Goal: Task Accomplishment & Management: Use online tool/utility

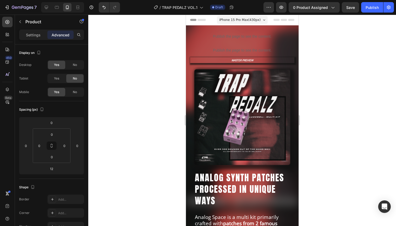
scroll to position [149, 0]
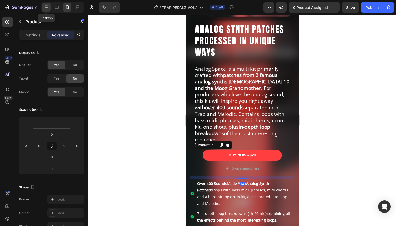
click at [48, 5] on icon at bounding box center [46, 7] width 5 height 5
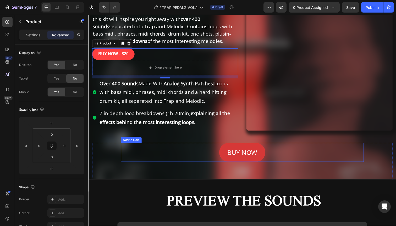
scroll to position [95, 0]
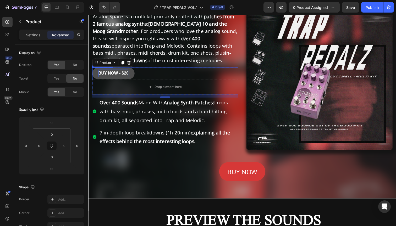
click at [115, 74] on div "BUY NOW - $20" at bounding box center [114, 75] width 31 height 8
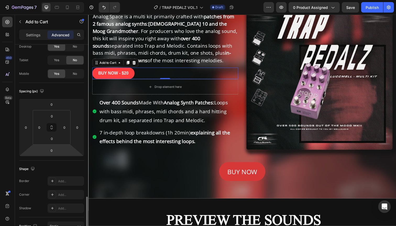
scroll to position [0, 0]
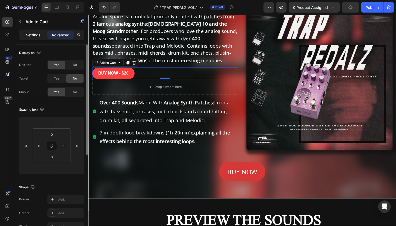
click at [38, 38] on div "Settings" at bounding box center [33, 35] width 26 height 8
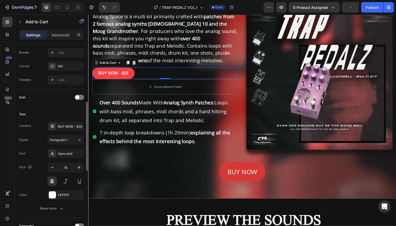
scroll to position [171, 0]
click at [65, 151] on div "Sans-serif" at bounding box center [65, 153] width 37 height 9
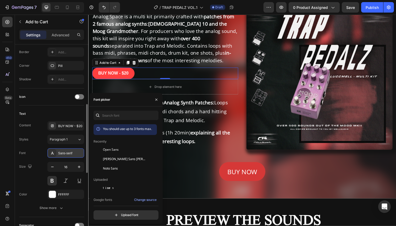
click at [60, 154] on div "Sans-serif" at bounding box center [70, 153] width 25 height 5
click at [63, 154] on div "Sans-serif" at bounding box center [70, 153] width 25 height 5
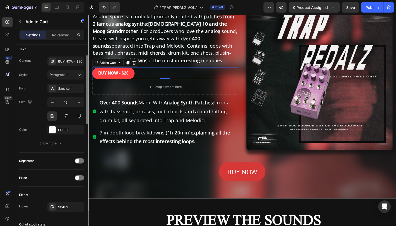
scroll to position [247, 0]
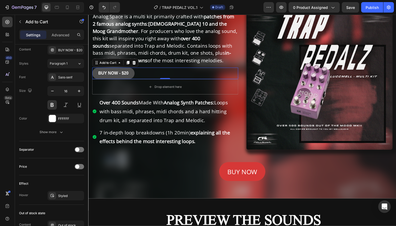
click at [132, 73] on button "BUY NOW - $20" at bounding box center [114, 75] width 44 height 12
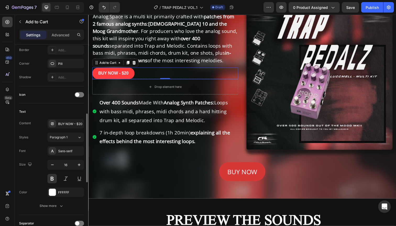
scroll to position [126, 0]
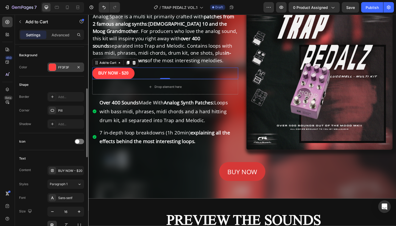
click at [64, 68] on div "FF3F3F" at bounding box center [65, 67] width 15 height 5
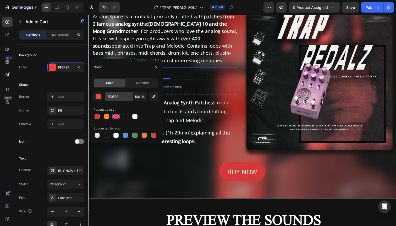
click at [118, 97] on input "FF3F3F" at bounding box center [118, 96] width 27 height 9
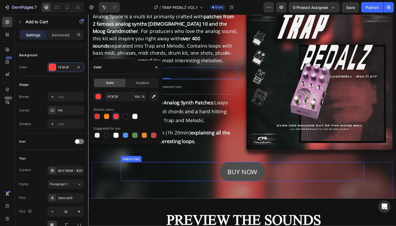
click at [229, 170] on button "BUY NOW" at bounding box center [245, 175] width 47 height 19
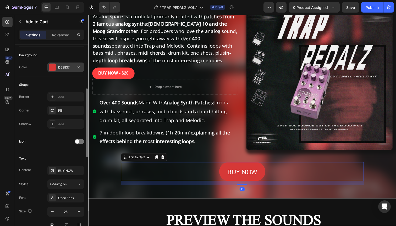
click at [62, 67] on div "D63837" at bounding box center [65, 67] width 15 height 5
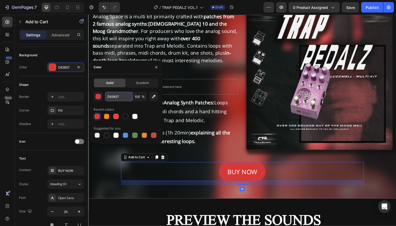
click at [111, 96] on input "D63837" at bounding box center [118, 96] width 27 height 9
paste input "FF3F3F"
type input "FF3F3F"
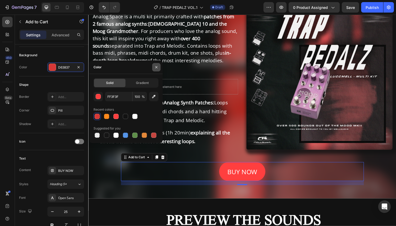
click at [154, 67] on icon "button" at bounding box center [156, 67] width 4 height 4
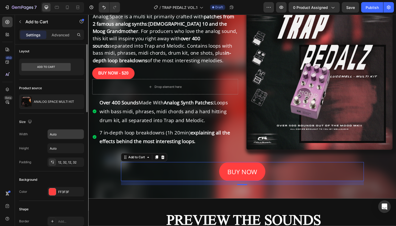
scroll to position [1, 0]
click at [65, 136] on input "Auto" at bounding box center [66, 135] width 36 height 9
click at [76, 137] on button "button" at bounding box center [78, 135] width 9 height 9
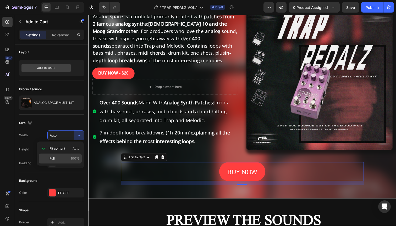
click at [61, 157] on p "Full 100%" at bounding box center [65, 158] width 30 height 5
type input "100%"
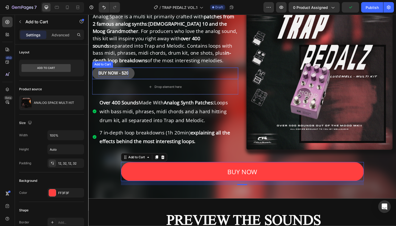
click at [113, 73] on div "BUY NOW - $20" at bounding box center [114, 75] width 31 height 8
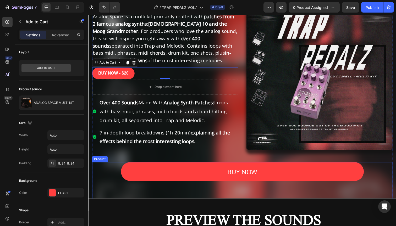
click at [103, 175] on div "BUY NOW Add to Cart" at bounding box center [245, 178] width 307 height 24
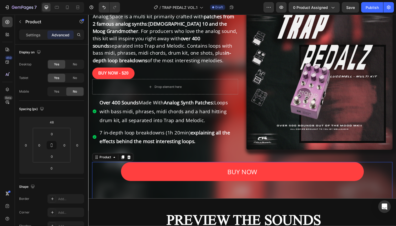
scroll to position [0, 0]
click at [69, 8] on icon at bounding box center [67, 7] width 5 height 5
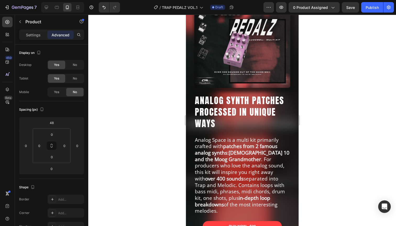
scroll to position [77, 0]
click at [73, 64] on span "No" at bounding box center [75, 65] width 4 height 5
click at [58, 63] on span "Yes" at bounding box center [56, 65] width 5 height 5
click at [48, 7] on icon at bounding box center [46, 7] width 5 height 5
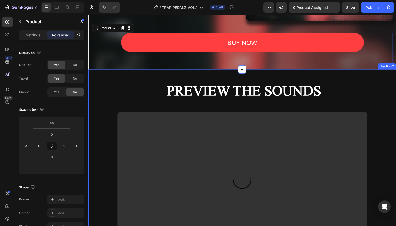
scroll to position [228, 0]
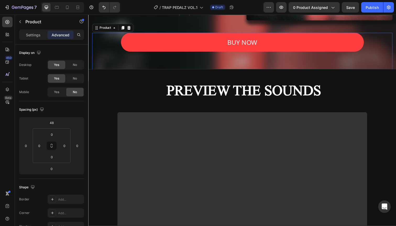
click at [106, 41] on div "BUY NOW Add to Cart" at bounding box center [245, 45] width 307 height 24
click at [75, 65] on span "No" at bounding box center [75, 65] width 4 height 5
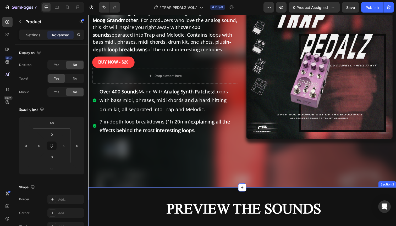
scroll to position [7, 0]
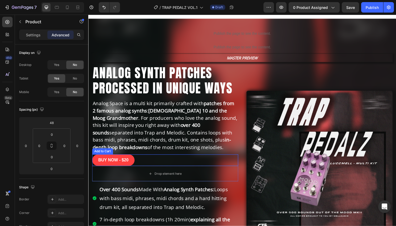
click at [145, 161] on div "BUY NOW - $20 Add to Cart" at bounding box center [166, 164] width 149 height 12
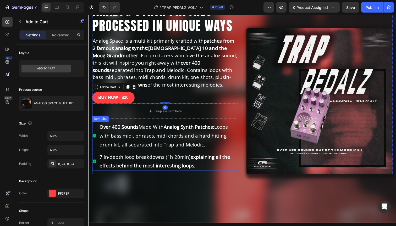
scroll to position [80, 0]
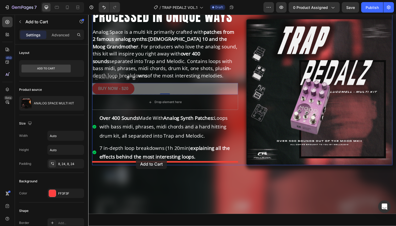
drag, startPoint x: 96, startPoint y: 81, endPoint x: 137, endPoint y: 162, distance: 91.3
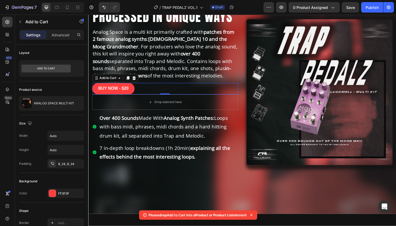
click at [151, 90] on div "BUY NOW - $20 Add to Cart 0" at bounding box center [166, 91] width 149 height 12
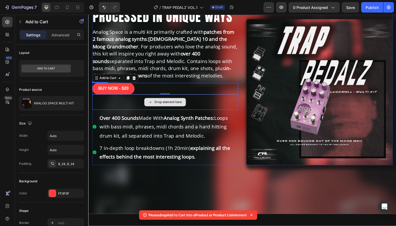
click at [129, 106] on div "Drop element here" at bounding box center [166, 104] width 149 height 16
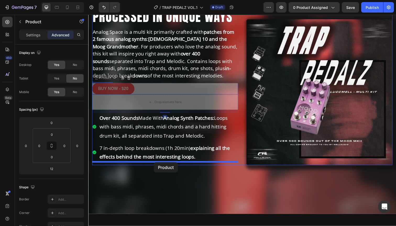
drag, startPoint x: 97, startPoint y: 80, endPoint x: 155, endPoint y: 166, distance: 103.7
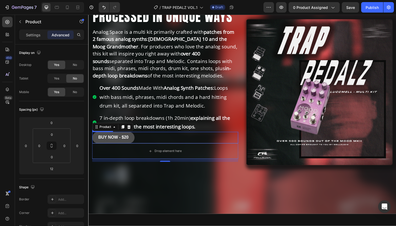
click at [131, 139] on button "BUY NOW - $20" at bounding box center [114, 141] width 44 height 12
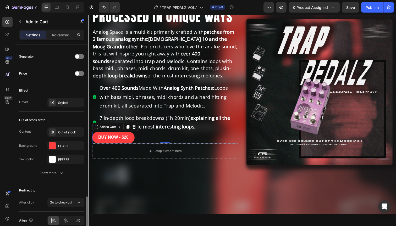
scroll to position [365, 0]
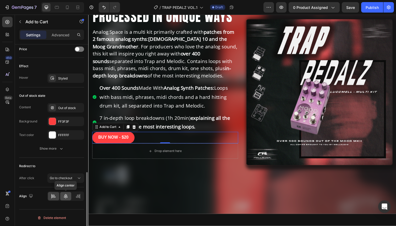
click at [67, 198] on icon at bounding box center [65, 196] width 5 height 5
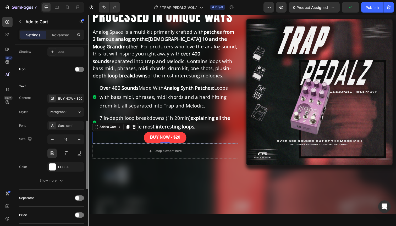
scroll to position [206, 0]
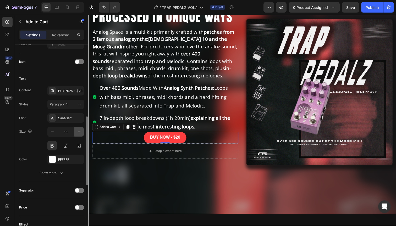
click at [78, 132] on icon "button" at bounding box center [79, 131] width 5 height 5
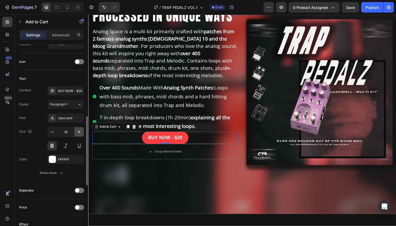
click at [78, 132] on icon "button" at bounding box center [79, 131] width 5 height 5
type input "20"
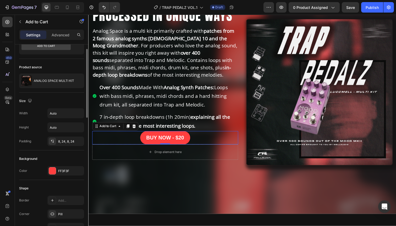
scroll to position [20, 0]
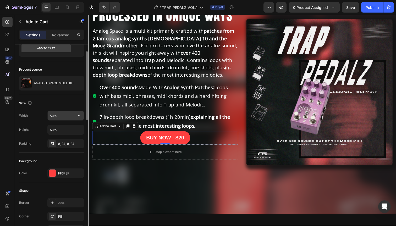
click at [66, 114] on input "Auto" at bounding box center [66, 115] width 36 height 9
click at [75, 115] on button "button" at bounding box center [78, 115] width 9 height 9
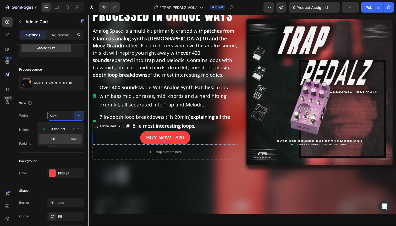
click at [64, 138] on p "Full 100%" at bounding box center [65, 139] width 30 height 5
type input "100%"
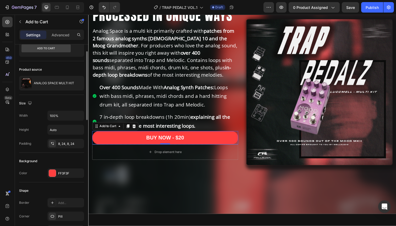
click at [52, 103] on div "Size" at bounding box center [51, 103] width 65 height 8
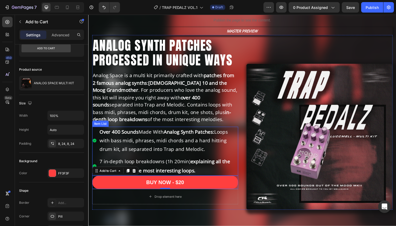
scroll to position [20, 0]
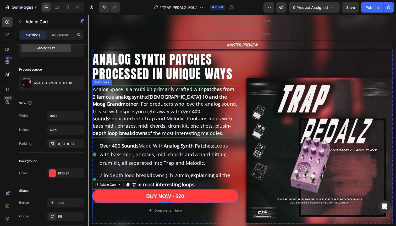
click at [172, 105] on p "Analog Space is a multi kit primarily crafted with patches from 2 famous analog…" at bounding box center [167, 114] width 148 height 52
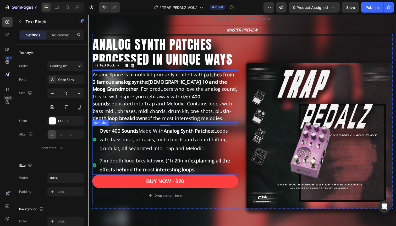
scroll to position [33, 0]
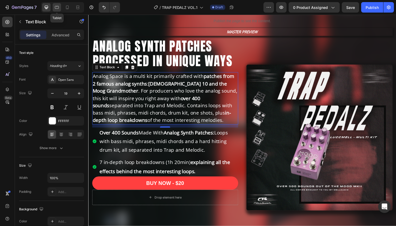
click at [56, 7] on icon at bounding box center [56, 7] width 5 height 5
type input "18"
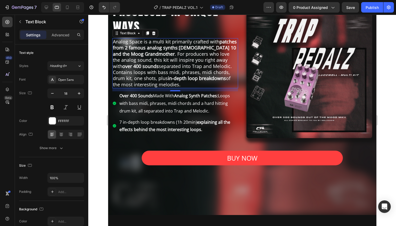
scroll to position [88, 0]
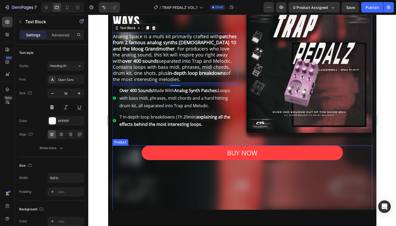
click at [129, 155] on div "BUY NOW Add to Cart" at bounding box center [242, 155] width 260 height 19
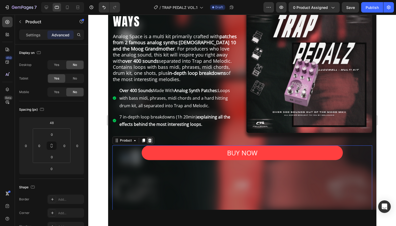
click at [149, 142] on icon at bounding box center [150, 141] width 4 height 4
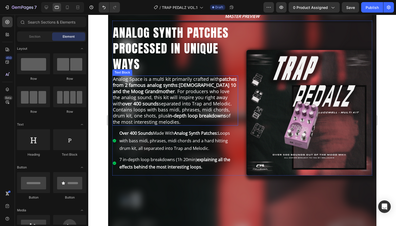
scroll to position [57, 0]
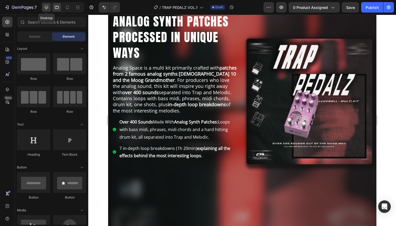
click at [48, 4] on div at bounding box center [46, 7] width 8 height 8
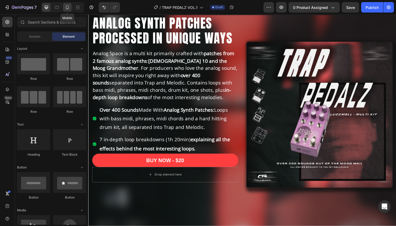
click at [70, 7] on icon at bounding box center [67, 7] width 5 height 5
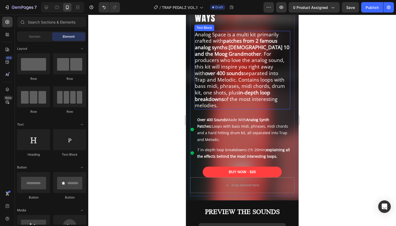
scroll to position [198, 0]
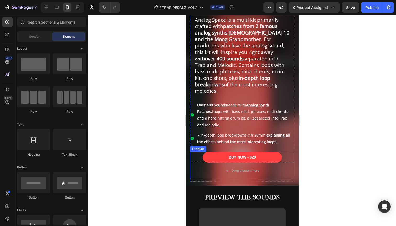
click at [195, 152] on div "BUY NOW - $20 Add to Cart" at bounding box center [242, 157] width 104 height 11
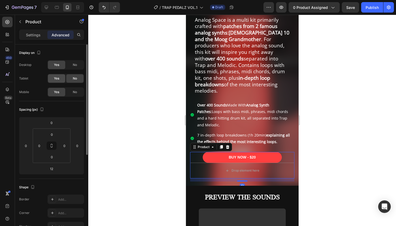
click at [60, 79] on div "Yes" at bounding box center [56, 78] width 17 height 8
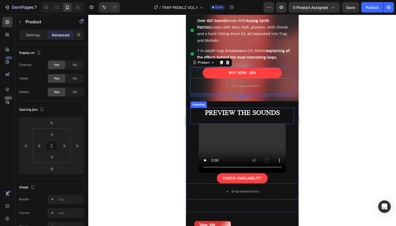
scroll to position [282, 0]
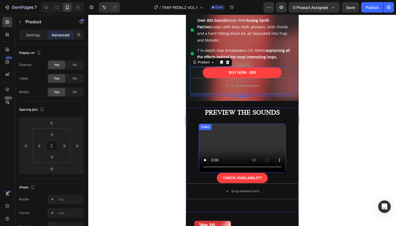
click at [205, 125] on div "Video" at bounding box center [205, 127] width 11 height 5
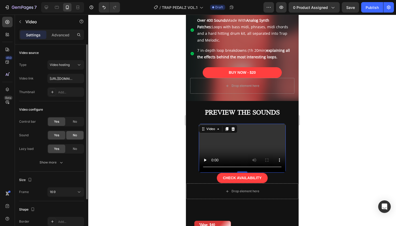
click at [73, 136] on span "No" at bounding box center [75, 135] width 4 height 5
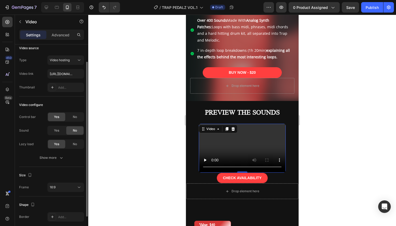
scroll to position [0, 0]
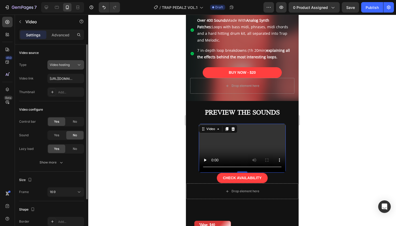
click at [69, 66] on span "Video hosting" at bounding box center [60, 65] width 20 height 4
click at [50, 49] on div "Video source" at bounding box center [51, 53] width 65 height 8
click at [61, 161] on icon "button" at bounding box center [61, 162] width 5 height 5
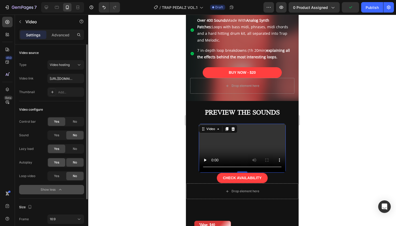
click at [59, 162] on div "Yes" at bounding box center [56, 163] width 17 height 8
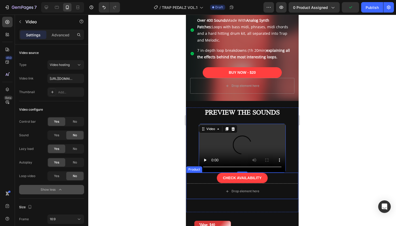
click at [194, 173] on div "CHECK AVAILABILITY Add to Cart" at bounding box center [242, 178] width 112 height 11
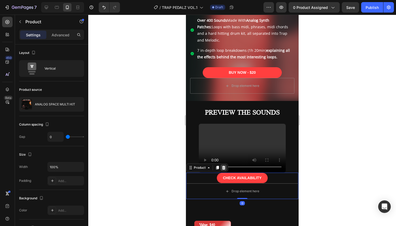
click at [224, 166] on icon at bounding box center [223, 168] width 4 height 4
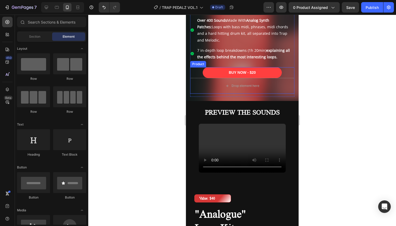
click at [195, 67] on div "BUY NOW - $20 Add to Cart" at bounding box center [242, 72] width 104 height 11
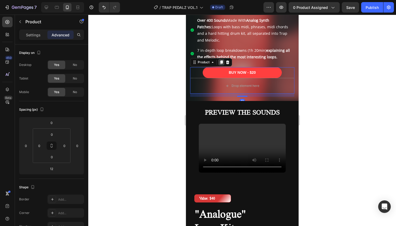
click at [221, 61] on icon at bounding box center [221, 63] width 3 height 4
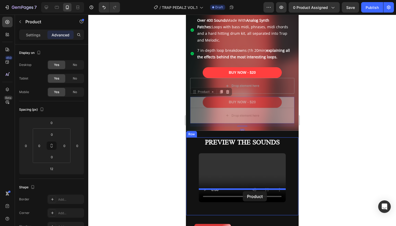
drag, startPoint x: 194, startPoint y: 79, endPoint x: 243, endPoint y: 192, distance: 122.4
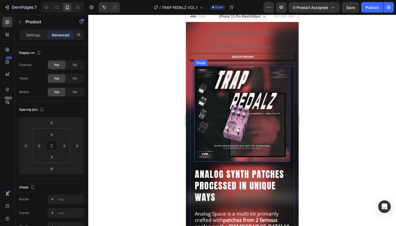
scroll to position [79, 0]
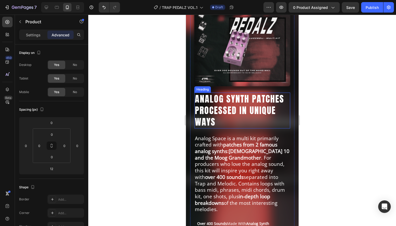
click at [218, 107] on h2 "ANALOG SYNTH PATCHES PROCESSED IN UNIQUE WAYS" at bounding box center [242, 111] width 96 height 36
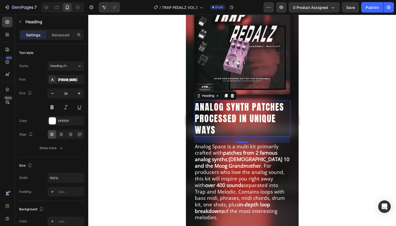
scroll to position [71, 0]
click at [220, 109] on h2 "ANALOG SYNTH PATCHES PROCESSED IN UNIQUE WAYS" at bounding box center [242, 119] width 96 height 36
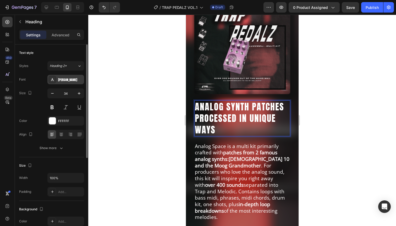
click at [62, 78] on div "[PERSON_NAME]" at bounding box center [70, 80] width 25 height 5
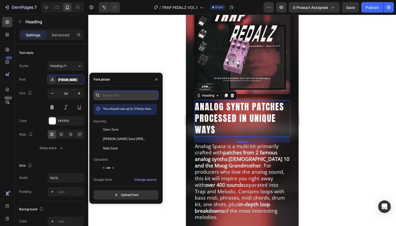
click at [106, 96] on input "text" at bounding box center [126, 95] width 65 height 9
paste input "montserrat extrabold"
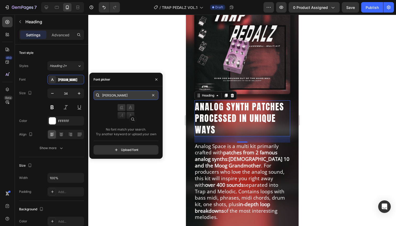
click at [125, 96] on input "montserrat extrabold" at bounding box center [126, 95] width 65 height 9
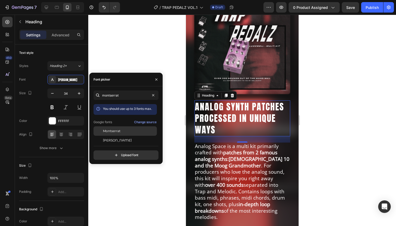
click at [116, 132] on span "Montserrat" at bounding box center [112, 131] width 18 height 5
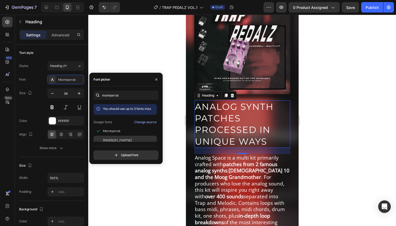
click at [114, 141] on span "Montserrat Alternates" at bounding box center [117, 140] width 29 height 5
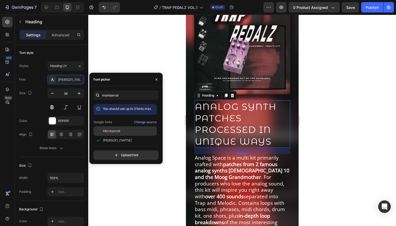
click at [115, 135] on div "Montserrat" at bounding box center [125, 131] width 63 height 9
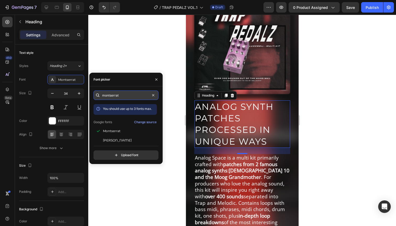
click at [108, 94] on input "montserrat" at bounding box center [126, 95] width 65 height 9
paste input "bebas"
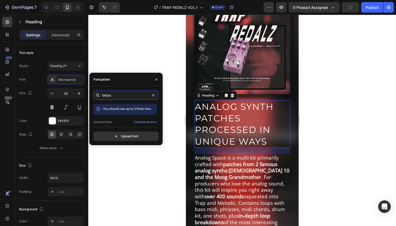
scroll to position [13, 0]
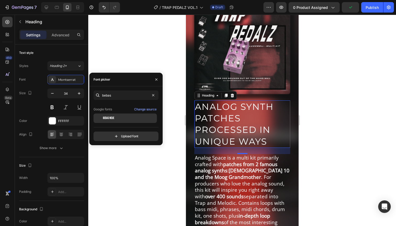
click at [111, 118] on span "Bebas Neue" at bounding box center [108, 118] width 11 height 5
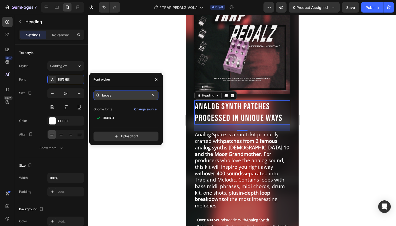
click at [121, 95] on input "bebas" at bounding box center [126, 95] width 65 height 9
paste input "league"
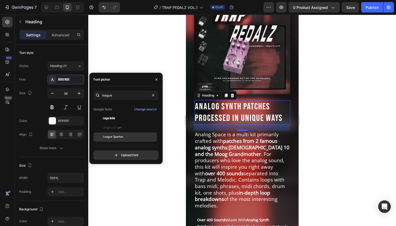
click at [127, 138] on div "League Spartan" at bounding box center [129, 137] width 53 height 5
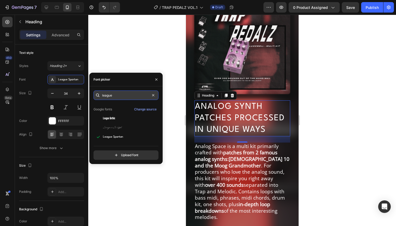
click at [140, 97] on input "league" at bounding box center [126, 95] width 65 height 9
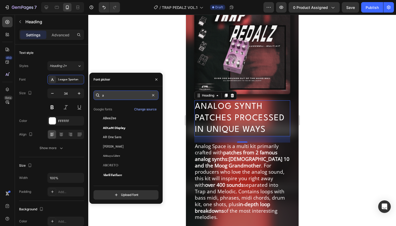
scroll to position [0, 0]
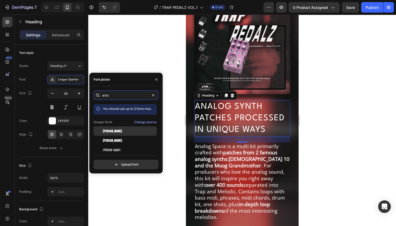
type input "anto"
click at [118, 130] on div "[PERSON_NAME]" at bounding box center [129, 131] width 53 height 5
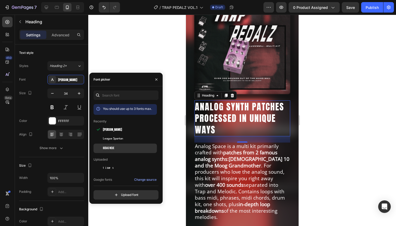
click at [114, 147] on span "Bebas Neue" at bounding box center [108, 148] width 11 height 5
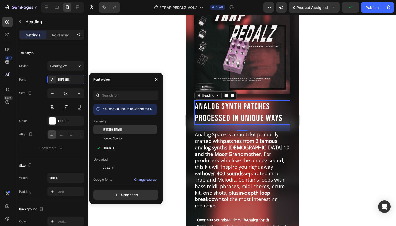
click at [116, 128] on div "[PERSON_NAME]" at bounding box center [129, 129] width 53 height 5
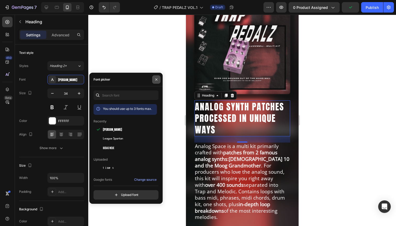
click at [157, 80] on icon "button" at bounding box center [156, 80] width 4 height 4
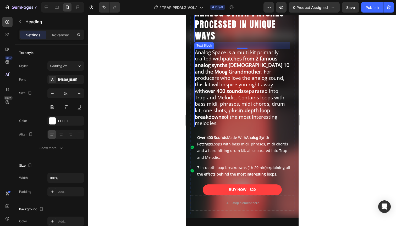
scroll to position [185, 0]
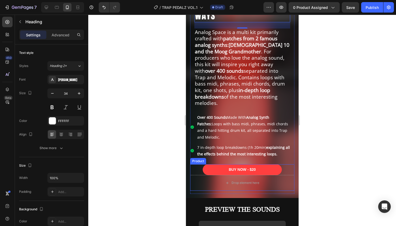
click at [195, 165] on div "BUY NOW - $20 Add to Cart" at bounding box center [242, 170] width 104 height 11
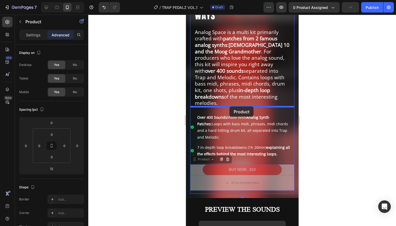
drag, startPoint x: 196, startPoint y: 148, endPoint x: 229, endPoint y: 107, distance: 53.3
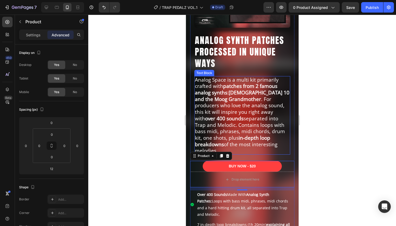
scroll to position [189, 0]
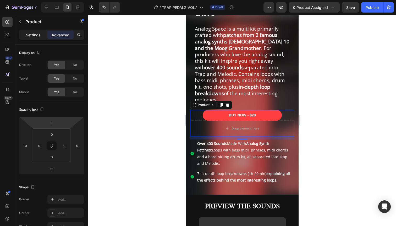
click at [36, 37] on p "Settings" at bounding box center [33, 35] width 15 height 6
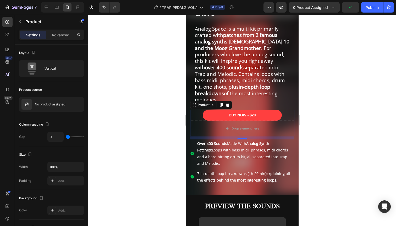
click at [196, 110] on div "BUY NOW - $20 Add to Cart" at bounding box center [242, 115] width 104 height 11
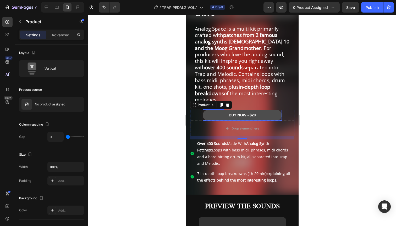
click at [215, 110] on button "BUY NOW - $20" at bounding box center [242, 115] width 79 height 11
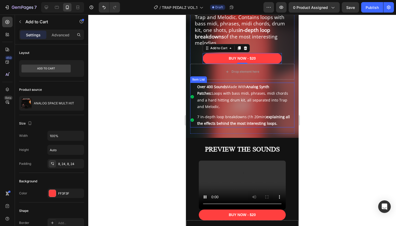
scroll to position [259, 0]
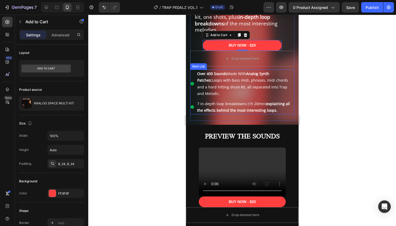
click at [194, 70] on div "Over 400 Sounds Made With Analog Synth Patches: Loops with bass midi, phrases, …" at bounding box center [242, 84] width 104 height 28
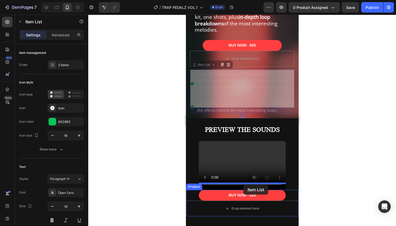
drag, startPoint x: 193, startPoint y: 59, endPoint x: 243, endPoint y: 185, distance: 135.4
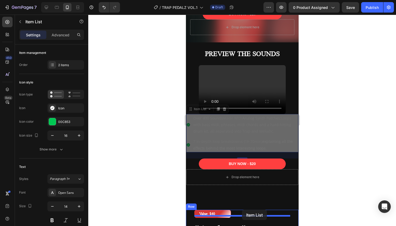
scroll to position [320, 0]
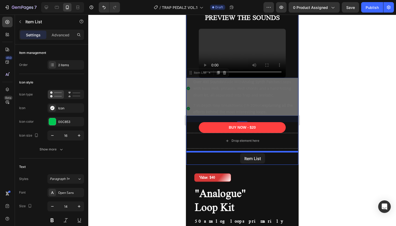
drag, startPoint x: 190, startPoint y: 135, endPoint x: 240, endPoint y: 152, distance: 53.0
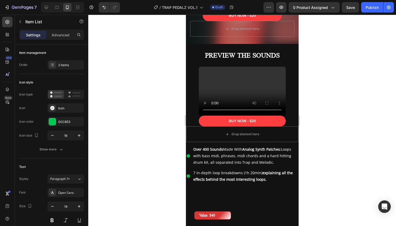
scroll to position [286, 0]
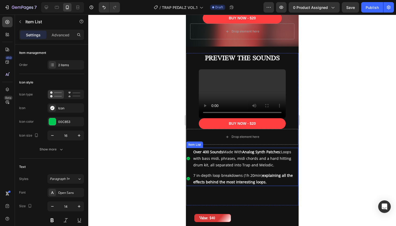
click at [191, 148] on div "Over 400 Sounds Made With Analog Synth Patches: Loops with bass midi, phrases, …" at bounding box center [242, 158] width 112 height 21
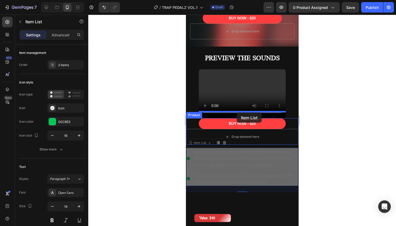
drag, startPoint x: 190, startPoint y: 138, endPoint x: 237, endPoint y: 113, distance: 53.1
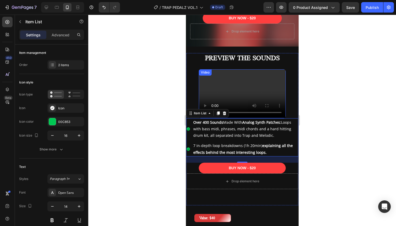
click at [205, 70] on div "Video" at bounding box center [205, 72] width 11 height 5
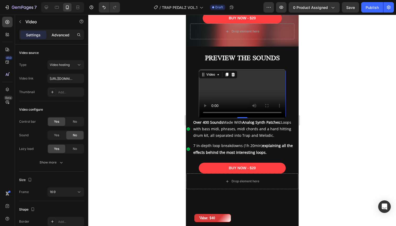
click at [62, 34] on p "Advanced" at bounding box center [61, 35] width 18 height 6
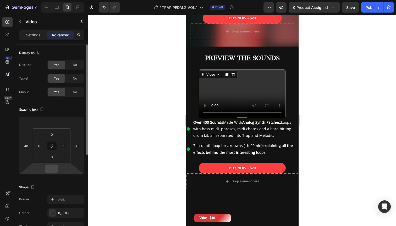
click at [52, 169] on input "0" at bounding box center [51, 169] width 10 height 8
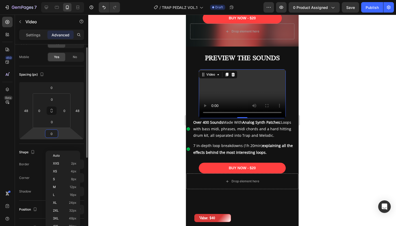
scroll to position [39, 0]
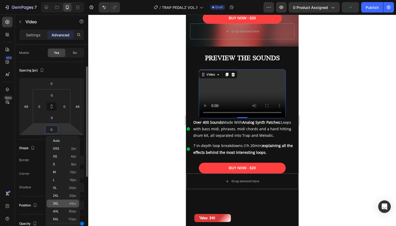
click at [60, 203] on p "3XL 48px" at bounding box center [65, 204] width 24 height 4
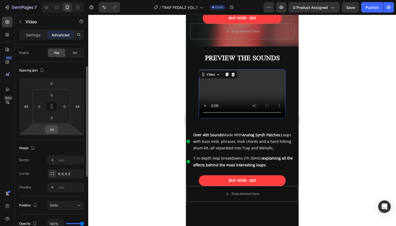
click at [53, 132] on input "48" at bounding box center [51, 130] width 10 height 8
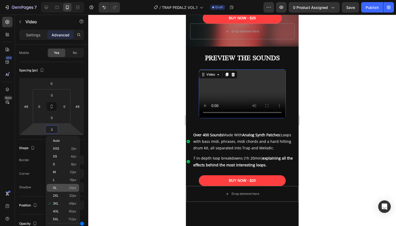
click at [65, 187] on p "XL 24px" at bounding box center [65, 188] width 24 height 4
type input "24"
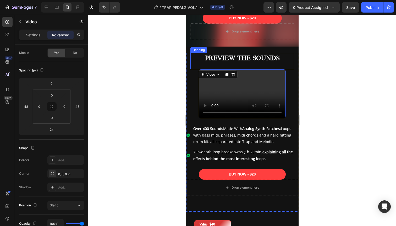
click at [269, 53] on h2 "PREVIEW THE SOUNDS" at bounding box center [242, 58] width 104 height 10
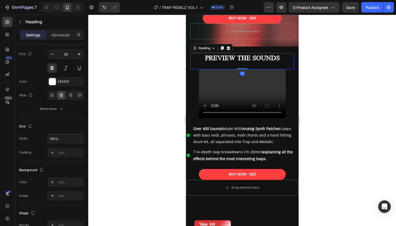
scroll to position [0, 0]
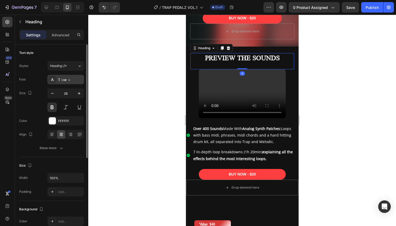
click at [64, 79] on div "Times" at bounding box center [70, 80] width 25 height 5
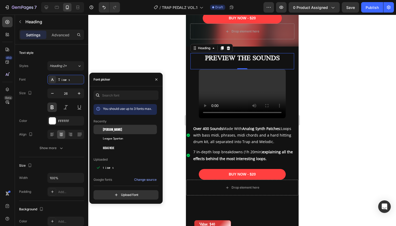
click at [108, 129] on span "[PERSON_NAME]" at bounding box center [112, 129] width 19 height 5
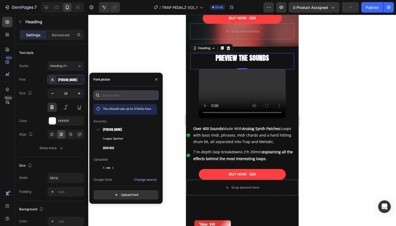
click at [112, 95] on input "text" at bounding box center [126, 95] width 65 height 9
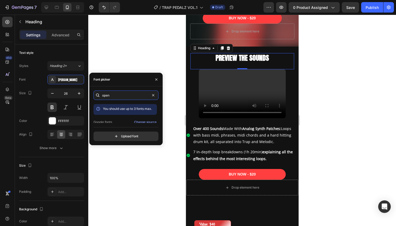
scroll to position [13, 0]
type input "open"
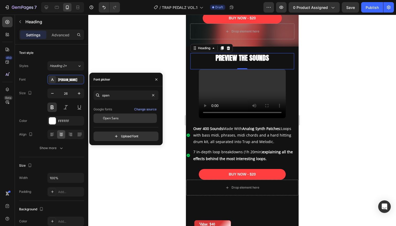
click at [111, 118] on span "Open Sans" at bounding box center [111, 118] width 16 height 5
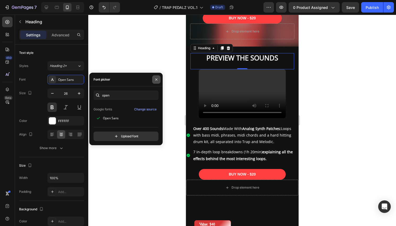
click at [157, 81] on icon "button" at bounding box center [156, 80] width 4 height 4
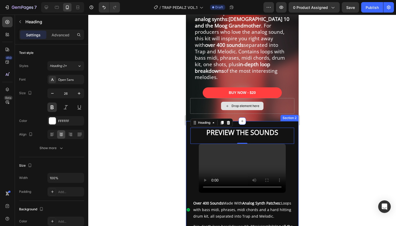
scroll to position [215, 0]
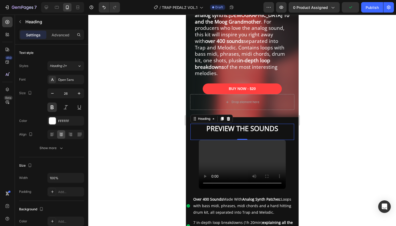
click at [271, 124] on h2 "PREVIEW THE SOUNDS" at bounding box center [242, 129] width 104 height 10
click at [384, 206] on icon "Open Intercom Messenger" at bounding box center [385, 207] width 6 height 7
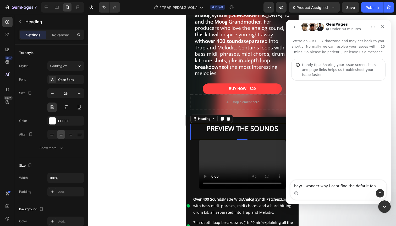
scroll to position [0, 0]
click at [312, 186] on textarea "hey! i wonder why i cant find the default font on gempages "sans-serif"" at bounding box center [339, 182] width 96 height 14
type textarea "hey! i wonder why i cant find the default font on gempages, "sans-serif""
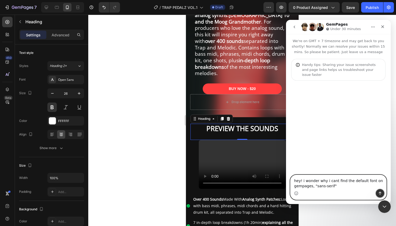
click at [380, 194] on icon "Send a message…" at bounding box center [380, 194] width 4 height 4
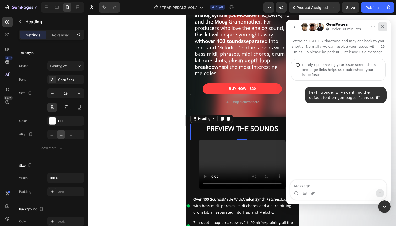
click at [384, 27] on icon "Close" at bounding box center [383, 27] width 4 height 4
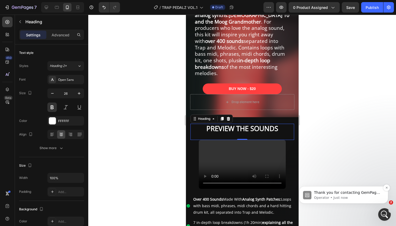
click at [343, 194] on p "Thank you for contacting GemPages Support! 👋 ​ Our support team will assist you…" at bounding box center [348, 193] width 68 height 5
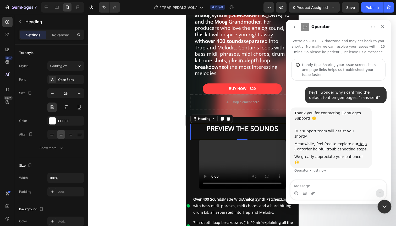
click at [385, 204] on icon "Close Intercom Messenger" at bounding box center [384, 206] width 6 height 6
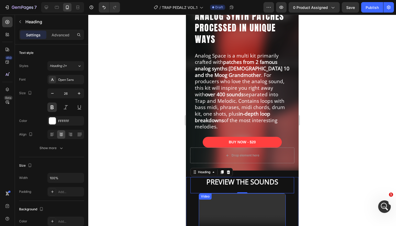
scroll to position [261, 0]
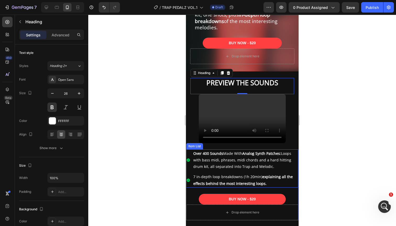
click at [190, 150] on div "Over 400 Sounds Made With Analog Synth Patches: Loops with bass midi, phrases, …" at bounding box center [242, 160] width 112 height 21
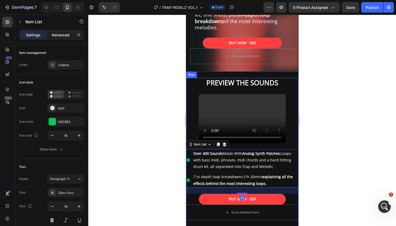
click at [62, 37] on p "Advanced" at bounding box center [61, 35] width 18 height 6
type input "100%"
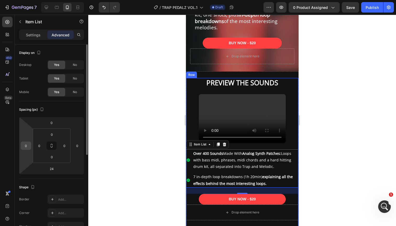
click at [29, 144] on input "0" at bounding box center [26, 146] width 8 height 8
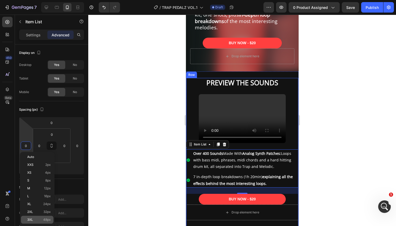
click at [35, 217] on div "3XL 48px" at bounding box center [37, 220] width 32 height 8
type input "48"
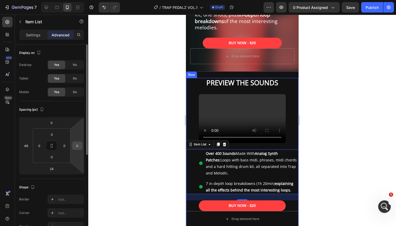
click at [77, 145] on input "0" at bounding box center [77, 146] width 8 height 8
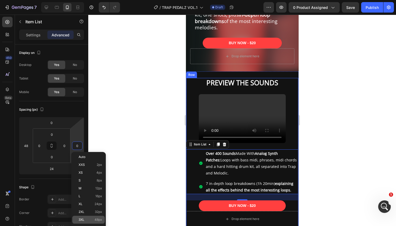
click at [81, 217] on div "3XL 48px" at bounding box center [88, 220] width 32 height 8
type input "48"
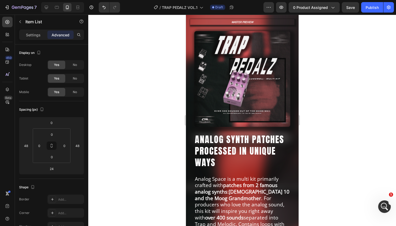
scroll to position [38, 0]
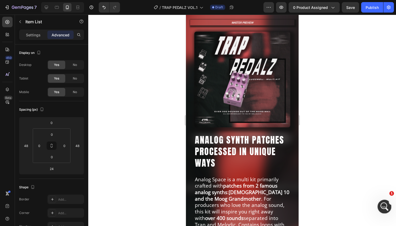
click at [385, 206] on icon "Open Intercom Messenger" at bounding box center [384, 206] width 9 height 9
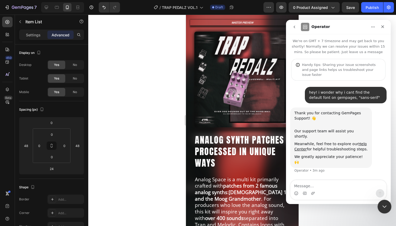
click at [385, 206] on icon "Close Intercom Messenger" at bounding box center [384, 206] width 4 height 2
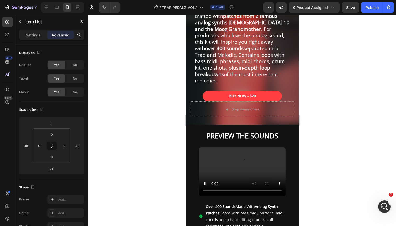
scroll to position [230, 0]
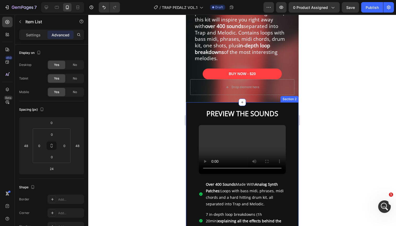
click at [201, 102] on div "PREVIEW THE SOUNDS Heading Video Over 400 Sounds Made With Analog Synth Patches…" at bounding box center [242, 191] width 113 height 179
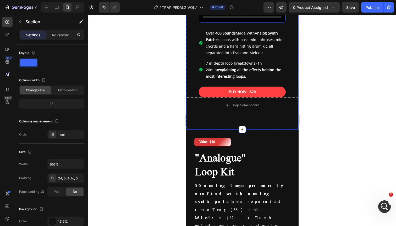
scroll to position [414, 0]
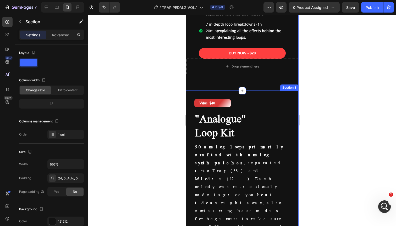
click at [193, 95] on div "Value: $40 Text Block Row Value: $40 Text Block Row "Analogue" Loop Kit Heading…" at bounding box center [242, 227] width 113 height 272
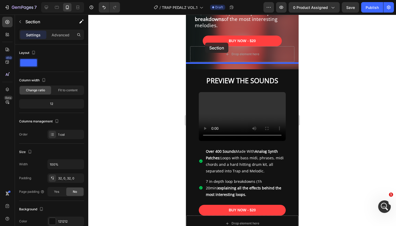
scroll to position [253, 0]
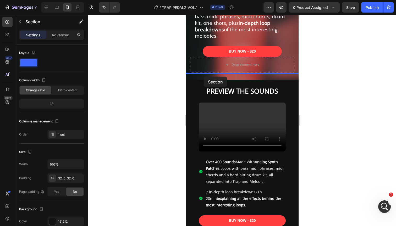
drag, startPoint x: 194, startPoint y: 85, endPoint x: 204, endPoint y: 75, distance: 14.5
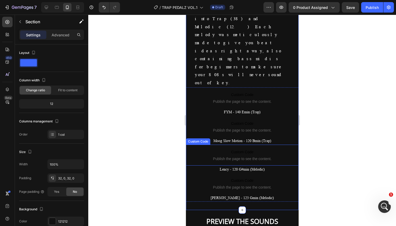
scroll to position [436, 0]
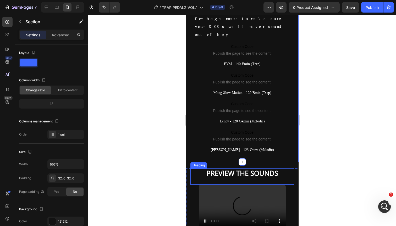
click at [199, 169] on h2 "PREVIEW THE SOUNDS" at bounding box center [242, 174] width 104 height 10
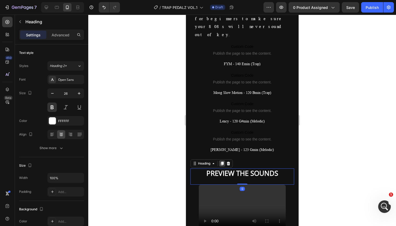
click at [221, 162] on icon at bounding box center [222, 164] width 3 height 4
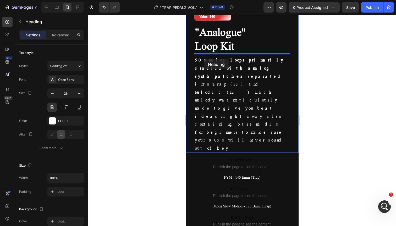
scroll to position [296, 0]
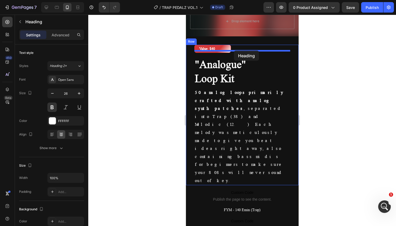
drag, startPoint x: 194, startPoint y: 132, endPoint x: 234, endPoint y: 51, distance: 90.6
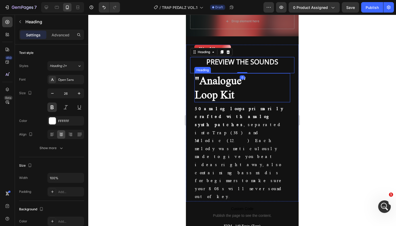
scroll to position [238, 0]
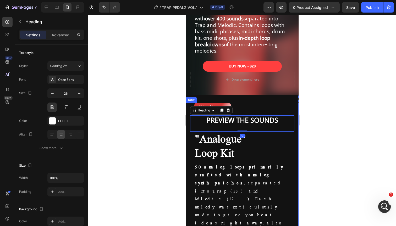
click at [246, 103] on div "Value: $40 Text Block Row Value: $40 Text Block Row PREVIEW THE SOUNDS Heading …" at bounding box center [242, 181] width 113 height 157
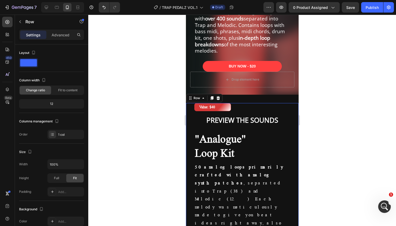
click at [246, 103] on div "Value: $40 Text Block Row Value: $40 Text Block Row PREVIEW THE SOUNDS Heading …" at bounding box center [242, 181] width 113 height 157
click at [190, 103] on div "Value: $40 Text Block Row Value: $40 Text Block Row PREVIEW THE SOUNDS Heading …" at bounding box center [242, 181] width 113 height 157
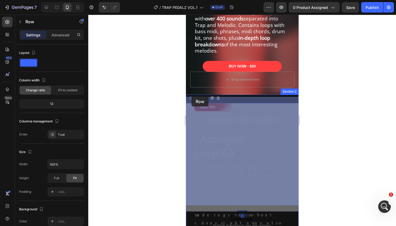
drag, startPoint x: 190, startPoint y: 93, endPoint x: 191, endPoint y: 96, distance: 3.8
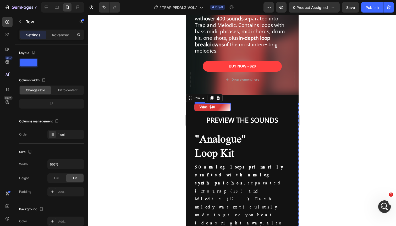
click at [226, 103] on div "Value: $40 Text Block Row" at bounding box center [212, 107] width 37 height 8
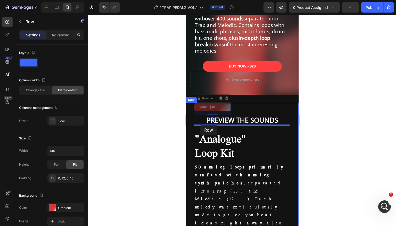
drag, startPoint x: 198, startPoint y: 93, endPoint x: 200, endPoint y: 125, distance: 31.8
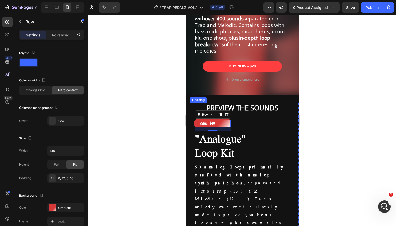
click at [254, 105] on h2 "PREVIEW THE SOUNDS" at bounding box center [242, 108] width 104 height 10
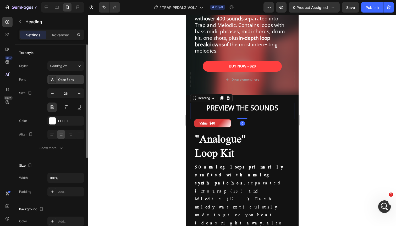
click at [65, 83] on div "Open Sans" at bounding box center [65, 79] width 37 height 9
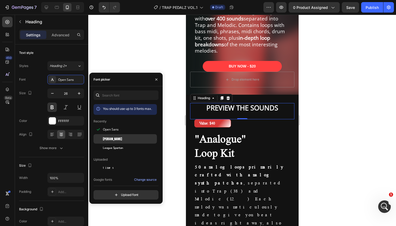
click at [112, 138] on div "[PERSON_NAME]" at bounding box center [129, 139] width 53 height 5
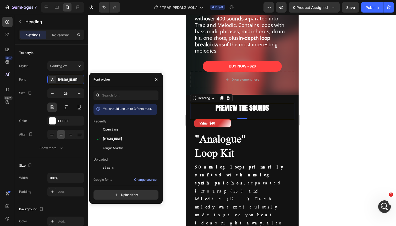
click at [229, 103] on h2 "PREVIEW THE SOUNDS" at bounding box center [242, 108] width 104 height 10
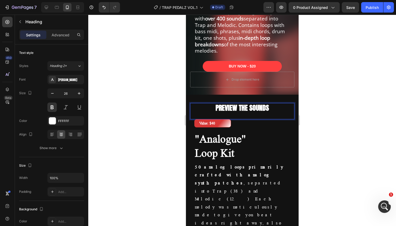
click at [242, 104] on p "PREVIEW THE SOUNDS" at bounding box center [242, 108] width 103 height 9
click at [240, 104] on p "Explore" at bounding box center [242, 108] width 103 height 9
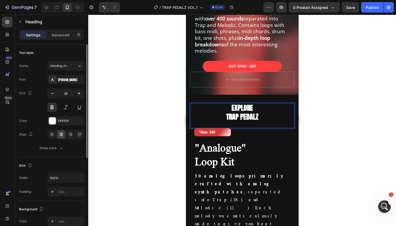
click at [34, 115] on div "Font Anton Size 26 Color FFFFFF Align Show more" at bounding box center [51, 114] width 65 height 78
click at [52, 108] on button at bounding box center [51, 107] width 9 height 9
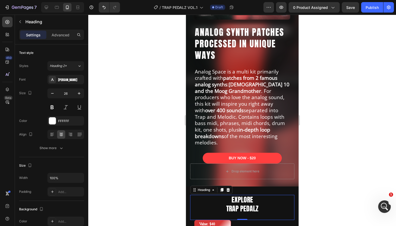
scroll to position [92, 0]
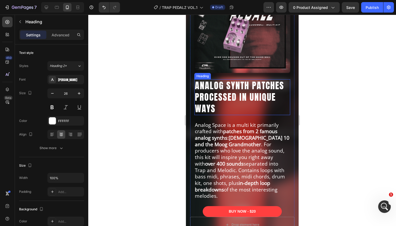
click at [227, 88] on h2 "ANALOG SYNTH PATCHES PROCESSED IN UNIQUE WAYS" at bounding box center [242, 97] width 96 height 36
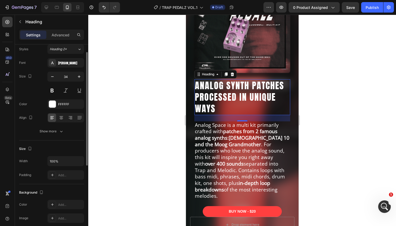
scroll to position [0, 0]
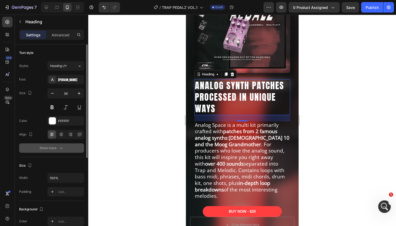
click at [46, 151] on button "Show more" at bounding box center [51, 148] width 65 height 9
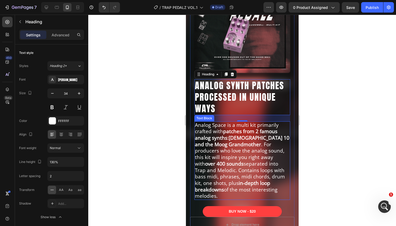
scroll to position [176, 0]
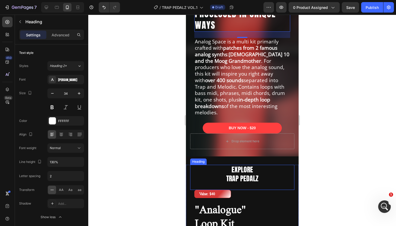
click at [232, 165] on h2 "EXPLORE TRAP PEDALZ" at bounding box center [242, 174] width 104 height 19
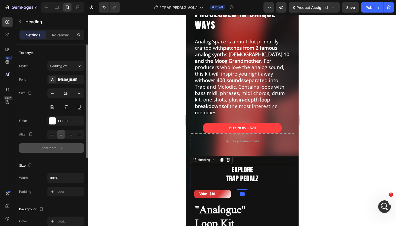
click at [60, 151] on button "Show more" at bounding box center [51, 148] width 65 height 9
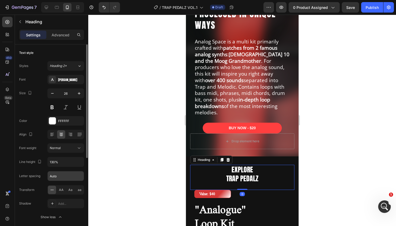
click at [61, 175] on input "Auto" at bounding box center [66, 176] width 36 height 9
type input "2"
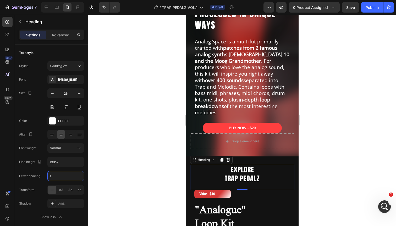
type input "1"
click at [262, 168] on h2 "EXPLORE TRAP PEDALZ" at bounding box center [242, 174] width 104 height 19
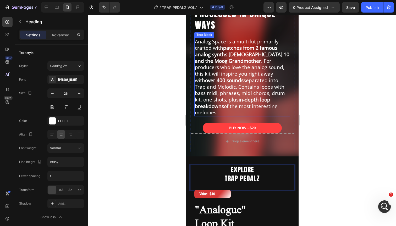
click at [271, 87] on p "Analog Space is a multi kit primarily crafted with patches from 2 famous analog…" at bounding box center [242, 78] width 95 height 78
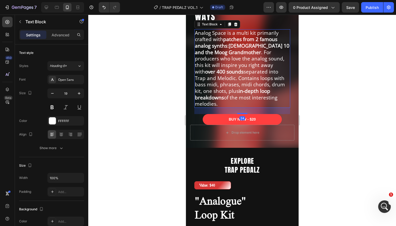
scroll to position [186, 0]
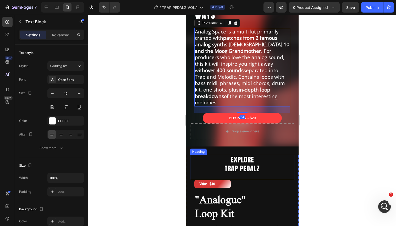
click at [256, 161] on p "EXPLORE TRAP PEDALZ" at bounding box center [242, 165] width 103 height 18
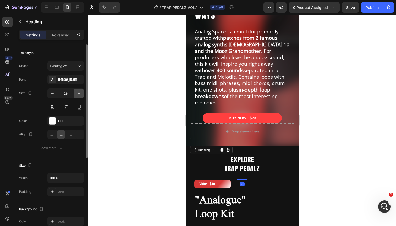
click at [79, 94] on icon "button" at bounding box center [79, 93] width 3 height 3
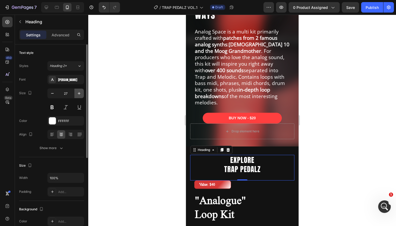
click at [79, 94] on icon "button" at bounding box center [79, 93] width 3 height 3
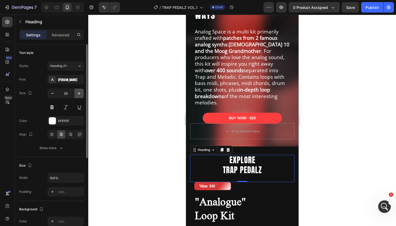
click at [79, 94] on icon "button" at bounding box center [79, 93] width 3 height 3
type input "30"
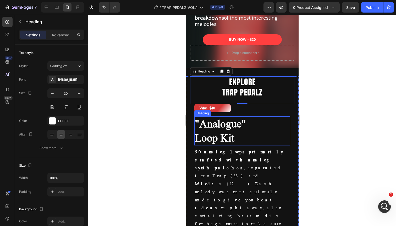
scroll to position [272, 0]
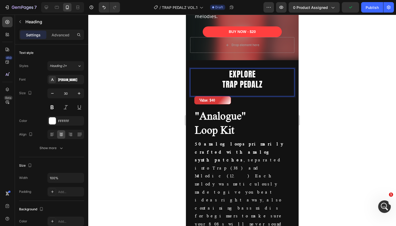
click at [236, 69] on p "EXPLORE TRAP PEDALZ" at bounding box center [242, 79] width 103 height 20
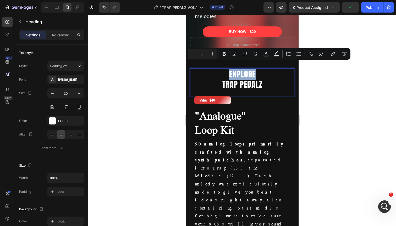
click at [244, 69] on p "EXPLORE TRAP PEDALZ" at bounding box center [242, 79] width 103 height 20
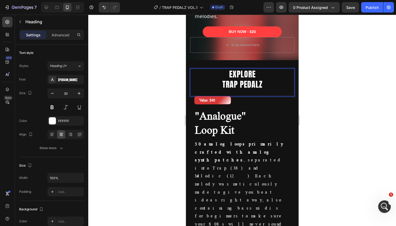
click at [244, 77] on p "EXPLORE TRAP PEDALZ" at bounding box center [242, 79] width 103 height 20
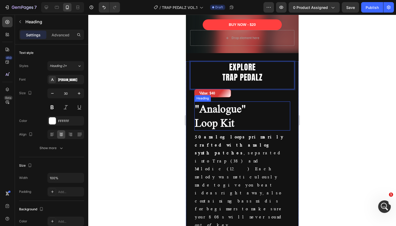
scroll to position [284, 0]
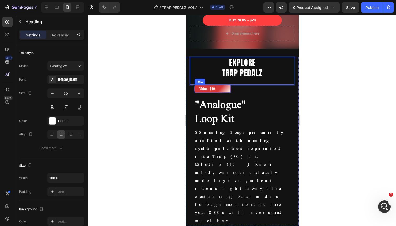
click at [228, 85] on div "Value: $40 Text Block Row" at bounding box center [212, 89] width 37 height 8
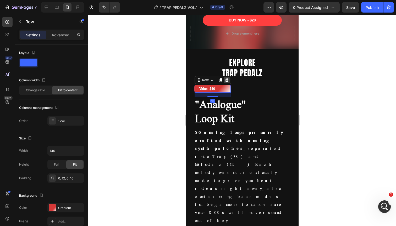
click at [227, 78] on icon at bounding box center [227, 80] width 4 height 4
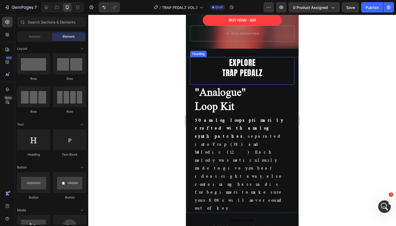
click at [225, 74] on div "EXPLORE TRAP PEDALZ Heading" at bounding box center [242, 71] width 104 height 28
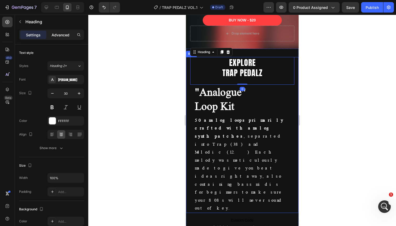
click at [64, 34] on p "Advanced" at bounding box center [61, 35] width 18 height 6
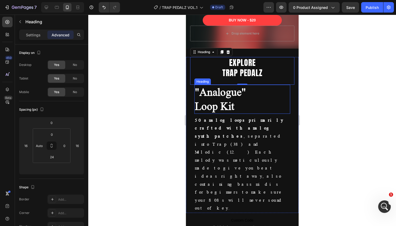
click at [224, 89] on h2 ""Analogue" Loop Kit" at bounding box center [242, 99] width 96 height 29
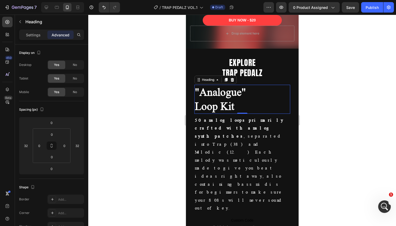
click at [247, 93] on h2 ""Analogue" Loop Kit" at bounding box center [242, 99] width 96 height 29
click at [245, 100] on p ""Analogue" Loop Kit" at bounding box center [242, 99] width 95 height 28
click at [32, 34] on p "Settings" at bounding box center [33, 35] width 15 height 6
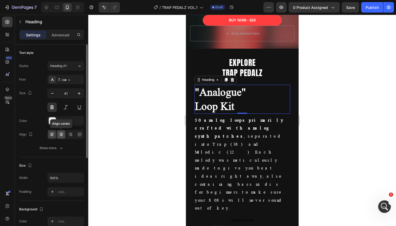
click at [63, 137] on icon at bounding box center [61, 134] width 5 height 5
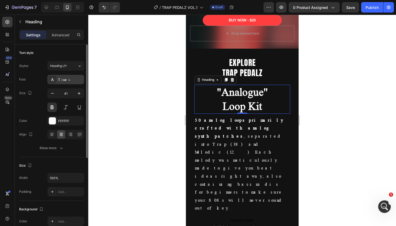
click at [62, 79] on div "Times" at bounding box center [70, 80] width 25 height 5
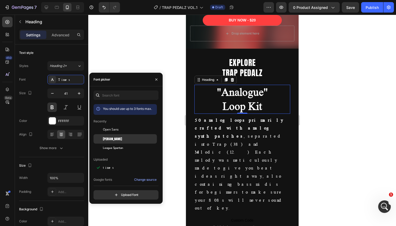
click at [105, 138] on span "[PERSON_NAME]" at bounding box center [112, 139] width 19 height 5
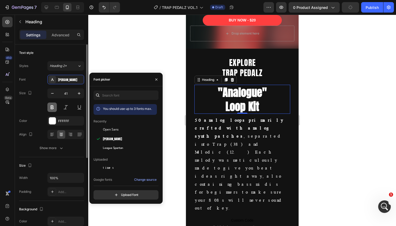
click at [51, 107] on button at bounding box center [51, 107] width 9 height 9
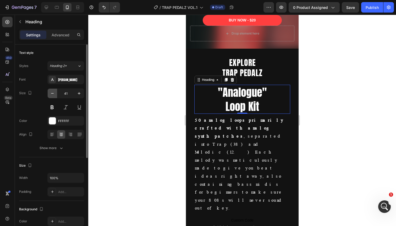
click at [51, 91] on icon "button" at bounding box center [52, 93] width 5 height 5
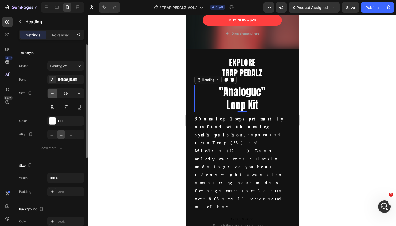
click at [51, 91] on icon "button" at bounding box center [52, 93] width 5 height 5
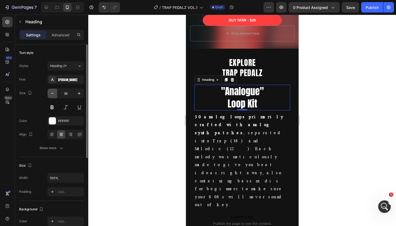
click at [51, 91] on icon "button" at bounding box center [52, 93] width 5 height 5
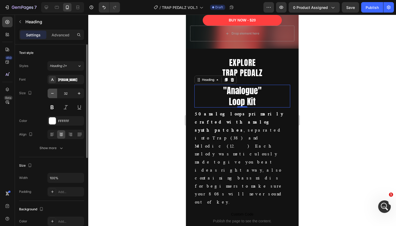
click at [51, 91] on icon "button" at bounding box center [52, 93] width 5 height 5
type input "30"
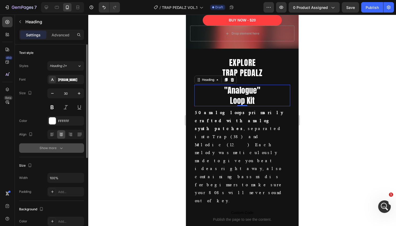
click at [61, 152] on button "Show more" at bounding box center [51, 148] width 65 height 9
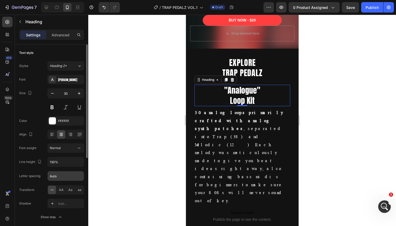
click at [61, 175] on input "Auto" at bounding box center [66, 176] width 36 height 9
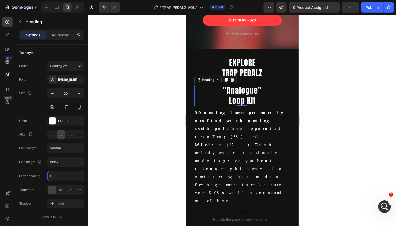
type input "1"
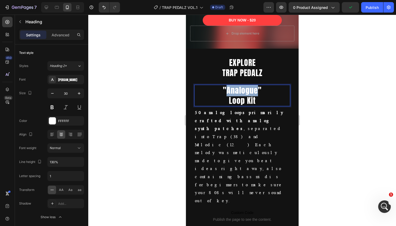
click at [231, 86] on p ""Analogue" Loop Kit" at bounding box center [242, 95] width 95 height 20
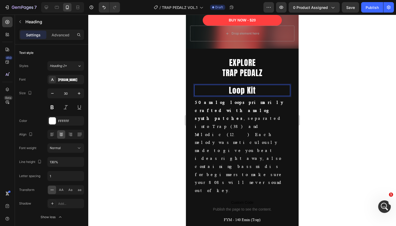
click at [236, 86] on p "Loop Kit" at bounding box center [242, 90] width 95 height 10
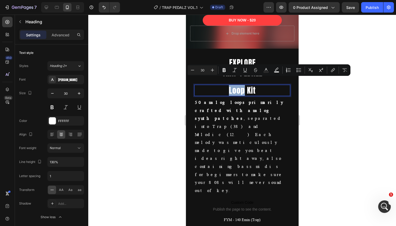
click at [248, 85] on p "Loop Kit" at bounding box center [242, 90] width 95 height 10
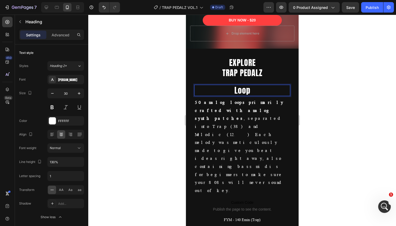
click at [241, 85] on p "Loop" at bounding box center [242, 90] width 95 height 10
click at [250, 87] on p "MELODY LOOPS" at bounding box center [242, 90] width 95 height 10
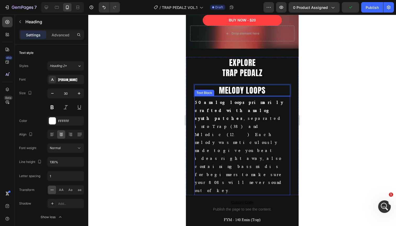
click at [272, 96] on div "50 analog loops primarily crafted with analog synth patches , separated into Tr…" at bounding box center [242, 145] width 96 height 99
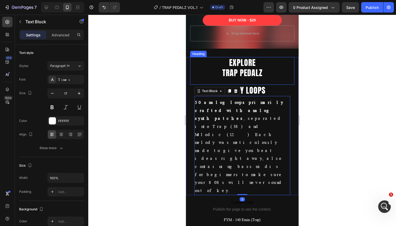
click at [273, 60] on p "EXPLORE TRAP PEDALZ" at bounding box center [242, 68] width 103 height 20
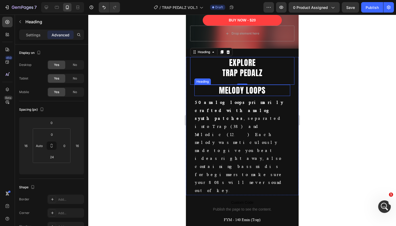
click at [263, 85] on p "MELODY LOOPS" at bounding box center [242, 90] width 95 height 10
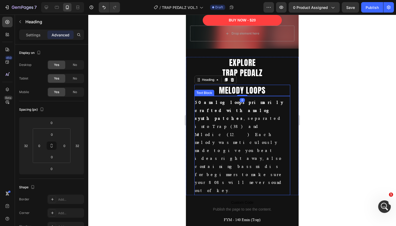
click at [258, 105] on p "50 analog loops primarily crafted with analog synth patches , separated into Tr…" at bounding box center [242, 147] width 95 height 96
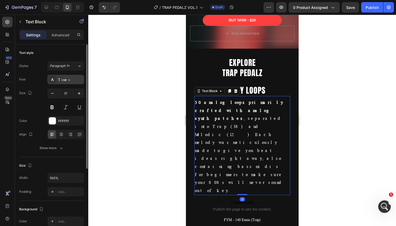
click at [64, 83] on div "Times" at bounding box center [65, 79] width 37 height 9
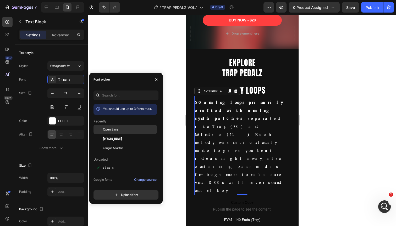
click at [116, 129] on span "Open Sans" at bounding box center [111, 129] width 16 height 5
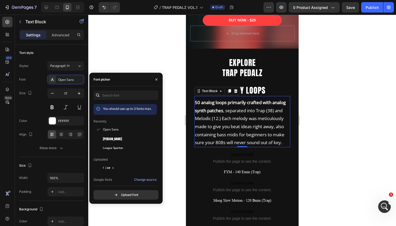
click at [258, 121] on p "50 analog loops primarily crafted with analog synth patches , separated into Tr…" at bounding box center [242, 123] width 95 height 48
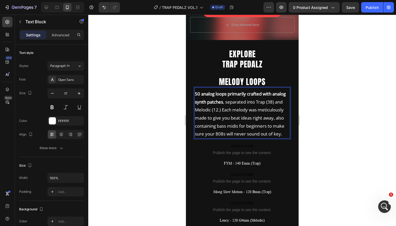
scroll to position [332, 0]
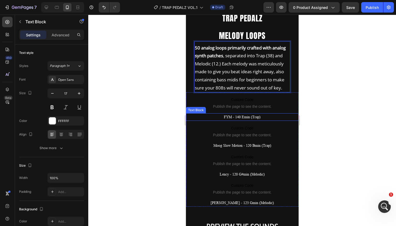
click at [246, 117] on p "FYM - 140 Emin (Trap)" at bounding box center [242, 117] width 112 height 7
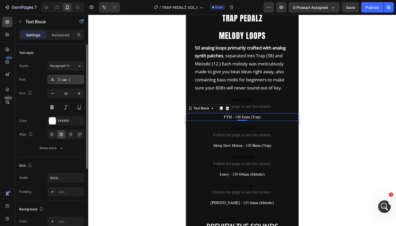
click at [63, 83] on div "Times" at bounding box center [65, 79] width 37 height 9
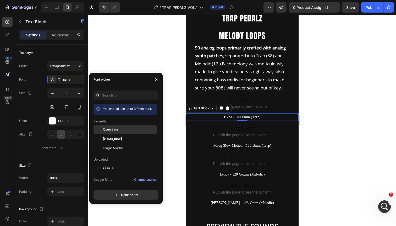
click at [111, 131] on span "Open Sans" at bounding box center [111, 129] width 16 height 5
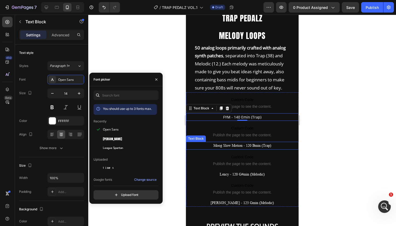
click at [231, 146] on p "Moog Slow Motion - 120 Bmin (Trap)" at bounding box center [242, 146] width 112 height 7
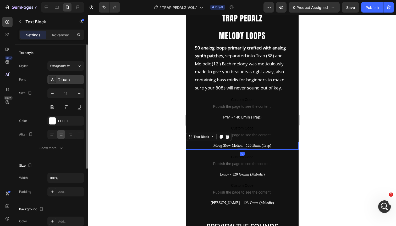
click at [68, 81] on div "Times" at bounding box center [70, 80] width 25 height 5
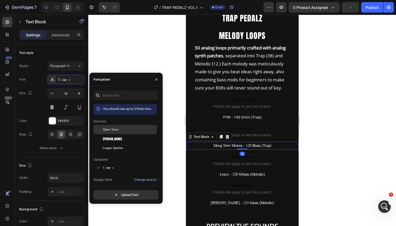
click at [109, 129] on span "Open Sans" at bounding box center [111, 129] width 16 height 5
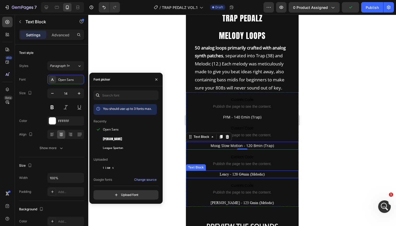
click at [227, 174] on p "Lency - 120 G#min (Melodic)" at bounding box center [242, 174] width 112 height 7
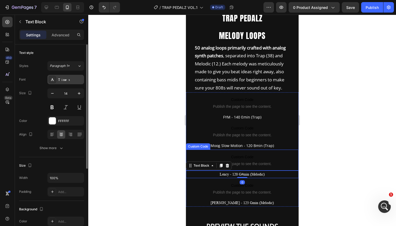
click at [67, 82] on div "Times" at bounding box center [70, 80] width 25 height 5
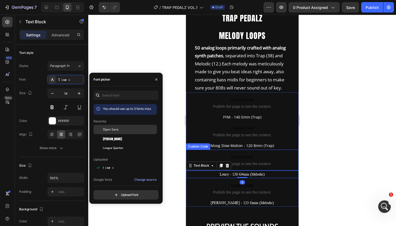
click at [112, 129] on span "Open Sans" at bounding box center [111, 129] width 16 height 5
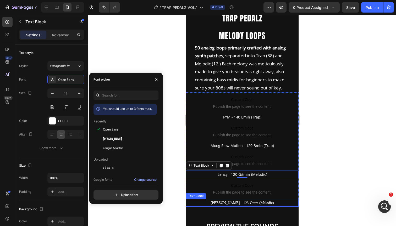
click at [237, 204] on p "[PERSON_NAME] - 123 Gmin (Melodic)" at bounding box center [242, 203] width 112 height 7
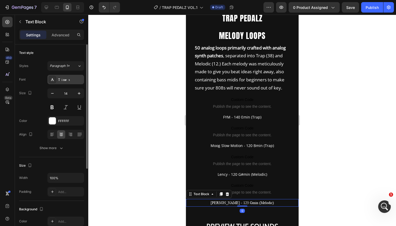
click at [68, 81] on div "Times" at bounding box center [70, 80] width 25 height 5
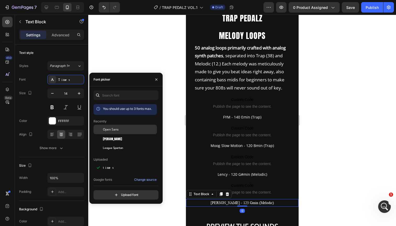
click at [109, 129] on span "Open Sans" at bounding box center [111, 129] width 16 height 5
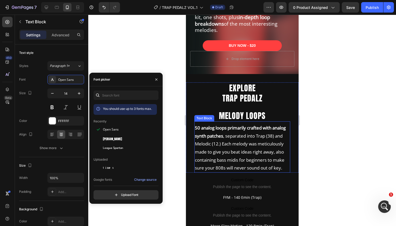
scroll to position [250, 0]
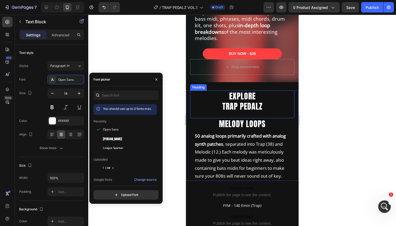
click at [247, 97] on p "EXPLORE TRAP PEDALZ" at bounding box center [242, 101] width 103 height 20
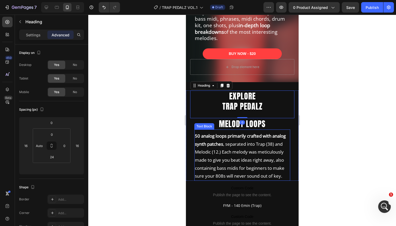
click at [275, 146] on p "50 analog loops primarily crafted with analog synth patches , separated into Tr…" at bounding box center [242, 156] width 95 height 48
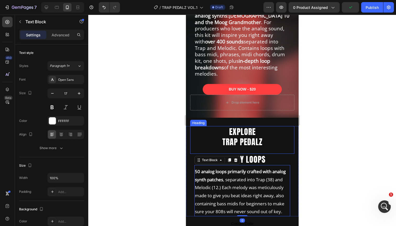
click at [278, 130] on p "EXPLORE TRAP PEDALZ" at bounding box center [242, 137] width 103 height 20
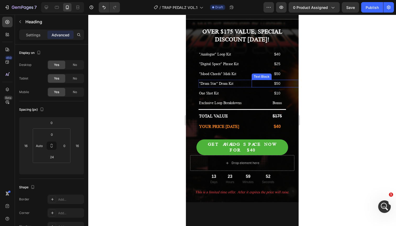
scroll to position [1647, 0]
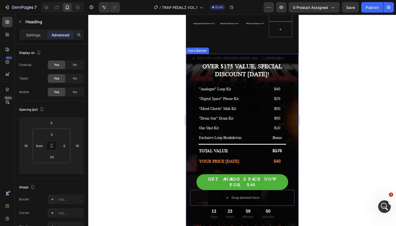
click at [192, 56] on div "OVER $175 VALUE, SPECIAL DISCOUNT TODAY! Heading "Analogue" Loop Kit Text Block…" at bounding box center [242, 145] width 113 height 183
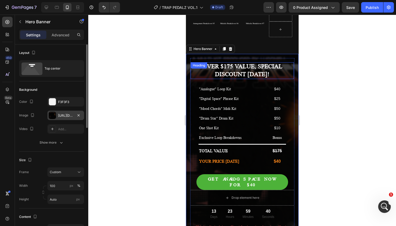
click at [62, 117] on div "https://cdn.shopify.com/s/files/1/0889/9425/0936/files/analog_space_hero_banner…" at bounding box center [65, 115] width 15 height 5
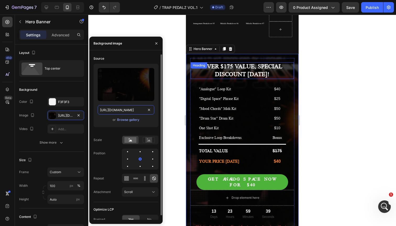
click at [124, 110] on input "https://cdn.shopify.com/s/files/1/0889/9425/0936/files/analog_space_hero_banner…" at bounding box center [126, 109] width 57 height 9
paste input "gempages_571079344877732679-e075a2b0-2809-4e5f-9a50-65f146e5c012.png?v=17562331…"
type input "https://cdn.shopify.com/s/files/1/0889/9425/0936/files/gempages_571079344877732…"
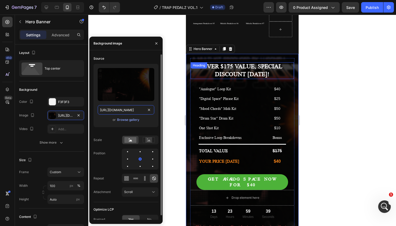
scroll to position [0, 185]
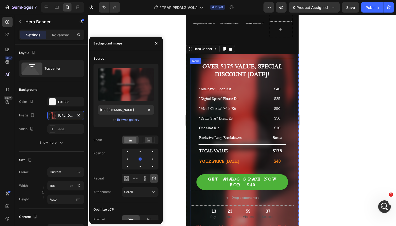
click at [261, 59] on div "OVER $175 VALUE, SPECIAL DISCOUNT TODAY! Heading "Analogue" Loop Kit Text Block…" at bounding box center [242, 145] width 104 height 175
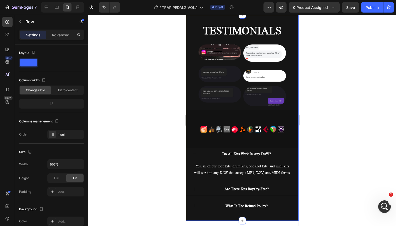
scroll to position [1884, 0]
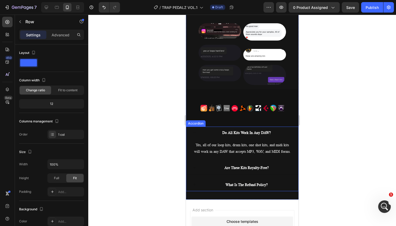
click at [250, 133] on strong "Do All Kits Work In Any DAW?" at bounding box center [246, 133] width 48 height 4
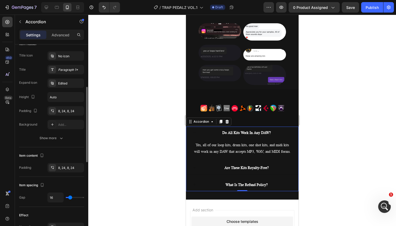
scroll to position [111, 0]
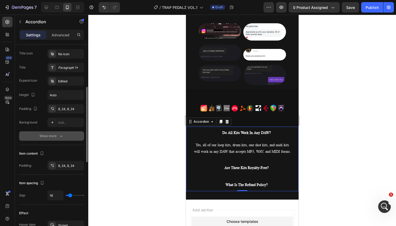
click at [60, 135] on icon "button" at bounding box center [61, 136] width 5 height 5
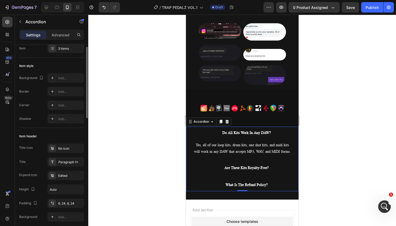
scroll to position [0, 0]
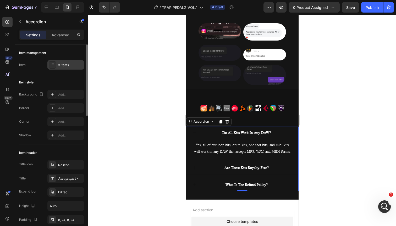
click at [67, 68] on div "3 items" at bounding box center [65, 64] width 37 height 9
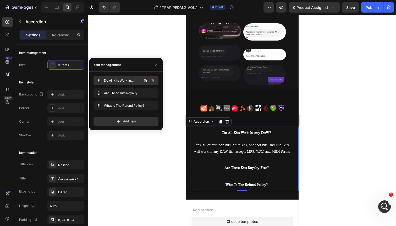
click at [112, 80] on span "Do All Kits Work In Any DAW?" at bounding box center [119, 80] width 30 height 5
click at [157, 65] on icon "button" at bounding box center [156, 65] width 4 height 4
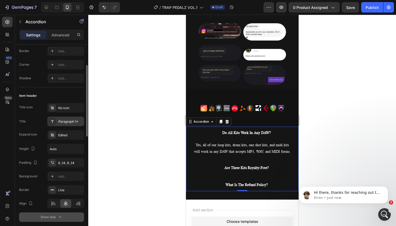
scroll to position [37, 0]
click at [362, 195] on p "Hi there, thanks for reaching out to GemPages. My name is Kiran and I'm ready t…" at bounding box center [348, 193] width 68 height 5
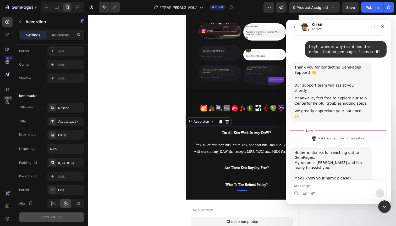
scroll to position [45, 0]
type textarea "Hey [PERSON_NAME], I'm [PERSON_NAME]"
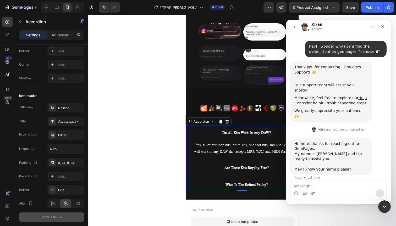
scroll to position [52, 0]
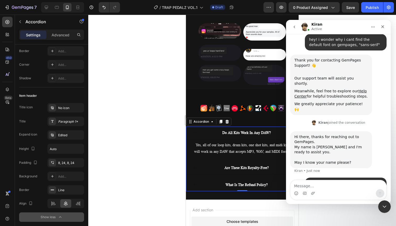
click at [124, 140] on div at bounding box center [242, 121] width 308 height 212
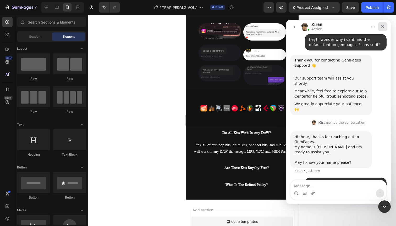
click at [383, 28] on icon "Close" at bounding box center [383, 27] width 4 height 4
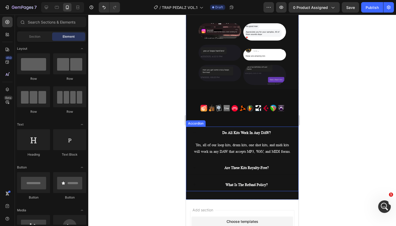
click at [214, 133] on div "Do All Kits Work In Any DAW?" at bounding box center [246, 133] width 91 height 8
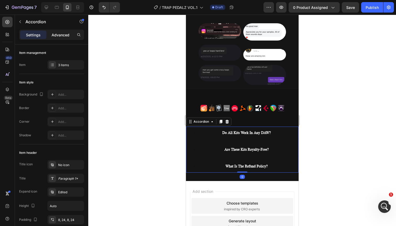
click at [57, 33] on p "Advanced" at bounding box center [61, 35] width 18 height 6
type input "100%"
type input "100"
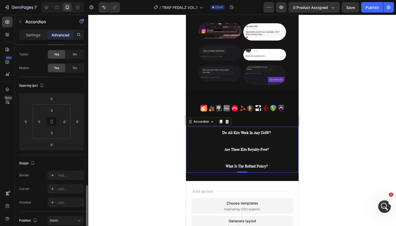
scroll to position [9, 0]
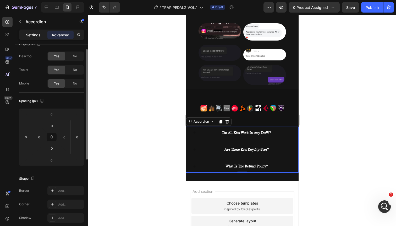
click at [31, 36] on p "Settings" at bounding box center [33, 35] width 15 height 6
type input "16"
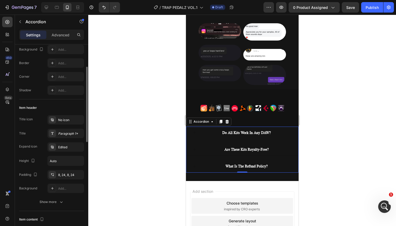
scroll to position [49, 0]
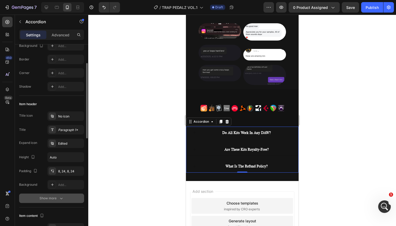
click at [56, 198] on div "Show more" at bounding box center [52, 198] width 24 height 5
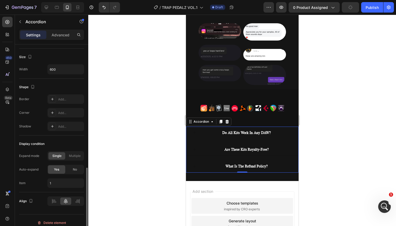
scroll to position [343, 0]
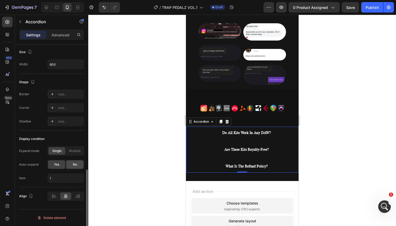
click at [76, 165] on span "No" at bounding box center [75, 164] width 4 height 5
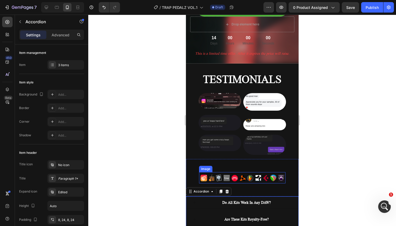
scroll to position [1800, 0]
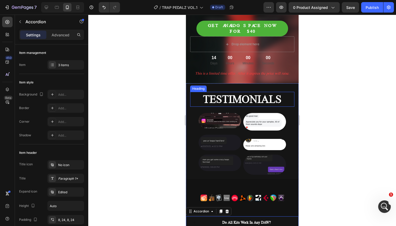
click at [236, 97] on strong "TESTIMONIALS" at bounding box center [242, 99] width 79 height 12
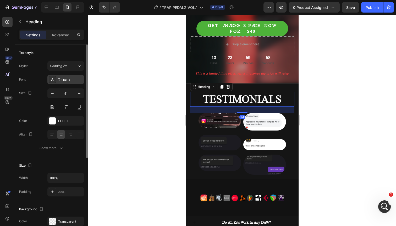
click at [62, 80] on div "Times" at bounding box center [70, 80] width 25 height 5
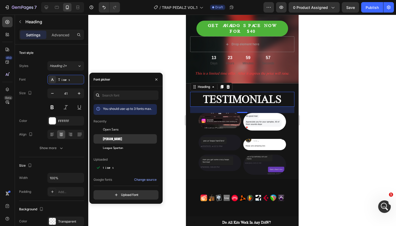
scroll to position [72, 0]
click at [109, 138] on span "Anton" at bounding box center [112, 139] width 19 height 5
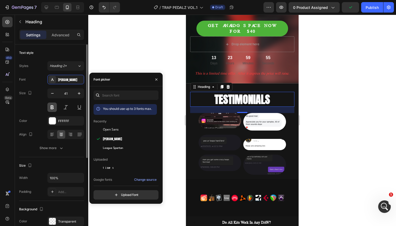
click at [52, 106] on button at bounding box center [51, 107] width 9 height 9
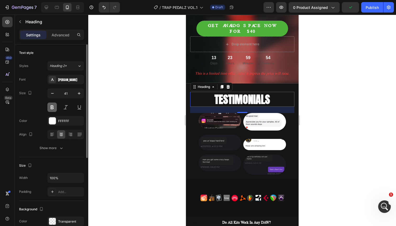
click at [52, 107] on button at bounding box center [51, 107] width 9 height 9
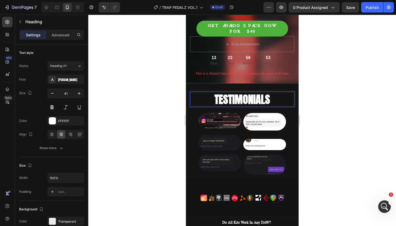
click at [221, 93] on strong "TESTIMONIALS" at bounding box center [242, 99] width 56 height 16
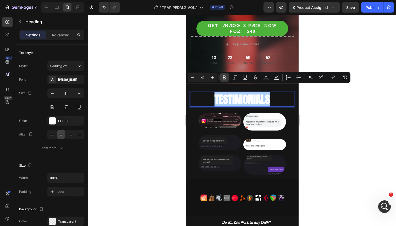
click at [226, 79] on icon "Editor contextual toolbar" at bounding box center [224, 77] width 5 height 5
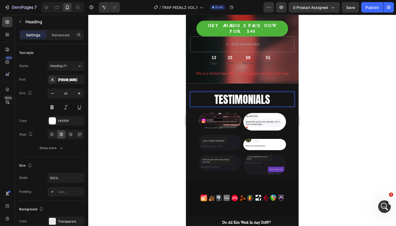
click at [229, 95] on p "TESTIMONIALS" at bounding box center [242, 100] width 103 height 14
click at [51, 90] on button "button" at bounding box center [52, 93] width 9 height 9
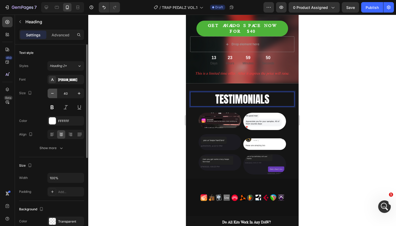
click at [51, 90] on button "button" at bounding box center [52, 93] width 9 height 9
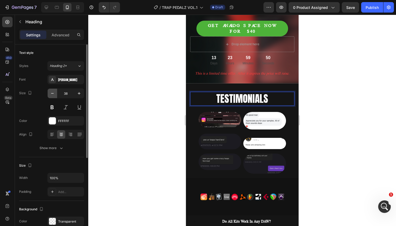
click at [51, 90] on button "button" at bounding box center [52, 93] width 9 height 9
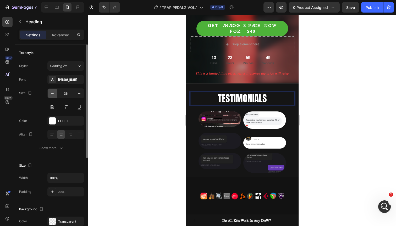
click at [51, 90] on button "button" at bounding box center [52, 93] width 9 height 9
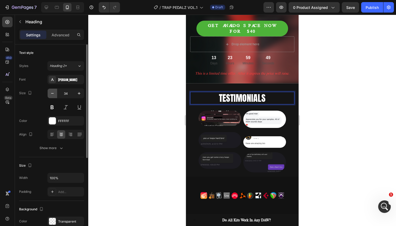
click at [51, 90] on button "button" at bounding box center [52, 93] width 9 height 9
type input "33"
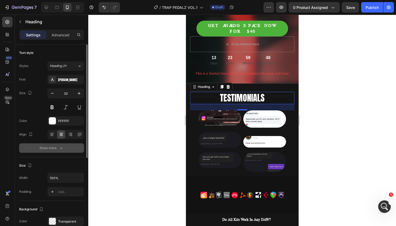
click at [54, 149] on div "Show more" at bounding box center [52, 148] width 24 height 5
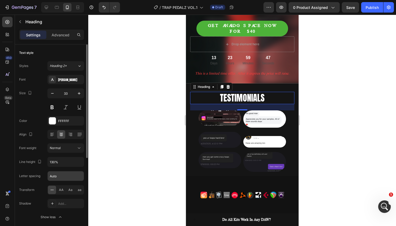
click at [56, 177] on input "Auto" at bounding box center [66, 176] width 36 height 9
type input "1"
click at [52, 95] on icon "button" at bounding box center [52, 93] width 5 height 5
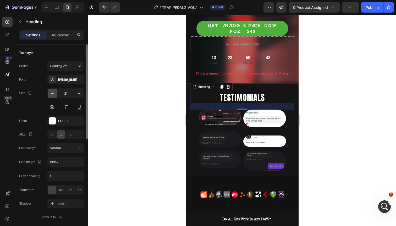
click at [52, 95] on icon "button" at bounding box center [52, 93] width 5 height 5
type input "30"
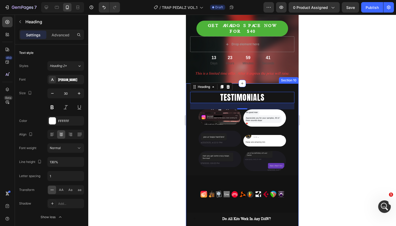
click at [272, 84] on div "TESTIMONIALS Heading 24 Image Image Row Image Image Row Image Image Row Image I…" at bounding box center [242, 176] width 113 height 184
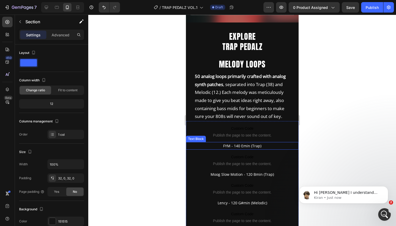
scroll to position [285, 0]
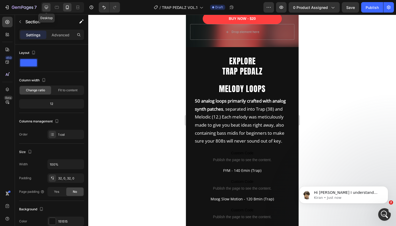
click at [47, 8] on icon at bounding box center [46, 7] width 3 height 3
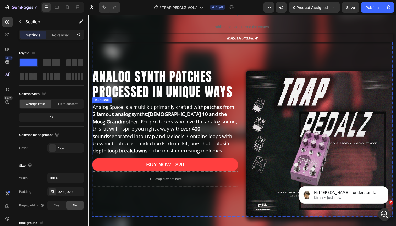
scroll to position [39, 0]
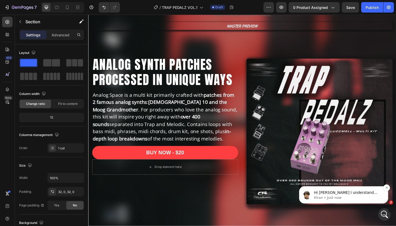
click at [340, 201] on div "Hi Lucas I understand you are unable to find the default font 'sans-serif', cor…" at bounding box center [343, 195] width 89 height 17
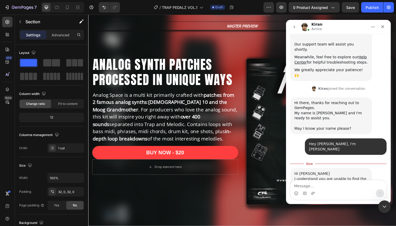
scroll to position [87, 0]
click at [296, 187] on textarea "yeah thats right" at bounding box center [339, 185] width 96 height 9
click at [310, 187] on textarea "Yeah thats right" at bounding box center [339, 185] width 96 height 9
type textarea "Yeah that's right"
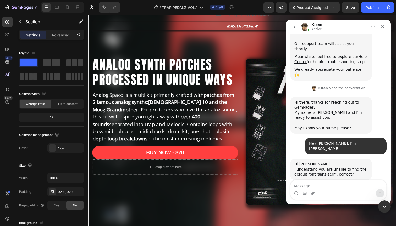
scroll to position [94, 0]
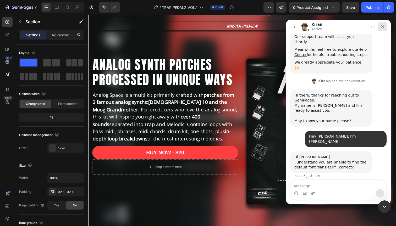
click at [384, 28] on icon "Close" at bounding box center [383, 27] width 4 height 4
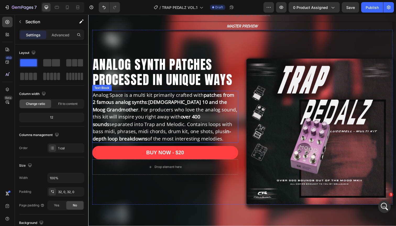
scroll to position [114, 0]
click at [181, 111] on p "Analog Space is a multi kit primarily crafted with patches from 2 famous analog…" at bounding box center [167, 119] width 148 height 52
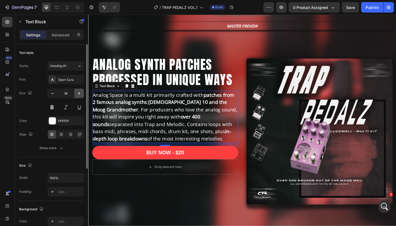
click at [81, 93] on icon "button" at bounding box center [79, 93] width 5 height 5
type input "20"
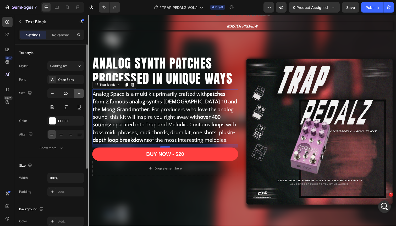
scroll to position [94, 0]
click at [61, 146] on icon "button" at bounding box center [61, 148] width 5 height 5
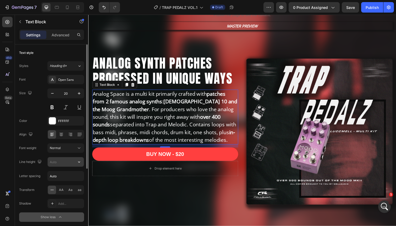
click at [59, 166] on input "text" at bounding box center [66, 161] width 36 height 9
click at [79, 166] on button "button" at bounding box center [78, 161] width 9 height 9
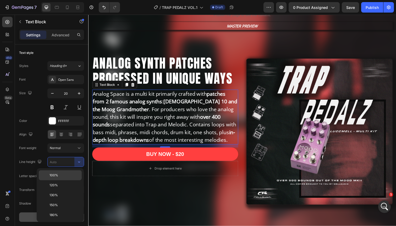
click at [66, 175] on p "100%" at bounding box center [65, 175] width 30 height 5
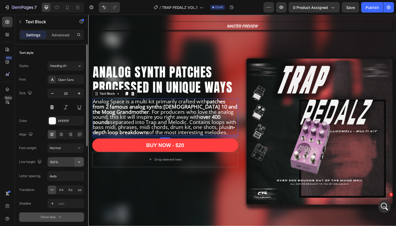
click at [76, 162] on button "button" at bounding box center [78, 161] width 9 height 9
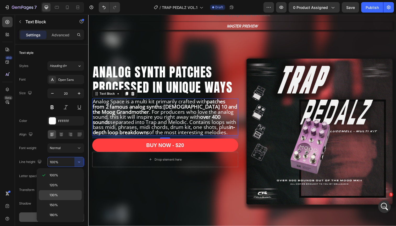
click at [58, 194] on p "130%" at bounding box center [65, 195] width 30 height 5
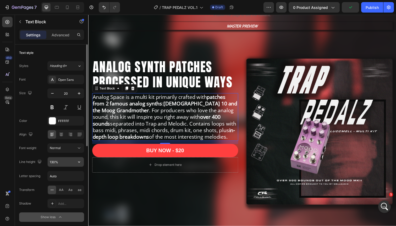
click at [77, 163] on icon "button" at bounding box center [79, 162] width 5 height 5
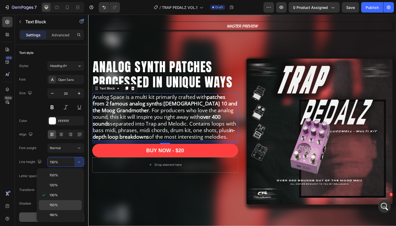
click at [63, 207] on p "150%" at bounding box center [65, 205] width 30 height 5
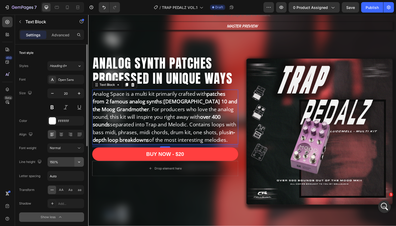
click at [79, 162] on icon "button" at bounding box center [79, 162] width 5 height 5
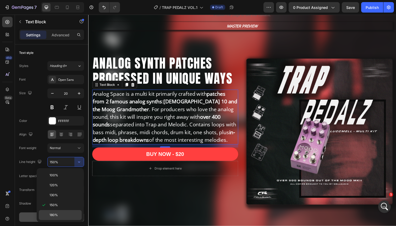
click at [66, 214] on p "180%" at bounding box center [65, 215] width 30 height 5
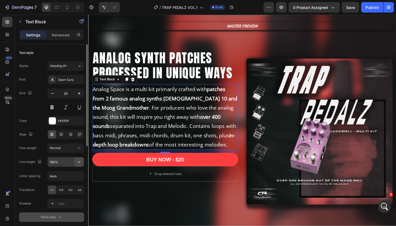
click at [78, 164] on icon "button" at bounding box center [79, 162] width 5 height 5
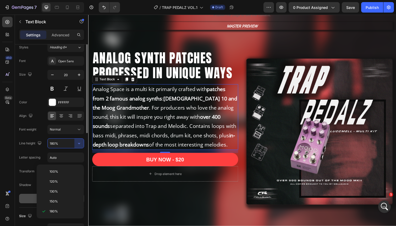
scroll to position [22, 0]
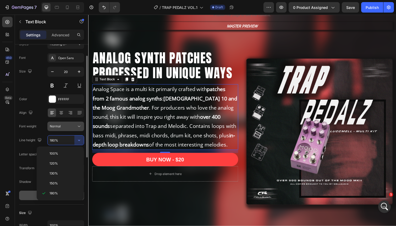
click at [78, 127] on icon at bounding box center [79, 126] width 5 height 5
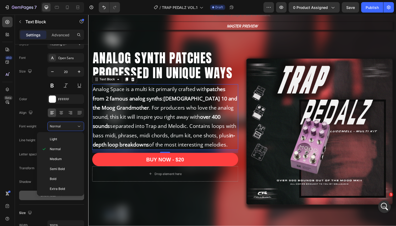
scroll to position [25, 0]
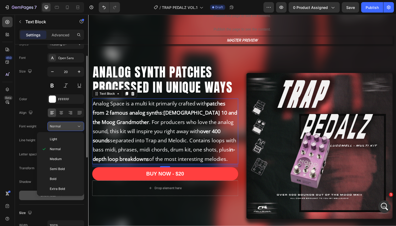
click at [78, 126] on icon at bounding box center [79, 126] width 3 height 1
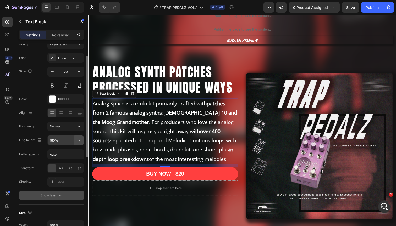
click at [79, 140] on icon "button" at bounding box center [79, 140] width 5 height 5
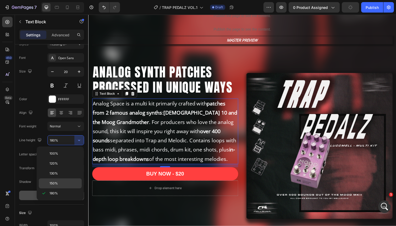
click at [57, 184] on span "150%" at bounding box center [54, 183] width 8 height 5
type input "150%"
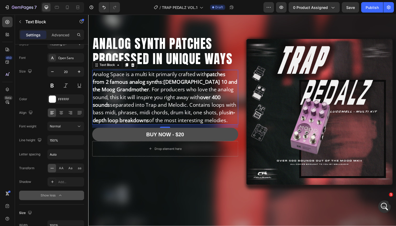
scroll to position [62, 0]
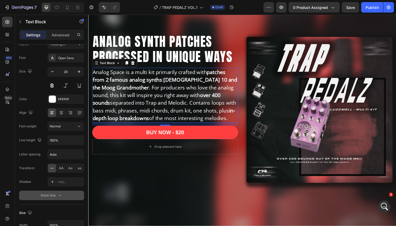
click at [230, 93] on p "Analog Space is a multi kit primarily crafted with patches from 2 famous analog…" at bounding box center [167, 97] width 148 height 55
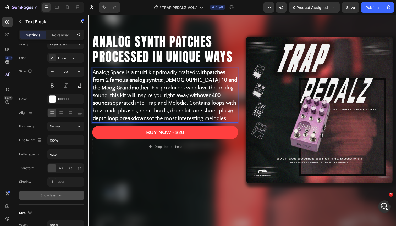
click at [205, 49] on h2 "ANALOG SYNTH PATCHES PROCESSED IN UNIQUE WAYS" at bounding box center [166, 50] width 149 height 32
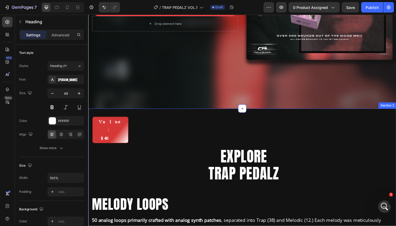
scroll to position [281, 0]
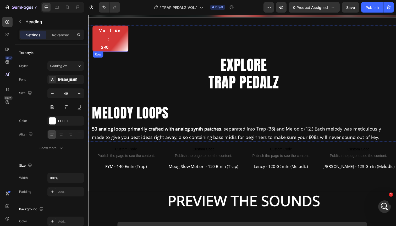
click at [124, 29] on div "Value: $40 Text Block Row" at bounding box center [111, 39] width 37 height 27
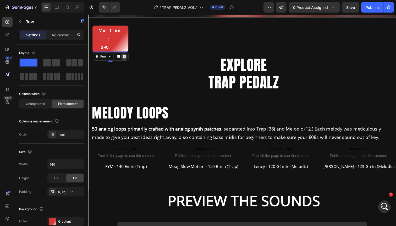
click at [126, 56] on icon at bounding box center [124, 58] width 3 height 4
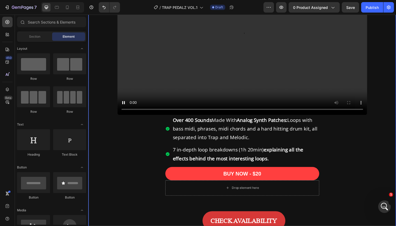
scroll to position [591, 0]
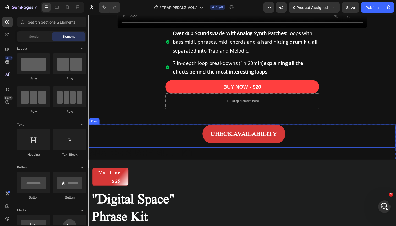
click at [105, 139] on div "CHECK AVAILABILITY Add to Cart" at bounding box center [245, 139] width 313 height 24
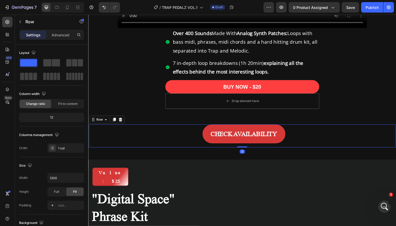
click at [110, 133] on div "CHECK AVAILABILITY Add to Cart" at bounding box center [245, 139] width 313 height 24
click at [121, 122] on icon at bounding box center [120, 122] width 3 height 4
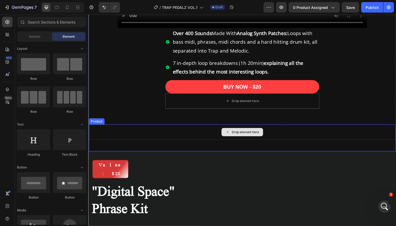
click at [106, 133] on div "Drop element here" at bounding box center [245, 135] width 313 height 16
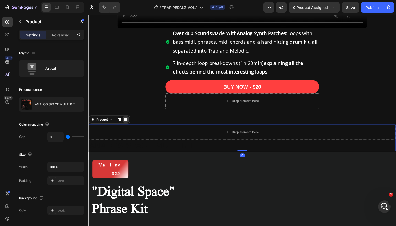
click at [128, 122] on icon at bounding box center [126, 122] width 4 height 4
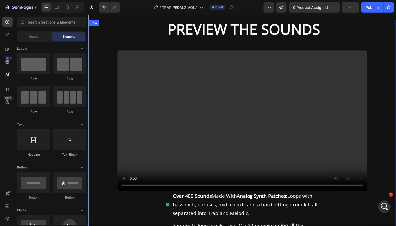
scroll to position [419, 0]
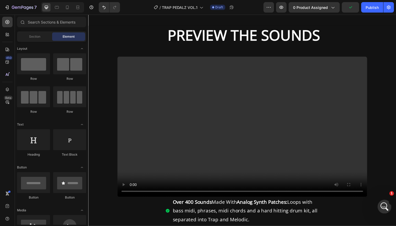
click at [383, 210] on div "Open Intercom Messenger" at bounding box center [383, 206] width 17 height 17
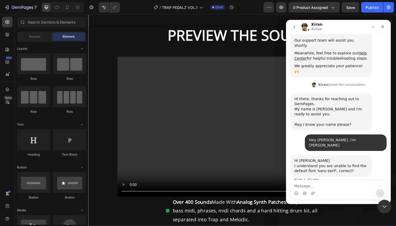
scroll to position [94, 0]
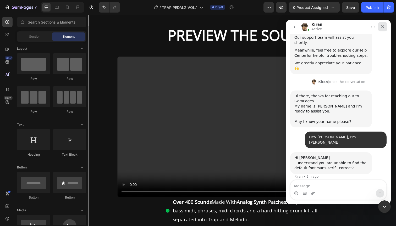
click at [383, 27] on icon "Close" at bounding box center [383, 26] width 3 height 3
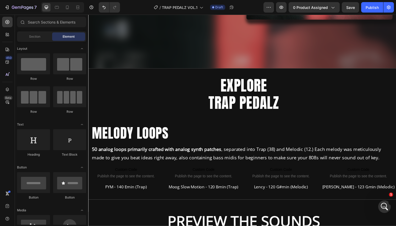
scroll to position [114, 0]
click at [76, 6] on icon at bounding box center [77, 7] width 5 height 5
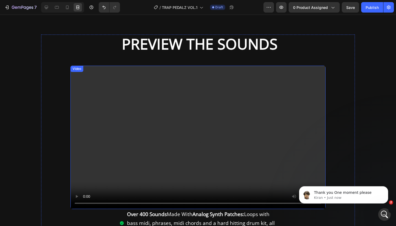
scroll to position [115, 0]
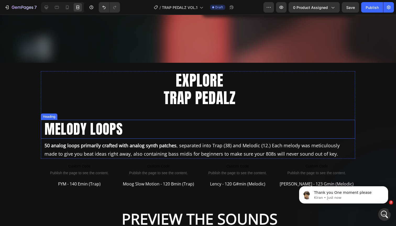
scroll to position [226, 0]
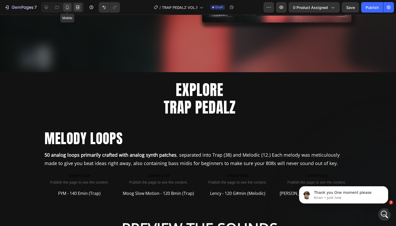
click at [67, 7] on icon at bounding box center [67, 7] width 5 height 5
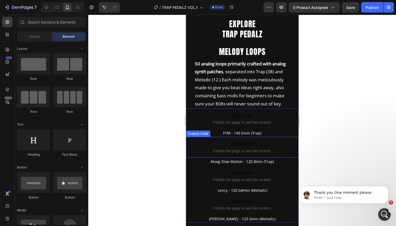
scroll to position [439, 0]
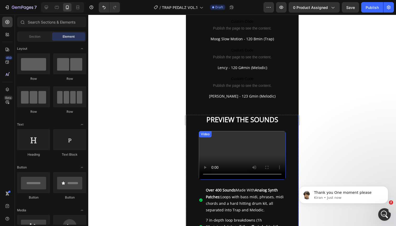
click at [204, 134] on div "Video" at bounding box center [205, 134] width 11 height 5
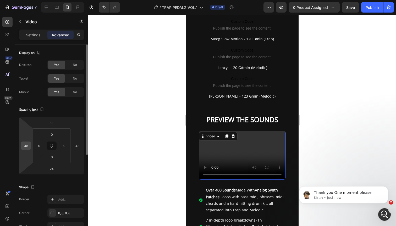
click at [26, 146] on input "48" at bounding box center [26, 146] width 8 height 8
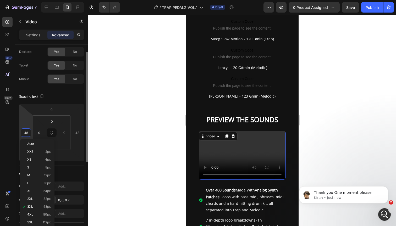
scroll to position [31, 0]
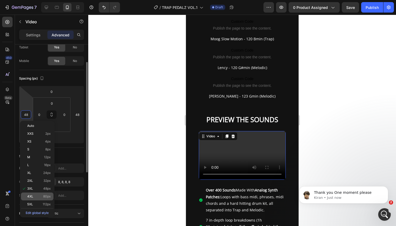
click at [41, 195] on p "4XL 80px" at bounding box center [39, 197] width 24 height 4
type input "80"
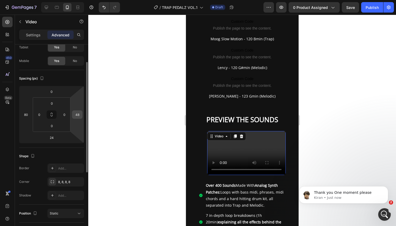
click at [78, 116] on input "48" at bounding box center [77, 115] width 8 height 8
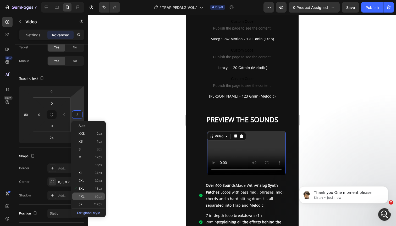
click at [83, 199] on div "4XL 80px" at bounding box center [88, 197] width 32 height 8
type input "80"
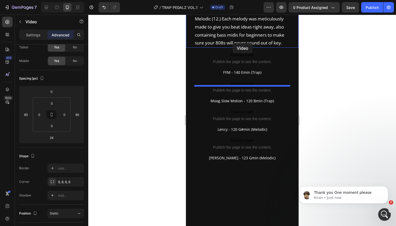
scroll to position [275, 0]
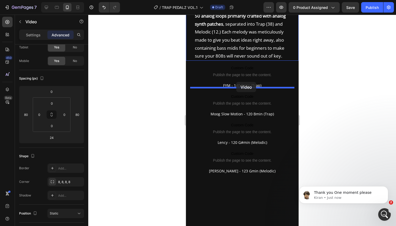
drag, startPoint x: 210, startPoint y: 206, endPoint x: 236, endPoint y: 82, distance: 126.4
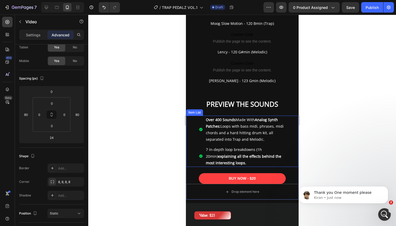
scroll to position [506, 0]
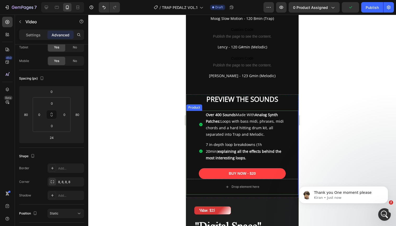
click at [193, 172] on div "BUY NOW - $20 Add to Cart" at bounding box center [242, 174] width 112 height 11
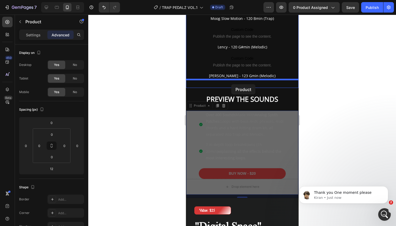
drag, startPoint x: 190, startPoint y: 107, endPoint x: 231, endPoint y: 84, distance: 46.7
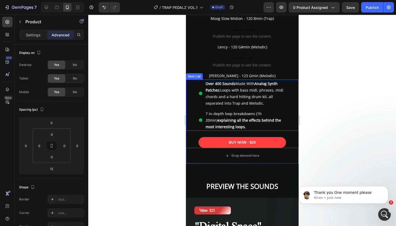
click at [215, 87] on p "Over 400 Sounds Made With Analog Synth Patches: Loops with bass midi, phrases, …" at bounding box center [245, 93] width 80 height 26
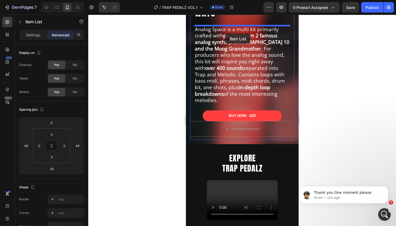
scroll to position [183, 0]
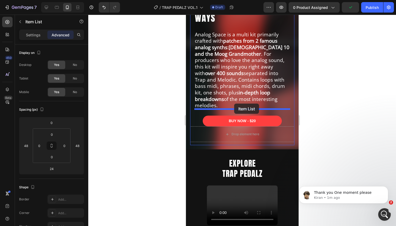
drag, startPoint x: 190, startPoint y: 189, endPoint x: 234, endPoint y: 104, distance: 96.0
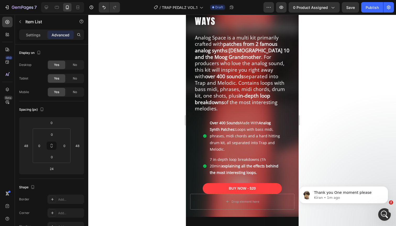
scroll to position [187, 0]
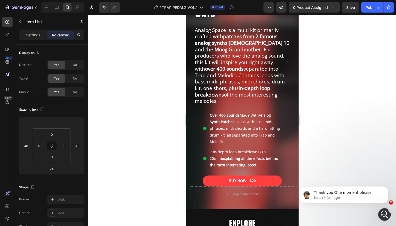
click at [215, 113] on p "Over 400 Sounds Made With Analog Synth Patches: Loops with bass midi, phrases, …" at bounding box center [245, 128] width 71 height 33
click at [215, 149] on p "7 in-depth loop breakdowns (1h 20min) explaining all the effects behind the mos…" at bounding box center [245, 159] width 71 height 20
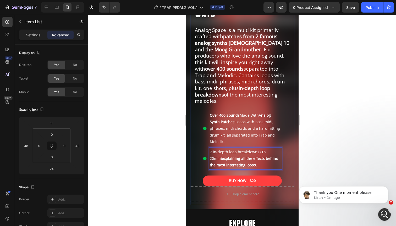
click at [205, 100] on div "Image ANALOG SYNTH PATCHES PROCESSED IN UNIQUE WAYS Heading Analog Space is a m…" at bounding box center [242, 43] width 104 height 323
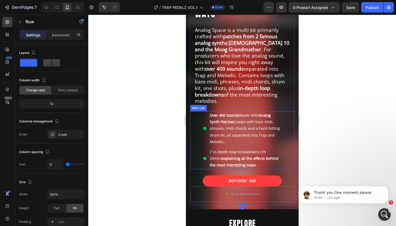
click at [200, 116] on div "Over 400 Sounds Made With Analog Synth Patches: Loops with bass midi, phrases, …" at bounding box center [242, 140] width 104 height 58
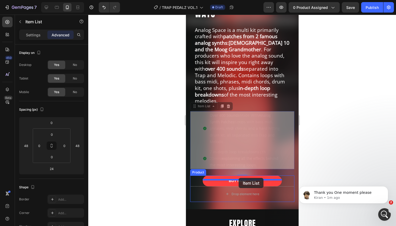
drag, startPoint x: 194, startPoint y: 101, endPoint x: 238, endPoint y: 178, distance: 88.9
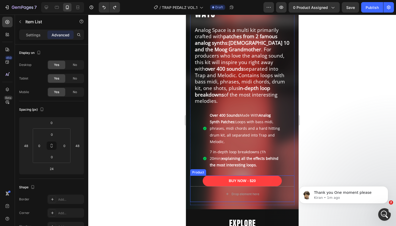
click at [196, 176] on div "BUY NOW - $20 Add to Cart" at bounding box center [242, 181] width 104 height 11
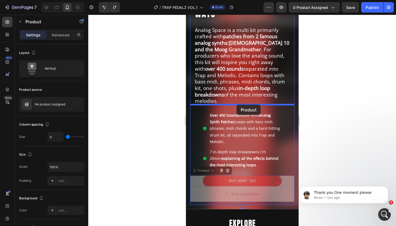
drag, startPoint x: 194, startPoint y: 166, endPoint x: 236, endPoint y: 105, distance: 73.9
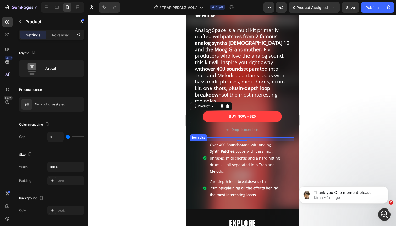
click at [232, 151] on p "Over 400 Sounds Made With Analog Synth Patches: Loops with bass midi, phrases, …" at bounding box center [245, 158] width 71 height 33
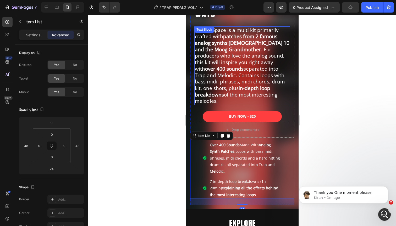
click at [254, 83] on p "Analog Space is a multi kit primarily crafted with patches from 2 famous analog…" at bounding box center [242, 66] width 95 height 78
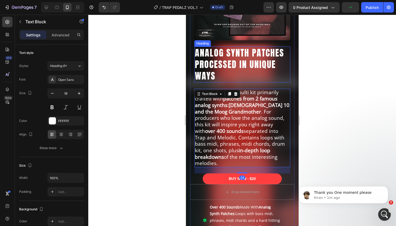
click at [257, 53] on h2 "ANALOG SYNTH PATCHES PROCESSED IN UNIQUE WAYS" at bounding box center [242, 65] width 96 height 36
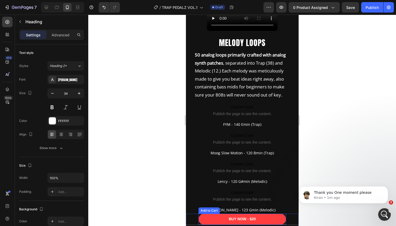
scroll to position [507, 0]
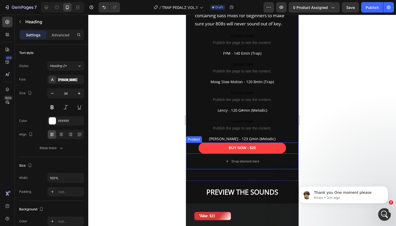
click at [191, 147] on div "BUY NOW - $20 Add to Cart" at bounding box center [242, 148] width 113 height 11
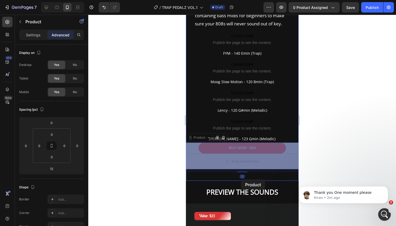
drag, startPoint x: 190, startPoint y: 138, endPoint x: 241, endPoint y: 181, distance: 66.0
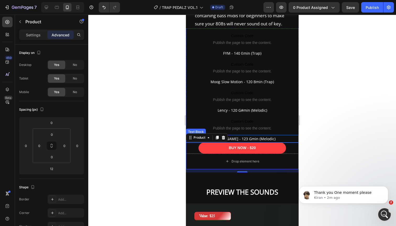
click at [237, 138] on p "[PERSON_NAME] - 123 Gmin (Melodic)" at bounding box center [242, 139] width 112 height 7
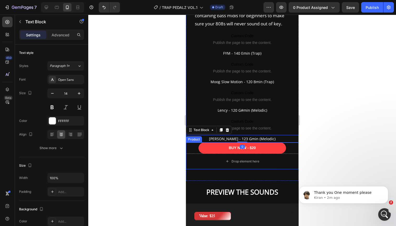
click at [289, 144] on div "BUY NOW - $20 Add to Cart" at bounding box center [242, 148] width 113 height 11
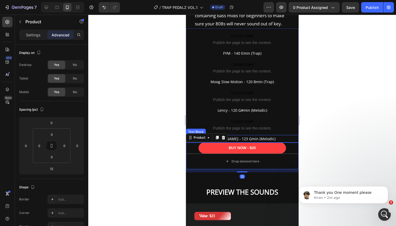
click at [265, 139] on p "[PERSON_NAME] - 123 Gmin (Melodic)" at bounding box center [242, 139] width 112 height 7
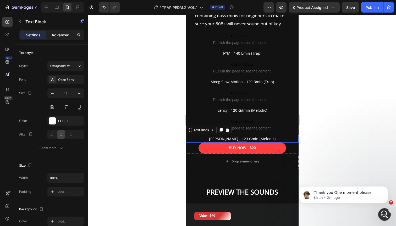
click at [61, 35] on p "Advanced" at bounding box center [61, 35] width 18 height 6
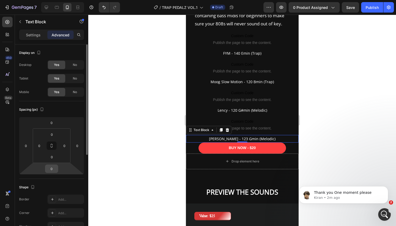
click at [56, 167] on input "0" at bounding box center [51, 169] width 10 height 8
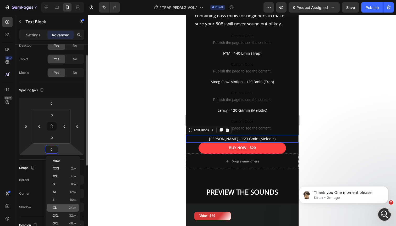
click at [62, 207] on p "XL 24px" at bounding box center [65, 208] width 24 height 4
type input "24"
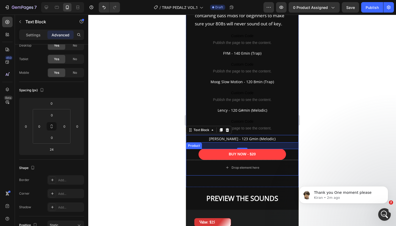
click at [294, 157] on div "BUY NOW - $20 Add to Cart" at bounding box center [242, 154] width 113 height 11
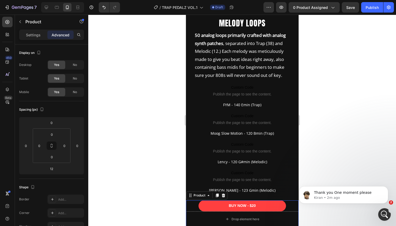
scroll to position [455, 0]
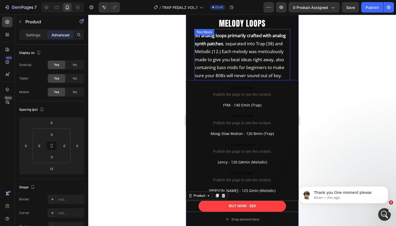
click at [247, 56] on p "50 analog loops primarily crafted with analog synth patches , separated into Tr…" at bounding box center [242, 56] width 95 height 48
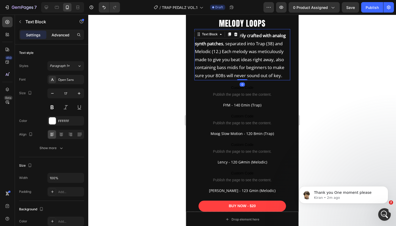
click at [60, 35] on p "Advanced" at bounding box center [61, 35] width 18 height 6
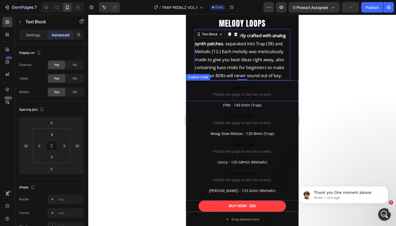
click at [201, 86] on span "Custom Code" at bounding box center [242, 88] width 113 height 6
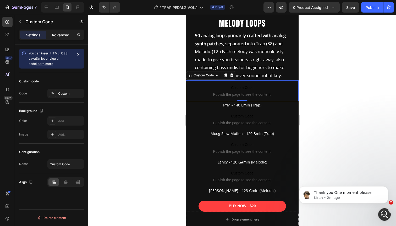
click at [59, 32] on p "Advanced" at bounding box center [61, 35] width 18 height 6
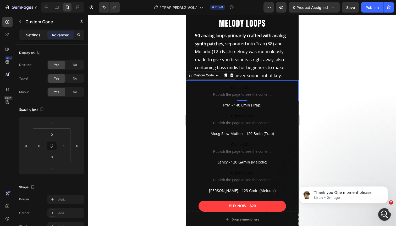
click at [39, 36] on p "Settings" at bounding box center [33, 35] width 15 height 6
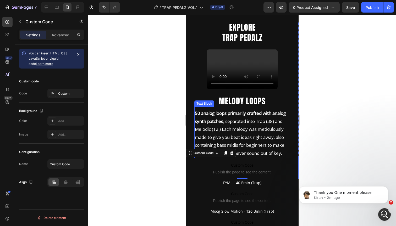
scroll to position [361, 0]
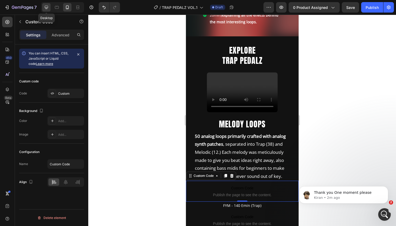
click at [45, 9] on icon at bounding box center [46, 7] width 5 height 5
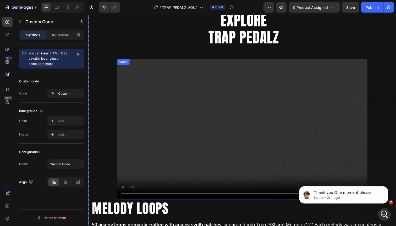
scroll to position [280, 0]
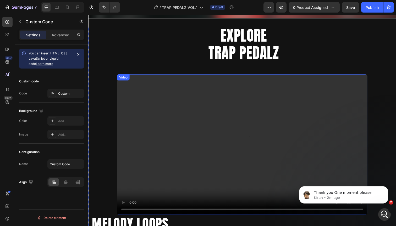
click at [124, 80] on div "Video" at bounding box center [124, 79] width 11 height 5
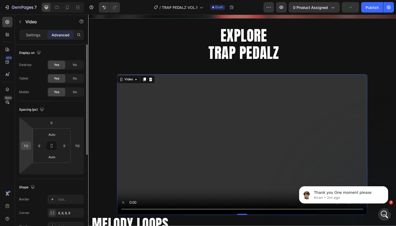
click at [26, 144] on input "112" at bounding box center [26, 146] width 8 height 8
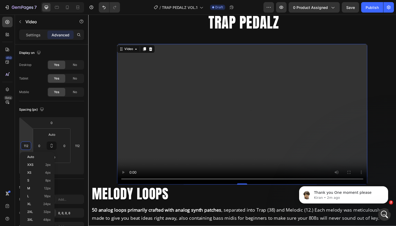
scroll to position [312, 0]
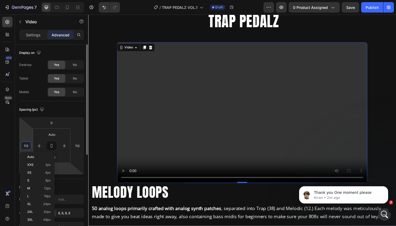
click at [59, 0] on html "7 Version history / TRAP PEDALZ VOL.1 Draft Preview 0 product assigned Save Pub…" at bounding box center [198, 0] width 396 height 0
type input "5"
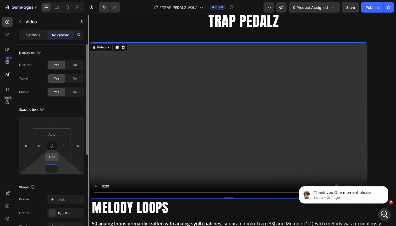
type input "0"
click at [52, 158] on input "Auto" at bounding box center [52, 157] width 10 height 8
type input "0"
click at [58, 184] on div "Shape" at bounding box center [51, 187] width 65 height 8
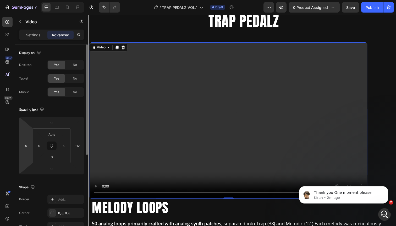
click at [28, 0] on html "7 Version history / TRAP PEDALZ VOL.1 Draft Preview 0 product assigned Save Pub…" at bounding box center [198, 0] width 396 height 0
click at [26, 146] on input "5" at bounding box center [26, 146] width 8 height 8
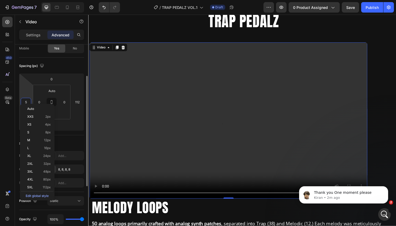
scroll to position [53, 0]
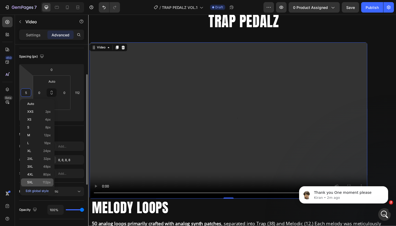
click at [45, 184] on span "112px" at bounding box center [47, 183] width 8 height 4
type input "112"
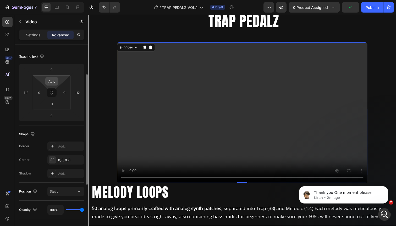
click at [55, 80] on input "Auto" at bounding box center [52, 82] width 10 height 8
type input "0"
click at [326, 193] on p "Thank you One moment please" at bounding box center [348, 193] width 68 height 5
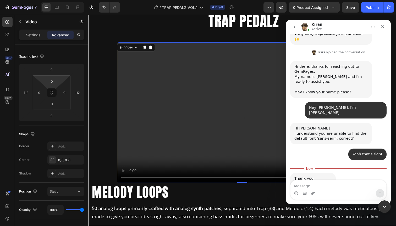
scroll to position [123, 0]
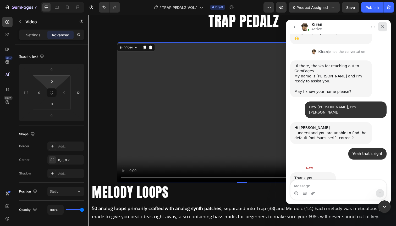
click at [383, 26] on icon "Close" at bounding box center [383, 27] width 4 height 4
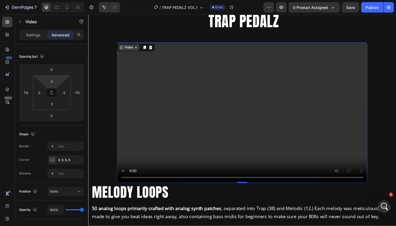
click at [122, 49] on icon at bounding box center [122, 48] width 4 height 4
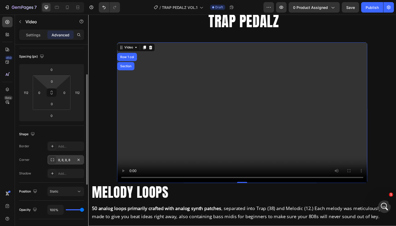
click at [61, 160] on div "8, 8, 8, 8" at bounding box center [65, 160] width 15 height 5
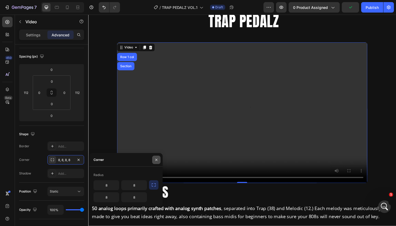
click at [158, 160] on icon "button" at bounding box center [156, 160] width 4 height 4
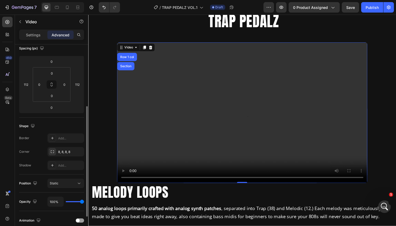
scroll to position [0, 0]
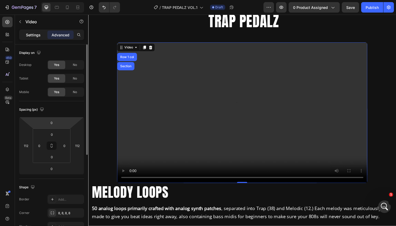
click at [37, 35] on p "Settings" at bounding box center [33, 35] width 15 height 6
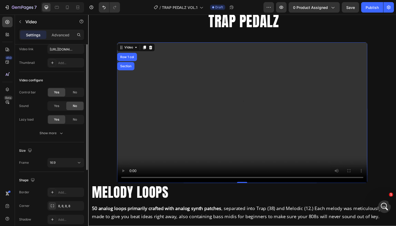
scroll to position [47, 0]
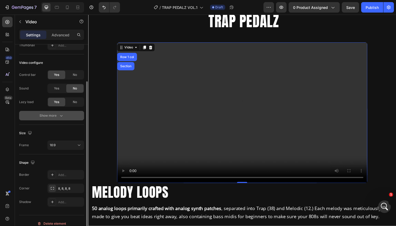
click at [57, 116] on div "Show more" at bounding box center [52, 115] width 24 height 5
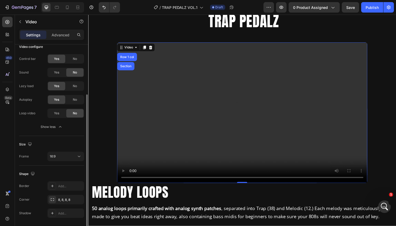
scroll to position [80, 0]
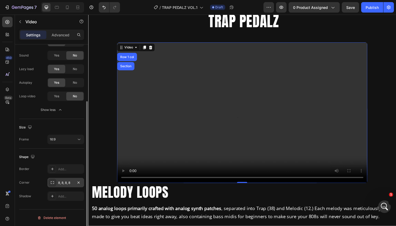
click at [63, 182] on div "8, 8, 8, 8" at bounding box center [65, 183] width 15 height 5
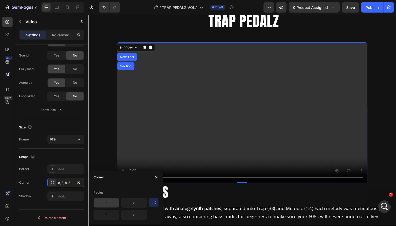
click at [110, 200] on input "8" at bounding box center [106, 202] width 25 height 9
type input "12"
click at [131, 206] on input "8" at bounding box center [134, 202] width 25 height 9
type input "12"
click at [133, 215] on input "8" at bounding box center [134, 214] width 25 height 9
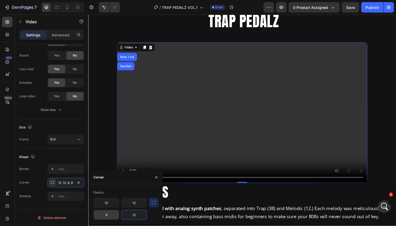
type input "12"
click at [108, 215] on input "8" at bounding box center [106, 214] width 25 height 9
type input "12"
click at [145, 189] on div "Radius" at bounding box center [126, 193] width 65 height 8
click at [156, 178] on icon "button" at bounding box center [156, 178] width 4 height 4
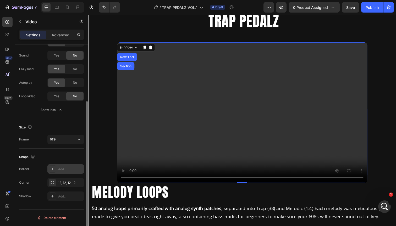
click at [62, 169] on div "Add..." at bounding box center [70, 169] width 25 height 5
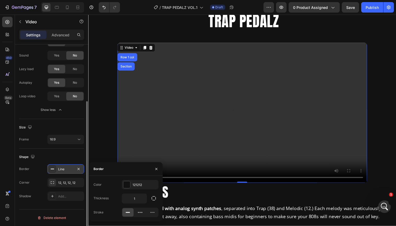
scroll to position [143, 0]
click at [138, 200] on input "1" at bounding box center [134, 198] width 25 height 9
type input "2"
type input "3"
type input "5"
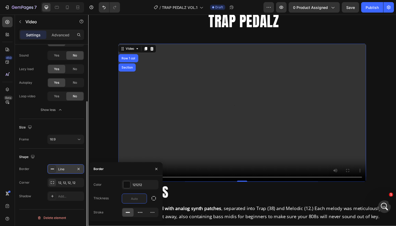
type input "6"
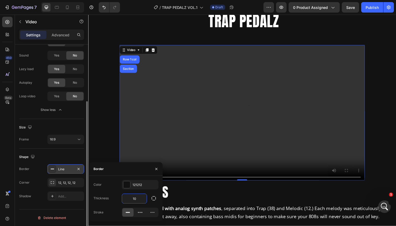
type input "1"
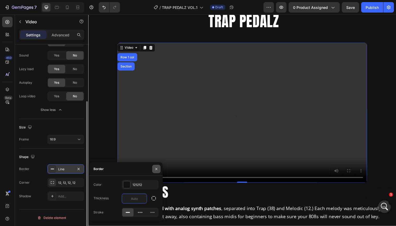
click at [157, 169] on icon "button" at bounding box center [156, 169] width 2 height 2
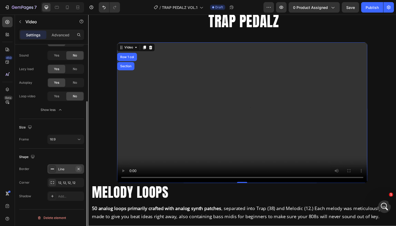
click at [79, 168] on icon "button" at bounding box center [79, 169] width 4 height 4
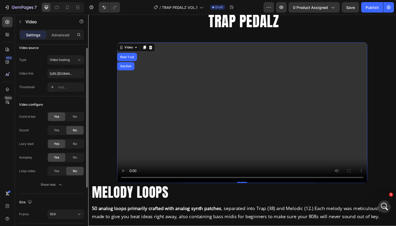
scroll to position [0, 0]
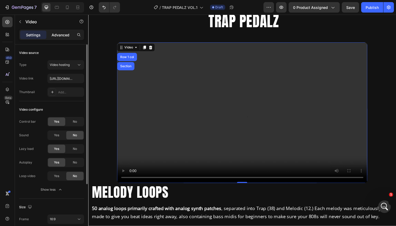
click at [61, 36] on p "Advanced" at bounding box center [61, 35] width 18 height 6
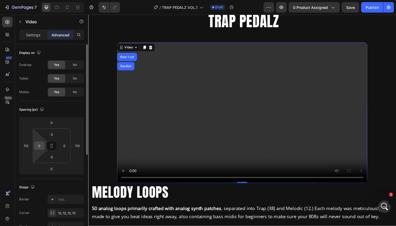
click at [39, 145] on input "0" at bounding box center [39, 146] width 8 height 8
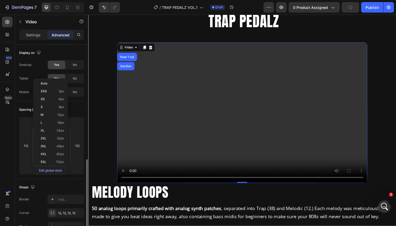
scroll to position [129, 0]
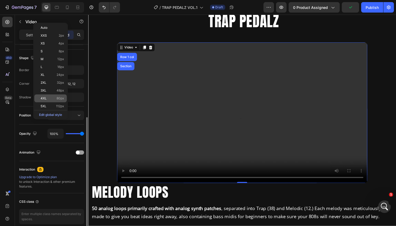
click at [54, 102] on div "4XL 80px" at bounding box center [50, 99] width 32 height 8
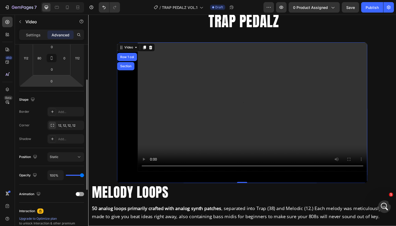
scroll to position [78, 0]
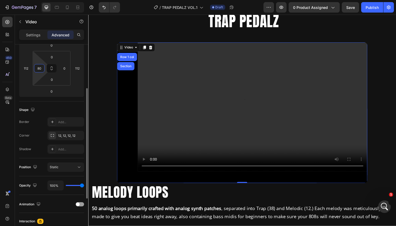
click at [39, 69] on input "80" at bounding box center [39, 68] width 8 height 8
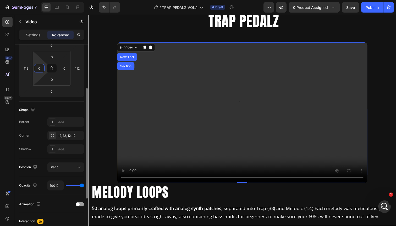
type input "0"
click at [51, 106] on div "Shape" at bounding box center [51, 110] width 65 height 8
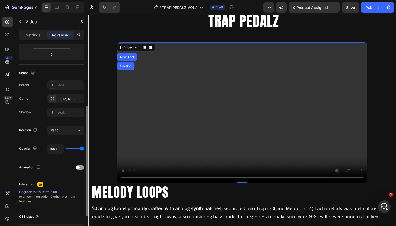
scroll to position [115, 0]
click at [74, 166] on div "Animation" at bounding box center [51, 167] width 65 height 8
click at [80, 166] on div at bounding box center [80, 167] width 8 height 4
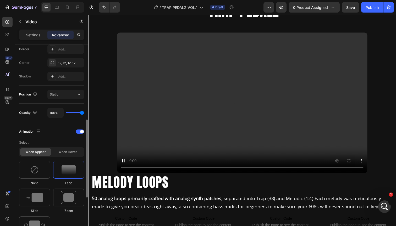
scroll to position [171, 0]
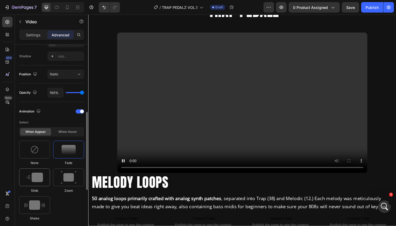
click at [35, 176] on img at bounding box center [34, 177] width 17 height 9
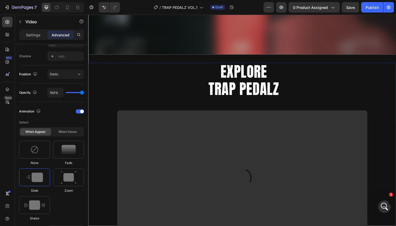
scroll to position [229, 0]
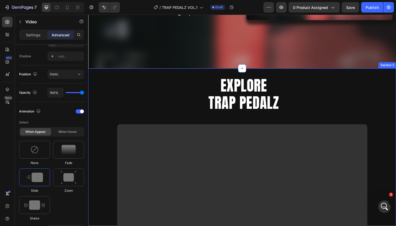
click at [113, 74] on div "EXPLORE TRAP PEDALZ Heading Video MELODY LOOPS Heading 50 analog loops primaril…" at bounding box center [245, 225] width 314 height 311
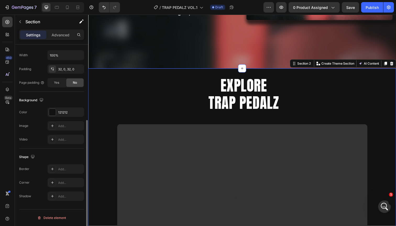
scroll to position [0, 0]
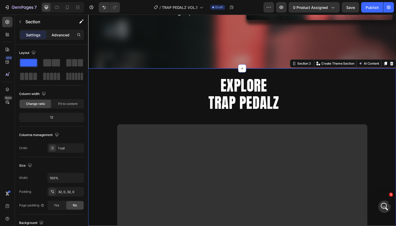
click at [58, 37] on p "Advanced" at bounding box center [61, 35] width 18 height 6
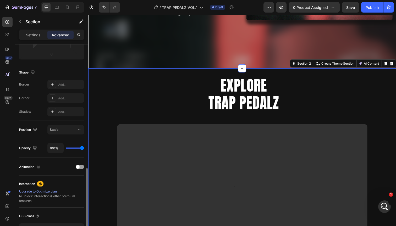
scroll to position [153, 0]
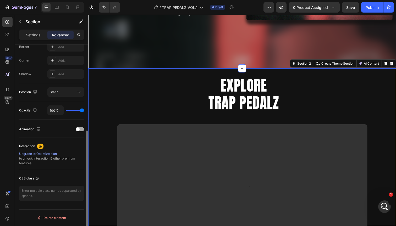
click at [78, 129] on span at bounding box center [78, 130] width 4 height 4
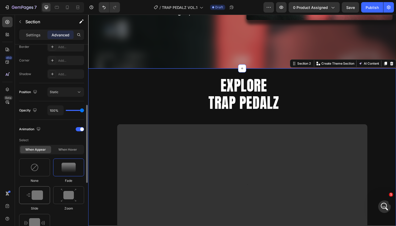
click at [34, 195] on img at bounding box center [34, 195] width 17 height 9
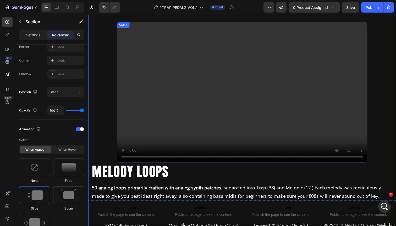
scroll to position [304, 0]
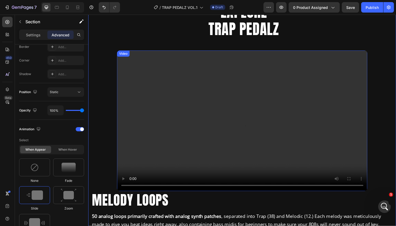
click at [123, 55] on div "Video" at bounding box center [124, 54] width 11 height 5
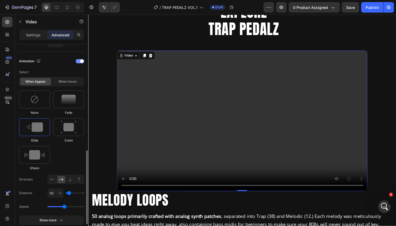
scroll to position [220, 0]
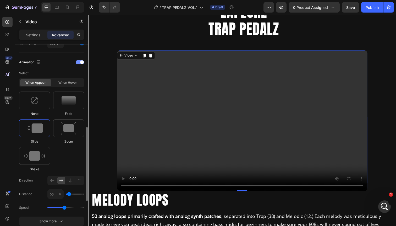
click at [80, 65] on div "Animation" at bounding box center [51, 62] width 65 height 8
click at [80, 63] on div at bounding box center [80, 62] width 8 height 4
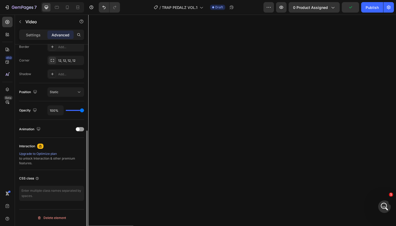
scroll to position [0, 0]
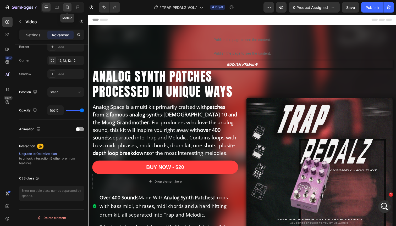
click at [67, 7] on icon at bounding box center [67, 7] width 5 height 5
type input "80"
type input "24"
type input "80"
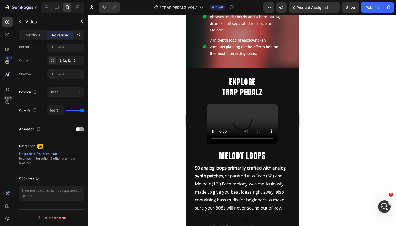
scroll to position [361, 0]
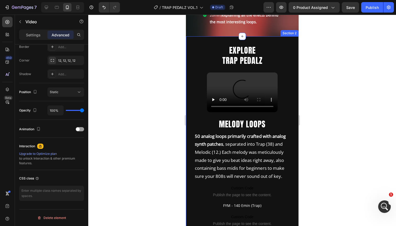
click at [211, 36] on div "EXPLORE TRAP PEDALZ Heading Video MELODY LOOPS Heading 50 analog loops primaril…" at bounding box center [242, 187] width 113 height 303
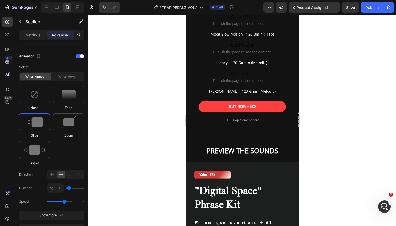
scroll to position [555, 0]
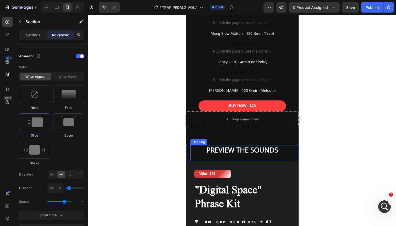
click at [201, 149] on h2 "PREVIEW THE SOUNDS" at bounding box center [242, 150] width 104 height 10
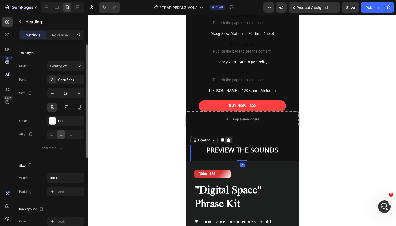
click at [229, 140] on icon at bounding box center [228, 140] width 4 height 4
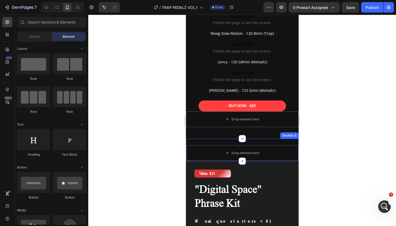
click at [213, 143] on div "Drop element here Row Section 3" at bounding box center [242, 150] width 113 height 23
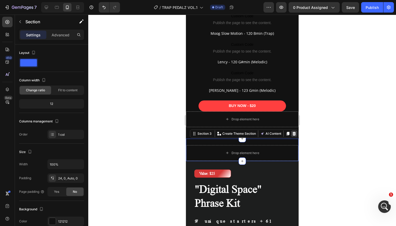
click at [294, 132] on icon at bounding box center [294, 134] width 4 height 4
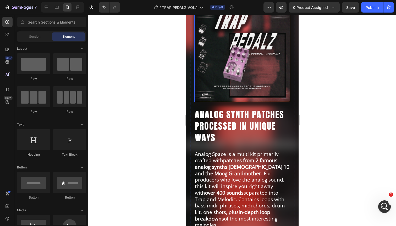
scroll to position [30, 0]
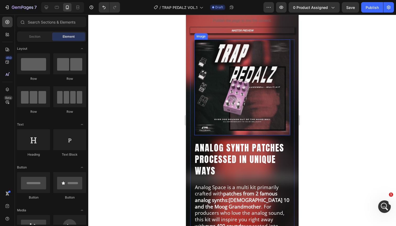
click at [226, 80] on img at bounding box center [242, 88] width 96 height 96
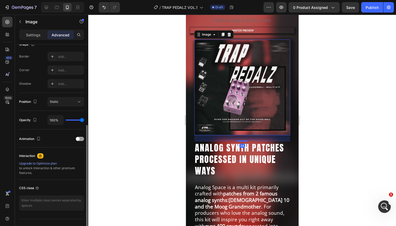
scroll to position [153, 0]
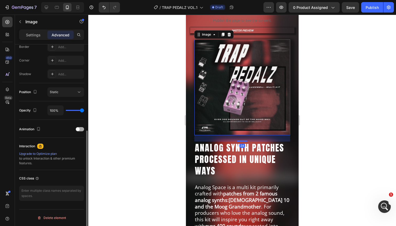
click at [77, 132] on div "Animation" at bounding box center [51, 129] width 65 height 8
click at [79, 126] on div "Animation" at bounding box center [51, 129] width 65 height 8
click at [78, 132] on div "Animation" at bounding box center [51, 129] width 65 height 8
click at [80, 129] on div at bounding box center [80, 129] width 8 height 4
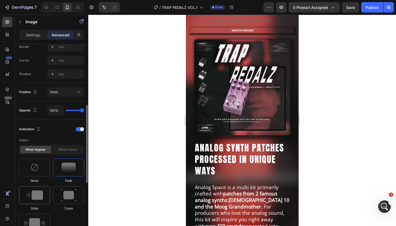
click at [35, 194] on img at bounding box center [34, 195] width 17 height 9
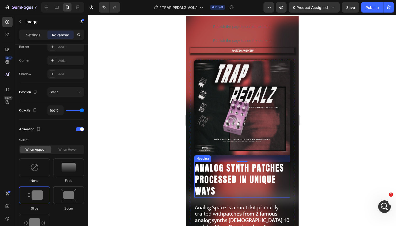
scroll to position [0, 0]
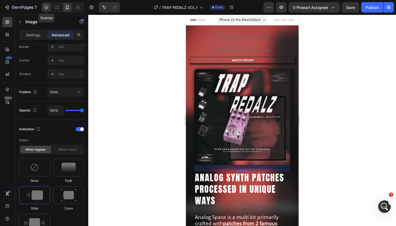
click at [49, 7] on icon at bounding box center [46, 7] width 5 height 5
type input "0"
type input "12"
type input "0"
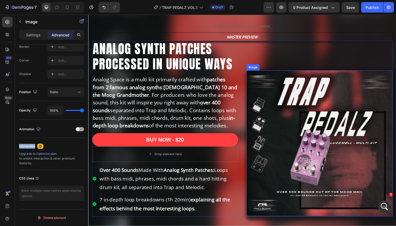
scroll to position [46, 0]
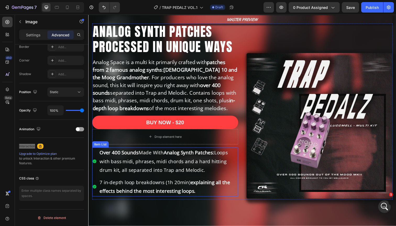
click at [94, 153] on div "Over 400 Sounds Made With Analog Synth Patches: Loops with bass midi, phrases, …" at bounding box center [166, 165] width 149 height 29
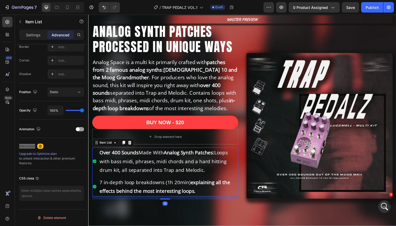
scroll to position [0, 0]
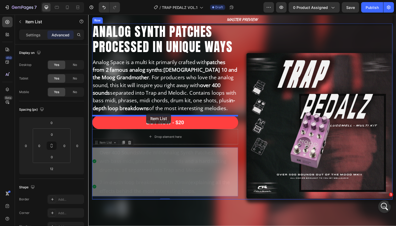
drag, startPoint x: 96, startPoint y: 147, endPoint x: 148, endPoint y: 116, distance: 60.4
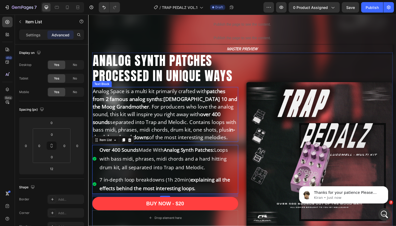
scroll to position [5, 0]
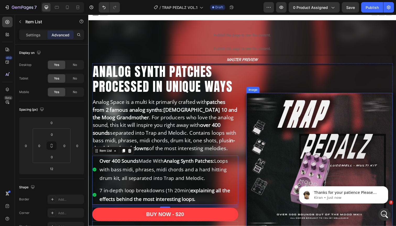
click at [279, 119] on img at bounding box center [324, 169] width 149 height 149
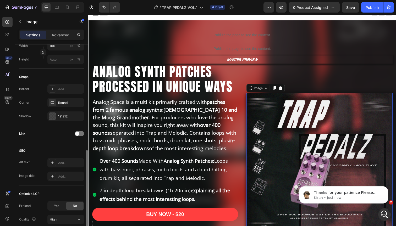
scroll to position [212, 0]
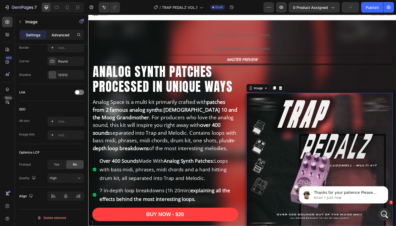
click at [61, 35] on p "Advanced" at bounding box center [61, 35] width 18 height 6
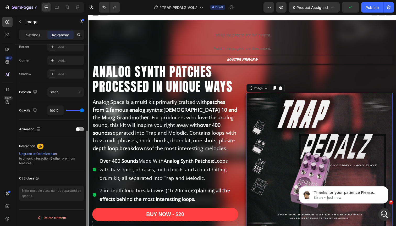
scroll to position [153, 0]
click at [81, 127] on div "Animation" at bounding box center [51, 129] width 65 height 8
click at [78, 130] on span at bounding box center [78, 130] width 4 height 4
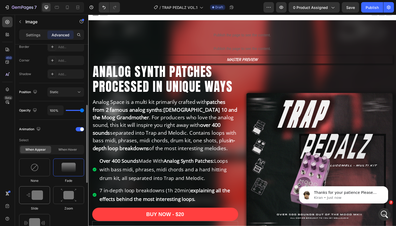
click at [32, 197] on img at bounding box center [34, 195] width 17 height 9
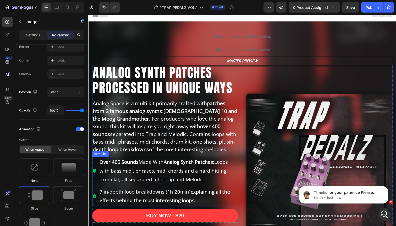
scroll to position [0, 0]
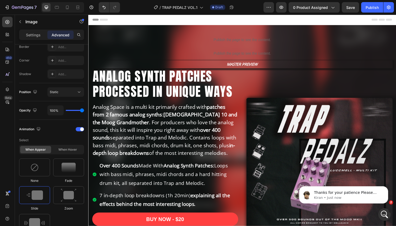
click at [278, 132] on img at bounding box center [324, 174] width 149 height 149
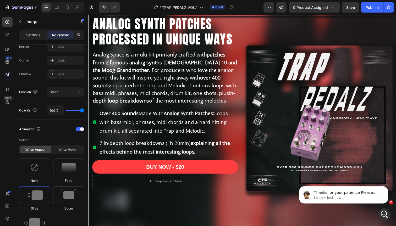
scroll to position [75, 0]
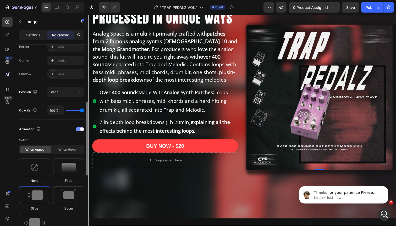
click at [81, 129] on span at bounding box center [82, 130] width 4 height 4
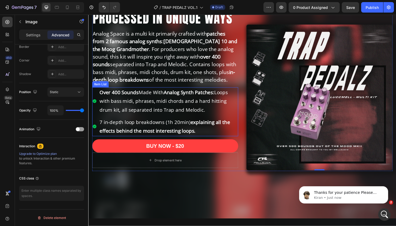
scroll to position [0, 0]
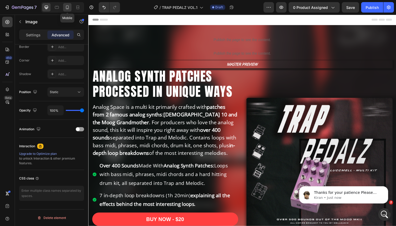
click at [67, 7] on icon at bounding box center [67, 7] width 5 height 5
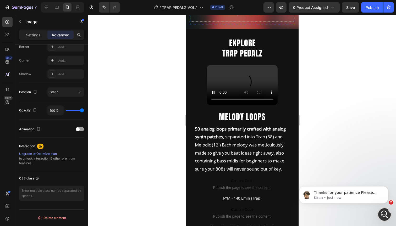
scroll to position [370, 0]
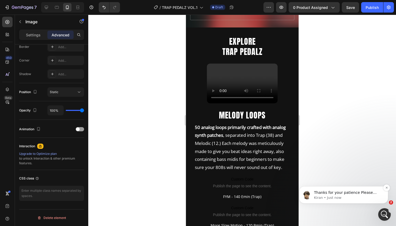
click at [332, 198] on p "Kiran • Just now" at bounding box center [348, 198] width 68 height 5
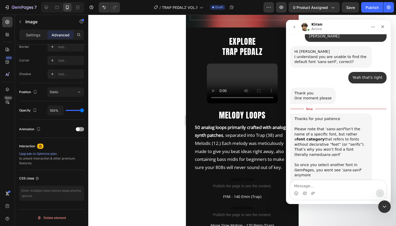
scroll to position [204, 0]
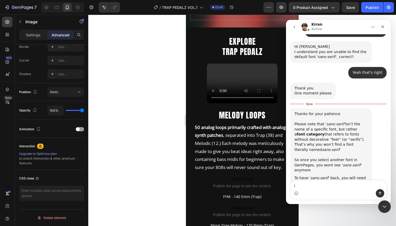
type textarea "i"
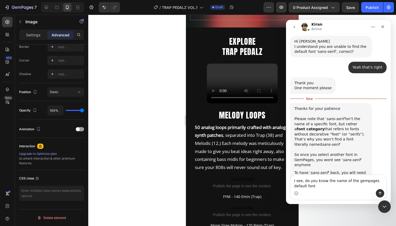
type textarea "I see, do you know the name of the gempages default font?"
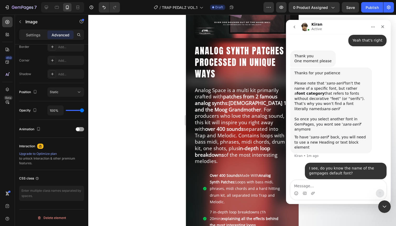
scroll to position [129, 0]
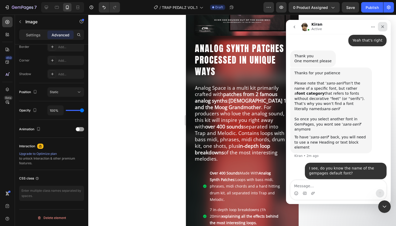
click at [382, 26] on icon "Close" at bounding box center [383, 26] width 3 height 3
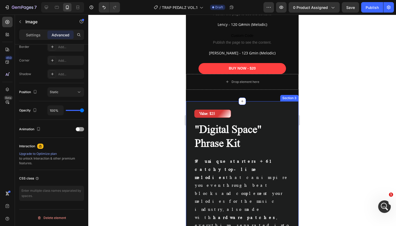
scroll to position [216, 0]
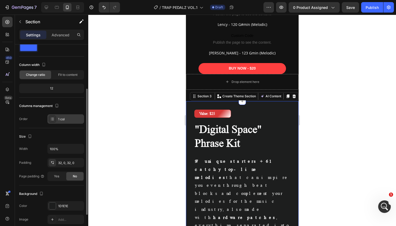
scroll to position [81, 0]
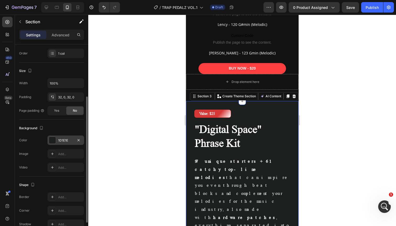
click at [61, 140] on div "1D1E1E" at bounding box center [65, 140] width 15 height 5
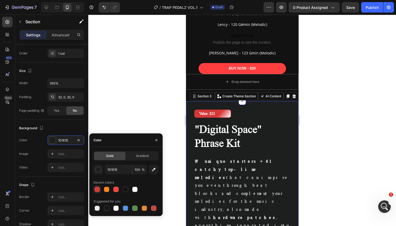
click at [99, 189] on div at bounding box center [97, 189] width 5 height 5
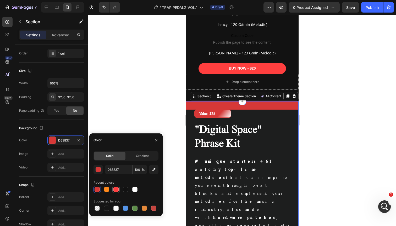
click at [115, 190] on div at bounding box center [115, 189] width 5 height 5
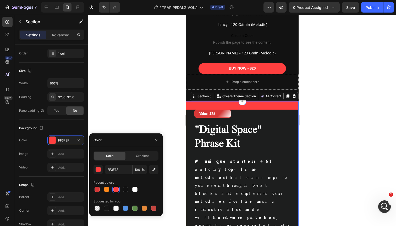
scroll to position [237, 0]
click at [126, 189] on div at bounding box center [125, 189] width 5 height 5
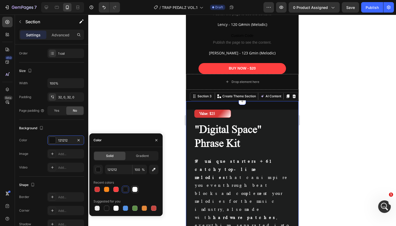
click at [135, 190] on div at bounding box center [134, 189] width 5 height 5
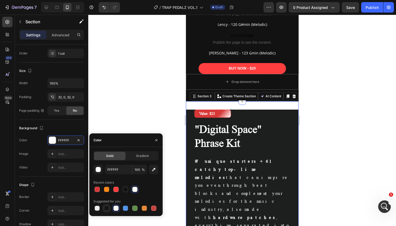
click at [107, 208] on div at bounding box center [106, 208] width 5 height 5
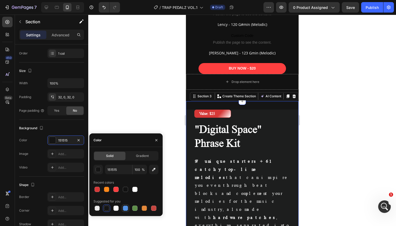
click at [126, 209] on div at bounding box center [125, 208] width 5 height 5
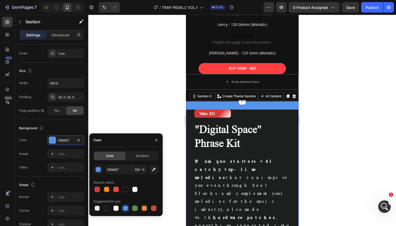
click at [120, 208] on div at bounding box center [126, 208] width 65 height 7
click at [113, 207] on div at bounding box center [116, 208] width 6 height 6
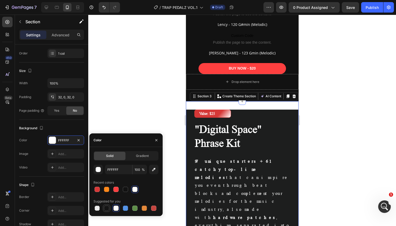
click at [107, 208] on div at bounding box center [106, 208] width 5 height 5
type input "151515"
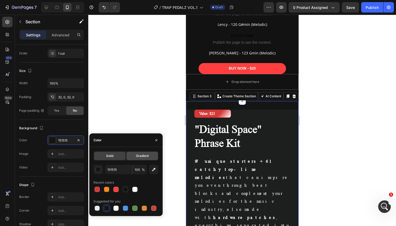
click at [138, 156] on span "Gradient" at bounding box center [142, 156] width 13 height 5
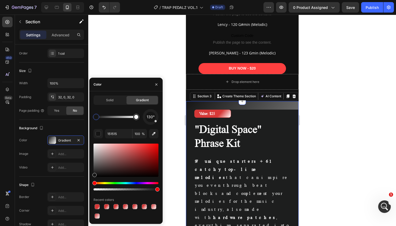
scroll to position [216, 0]
click at [107, 206] on div at bounding box center [106, 206] width 5 height 5
type input "D63837"
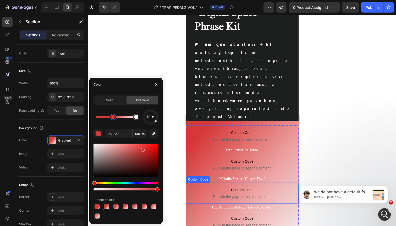
scroll to position [646, 0]
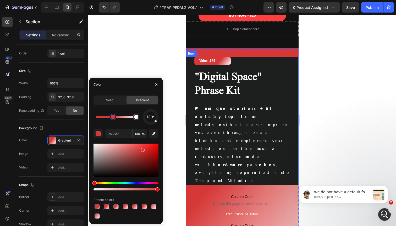
click at [283, 66] on div "Value: $25 Text Block Row "Digital Space" Phrase Kit Heading 97 unique starters…" at bounding box center [242, 121] width 113 height 129
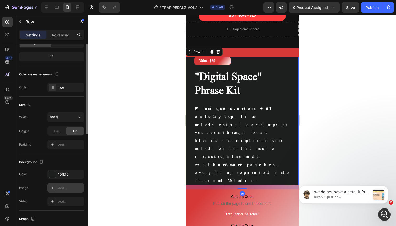
scroll to position [55, 0]
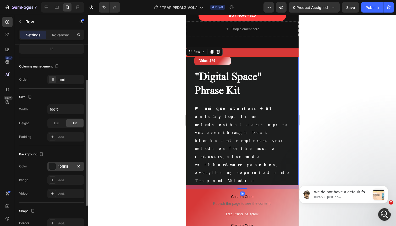
click at [61, 166] on div "1D1E1E" at bounding box center [65, 167] width 15 height 5
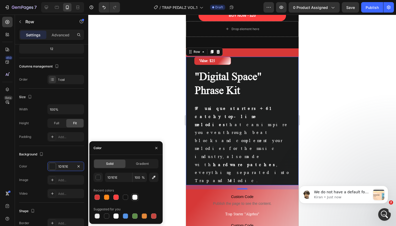
click at [133, 198] on div at bounding box center [134, 197] width 5 height 5
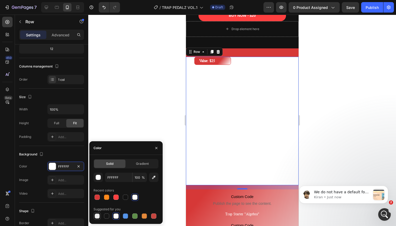
click at [97, 218] on div at bounding box center [97, 216] width 5 height 5
type input "000000"
type input "0"
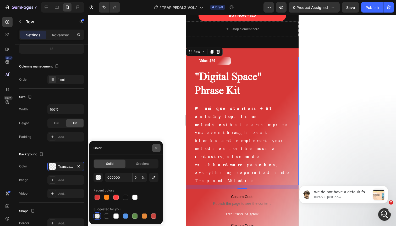
click at [157, 147] on icon "button" at bounding box center [156, 148] width 4 height 4
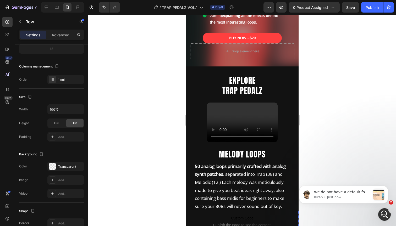
scroll to position [325, 0]
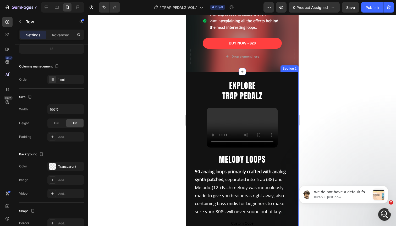
click at [278, 72] on div "EXPLORE TRAP PEDALZ Heading Video MELODY LOOPS Heading 50 analog loops primaril…" at bounding box center [242, 223] width 113 height 303
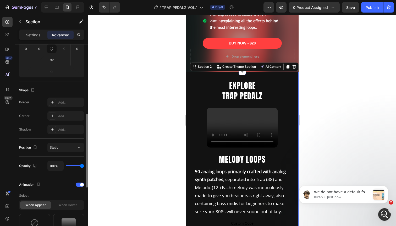
scroll to position [0, 0]
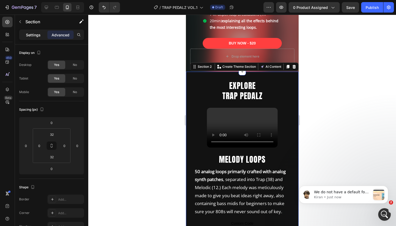
click at [32, 36] on p "Settings" at bounding box center [33, 35] width 15 height 6
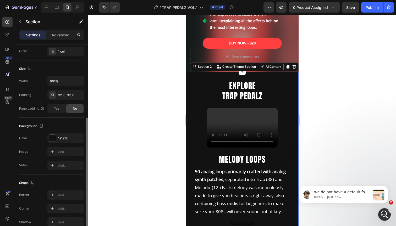
scroll to position [95, 0]
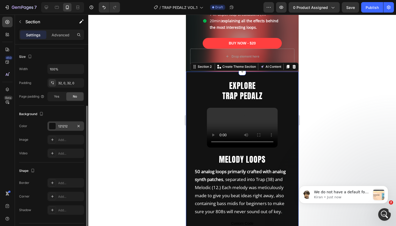
click at [67, 126] on div "121212" at bounding box center [65, 126] width 15 height 5
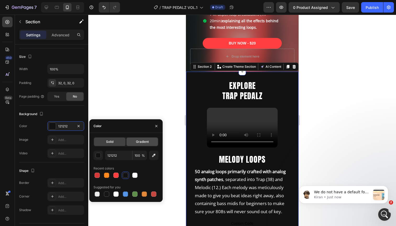
click at [138, 143] on span "Gradient" at bounding box center [142, 142] width 13 height 5
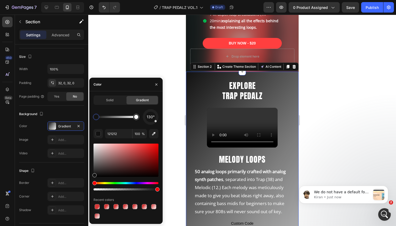
click at [138, 157] on div at bounding box center [126, 160] width 65 height 33
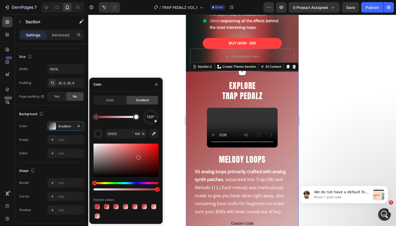
click at [115, 157] on div at bounding box center [126, 160] width 65 height 33
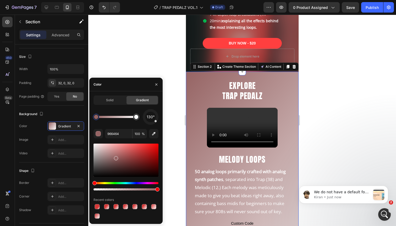
click at [125, 156] on div at bounding box center [126, 160] width 65 height 33
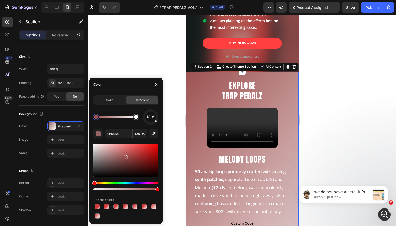
click at [134, 156] on div at bounding box center [126, 160] width 65 height 33
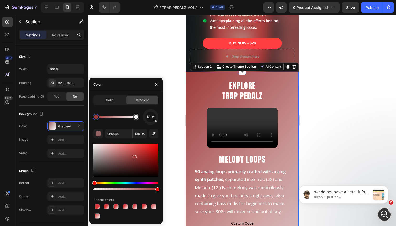
click at [142, 156] on div at bounding box center [126, 160] width 65 height 33
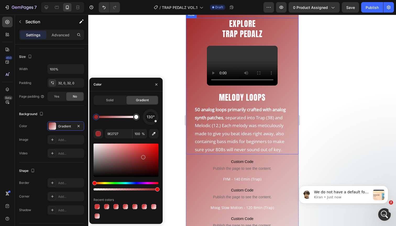
scroll to position [379, 0]
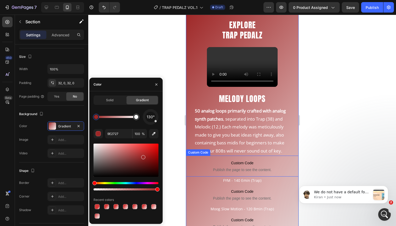
click at [106, 170] on div at bounding box center [126, 160] width 65 height 33
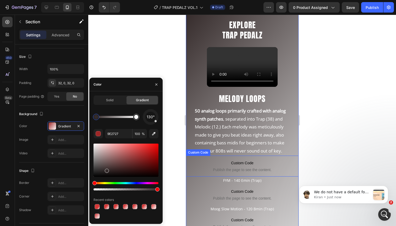
click at [100, 171] on div at bounding box center [126, 160] width 65 height 33
click at [98, 173] on div at bounding box center [126, 160] width 65 height 33
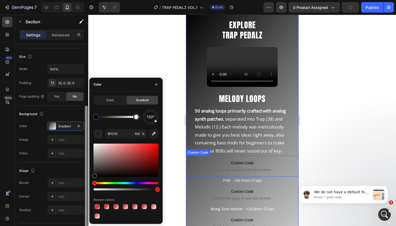
drag, startPoint x: 99, startPoint y: 172, endPoint x: 87, endPoint y: 184, distance: 17.4
click at [87, 184] on div "450 Beta Sections(18) Elements(84) Section Element Hero Section Product Detail …" at bounding box center [44, 121] width 88 height 212
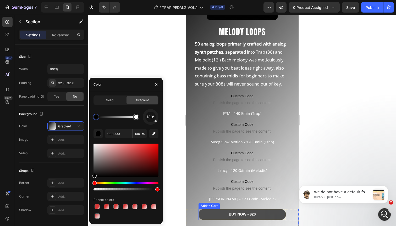
scroll to position [505, 0]
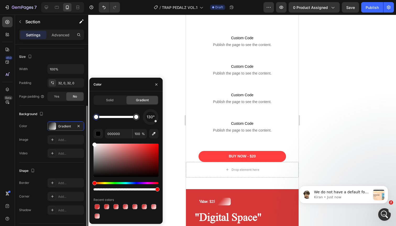
drag, startPoint x: 91, startPoint y: 139, endPoint x: 82, endPoint y: 116, distance: 24.7
click at [82, 116] on div "450 Beta Sections(18) Elements(84) Section Element Hero Section Product Detail …" at bounding box center [44, 121] width 88 height 212
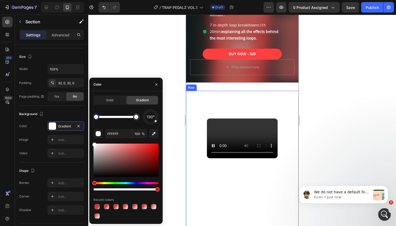
scroll to position [310, 0]
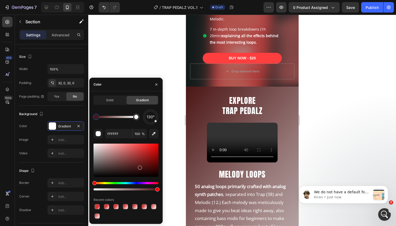
drag, startPoint x: 125, startPoint y: 159, endPoint x: 139, endPoint y: 169, distance: 16.9
click at [139, 169] on div at bounding box center [126, 160] width 65 height 33
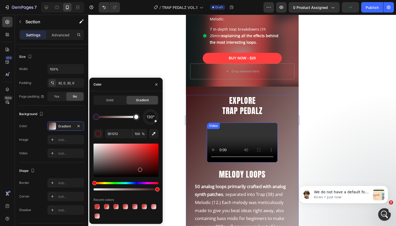
scroll to position [315, 0]
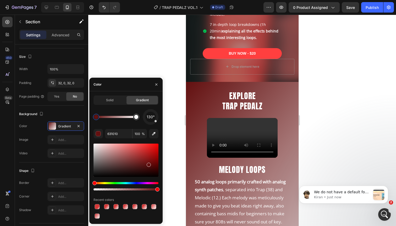
drag, startPoint x: 149, startPoint y: 170, endPoint x: 148, endPoint y: 163, distance: 7.2
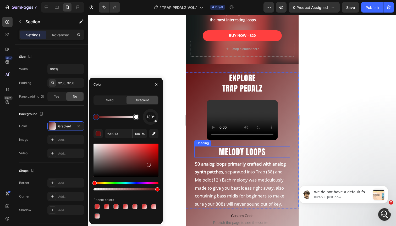
scroll to position [330, 0]
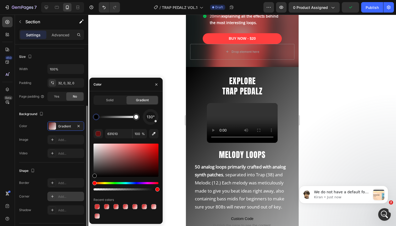
drag, startPoint x: 124, startPoint y: 160, endPoint x: 83, endPoint y: 192, distance: 52.1
click at [83, 192] on div "450 Beta Sections(18) Elements(84) Section Element Hero Section Product Detail …" at bounding box center [44, 121] width 88 height 212
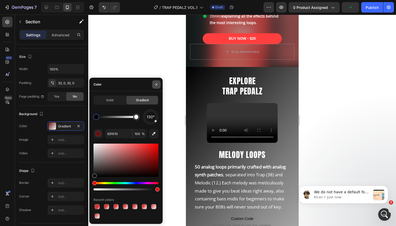
type input "000000"
click at [158, 84] on icon "button" at bounding box center [156, 85] width 4 height 4
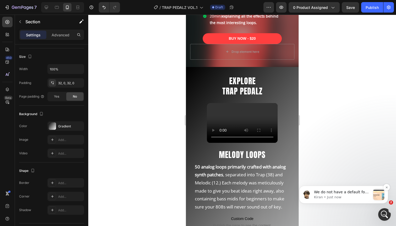
click at [351, 195] on p "Kiran • Just now" at bounding box center [342, 197] width 57 height 5
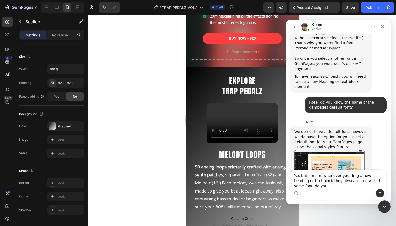
scroll to position [297, 0]
type textarea "Yes but I mean, whenever you drag a new heading or text block they always come …"
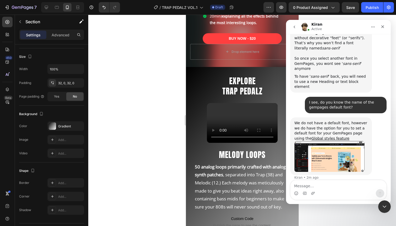
scroll to position [309, 0]
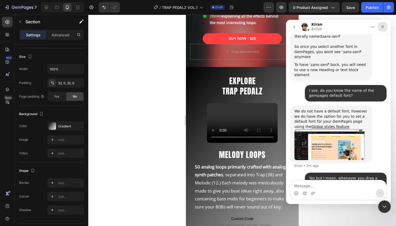
click at [382, 27] on icon "Close" at bounding box center [383, 27] width 4 height 4
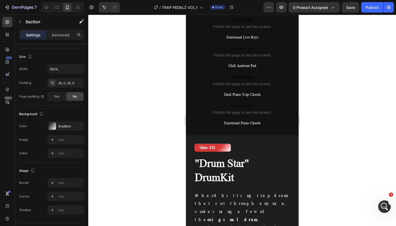
scroll to position [1038, 0]
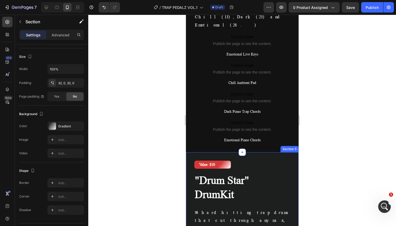
click at [294, 146] on icon at bounding box center [293, 148] width 3 height 4
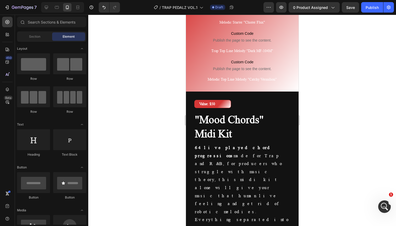
scroll to position [854, 0]
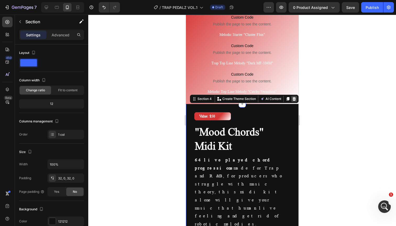
click at [294, 97] on icon at bounding box center [293, 99] width 3 height 4
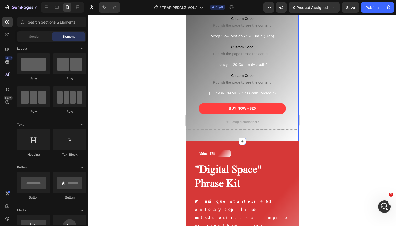
scroll to position [329, 0]
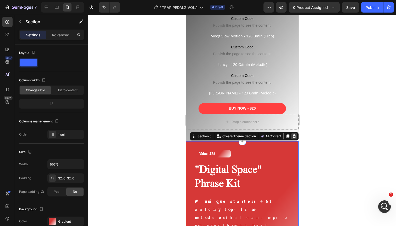
click at [294, 135] on icon at bounding box center [294, 136] width 4 height 4
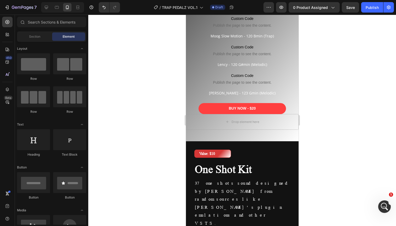
scroll to position [635, 0]
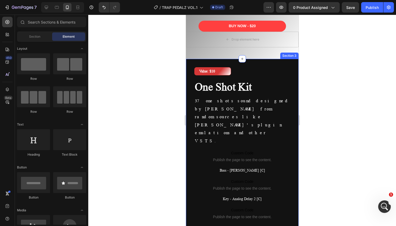
click at [260, 63] on div "Value: $10 Text Block Row Value: $10 Text Block Row One Shot Kit Heading 37 one…" at bounding box center [242, 164] width 113 height 210
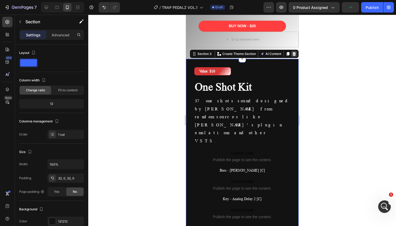
click at [294, 53] on icon at bounding box center [293, 54] width 3 height 4
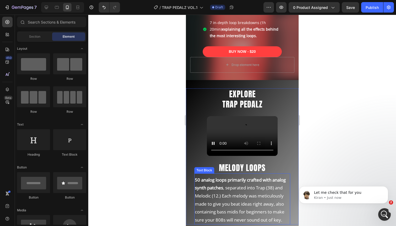
scroll to position [311, 0]
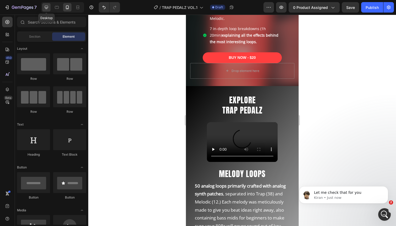
click at [47, 7] on icon at bounding box center [46, 7] width 5 height 5
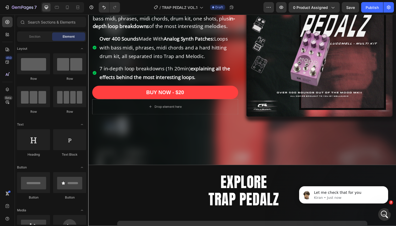
scroll to position [218, 0]
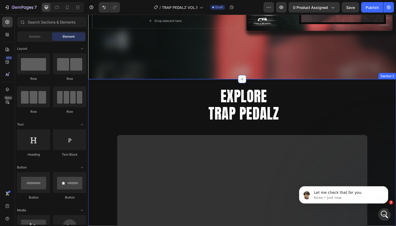
click at [246, 82] on icon at bounding box center [245, 81] width 4 height 4
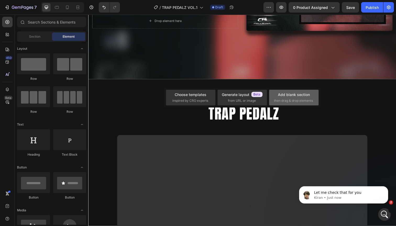
click at [280, 94] on div "Add blank section" at bounding box center [294, 95] width 32 height 6
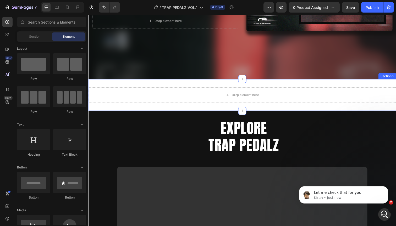
click at [162, 85] on div "Drop element here Section 2" at bounding box center [245, 97] width 314 height 32
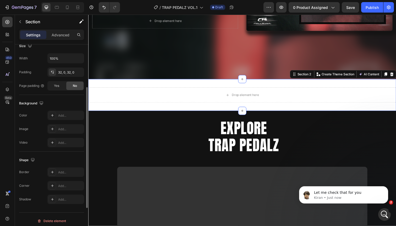
scroll to position [123, 0]
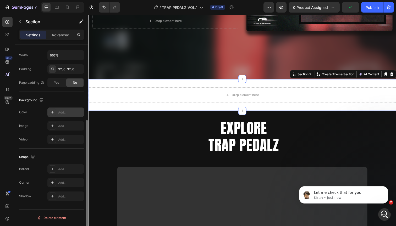
click at [63, 113] on div "Add..." at bounding box center [70, 112] width 25 height 5
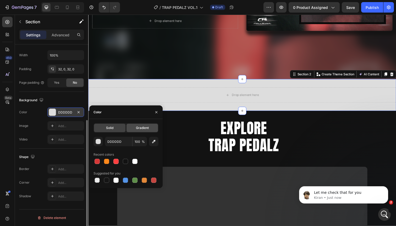
click at [140, 131] on div "Gradient" at bounding box center [142, 128] width 31 height 8
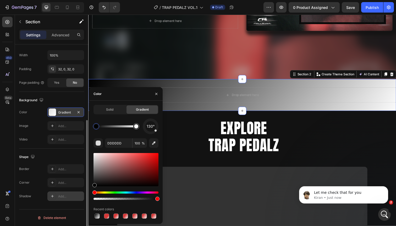
drag, startPoint x: 108, startPoint y: 177, endPoint x: 81, endPoint y: 201, distance: 35.5
click at [81, 201] on div "450 Beta Sections(18) Elements(84) Section Element Hero Section Product Detail …" at bounding box center [44, 121] width 88 height 212
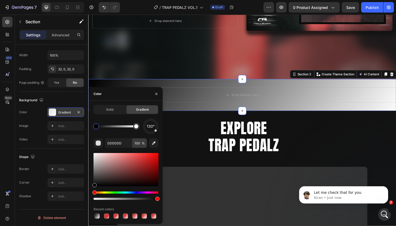
type input "000000"
click at [156, 96] on icon "button" at bounding box center [156, 94] width 4 height 4
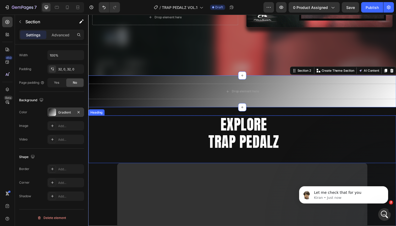
scroll to position [220, 0]
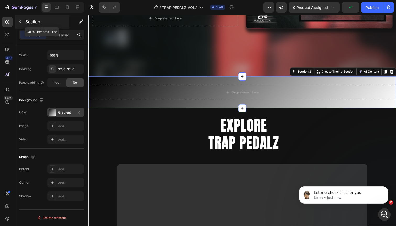
click at [22, 23] on icon "button" at bounding box center [20, 22] width 4 height 4
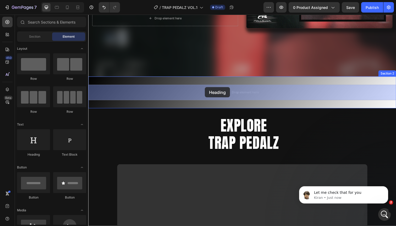
drag, startPoint x: 117, startPoint y: 158, endPoint x: 207, endPoint y: 89, distance: 113.6
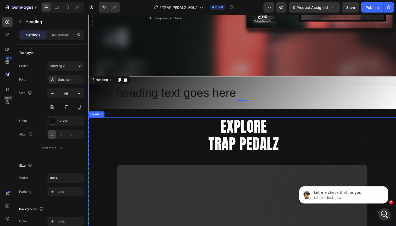
click at [237, 139] on h2 "EXPLORE TRAP PEDALZ" at bounding box center [246, 138] width 311 height 36
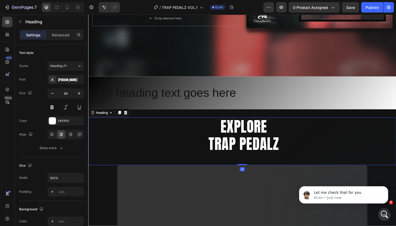
scroll to position [123, 0]
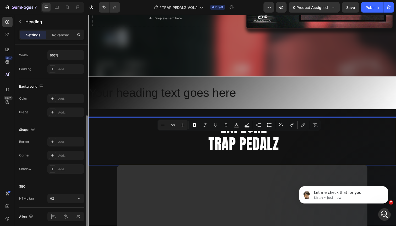
click at [237, 127] on rect "Editor contextual toolbar" at bounding box center [236, 127] width 5 height 1
type input "FFFFFF"
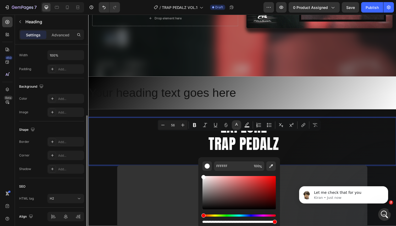
click at [237, 127] on rect "Editor contextual toolbar" at bounding box center [236, 127] width 5 height 1
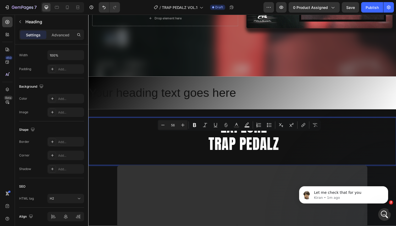
click at [232, 146] on p "EXPLORE TRAP PEDALZ" at bounding box center [247, 138] width 310 height 35
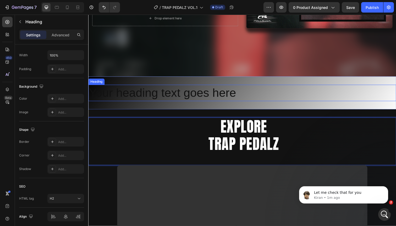
click at [193, 92] on h2 "Your heading text goes here" at bounding box center [245, 94] width 314 height 17
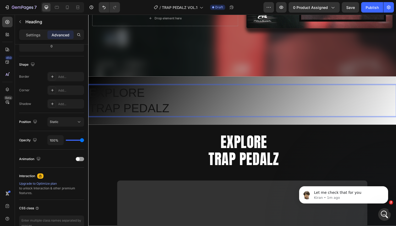
click at [152, 109] on p "EXPLORE TRAP PEDALZ" at bounding box center [245, 102] width 313 height 31
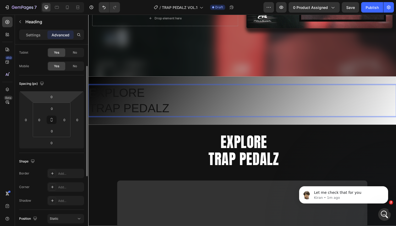
scroll to position [0, 0]
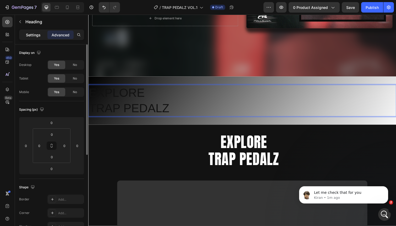
click at [38, 37] on p "Settings" at bounding box center [33, 35] width 15 height 6
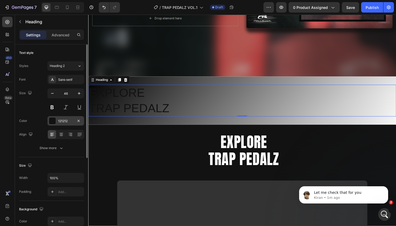
click at [61, 119] on div "121212" at bounding box center [65, 121] width 15 height 5
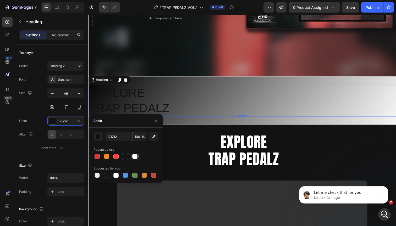
click at [133, 157] on div at bounding box center [134, 156] width 5 height 5
type input "FFFFFF"
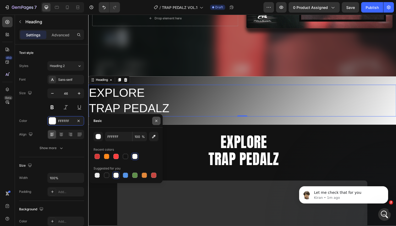
click at [157, 118] on button "button" at bounding box center [156, 121] width 8 height 8
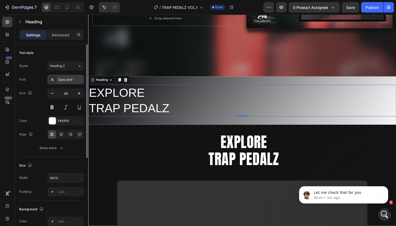
click at [67, 78] on div "Sans-serif" at bounding box center [70, 80] width 25 height 5
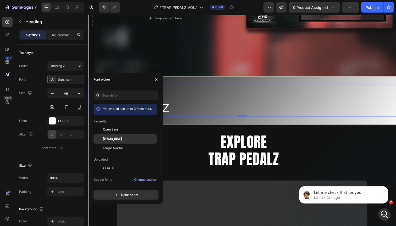
click at [110, 138] on span "Anton" at bounding box center [112, 139] width 19 height 5
click at [156, 81] on icon "button" at bounding box center [156, 80] width 4 height 4
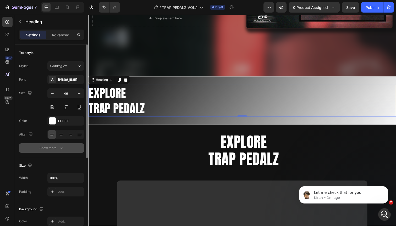
click at [55, 148] on div "Show more" at bounding box center [52, 148] width 24 height 5
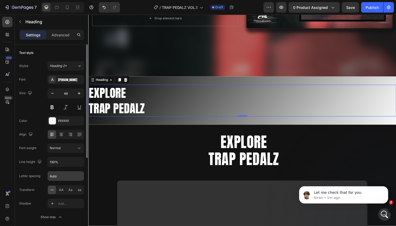
click at [61, 177] on input "Auto" at bounding box center [66, 176] width 36 height 9
type input "1"
click at [41, 154] on div "Font Anton Size 46 Color FFFFFF Align Font weight Normal Line height 130% Lette…" at bounding box center [51, 148] width 65 height 147
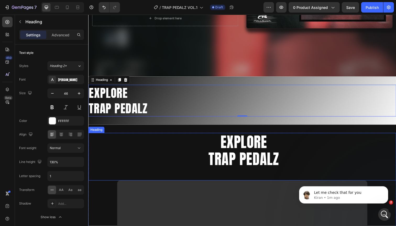
click at [258, 154] on p "EXPLORE TRAP PEDALZ" at bounding box center [247, 153] width 310 height 35
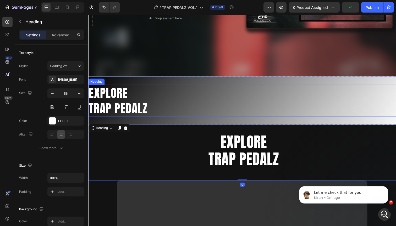
click at [120, 97] on p "EXPLORE TRAP PEDALZ" at bounding box center [245, 102] width 313 height 31
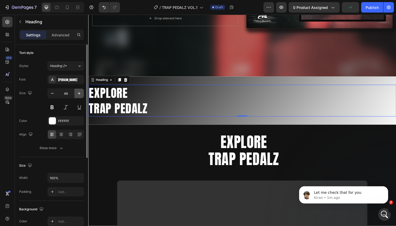
click at [78, 92] on icon "button" at bounding box center [79, 93] width 5 height 5
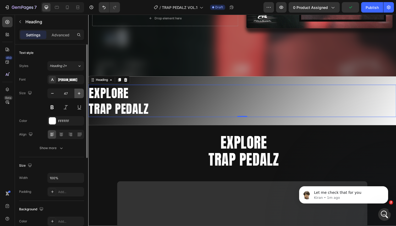
click at [78, 92] on icon "button" at bounding box center [79, 93] width 5 height 5
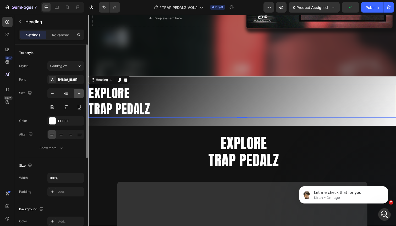
click at [78, 92] on icon "button" at bounding box center [79, 93] width 5 height 5
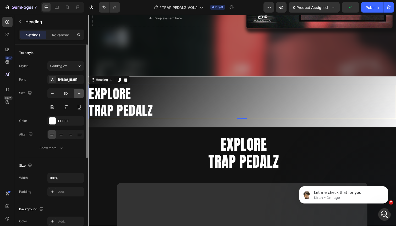
click at [78, 92] on icon "button" at bounding box center [79, 93] width 5 height 5
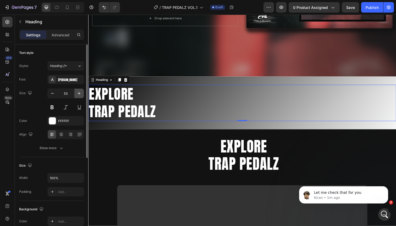
click at [78, 92] on icon "button" at bounding box center [79, 93] width 5 height 5
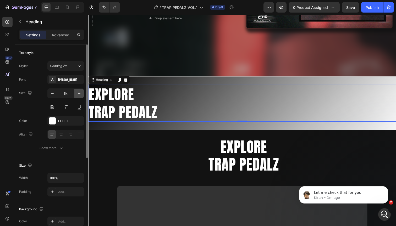
click at [78, 92] on icon "button" at bounding box center [79, 93] width 5 height 5
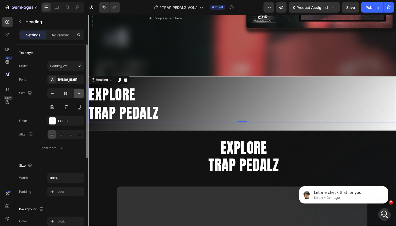
click at [78, 92] on icon "button" at bounding box center [79, 93] width 5 height 5
type input "56"
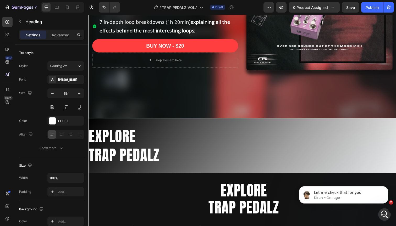
scroll to position [182, 0]
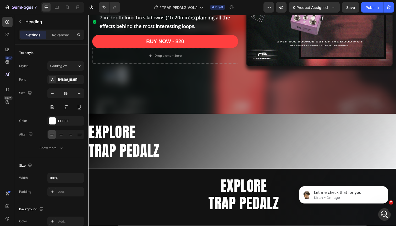
click at [120, 148] on h2 "EXPLORE TRAP PEDALZ" at bounding box center [245, 144] width 314 height 39
click at [60, 135] on icon at bounding box center [61, 135] width 4 height 1
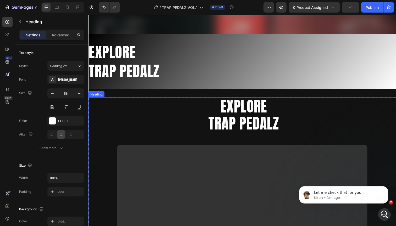
click at [207, 112] on h2 "EXPLORE TRAP PEDALZ" at bounding box center [246, 117] width 311 height 36
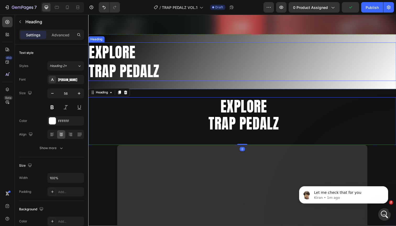
click at [155, 62] on p "EXPLORE TRAP PEDALZ" at bounding box center [245, 63] width 313 height 38
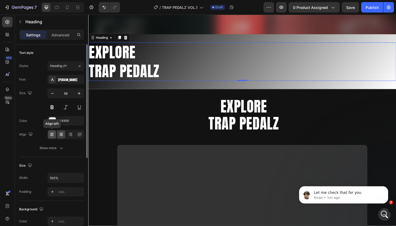
click at [54, 135] on icon at bounding box center [52, 134] width 5 height 5
click at [59, 136] on icon at bounding box center [61, 134] width 5 height 5
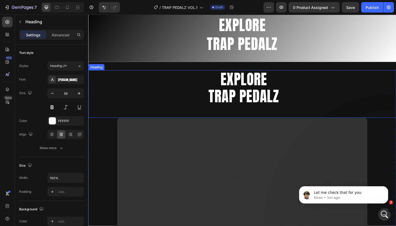
scroll to position [257, 0]
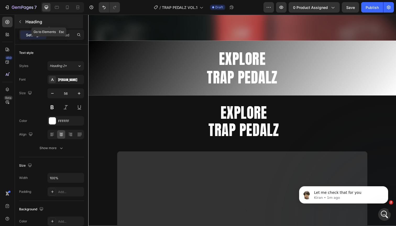
click at [20, 21] on icon "button" at bounding box center [20, 22] width 4 height 4
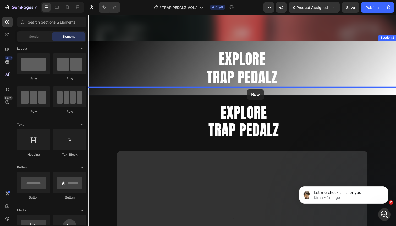
drag, startPoint x: 155, startPoint y: 81, endPoint x: 249, endPoint y: 90, distance: 94.2
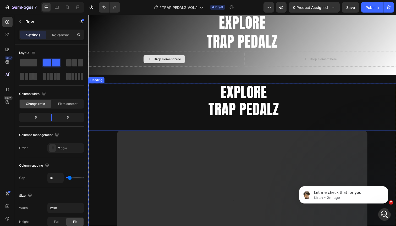
scroll to position [259, 0]
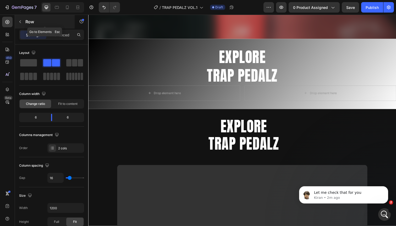
click at [21, 22] on icon "button" at bounding box center [20, 22] width 4 height 4
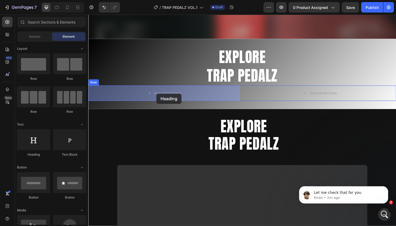
drag, startPoint x: 123, startPoint y: 158, endPoint x: 159, endPoint y: 93, distance: 73.7
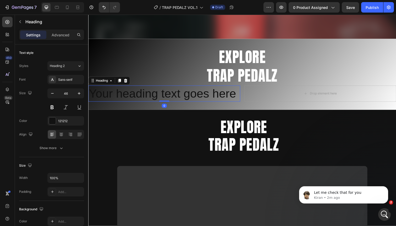
click at [148, 94] on h2 "Your heading text goes here" at bounding box center [165, 95] width 155 height 17
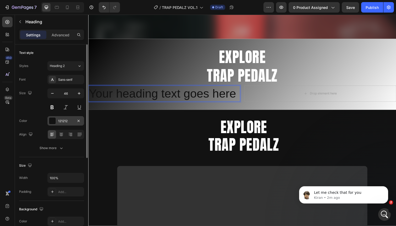
click at [53, 123] on div at bounding box center [52, 121] width 7 height 7
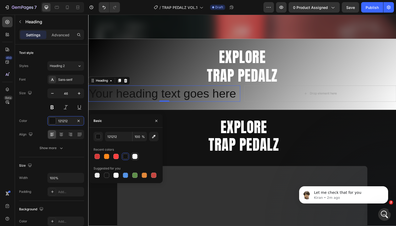
click at [135, 157] on div at bounding box center [134, 156] width 5 height 5
type input "FFFFFF"
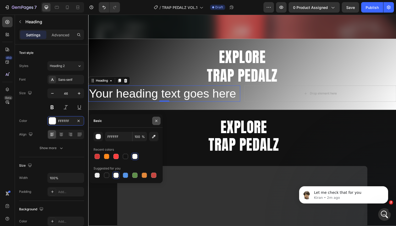
click at [157, 121] on icon "button" at bounding box center [156, 121] width 4 height 4
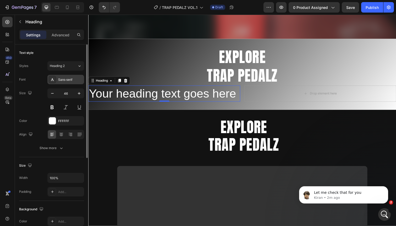
click at [69, 80] on div "Sans-serif" at bounding box center [70, 80] width 25 height 5
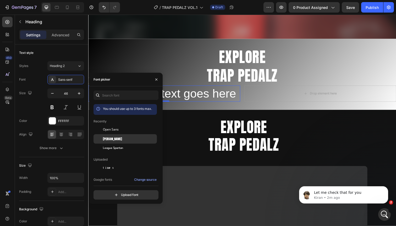
click at [106, 137] on span "Anton" at bounding box center [112, 139] width 19 height 5
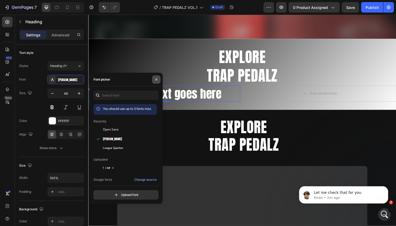
click at [158, 79] on icon "button" at bounding box center [156, 80] width 4 height 4
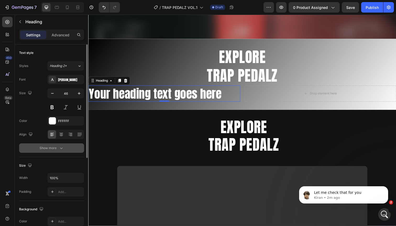
click at [62, 149] on icon "button" at bounding box center [61, 148] width 5 height 5
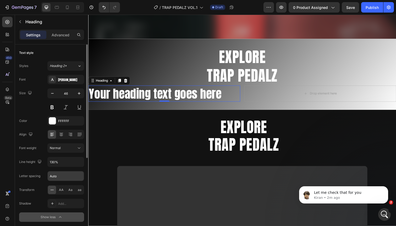
click at [59, 176] on input "Auto" at bounding box center [66, 176] width 36 height 9
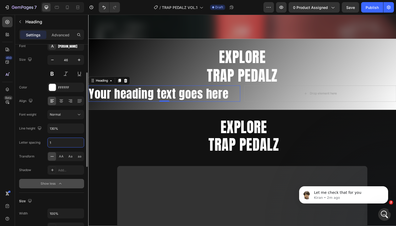
scroll to position [29, 0]
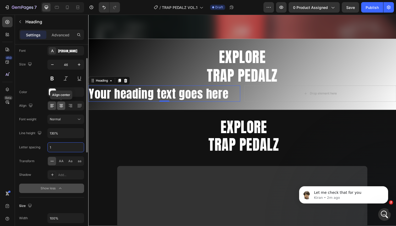
type input "1"
click at [60, 106] on icon at bounding box center [61, 106] width 4 height 1
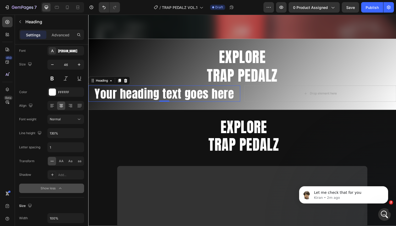
click at [145, 97] on p "Your heading text goes here" at bounding box center [166, 96] width 154 height 16
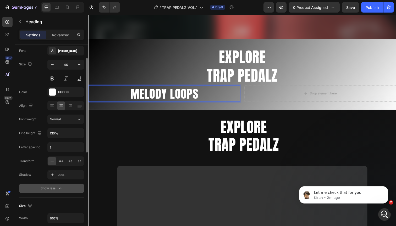
click at [38, 85] on div "Font Anton Size 46 Color FFFFFF Align Font weight Normal Line height 130% Lette…" at bounding box center [51, 119] width 65 height 147
click at [120, 83] on icon at bounding box center [120, 82] width 3 height 4
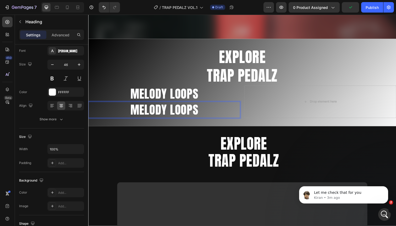
click at [154, 113] on p "MELODY LOOPS" at bounding box center [166, 112] width 154 height 16
click at [110, 95] on p "MELODY LOOPS" at bounding box center [166, 96] width 154 height 16
click at [103, 108] on p "MELODY LOOPS" at bounding box center [166, 112] width 154 height 16
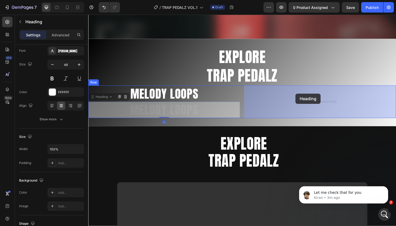
drag, startPoint x: 92, startPoint y: 100, endPoint x: 300, endPoint y: 95, distance: 208.1
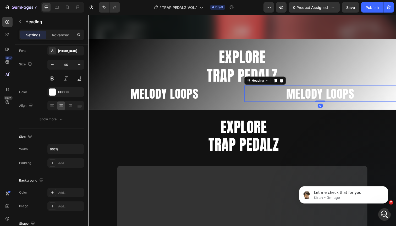
click at [302, 94] on h2 "MELODY LOOPS" at bounding box center [325, 95] width 155 height 17
click at [309, 94] on p "MELODY LOOPS" at bounding box center [325, 96] width 154 height 16
click at [334, 92] on p "PEDAL LOOPS" at bounding box center [325, 96] width 154 height 16
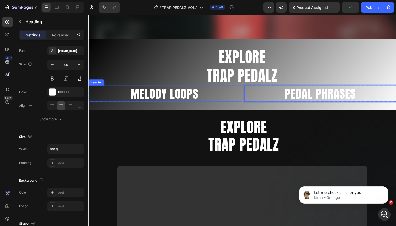
click at [225, 96] on p "MELODY LOOPS" at bounding box center [166, 96] width 154 height 16
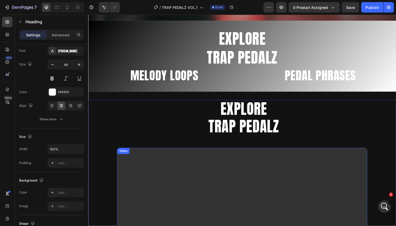
scroll to position [257, 0]
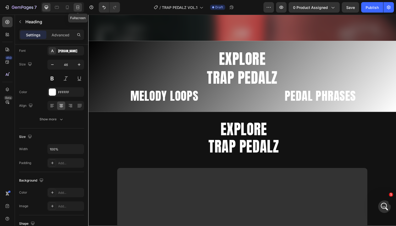
click at [77, 8] on icon at bounding box center [77, 7] width 5 height 5
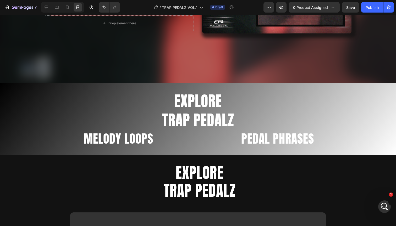
scroll to position [231, 0]
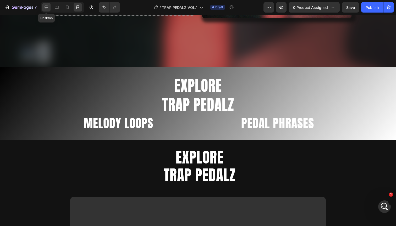
click at [47, 7] on icon at bounding box center [46, 7] width 3 height 3
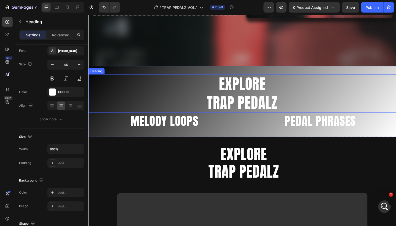
click at [229, 94] on h2 "EXPLORE TRAP PEDALZ" at bounding box center [245, 95] width 314 height 39
click at [57, 36] on p "Advanced" at bounding box center [61, 35] width 18 height 6
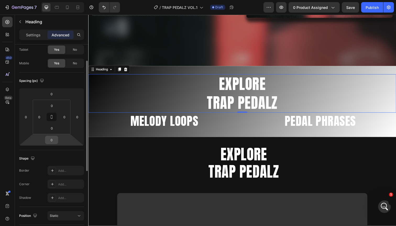
click at [49, 141] on input "0" at bounding box center [51, 140] width 10 height 8
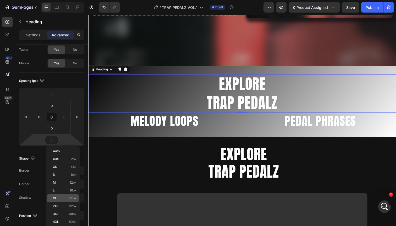
click at [70, 199] on span "24px" at bounding box center [73, 199] width 8 height 4
type input "24"
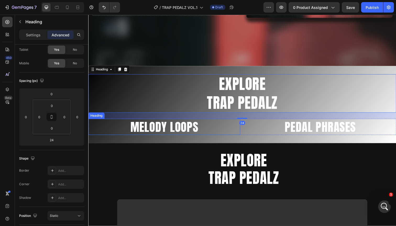
click at [151, 128] on h2 "MELODY LOOPS" at bounding box center [165, 129] width 155 height 17
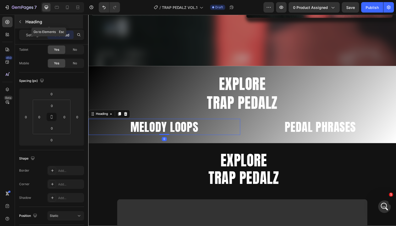
click at [19, 19] on button "button" at bounding box center [20, 22] width 8 height 8
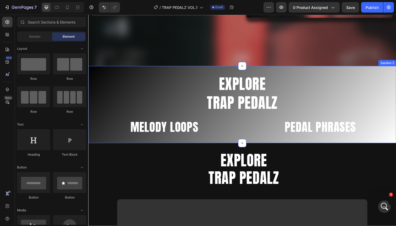
click at [109, 73] on div "EXPLORE TRAP PEDALZ Heading MELODY LOOPS Heading PEDAL PHRASES Heading Row Sect…" at bounding box center [245, 106] width 314 height 79
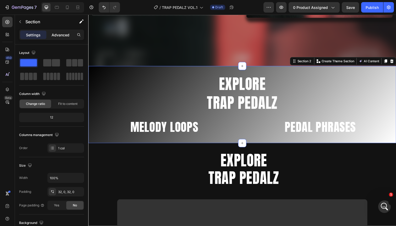
click at [59, 32] on p "Advanced" at bounding box center [61, 35] width 18 height 6
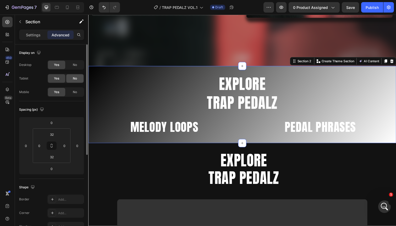
click at [75, 81] on div "No" at bounding box center [74, 78] width 17 height 8
click at [74, 93] on span "No" at bounding box center [75, 92] width 4 height 5
click at [56, 78] on span "Yes" at bounding box center [56, 78] width 5 height 5
click at [76, 75] on div "No" at bounding box center [74, 78] width 17 height 8
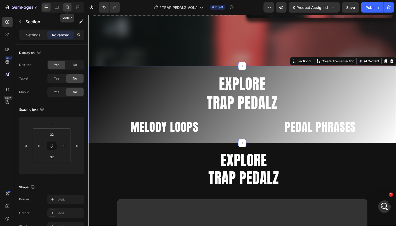
click at [68, 7] on icon at bounding box center [67, 7] width 5 height 5
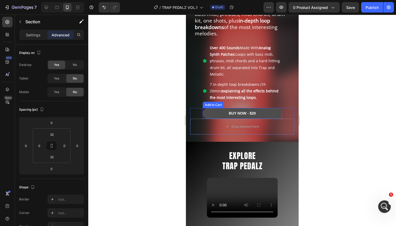
scroll to position [303, 0]
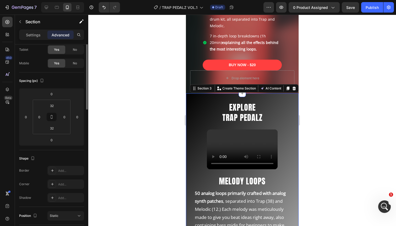
scroll to position [0, 0]
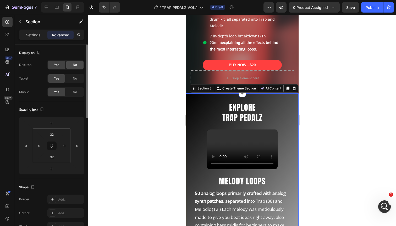
click at [74, 64] on span "No" at bounding box center [75, 65] width 4 height 5
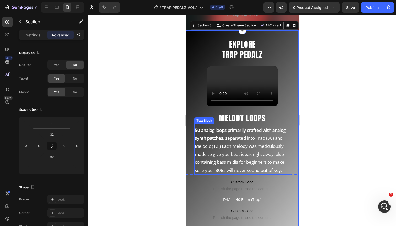
scroll to position [366, 0]
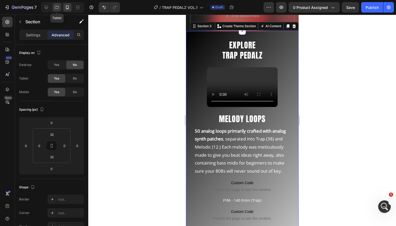
click at [58, 7] on icon at bounding box center [56, 7] width 5 height 5
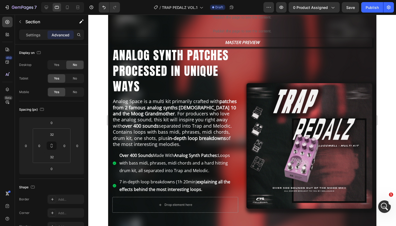
scroll to position [20, 0]
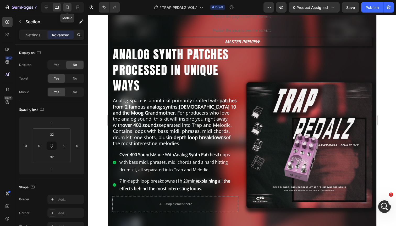
click at [68, 8] on icon at bounding box center [67, 7] width 5 height 5
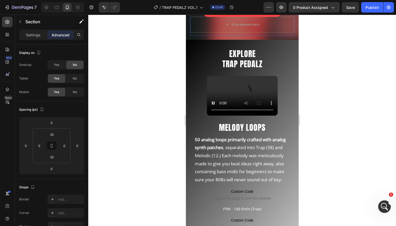
scroll to position [357, 0]
click at [211, 40] on div "EXPLORE TRAP PEDALZ Heading Video MELODY LOOPS Heading 50 analog loops primaril…" at bounding box center [242, 191] width 113 height 303
click at [72, 77] on div "No" at bounding box center [74, 78] width 17 height 8
click at [199, 82] on div "EXPLORE TRAP PEDALZ Heading Video MELODY LOOPS Heading 50 analog loops primaril…" at bounding box center [242, 116] width 113 height 136
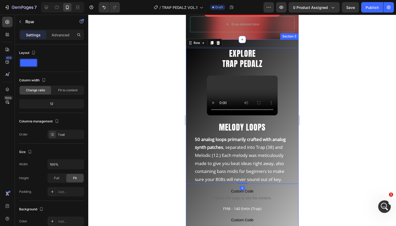
click at [231, 40] on div "EXPLORE TRAP PEDALZ Heading Video MELODY LOOPS Heading 50 analog loops primaril…" at bounding box center [242, 191] width 113 height 303
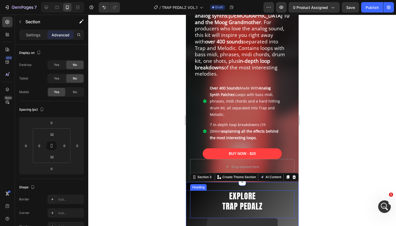
scroll to position [179, 0]
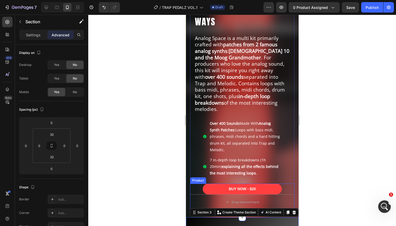
click at [195, 184] on div "BUY NOW - $20 Add to Cart" at bounding box center [242, 189] width 104 height 11
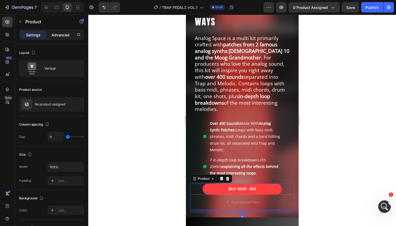
click at [62, 32] on p "Advanced" at bounding box center [61, 35] width 18 height 6
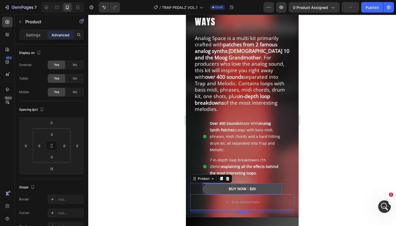
click at [211, 184] on button "BUY NOW - $20" at bounding box center [242, 189] width 79 height 11
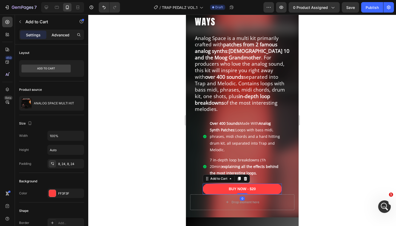
click at [63, 33] on p "Advanced" at bounding box center [61, 35] width 18 height 6
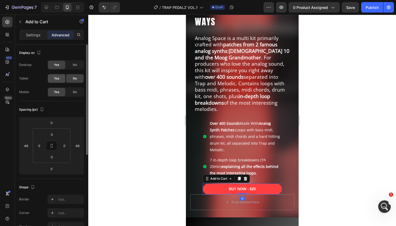
click at [59, 79] on span "Yes" at bounding box center [56, 78] width 5 height 5
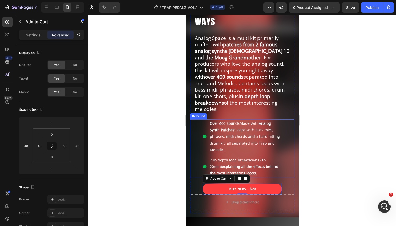
scroll to position [107, 0]
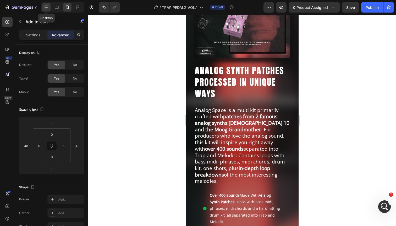
click at [48, 5] on icon at bounding box center [46, 7] width 5 height 5
type input "0"
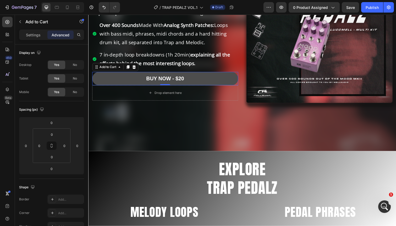
scroll to position [184, 0]
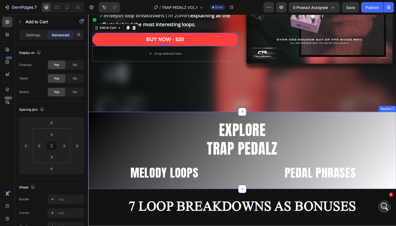
click at [146, 120] on div "EXPLORE TRAP PEDALZ Heading MELODY LOOPS Heading PEDAL PHRASES Heading Row Sect…" at bounding box center [245, 153] width 314 height 79
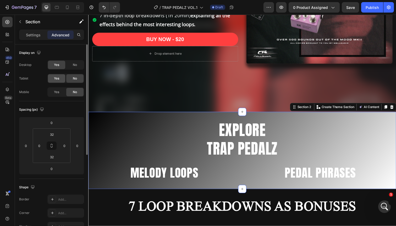
click at [58, 76] on span "Yes" at bounding box center [56, 78] width 5 height 5
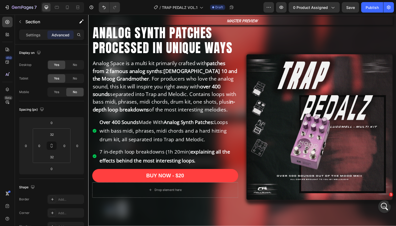
scroll to position [95, 0]
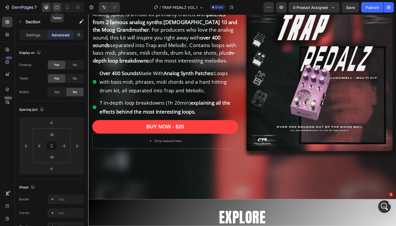
click at [58, 8] on icon at bounding box center [57, 7] width 4 height 3
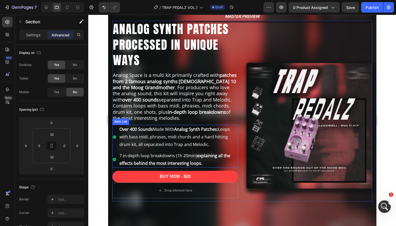
scroll to position [43, 0]
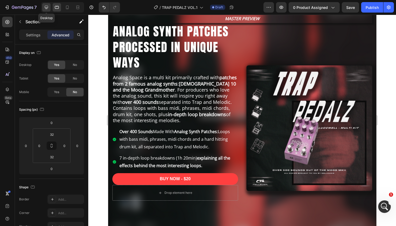
click at [48, 7] on icon at bounding box center [46, 7] width 3 height 3
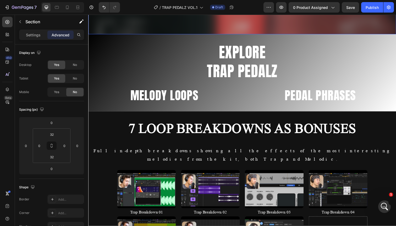
scroll to position [265, 0]
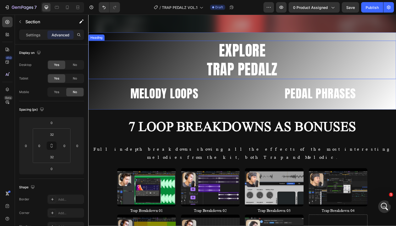
click at [145, 47] on h2 "EXPLORE TRAP PEDALZ" at bounding box center [245, 60] width 314 height 39
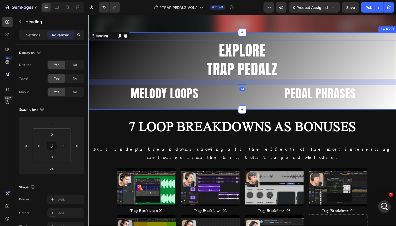
click at [154, 37] on div "EXPLORE TRAP PEDALZ Heading 24 MELODY LOOPS Heading PEDAL PHRASES Heading Row S…" at bounding box center [245, 72] width 314 height 79
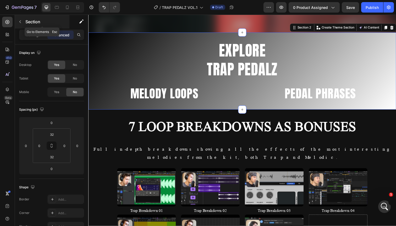
click at [22, 23] on icon "button" at bounding box center [20, 22] width 4 height 4
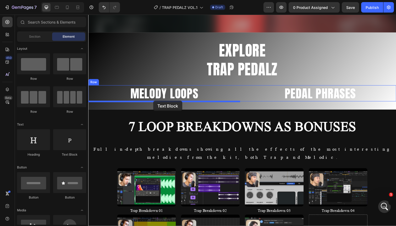
drag, startPoint x: 154, startPoint y: 158, endPoint x: 155, endPoint y: 103, distance: 55.0
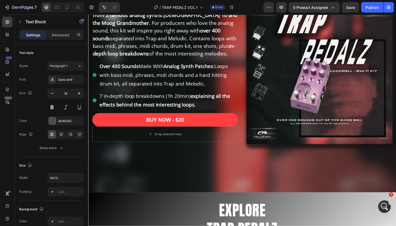
scroll to position [112, 0]
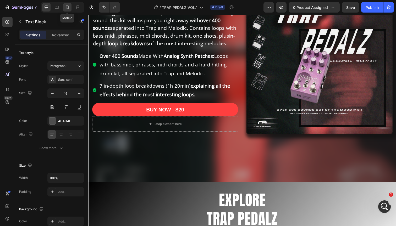
click at [66, 8] on icon at bounding box center [67, 8] width 3 height 4
type input "14"
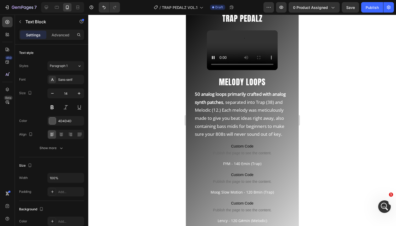
scroll to position [396, 0]
click at [232, 115] on p "50 analog loops primarily crafted with analog synth patches , separated into Tr…" at bounding box center [242, 115] width 95 height 48
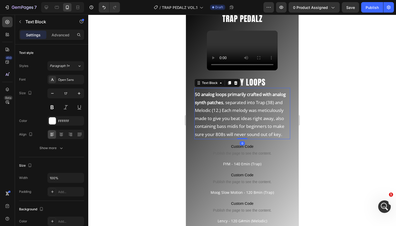
click at [214, 99] on strong "primarily crafted with analog synth patches" at bounding box center [240, 98] width 91 height 14
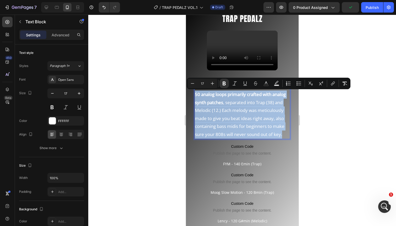
click at [217, 102] on strong "primarily crafted with analog synth patches" at bounding box center [240, 98] width 91 height 14
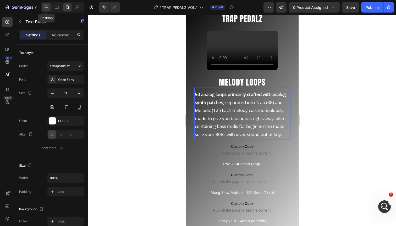
click at [44, 8] on icon at bounding box center [46, 7] width 5 height 5
type input "18"
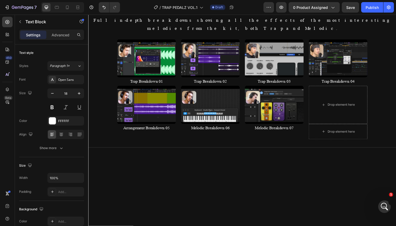
scroll to position [215, 0]
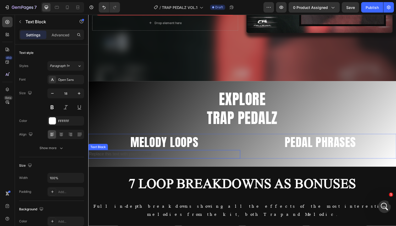
click at [160, 156] on div "Replace this text with your content" at bounding box center [165, 157] width 155 height 9
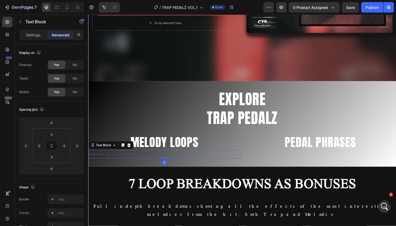
click at [148, 156] on div "Replace this text with your content" at bounding box center [165, 157] width 155 height 9
click at [148, 156] on p "Replace this text with your content" at bounding box center [166, 158] width 154 height 8
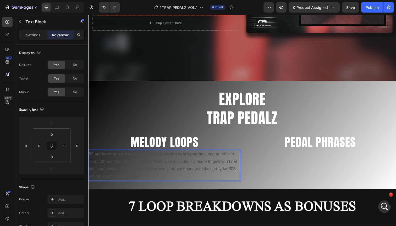
click at [139, 164] on p "50 analog loops primarily crafted with analog synth patches , separated into Tr…" at bounding box center [166, 169] width 154 height 30
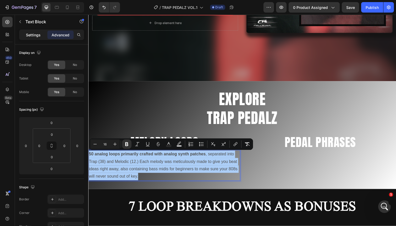
click at [31, 35] on p "Settings" at bounding box center [33, 35] width 15 height 6
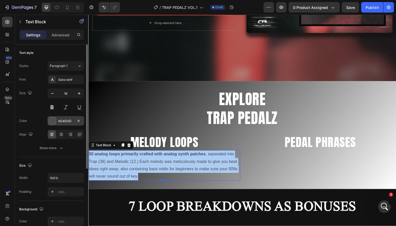
click at [56, 122] on div at bounding box center [52, 121] width 7 height 7
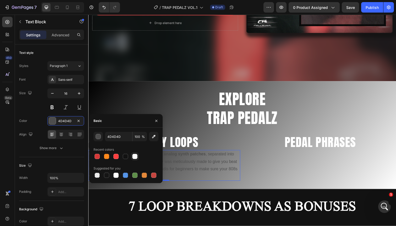
click at [134, 157] on div at bounding box center [134, 156] width 5 height 5
type input "FFFFFF"
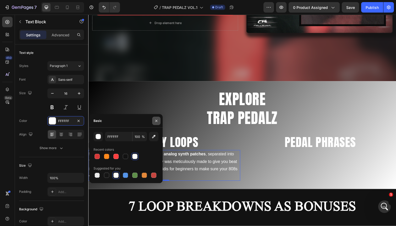
click at [158, 122] on icon "button" at bounding box center [156, 121] width 4 height 4
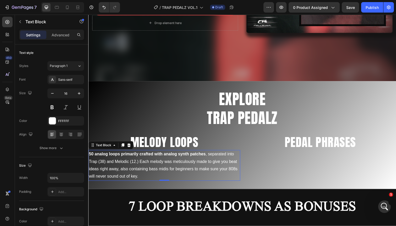
click at [124, 149] on icon at bounding box center [123, 149] width 3 height 4
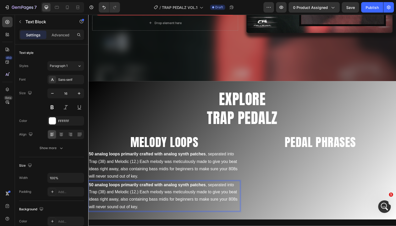
click at [103, 191] on strong "50 analog loops" at bounding box center [105, 189] width 32 height 4
click at [114, 168] on p "50 analog loops primarily crafted with analog synth patches , separated into Tr…" at bounding box center [166, 169] width 154 height 30
click at [112, 194] on p "50 analog loops primarily crafted with analog synth patches , separated into Tr…" at bounding box center [166, 200] width 154 height 30
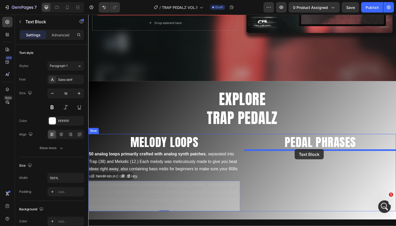
drag, startPoint x: 94, startPoint y: 180, endPoint x: 300, endPoint y: 154, distance: 207.4
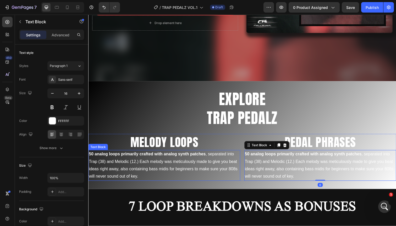
click at [181, 165] on p "50 analog loops primarily crafted with analog synth patches , separated into Tr…" at bounding box center [166, 169] width 154 height 30
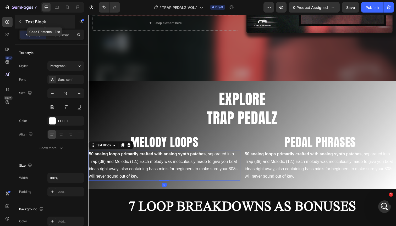
click at [21, 20] on icon "button" at bounding box center [20, 22] width 4 height 4
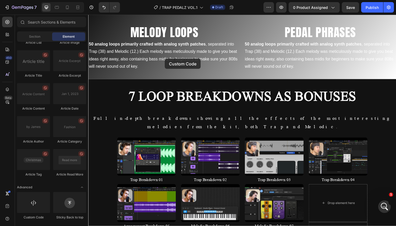
scroll to position [365, 0]
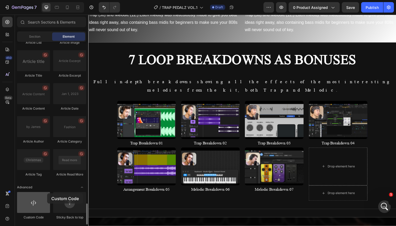
drag, startPoint x: 31, startPoint y: 208, endPoint x: 41, endPoint y: 198, distance: 13.9
click at [41, 198] on div at bounding box center [33, 202] width 33 height 21
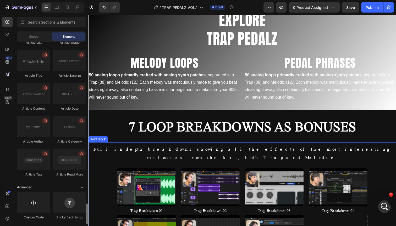
scroll to position [268, 0]
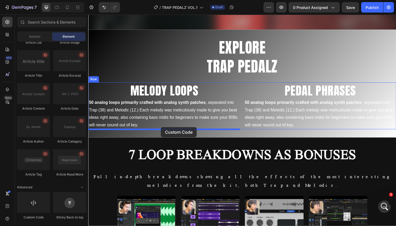
drag, startPoint x: 125, startPoint y: 213, endPoint x: 162, endPoint y: 130, distance: 91.3
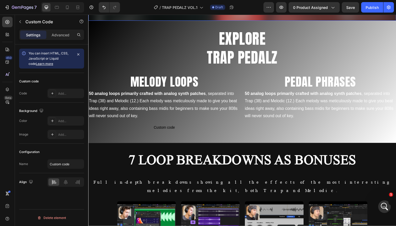
scroll to position [281, 0]
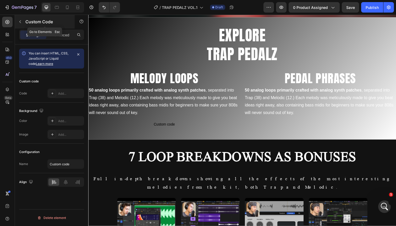
click at [23, 25] on button "button" at bounding box center [20, 22] width 8 height 8
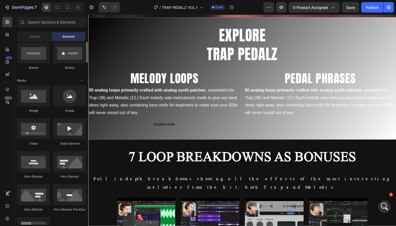
scroll to position [0, 0]
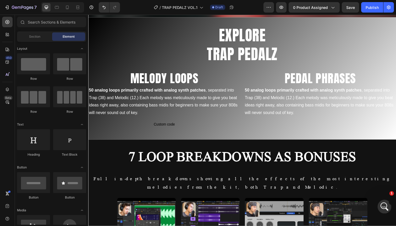
click at [384, 205] on icon "Open Intercom Messenger" at bounding box center [384, 206] width 9 height 9
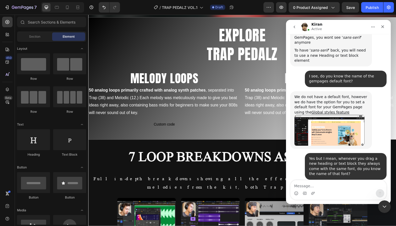
scroll to position [325, 0]
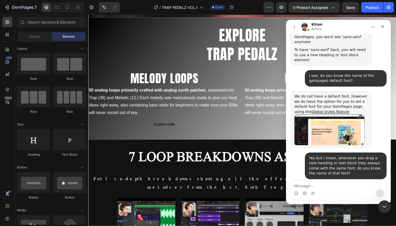
type textarea "s"
type textarea "Sure"
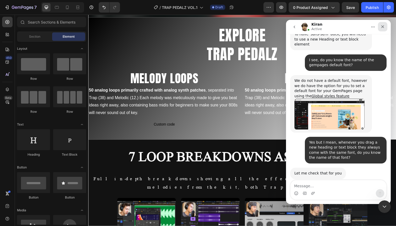
click at [383, 26] on icon "Close" at bounding box center [383, 27] width 4 height 4
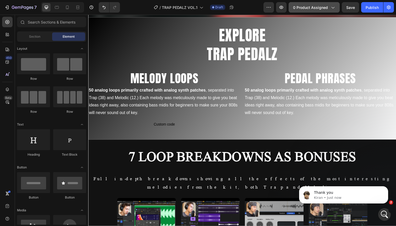
scroll to position [0, 0]
click at [306, 192] on img "message notification from Kiran, Just now. Thank you" at bounding box center [307, 195] width 8 height 8
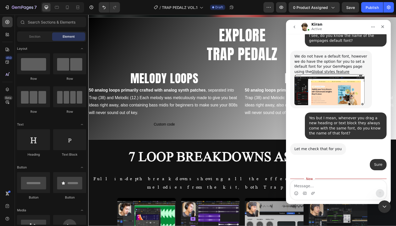
scroll to position [365, 0]
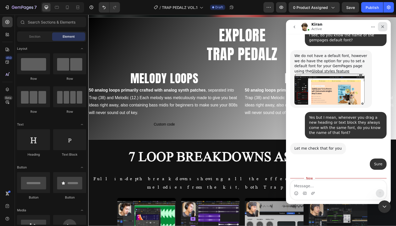
click at [383, 27] on icon "Close" at bounding box center [383, 27] width 4 height 4
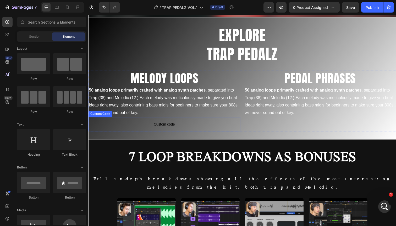
click at [187, 127] on span "Custom code" at bounding box center [165, 127] width 155 height 6
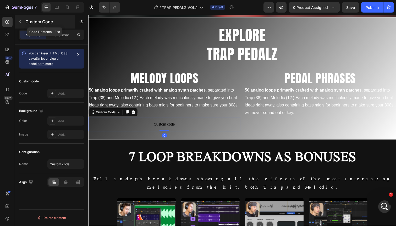
click at [18, 18] on button "button" at bounding box center [20, 22] width 8 height 8
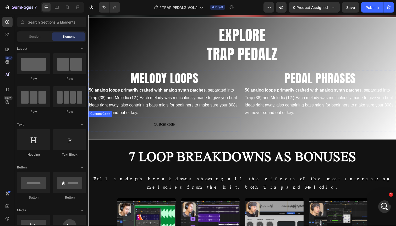
click at [137, 130] on p "Custom code" at bounding box center [165, 126] width 155 height 15
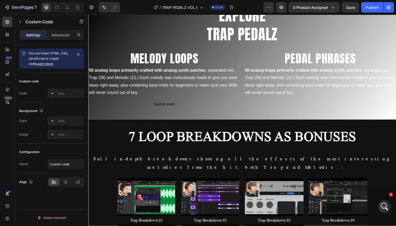
scroll to position [292, 0]
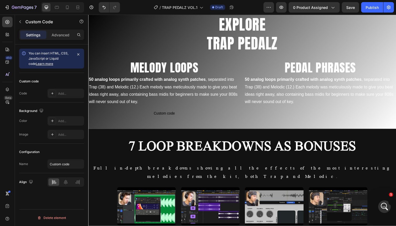
click at [142, 115] on span "Custom code" at bounding box center [165, 116] width 155 height 6
click at [173, 81] on strong "primarily crafted with analog synth patches" at bounding box center [165, 81] width 86 height 4
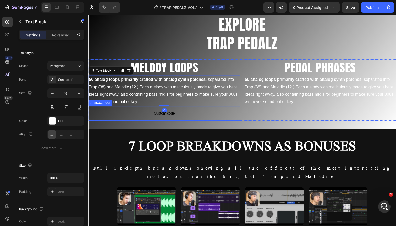
click at [130, 114] on span "Custom code" at bounding box center [165, 116] width 155 height 6
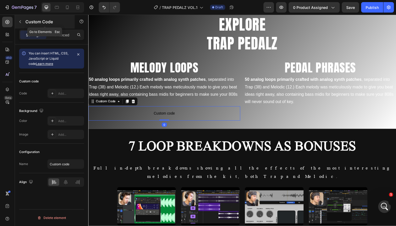
click at [22, 20] on button "button" at bounding box center [20, 22] width 8 height 8
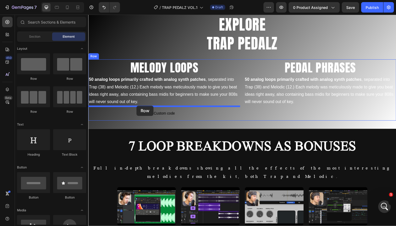
drag, startPoint x: 153, startPoint y: 112, endPoint x: 138, endPoint y: 108, distance: 16.3
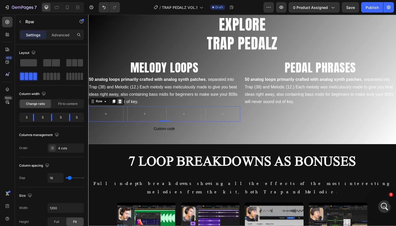
click at [122, 104] on icon at bounding box center [120, 103] width 3 height 4
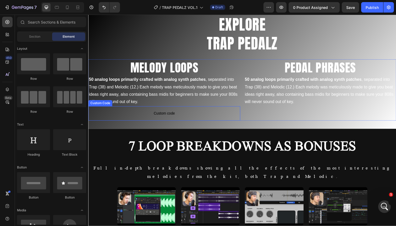
click at [137, 113] on span "Custom code" at bounding box center [165, 116] width 155 height 6
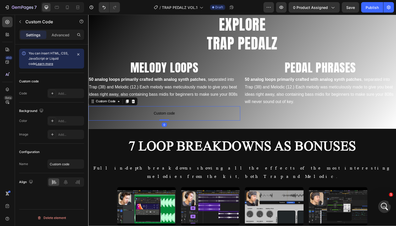
click at [138, 104] on div "Custom Code" at bounding box center [113, 103] width 50 height 8
click at [137, 102] on div at bounding box center [134, 103] width 6 height 6
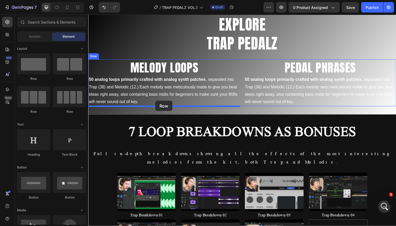
drag, startPoint x: 154, startPoint y: 81, endPoint x: 157, endPoint y: 102, distance: 21.9
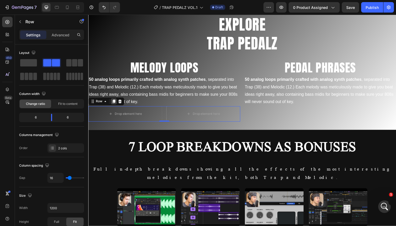
click at [114, 103] on icon at bounding box center [114, 104] width 3 height 4
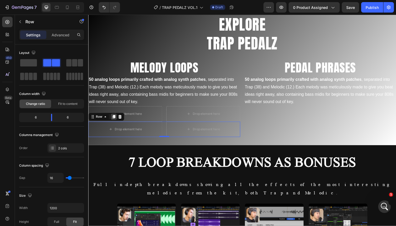
click at [115, 120] on icon at bounding box center [114, 119] width 4 height 4
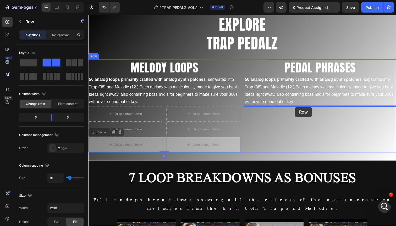
drag, startPoint x: 94, startPoint y: 136, endPoint x: 300, endPoint y: 110, distance: 207.4
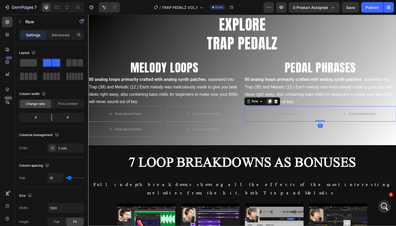
click at [274, 104] on icon at bounding box center [273, 104] width 3 height 4
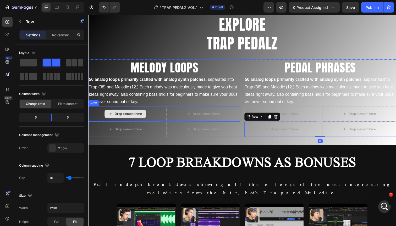
click at [119, 118] on div "Drop element here" at bounding box center [126, 116] width 42 height 8
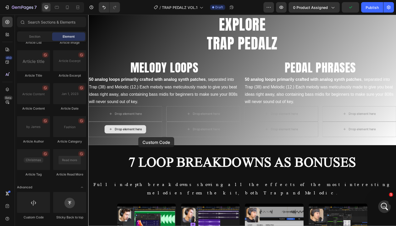
scroll to position [323, 0]
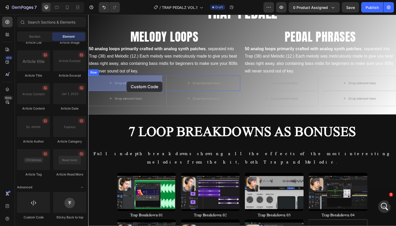
drag, startPoint x: 121, startPoint y: 221, endPoint x: 127, endPoint y: 83, distance: 137.7
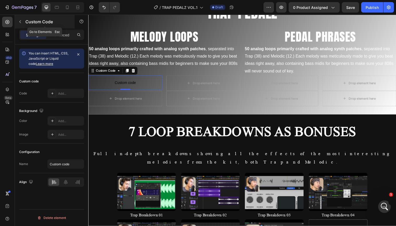
click at [19, 22] on icon "button" at bounding box center [20, 21] width 2 height 3
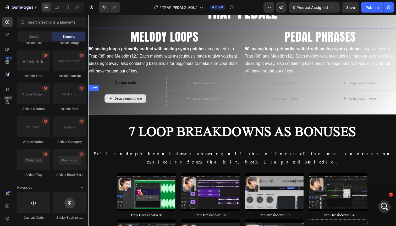
click at [108, 95] on div "Drop element here" at bounding box center [125, 101] width 75 height 16
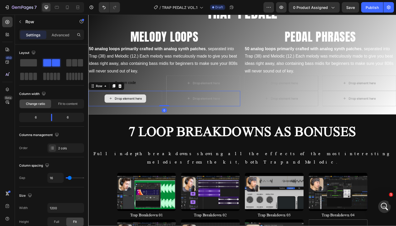
click at [133, 101] on div "Drop element here" at bounding box center [129, 101] width 28 height 4
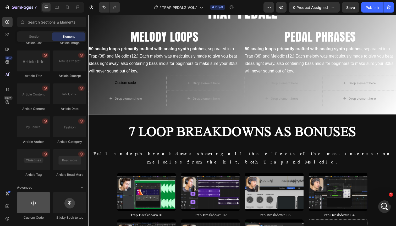
click at [39, 207] on div at bounding box center [33, 203] width 33 height 21
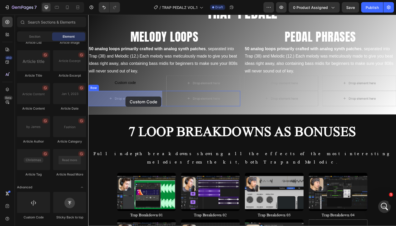
drag, startPoint x: 132, startPoint y: 216, endPoint x: 126, endPoint y: 99, distance: 118.1
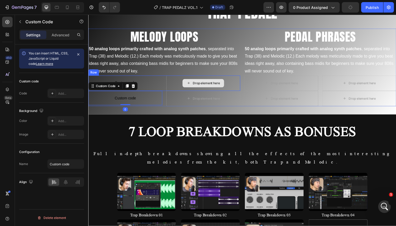
click at [192, 83] on icon at bounding box center [191, 85] width 4 height 4
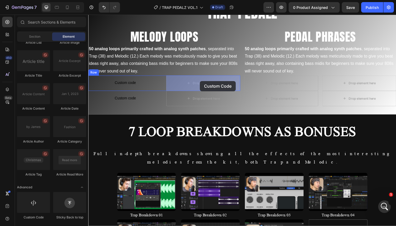
drag, startPoint x: 123, startPoint y: 216, endPoint x: 202, endPoint y: 83, distance: 155.5
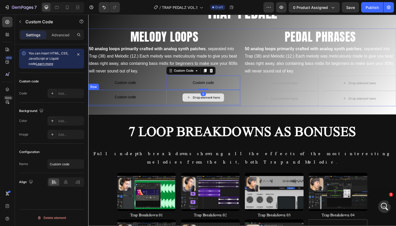
click at [197, 95] on div "Drop element here" at bounding box center [205, 99] width 42 height 8
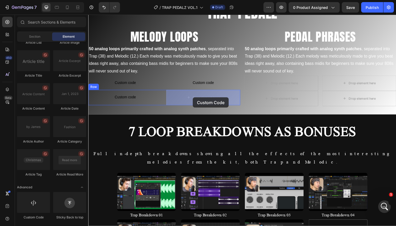
drag, startPoint x: 121, startPoint y: 221, endPoint x: 195, endPoint y: 99, distance: 142.1
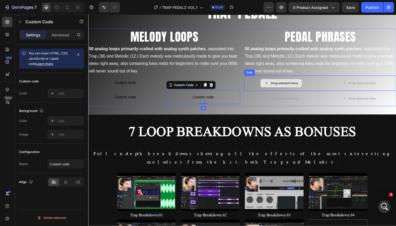
click at [295, 86] on div "Drop element here" at bounding box center [289, 85] width 28 height 4
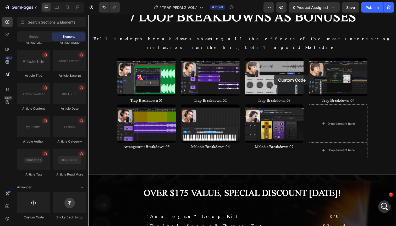
scroll to position [514, 0]
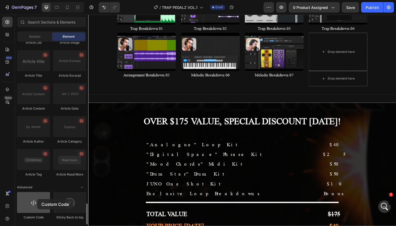
drag, startPoint x: 37, startPoint y: 204, endPoint x: 36, endPoint y: 202, distance: 3.2
click at [36, 202] on div at bounding box center [33, 202] width 33 height 21
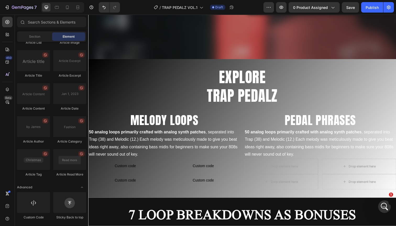
scroll to position [235, 0]
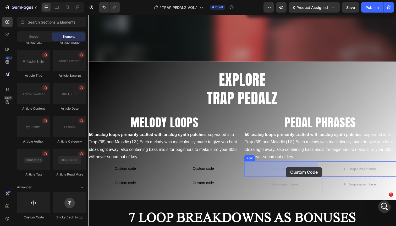
drag, startPoint x: 123, startPoint y: 219, endPoint x: 288, endPoint y: 171, distance: 170.9
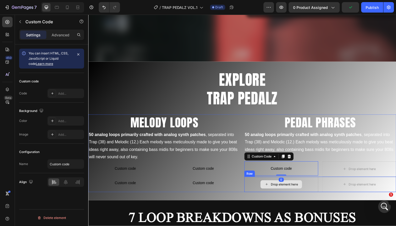
click at [282, 186] on div "Drop element here" at bounding box center [289, 188] width 28 height 4
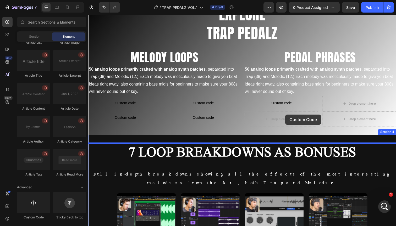
scroll to position [311, 0]
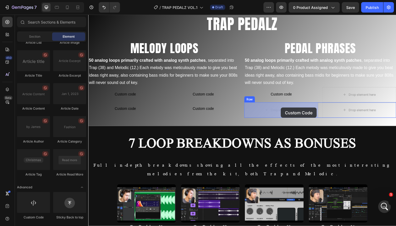
drag, startPoint x: 122, startPoint y: 221, endPoint x: 285, endPoint y: 110, distance: 197.7
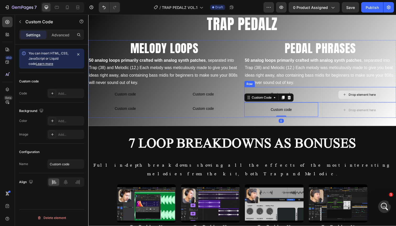
click at [362, 98] on div "Drop element here" at bounding box center [368, 97] width 28 height 4
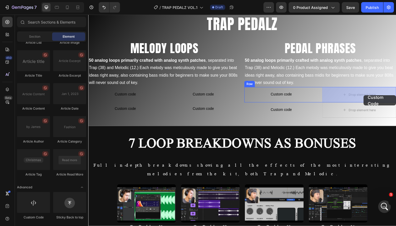
drag, startPoint x: 127, startPoint y: 216, endPoint x: 368, endPoint y: 96, distance: 269.2
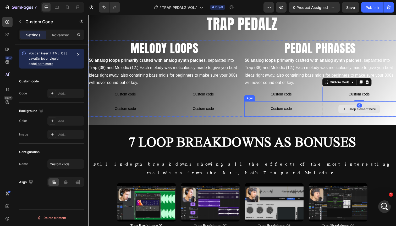
click at [355, 111] on div "Drop element here" at bounding box center [368, 111] width 28 height 4
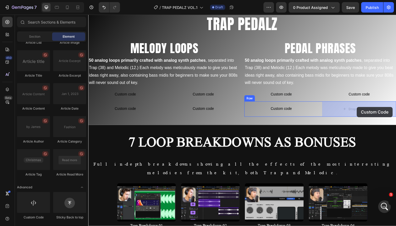
drag, startPoint x: 123, startPoint y: 220, endPoint x: 362, endPoint y: 110, distance: 262.6
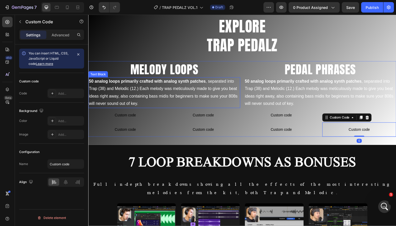
scroll to position [259, 0]
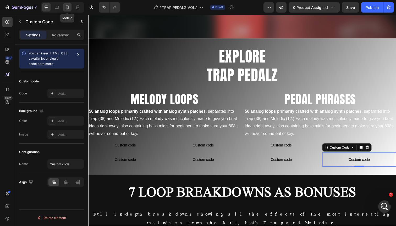
click at [69, 9] on icon at bounding box center [67, 7] width 5 height 5
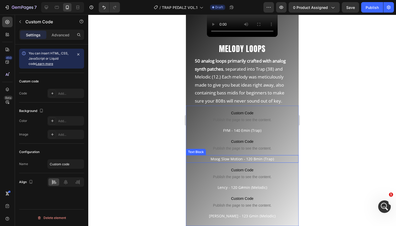
scroll to position [434, 0]
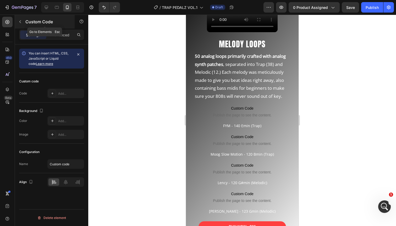
click at [25, 25] on p "Custom Code" at bounding box center [47, 22] width 45 height 6
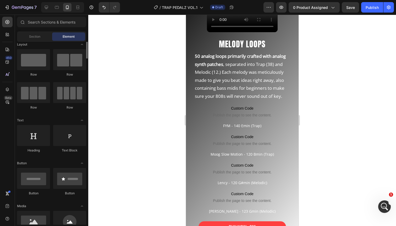
scroll to position [0, 0]
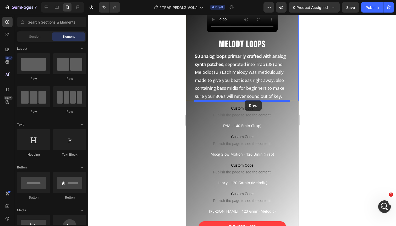
drag, startPoint x: 254, startPoint y: 78, endPoint x: 244, endPoint y: 100, distance: 24.3
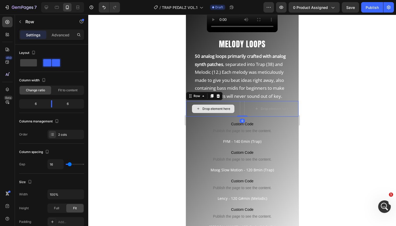
click at [206, 106] on div "Drop element here" at bounding box center [213, 109] width 42 height 8
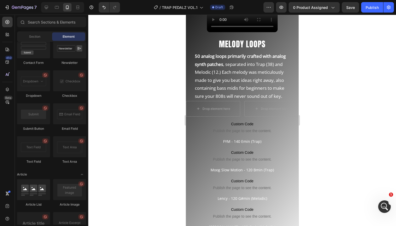
scroll to position [1405, 0]
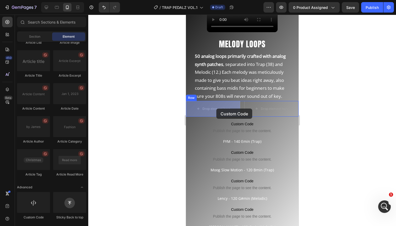
drag, startPoint x: 215, startPoint y: 222, endPoint x: 214, endPoint y: 108, distance: 113.2
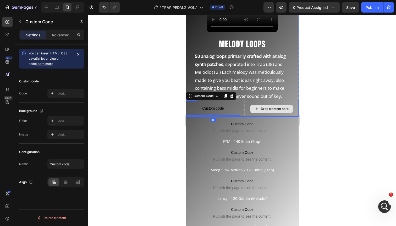
click at [264, 108] on div "Drop element here" at bounding box center [275, 109] width 28 height 4
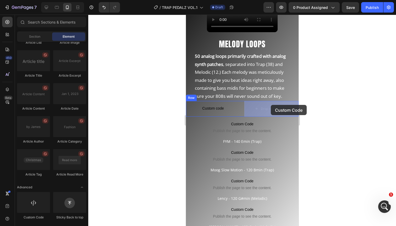
drag, startPoint x: 217, startPoint y: 217, endPoint x: 270, endPoint y: 107, distance: 122.4
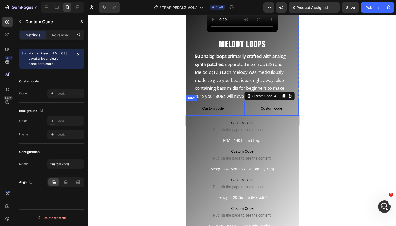
click at [241, 105] on div "Custom code Custom Code Custom code Custom Code 0 Row" at bounding box center [242, 108] width 113 height 15
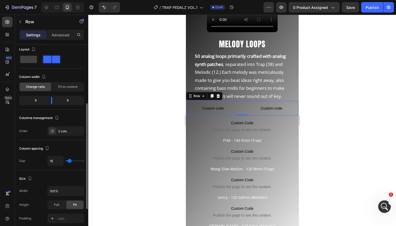
scroll to position [0, 0]
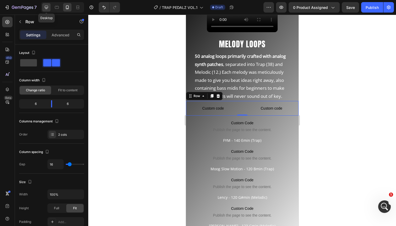
click at [48, 7] on icon at bounding box center [46, 7] width 5 height 5
type input "1200"
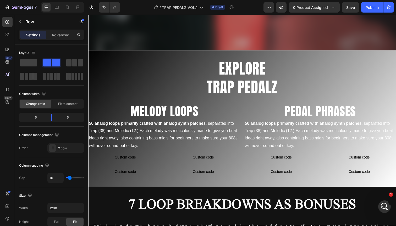
scroll to position [253, 0]
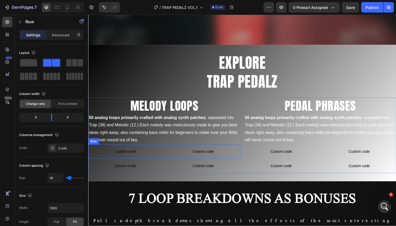
click at [165, 153] on div "Custom code Custom Code Custom code Custom Code Row" at bounding box center [165, 155] width 155 height 15
click at [76, 10] on div at bounding box center [78, 7] width 8 height 8
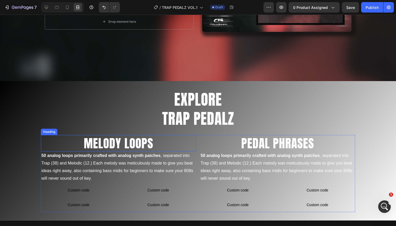
scroll to position [291, 0]
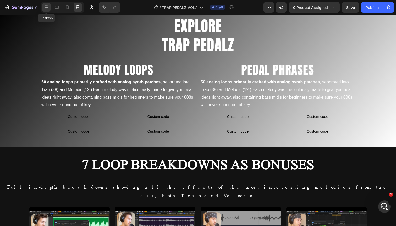
click at [47, 6] on icon at bounding box center [46, 7] width 3 height 3
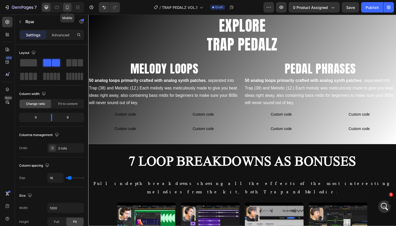
click at [66, 6] on icon at bounding box center [67, 7] width 5 height 5
type input "100%"
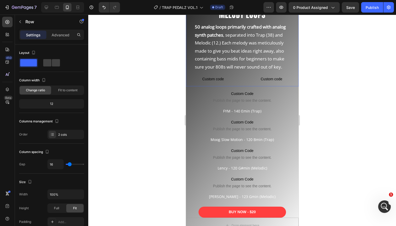
scroll to position [465, 0]
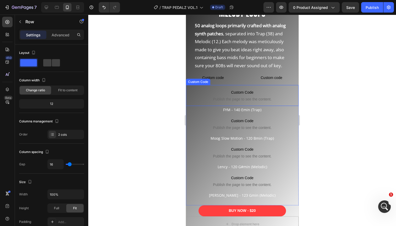
click at [234, 90] on span "Custom Code" at bounding box center [242, 92] width 113 height 6
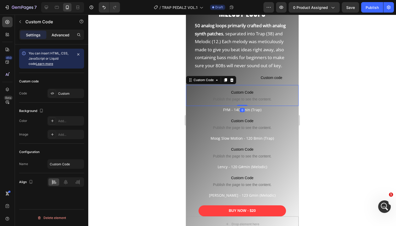
click at [63, 39] on div "Advanced" at bounding box center [60, 35] width 26 height 8
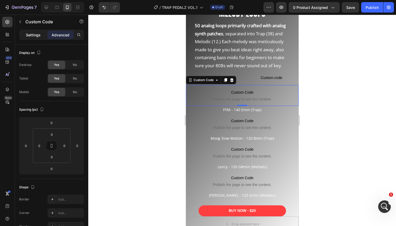
click at [36, 34] on p "Settings" at bounding box center [33, 35] width 15 height 6
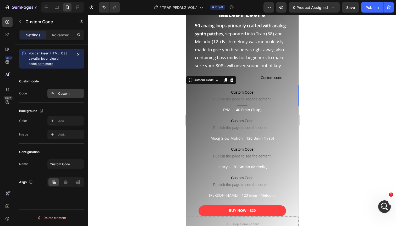
click at [61, 94] on div "Custom" at bounding box center [70, 93] width 25 height 5
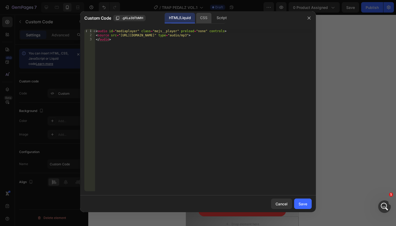
click at [213, 18] on div "CSS" at bounding box center [222, 18] width 18 height 10
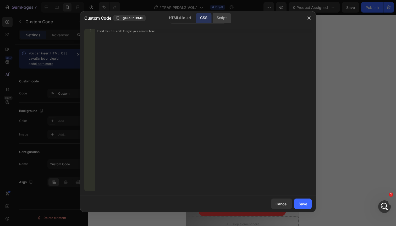
click at [223, 17] on div "Script" at bounding box center [222, 18] width 18 height 10
click at [196, 21] on div "HTML/Liquid" at bounding box center [203, 18] width 15 height 10
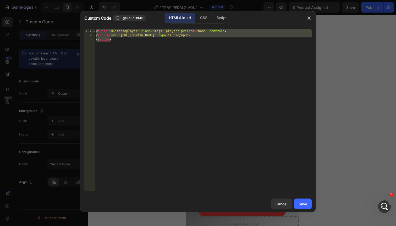
drag, startPoint x: 138, startPoint y: 49, endPoint x: 86, endPoint y: 27, distance: 56.6
click at [86, 27] on div "<source src="https://cdn.shopify.com/s/files/1/0889/9425/0936/files/fym.mp3?v=1…" at bounding box center [198, 110] width 236 height 171
type textarea "<audio id="mediaplayer" class="mejs__player" preload="none" controls> <source s…"
click at [309, 18] on icon "button" at bounding box center [309, 18] width 3 height 3
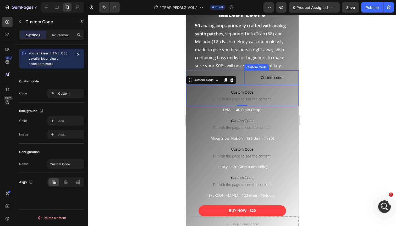
click at [262, 73] on p "Custom code" at bounding box center [271, 77] width 54 height 15
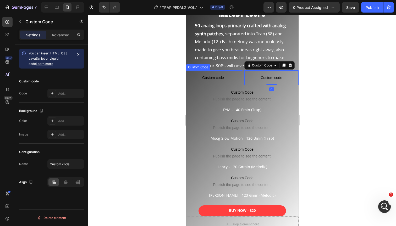
click at [225, 77] on span "Custom code" at bounding box center [213, 78] width 54 height 6
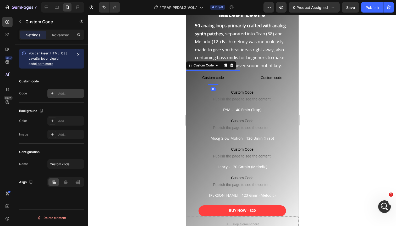
click at [65, 92] on div "Add..." at bounding box center [70, 93] width 25 height 5
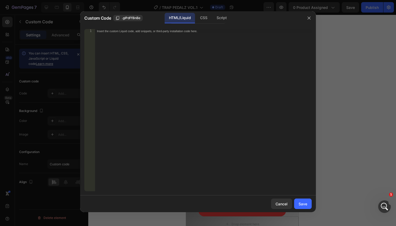
click at [165, 44] on div "Insert the custom Liquid code, add snippets, or third-party installation code h…" at bounding box center [203, 114] width 217 height 171
paste textarea "</audio>"
type textarea "</audio>"
click at [213, 16] on div "CSS" at bounding box center [222, 18] width 18 height 10
click at [219, 17] on div "Script" at bounding box center [222, 18] width 18 height 10
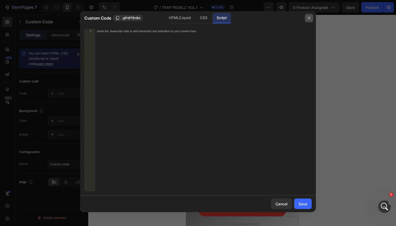
click at [309, 18] on icon "button" at bounding box center [309, 18] width 3 height 3
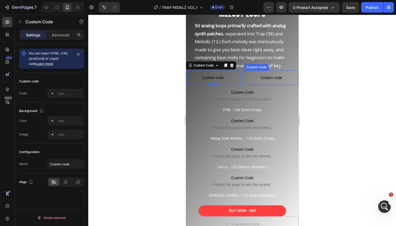
click at [274, 77] on span "Custom code" at bounding box center [271, 78] width 54 height 6
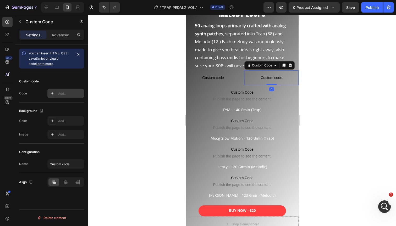
click at [61, 94] on div "Add..." at bounding box center [70, 93] width 25 height 5
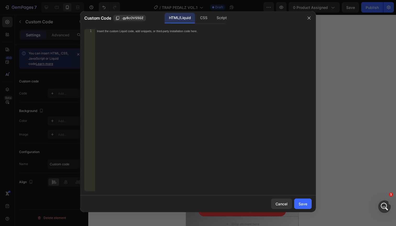
click at [134, 48] on div "Insert the custom Liquid code, add snippets, or third-party installation code h…" at bounding box center [203, 114] width 217 height 171
paste textarea "</audio>"
type textarea "</audio>"
click at [307, 19] on icon "button" at bounding box center [309, 18] width 4 height 4
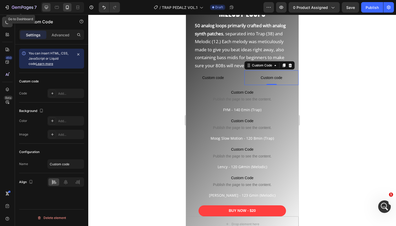
click at [42, 6] on div at bounding box center [46, 7] width 8 height 8
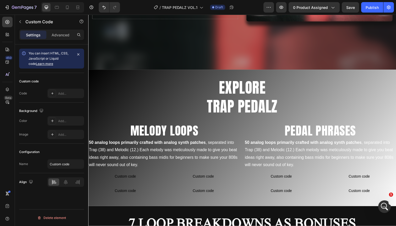
scroll to position [236, 0]
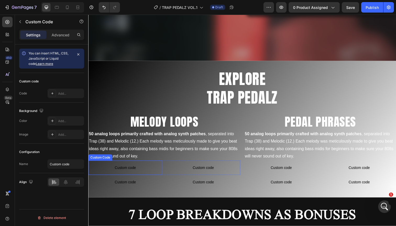
click at [128, 171] on span "Custom code" at bounding box center [125, 171] width 75 height 6
click at [67, 93] on div "Add..." at bounding box center [70, 93] width 25 height 5
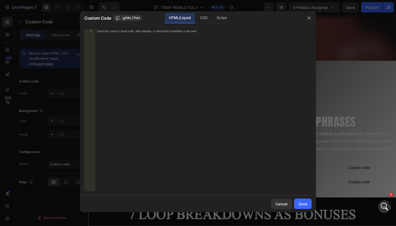
click at [130, 52] on div "Insert the custom Liquid code, add snippets, or third-party installation code h…" at bounding box center [203, 114] width 217 height 171
paste textarea "</audio>"
type textarea "</audio>"
click at [310, 19] on icon "button" at bounding box center [309, 18] width 4 height 4
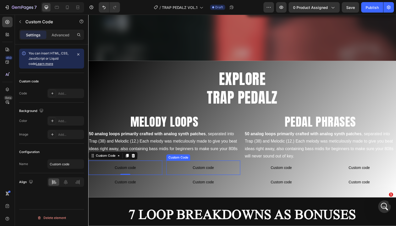
click at [199, 169] on span "Custom code" at bounding box center [205, 171] width 75 height 6
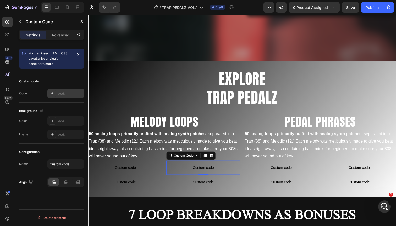
click at [69, 97] on div "Add..." at bounding box center [65, 93] width 37 height 9
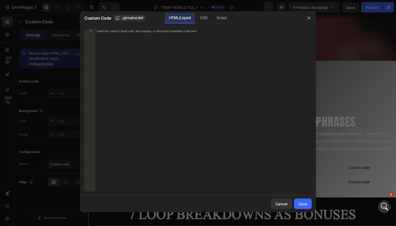
click at [148, 64] on div "Insert the custom Liquid code, add snippets, or third-party installation code h…" at bounding box center [203, 114] width 217 height 171
paste textarea "</audio>"
type textarea "</audio>"
click at [310, 17] on icon "button" at bounding box center [309, 18] width 4 height 4
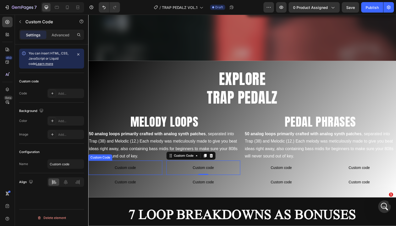
click at [135, 172] on span "Custom code" at bounding box center [125, 171] width 75 height 6
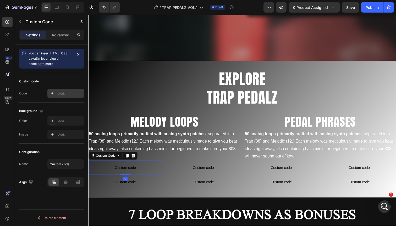
click at [67, 94] on div "Add..." at bounding box center [70, 93] width 25 height 5
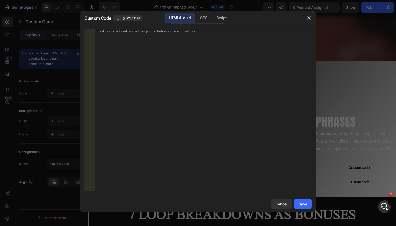
click at [136, 54] on div "Insert the custom Liquid code, add snippets, or third-party installation code h…" at bounding box center [203, 114] width 217 height 171
paste textarea "</audio>"
type textarea "</audio>"
click at [305, 204] on div "Save" at bounding box center [303, 205] width 9 height 6
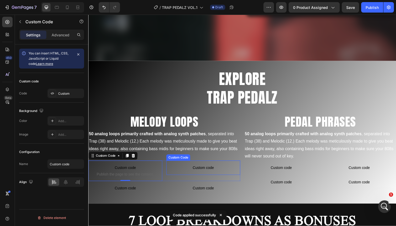
click at [213, 169] on span "Custom code" at bounding box center [205, 171] width 75 height 6
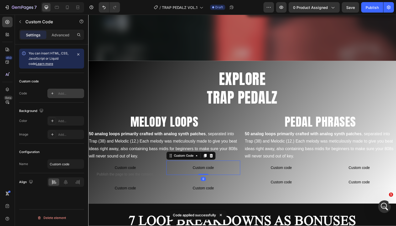
click at [62, 91] on div "Add..." at bounding box center [70, 93] width 25 height 5
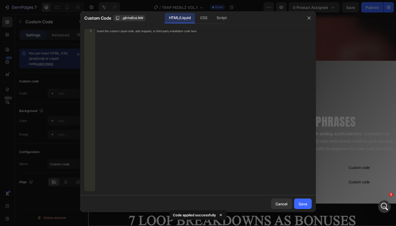
click at [167, 68] on div "Insert the custom Liquid code, add snippets, or third-party installation code h…" at bounding box center [203, 114] width 217 height 171
paste textarea "</audio>"
type textarea "</audio>"
click at [308, 205] on button "Save" at bounding box center [303, 204] width 18 height 10
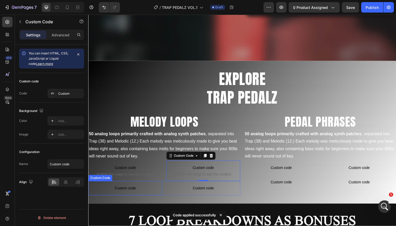
click at [139, 189] on span "Custom code" at bounding box center [125, 192] width 75 height 6
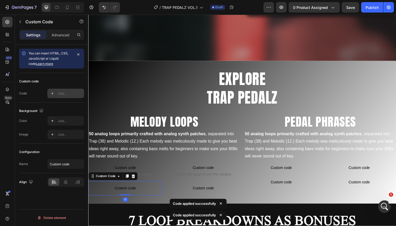
click at [61, 90] on div "Add..." at bounding box center [65, 93] width 37 height 9
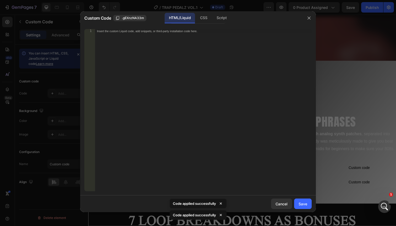
click at [149, 71] on div "Insert the custom Liquid code, add snippets, or third-party installation code h…" at bounding box center [203, 114] width 217 height 171
paste textarea "</audio>"
type textarea "</audio>"
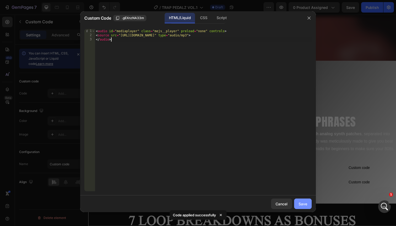
click at [307, 203] on div "Save" at bounding box center [303, 205] width 9 height 6
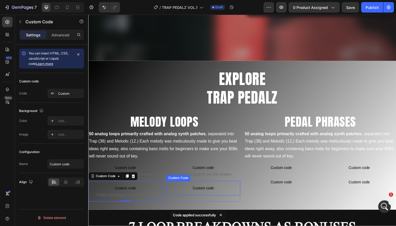
click at [205, 193] on span "Custom code" at bounding box center [205, 192] width 75 height 6
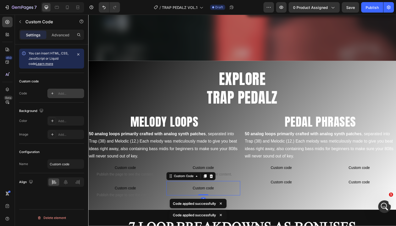
click at [66, 92] on div "Add..." at bounding box center [70, 93] width 25 height 5
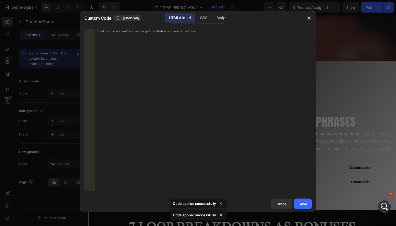
click at [152, 69] on div "Insert the custom Liquid code, add snippets, or third-party installation code h…" at bounding box center [203, 114] width 217 height 171
paste textarea "</audio>"
type textarea "</audio>"
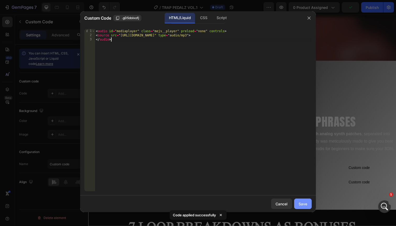
click at [307, 204] on button "Save" at bounding box center [303, 204] width 18 height 10
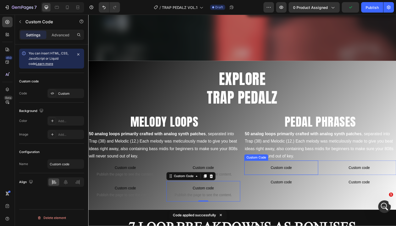
click at [302, 173] on span "Custom code" at bounding box center [285, 171] width 75 height 6
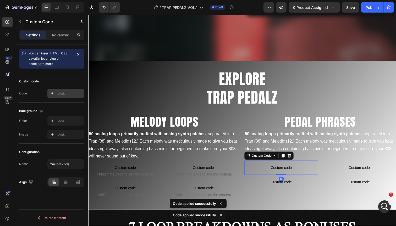
click at [60, 91] on div "Add..." at bounding box center [65, 93] width 37 height 9
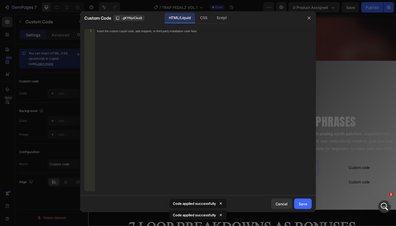
click at [109, 73] on div "Insert the custom Liquid code, add snippets, or third-party installation code h…" at bounding box center [203, 114] width 217 height 171
paste textarea "</audio>"
type textarea "</audio>"
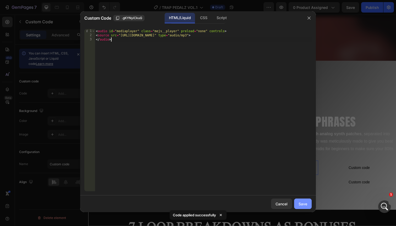
click at [301, 208] on button "Save" at bounding box center [303, 204] width 18 height 10
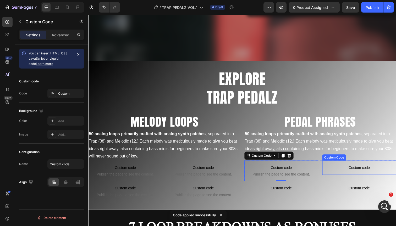
click at [357, 174] on p "Custom code" at bounding box center [364, 171] width 75 height 15
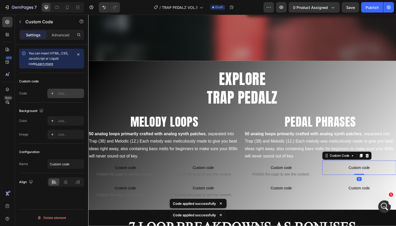
click at [67, 91] on div "Add..." at bounding box center [70, 93] width 25 height 5
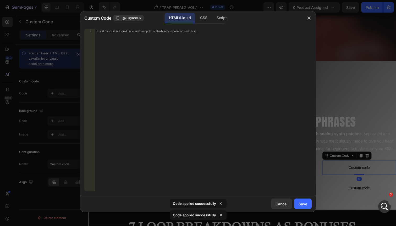
click at [165, 73] on div "Insert the custom Liquid code, add snippets, or third-party installation code h…" at bounding box center [203, 114] width 217 height 171
paste textarea "</audio>"
type textarea "</audio>"
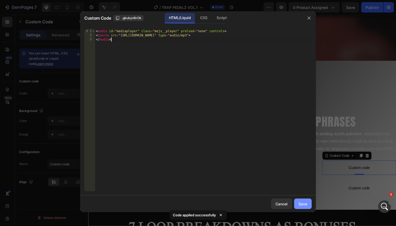
click at [302, 206] on div "Save" at bounding box center [303, 205] width 9 height 6
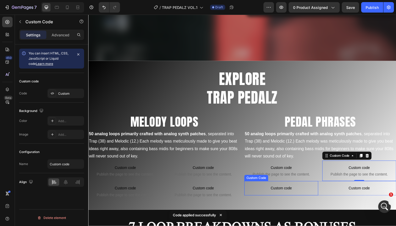
click at [310, 193] on span "Custom code" at bounding box center [285, 192] width 75 height 6
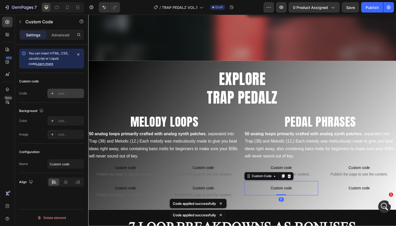
click at [70, 93] on div "Add..." at bounding box center [70, 93] width 25 height 5
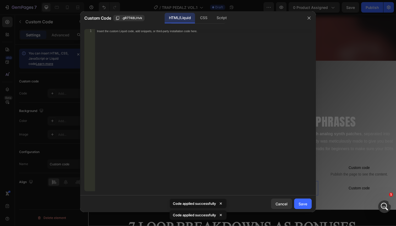
click at [108, 68] on div "Insert the custom Liquid code, add snippets, or third-party installation code h…" at bounding box center [203, 114] width 217 height 171
paste textarea "</audio>"
type textarea "</audio>"
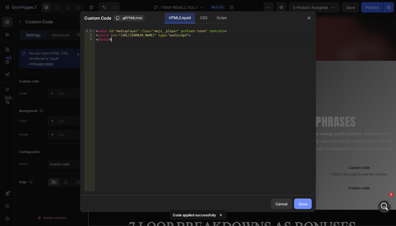
click at [299, 202] on div "Save" at bounding box center [303, 205] width 9 height 6
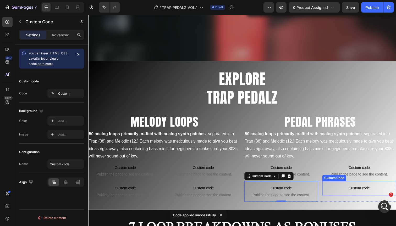
click at [351, 193] on span "Custom code" at bounding box center [364, 192] width 75 height 6
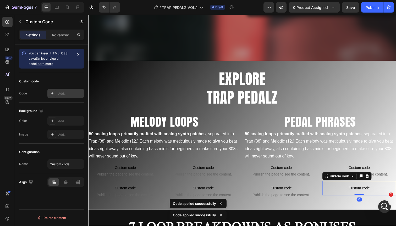
click at [67, 97] on div "Add..." at bounding box center [65, 93] width 37 height 9
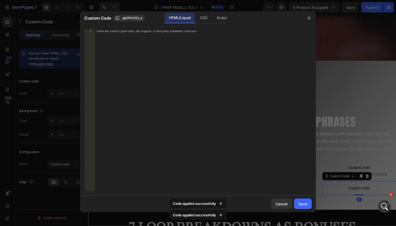
click at [137, 44] on div "Insert the custom Liquid code, add snippets, or third-party installation code h…" at bounding box center [203, 114] width 217 height 171
paste textarea "</audio>"
type textarea "</audio>"
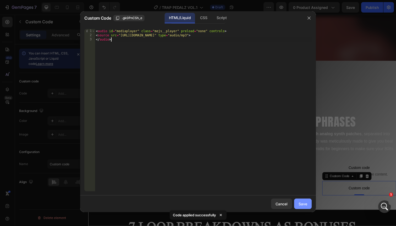
click at [301, 203] on div "Save" at bounding box center [303, 205] width 9 height 6
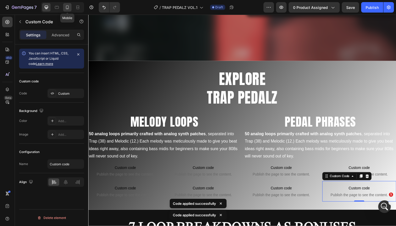
click at [66, 5] on icon at bounding box center [67, 7] width 5 height 5
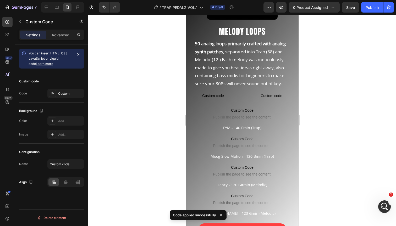
scroll to position [448, 0]
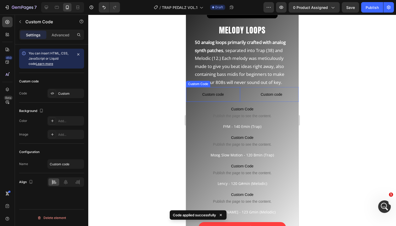
click at [222, 94] on span "Custom code" at bounding box center [213, 94] width 54 height 6
click at [75, 93] on div "Add..." at bounding box center [70, 93] width 25 height 5
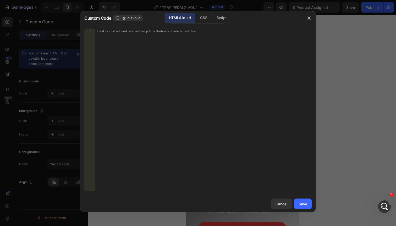
click at [164, 58] on div "Insert the custom Liquid code, add snippets, or third-party installation code h…" at bounding box center [203, 114] width 217 height 171
paste textarea "</audio>"
type textarea "</audio>"
click at [310, 202] on button "Save" at bounding box center [303, 204] width 18 height 10
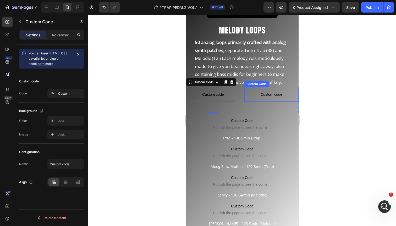
click at [269, 92] on span "Custom code" at bounding box center [271, 94] width 54 height 6
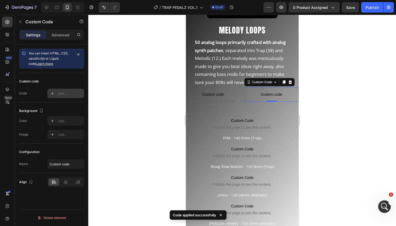
click at [70, 94] on div "Add..." at bounding box center [70, 93] width 25 height 5
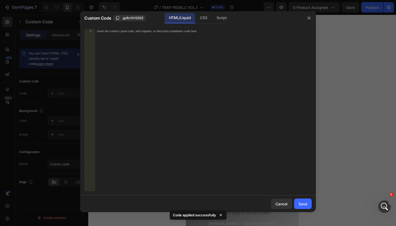
click at [176, 84] on div "Insert the custom Liquid code, add snippets, or third-party installation code h…" at bounding box center [203, 114] width 217 height 171
paste textarea "</audio>"
type textarea "</audio>"
click at [301, 205] on div "Save" at bounding box center [303, 205] width 9 height 6
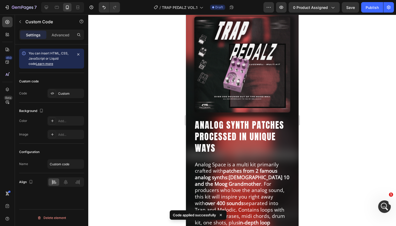
scroll to position [0, 0]
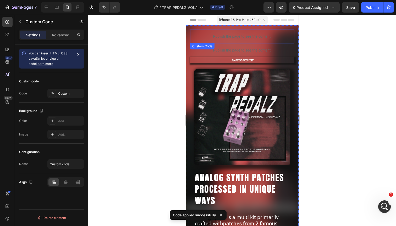
click at [245, 40] on div "Publish the page to see the content." at bounding box center [242, 37] width 104 height 14
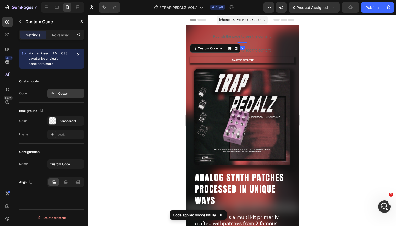
click at [66, 90] on div "Custom" at bounding box center [65, 93] width 37 height 9
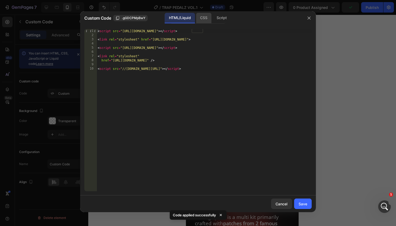
click at [213, 18] on div "CSS" at bounding box center [222, 18] width 18 height 10
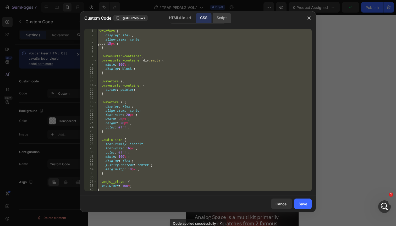
click at [222, 16] on div "Script" at bounding box center [222, 18] width 18 height 10
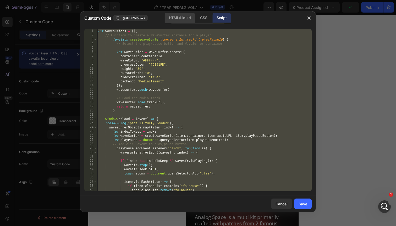
click at [196, 16] on div "HTML/Liquid" at bounding box center [203, 18] width 15 height 10
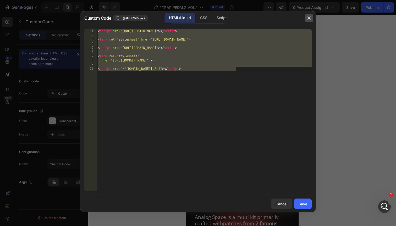
click at [309, 16] on icon "button" at bounding box center [309, 18] width 4 height 4
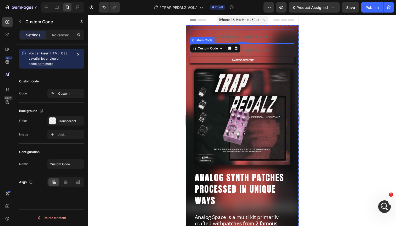
click at [261, 50] on p "Publish the page to see the content." at bounding box center [242, 51] width 104 height 6
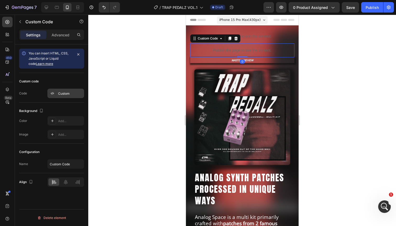
click at [69, 93] on div "Custom" at bounding box center [70, 93] width 25 height 5
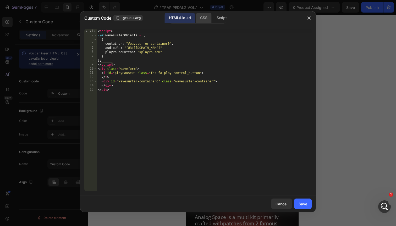
click at [213, 20] on div "CSS" at bounding box center [222, 18] width 18 height 10
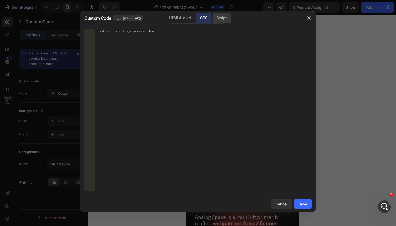
click at [220, 17] on div "Script" at bounding box center [222, 18] width 18 height 10
click at [196, 18] on div "HTML/Liquid" at bounding box center [203, 18] width 15 height 10
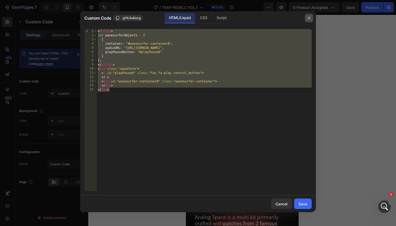
click at [308, 18] on icon "button" at bounding box center [309, 18] width 4 height 4
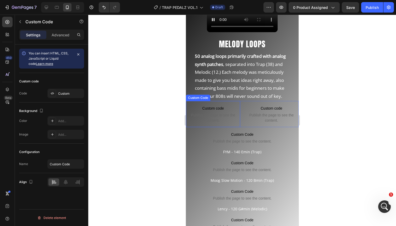
scroll to position [441, 0]
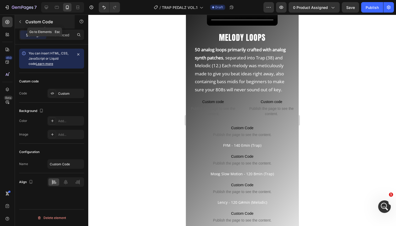
click at [19, 23] on icon "button" at bounding box center [20, 22] width 4 height 4
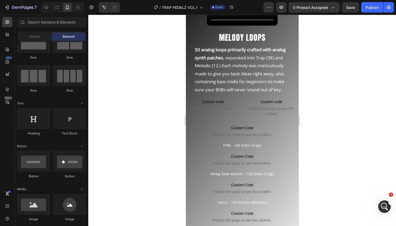
scroll to position [0, 0]
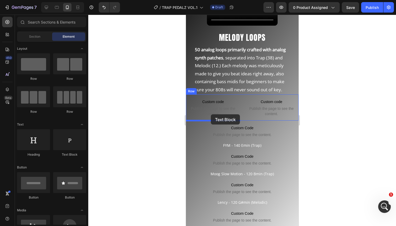
drag, startPoint x: 253, startPoint y: 158, endPoint x: 211, endPoint y: 115, distance: 60.8
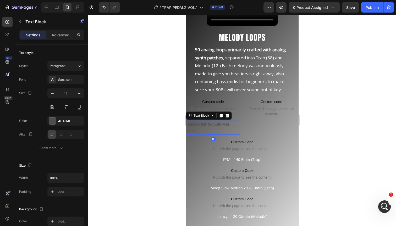
click at [202, 125] on div "Replace this text with your content" at bounding box center [213, 128] width 54 height 14
click at [201, 124] on p "Replace this text with your content" at bounding box center [212, 127] width 53 height 13
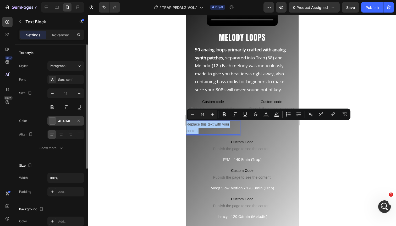
click at [53, 123] on div at bounding box center [52, 121] width 7 height 7
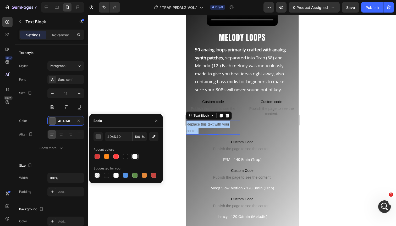
click at [136, 158] on div at bounding box center [134, 156] width 5 height 5
type input "FFFFFF"
click at [198, 128] on p "Replace this text with your content" at bounding box center [212, 127] width 53 height 13
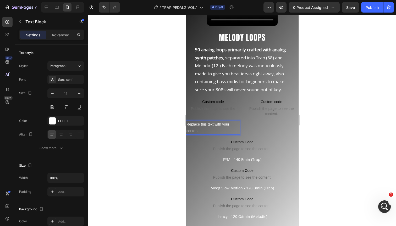
click at [198, 128] on p "Replace this text with your content" at bounding box center [212, 127] width 53 height 13
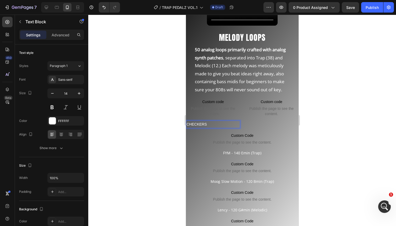
click at [202, 125] on p "CHECKERS" at bounding box center [212, 124] width 53 height 7
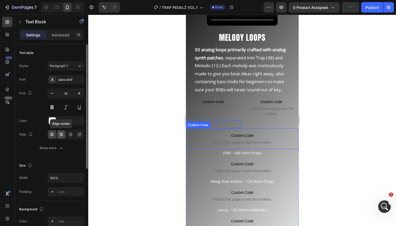
click at [58, 137] on div at bounding box center [61, 135] width 8 height 8
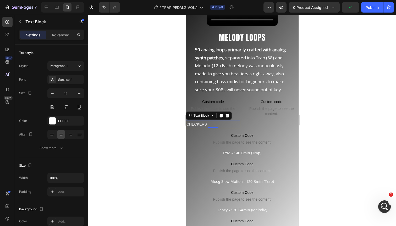
click at [232, 125] on p "CHECKERS" at bounding box center [212, 124] width 53 height 7
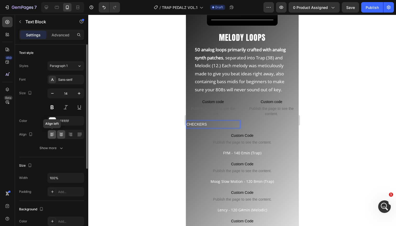
click at [50, 135] on icon at bounding box center [52, 134] width 5 height 5
click at [60, 135] on icon at bounding box center [61, 134] width 5 height 5
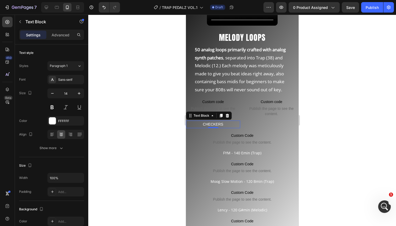
click at [233, 126] on p "CHECKERS" at bounding box center [212, 124] width 53 height 7
click at [384, 205] on icon "Open Intercom Messenger" at bounding box center [384, 206] width 9 height 9
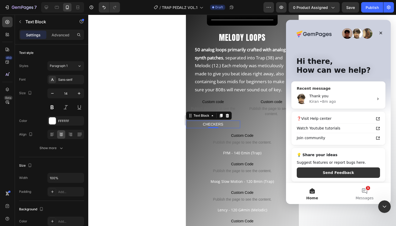
click at [342, 98] on div "Thank you" at bounding box center [341, 97] width 64 height 6
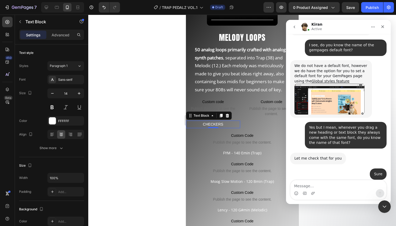
scroll to position [356, 0]
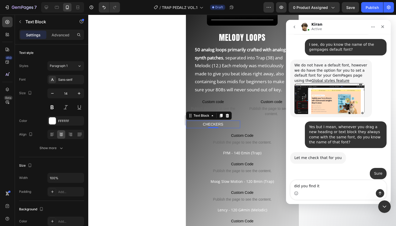
type textarea "did you find it?"
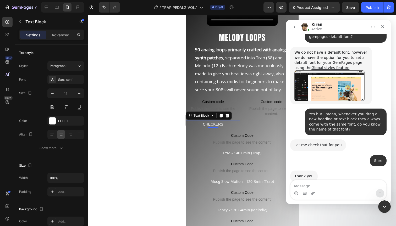
scroll to position [372, 0]
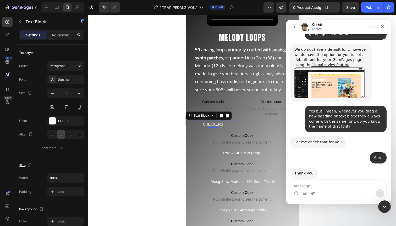
click at [294, 28] on icon "go back" at bounding box center [294, 27] width 4 height 4
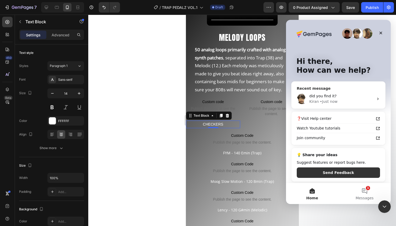
click at [334, 101] on div "• Just now" at bounding box center [329, 102] width 18 height 6
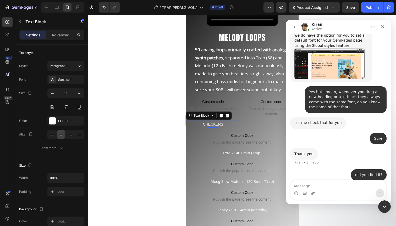
scroll to position [392, 0]
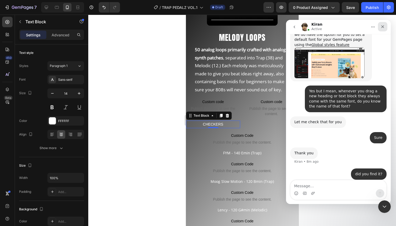
click at [384, 26] on icon "Close" at bounding box center [383, 27] width 4 height 4
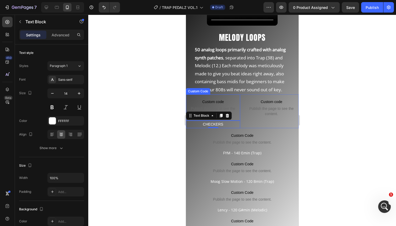
click at [237, 109] on span "Publish the page to see the content." at bounding box center [213, 111] width 54 height 10
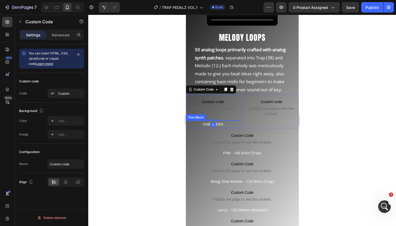
click at [232, 122] on p "CHECKERS" at bounding box center [212, 124] width 53 height 7
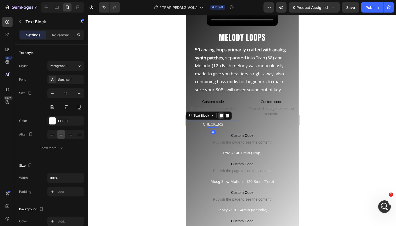
click at [220, 116] on icon at bounding box center [221, 116] width 3 height 4
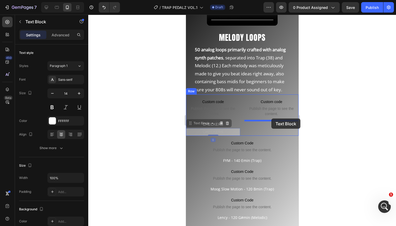
drag, startPoint x: 190, startPoint y: 124, endPoint x: 271, endPoint y: 120, distance: 81.6
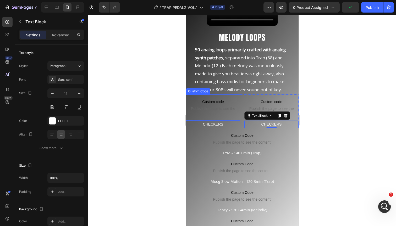
click at [234, 100] on span "Custom code" at bounding box center [213, 102] width 54 height 6
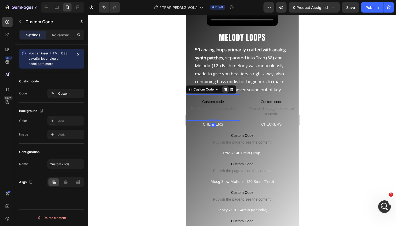
click at [225, 88] on icon at bounding box center [225, 90] width 4 height 4
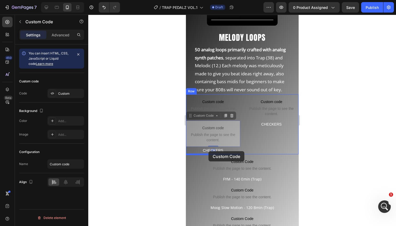
drag, startPoint x: 192, startPoint y: 117, endPoint x: 208, endPoint y: 151, distance: 38.4
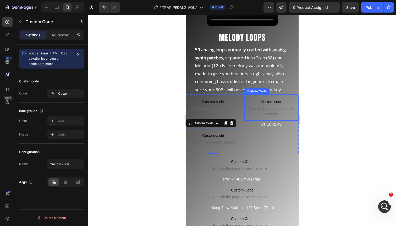
click at [254, 105] on span "Custom code" at bounding box center [271, 102] width 54 height 6
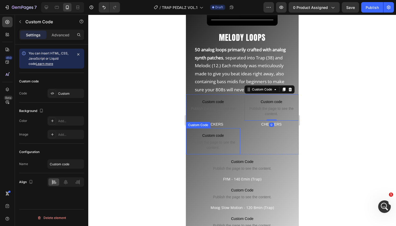
click at [229, 133] on span "Custom code" at bounding box center [213, 136] width 54 height 6
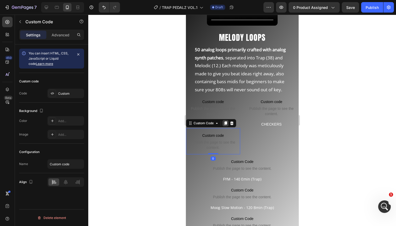
click at [227, 122] on icon at bounding box center [225, 124] width 3 height 4
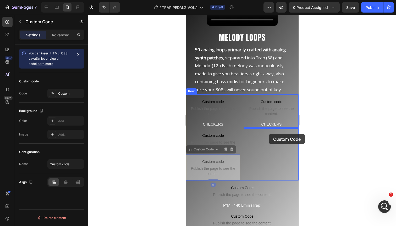
drag, startPoint x: 191, startPoint y: 152, endPoint x: 268, endPoint y: 133, distance: 79.3
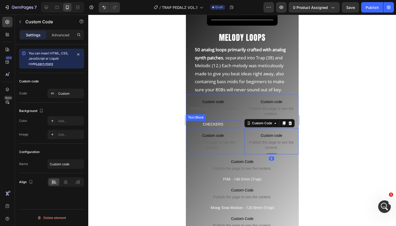
click at [228, 125] on p "CHECKERS" at bounding box center [212, 124] width 53 height 7
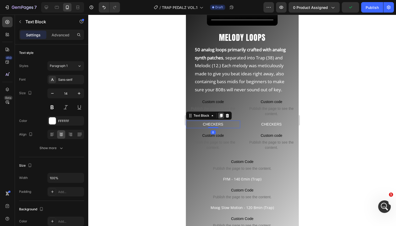
click at [220, 116] on icon at bounding box center [221, 116] width 3 height 4
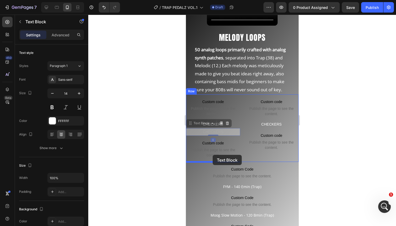
drag, startPoint x: 192, startPoint y: 124, endPoint x: 213, endPoint y: 156, distance: 37.4
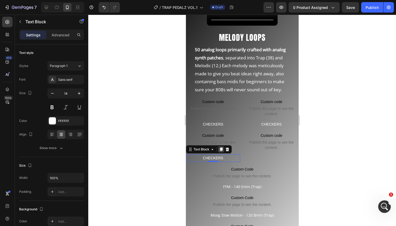
click at [221, 149] on icon at bounding box center [221, 150] width 3 height 4
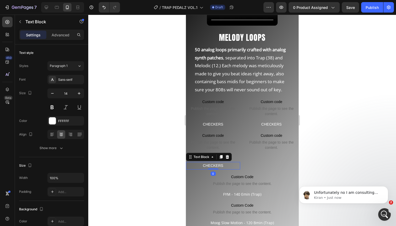
scroll to position [408, 0]
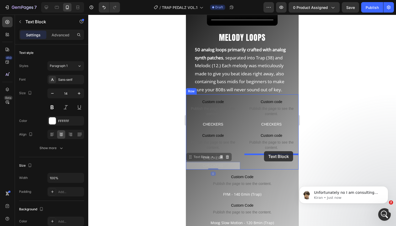
drag, startPoint x: 190, startPoint y: 159, endPoint x: 264, endPoint y: 153, distance: 74.4
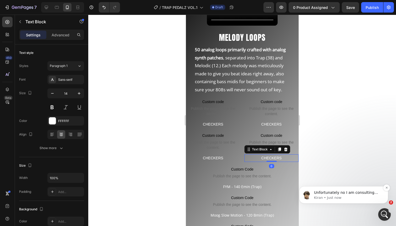
click at [344, 196] on p "Kiran • Just now" at bounding box center [348, 198] width 68 height 5
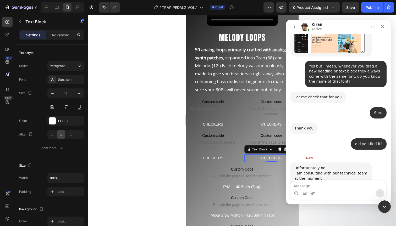
scroll to position [417, 0]
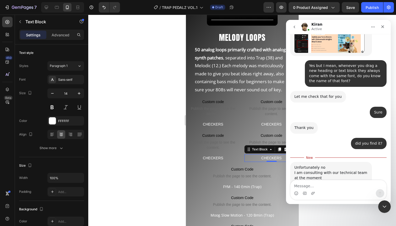
click at [324, 183] on textarea "Message…" at bounding box center [339, 185] width 96 height 9
type textarea "Sure no worries man"
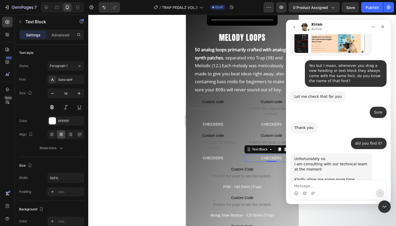
scroll to position [423, 0]
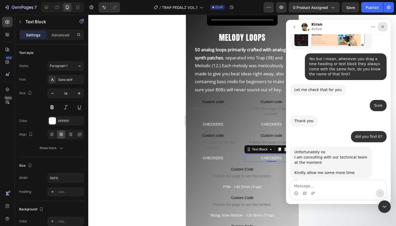
click at [384, 26] on icon "Close" at bounding box center [383, 27] width 4 height 4
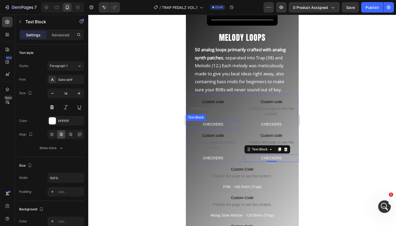
click at [229, 126] on p "CHECKERS" at bounding box center [212, 124] width 53 height 7
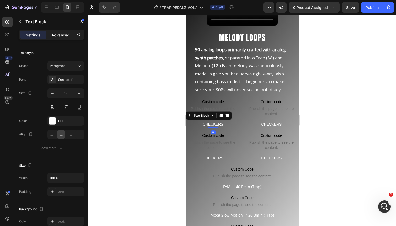
click at [58, 34] on p "Advanced" at bounding box center [61, 35] width 18 height 6
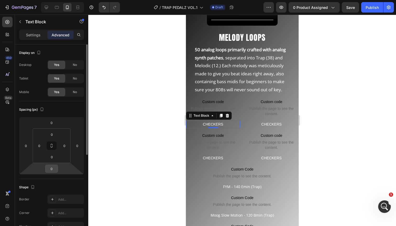
click at [51, 169] on input "0" at bounding box center [51, 169] width 10 height 8
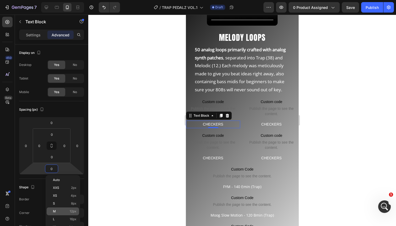
click at [67, 209] on div "M 12px" at bounding box center [63, 212] width 32 height 8
type input "12"
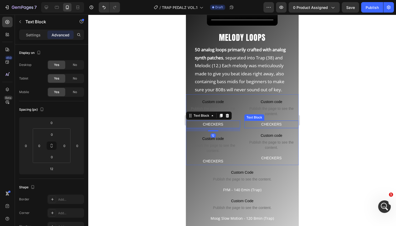
click at [277, 122] on p "CHECKERS" at bounding box center [271, 124] width 53 height 7
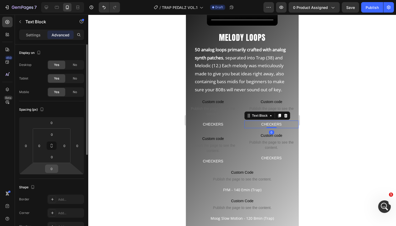
click at [57, 172] on div "0" at bounding box center [51, 169] width 13 height 8
click at [50, 169] on input "0" at bounding box center [51, 169] width 10 height 8
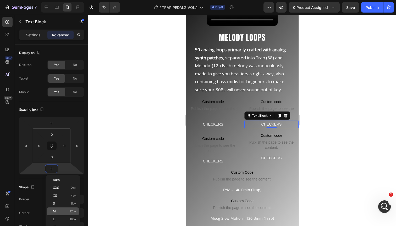
click at [63, 209] on div "M 12px" at bounding box center [63, 212] width 32 height 8
type input "12"
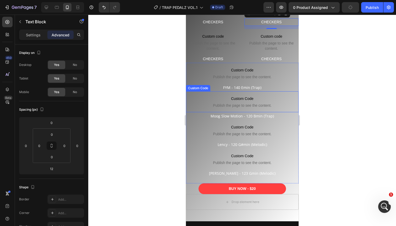
scroll to position [539, 0]
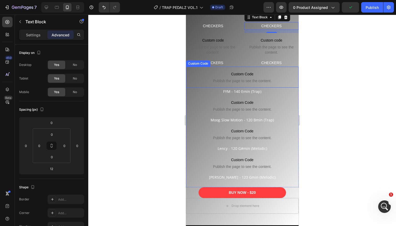
click at [200, 73] on span "Custom Code" at bounding box center [242, 74] width 113 height 6
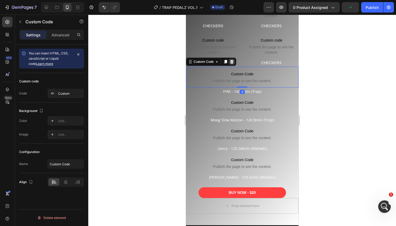
click at [231, 61] on icon at bounding box center [232, 62] width 4 height 4
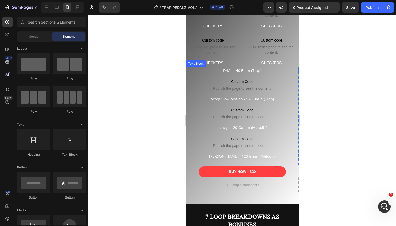
click at [217, 73] on p "FYM - 140 Emin (Trap)" at bounding box center [242, 70] width 112 height 7
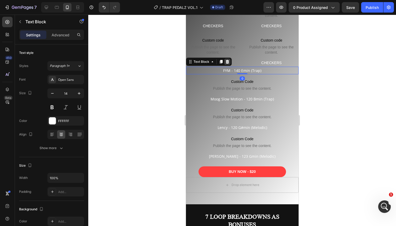
click at [227, 64] on icon at bounding box center [227, 62] width 4 height 4
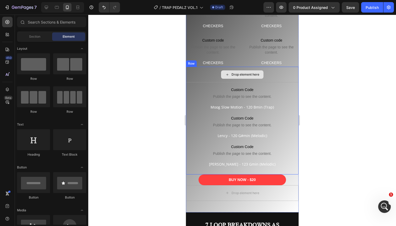
click at [215, 79] on div "Drop element here" at bounding box center [242, 75] width 113 height 16
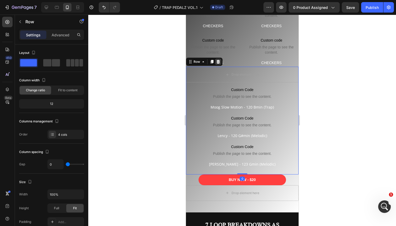
click at [218, 62] on icon at bounding box center [217, 62] width 3 height 4
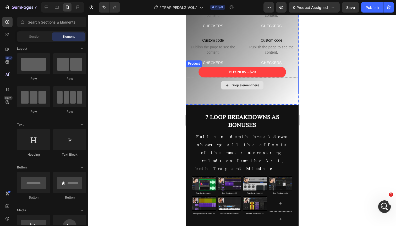
scroll to position [495, 0]
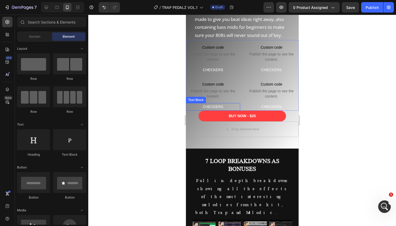
click at [222, 106] on p "CHECKERS" at bounding box center [212, 107] width 53 height 7
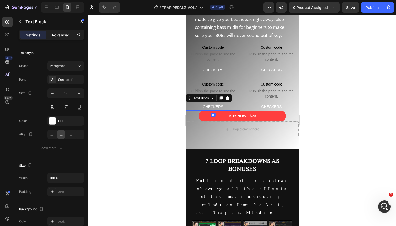
click at [63, 38] on div "Advanced" at bounding box center [60, 35] width 26 height 8
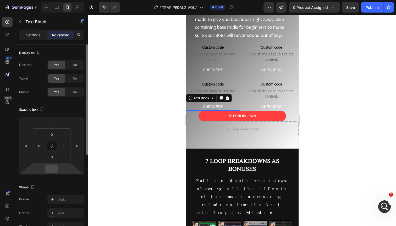
click at [55, 167] on input "0" at bounding box center [51, 169] width 10 height 8
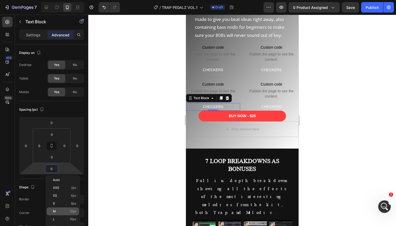
click at [67, 213] on p "M 12px" at bounding box center [65, 212] width 24 height 4
type input "12"
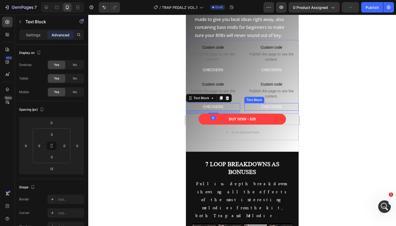
click at [253, 104] on p "CHECKERS" at bounding box center [271, 107] width 53 height 7
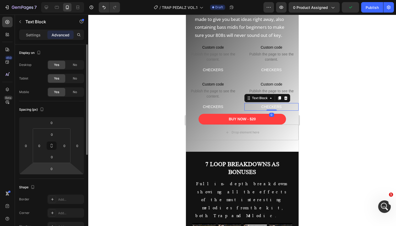
click at [45, 172] on div "0" at bounding box center [51, 169] width 13 height 8
click at [50, 169] on input "0" at bounding box center [51, 169] width 10 height 8
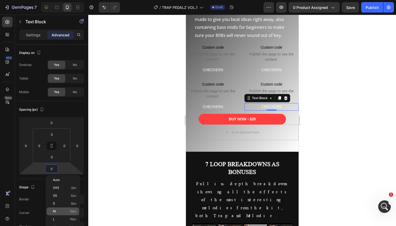
click at [70, 211] on span "12px" at bounding box center [73, 212] width 7 height 4
type input "12"
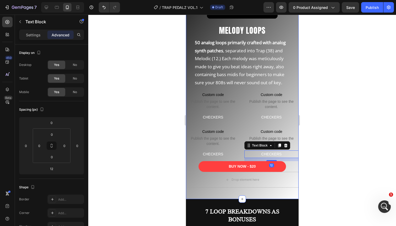
scroll to position [444, 0]
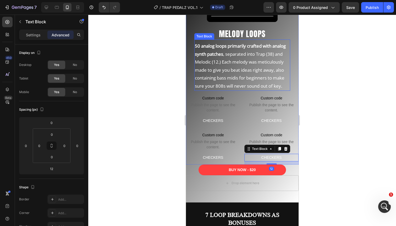
click at [269, 63] on p "50 analog loops primarily crafted with analog synth patches , separated into Tr…" at bounding box center [242, 66] width 95 height 48
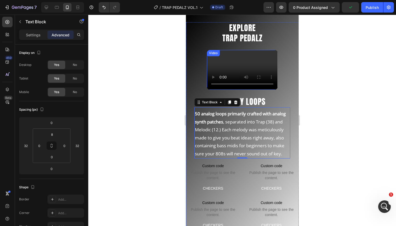
scroll to position [356, 0]
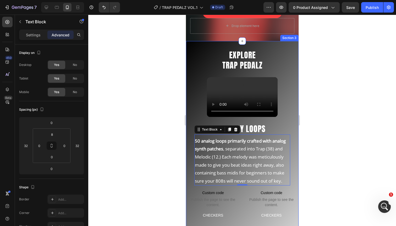
click at [207, 41] on div "EXPLORE TRAP PEDALZ Heading Video MELODY LOOPS Heading 50 analog loops primaril…" at bounding box center [242, 169] width 113 height 257
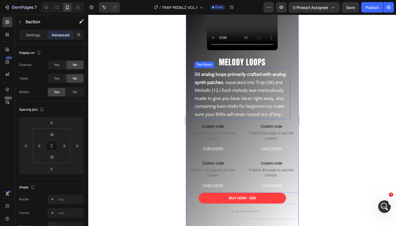
scroll to position [425, 0]
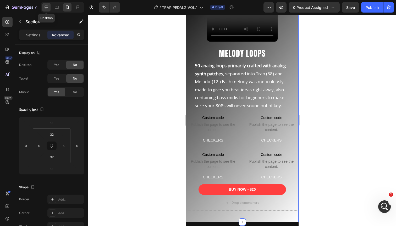
click at [47, 7] on icon at bounding box center [46, 7] width 3 height 3
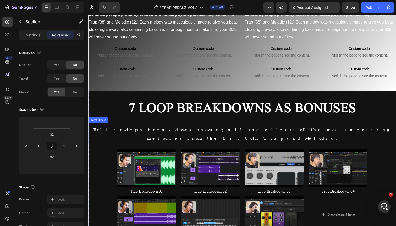
scroll to position [323, 0]
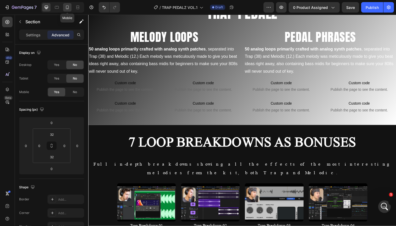
click at [68, 7] on icon at bounding box center [67, 7] width 5 height 5
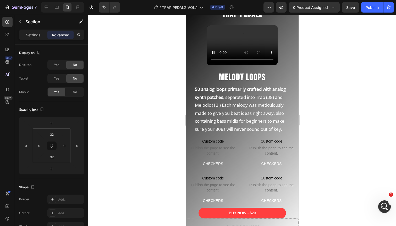
scroll to position [413, 0]
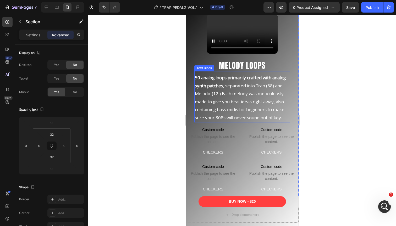
click at [211, 106] on p "50 analog loops primarily crafted with analog synth patches , separated into Tr…" at bounding box center [242, 98] width 95 height 48
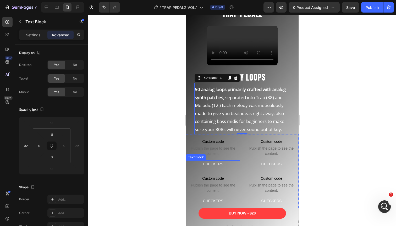
scroll to position [426, 0]
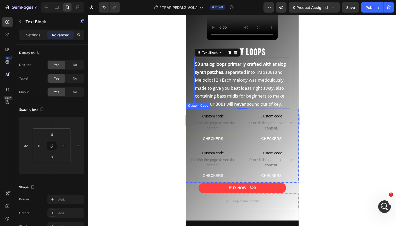
click at [229, 118] on span "Custom code" at bounding box center [213, 116] width 54 height 6
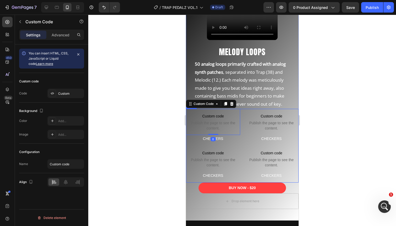
click at [242, 122] on div "Custom code Publish the page to see the content. Custom Code 0 CHECKERS Text Bl…" at bounding box center [242, 146] width 113 height 74
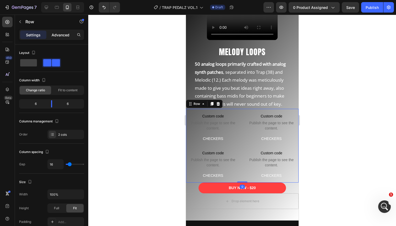
click at [59, 32] on p "Advanced" at bounding box center [61, 35] width 18 height 6
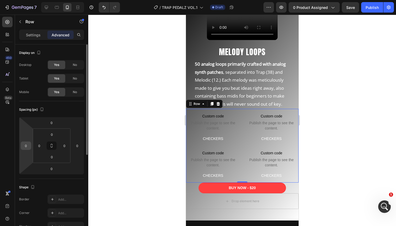
click at [27, 148] on input "0" at bounding box center [26, 146] width 8 height 8
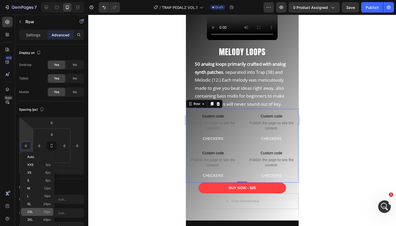
click at [42, 211] on p "2XL 32px" at bounding box center [39, 212] width 24 height 4
type input "32"
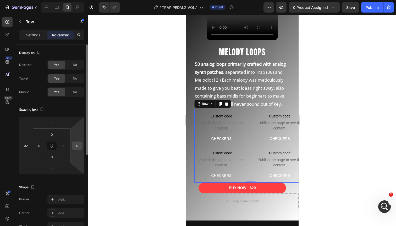
click at [79, 148] on input "0" at bounding box center [77, 146] width 8 height 8
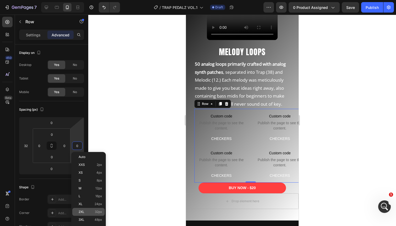
click at [90, 211] on p "2XL 32px" at bounding box center [91, 212] width 24 height 4
type input "32"
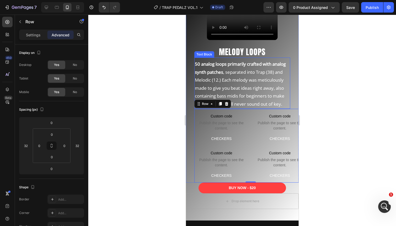
click at [261, 92] on p "50 analog loops primarily crafted with analog synth patches , separated into Tr…" at bounding box center [242, 84] width 95 height 48
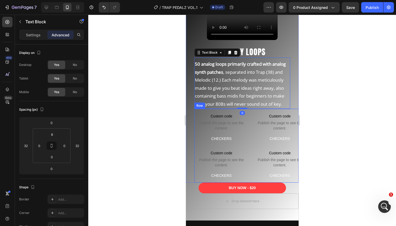
click at [249, 116] on div "Custom code Publish the page to see the content. Custom Code CHECKERS Text Bloc…" at bounding box center [250, 146] width 113 height 74
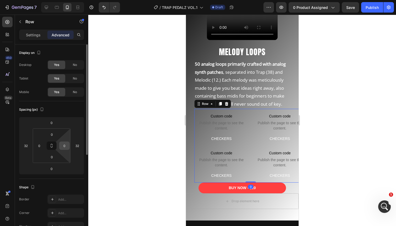
click at [66, 146] on input "0" at bounding box center [65, 146] width 8 height 8
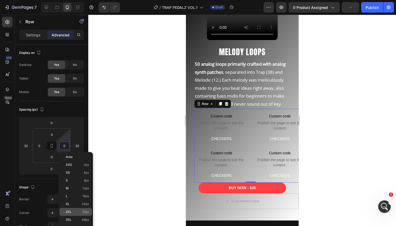
click at [71, 213] on span "2XL" at bounding box center [69, 212] width 6 height 4
type input "32"
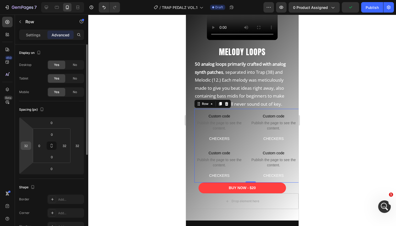
click at [24, 146] on input "32" at bounding box center [26, 146] width 8 height 8
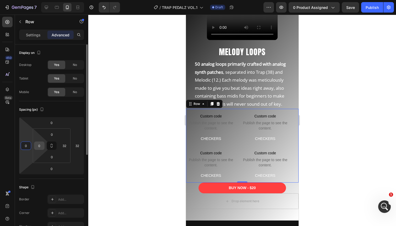
type input "0"
click at [40, 145] on input "0" at bounding box center [39, 146] width 8 height 8
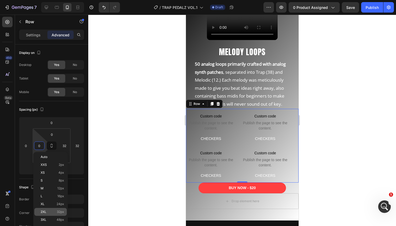
click at [49, 211] on p "2XL 32px" at bounding box center [53, 212] width 24 height 4
type input "32"
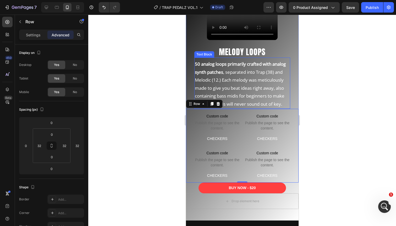
click at [277, 73] on p "50 analog loops primarily crafted with analog synth patches , separated into Tr…" at bounding box center [242, 84] width 95 height 48
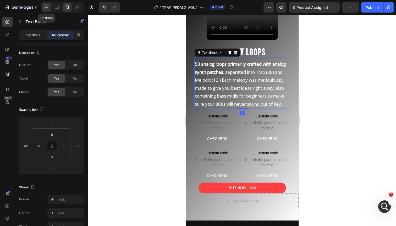
click at [45, 6] on icon at bounding box center [46, 7] width 3 height 3
type input "0"
type input "12"
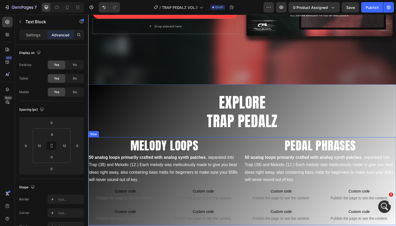
scroll to position [256, 0]
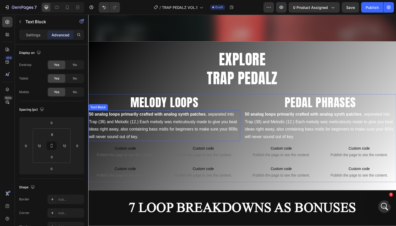
click at [132, 123] on p "50 analog loops primarily crafted with analog synth patches , separated into Tr…" at bounding box center [166, 128] width 154 height 30
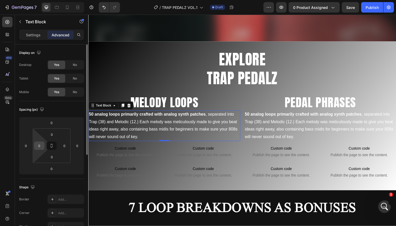
click at [37, 145] on input "0" at bounding box center [39, 146] width 8 height 8
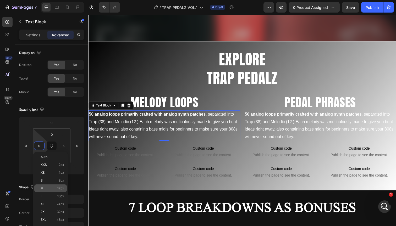
click at [54, 190] on p "M 12px" at bounding box center [53, 189] width 24 height 4
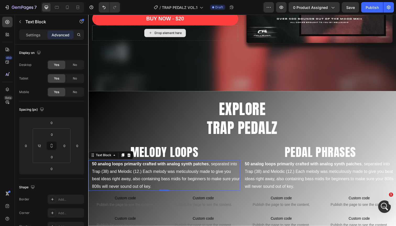
scroll to position [209, 0]
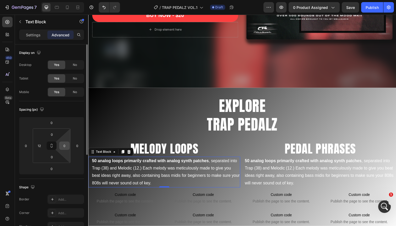
click at [64, 144] on input "0" at bounding box center [65, 146] width 8 height 8
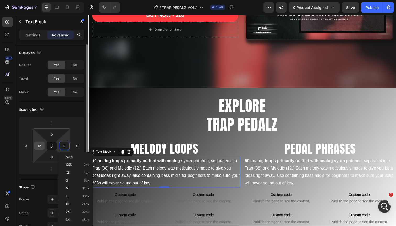
click at [41, 143] on input "12" at bounding box center [39, 146] width 8 height 8
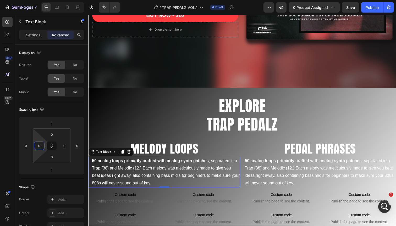
type input "0"
click at [110, 169] on p "50 analog loops primarily crafted with analog synth patches , separated into Tr…" at bounding box center [167, 176] width 151 height 30
click at [77, 8] on icon at bounding box center [77, 8] width 3 height 1
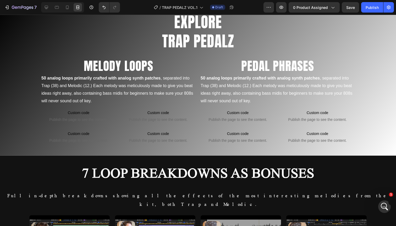
scroll to position [231, 0]
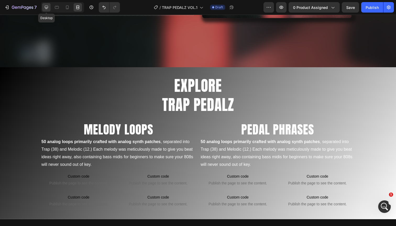
click at [47, 7] on icon at bounding box center [46, 7] width 5 height 5
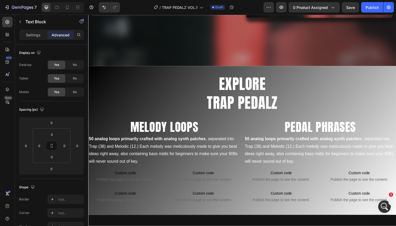
click at [140, 143] on strong "primarily crafted with analog synth patches" at bounding box center [165, 142] width 86 height 4
click at [111, 147] on p "50 analog loops primarily crafted with analog synth patches , separated into Tr…" at bounding box center [166, 153] width 154 height 30
click at [125, 126] on h2 "MELODY LOOPS" at bounding box center [165, 129] width 155 height 17
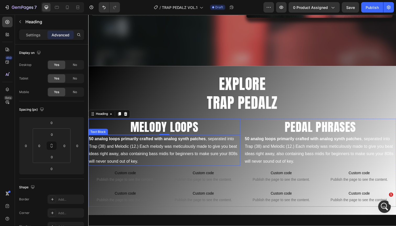
click at [132, 153] on p "50 analog loops primarily crafted with analog synth patches , separated into Tr…" at bounding box center [166, 153] width 154 height 30
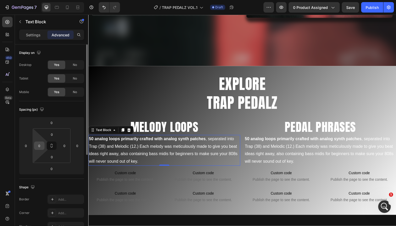
click at [39, 150] on input "0" at bounding box center [39, 146] width 8 height 8
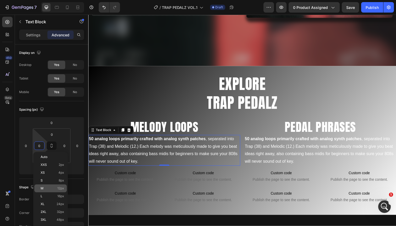
click at [51, 189] on p "M 12px" at bounding box center [53, 189] width 24 height 4
type input "12"
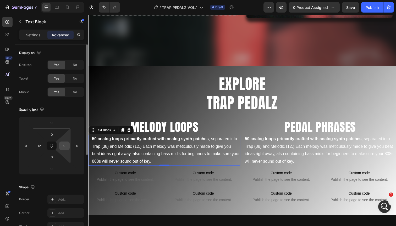
click at [64, 145] on input "0" at bounding box center [65, 146] width 8 height 8
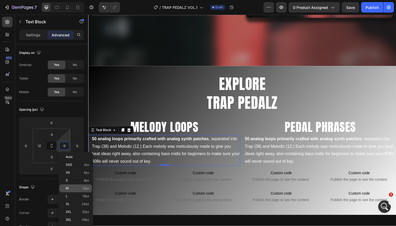
click at [77, 186] on div "M 12px" at bounding box center [75, 189] width 32 height 8
type input "12"
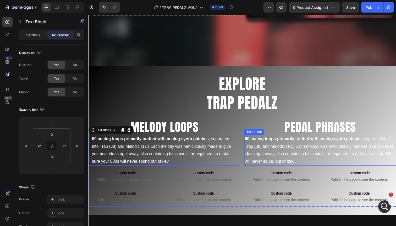
click at [252, 149] on p "50 analog loops primarily crafted with analog synth patches , separated into Tr…" at bounding box center [325, 153] width 154 height 30
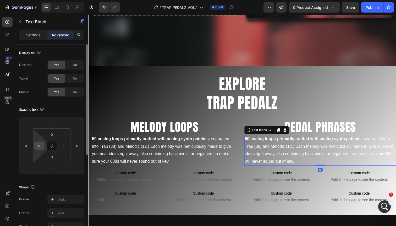
click at [36, 144] on input "0" at bounding box center [39, 146] width 8 height 8
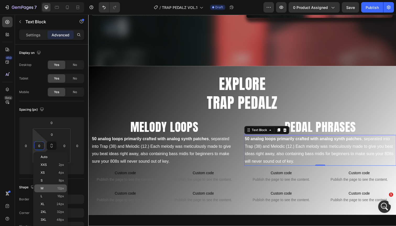
click at [55, 189] on p "M 12px" at bounding box center [53, 189] width 24 height 4
type input "12"
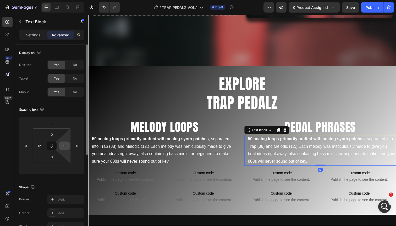
click at [64, 145] on input "0" at bounding box center [65, 146] width 8 height 8
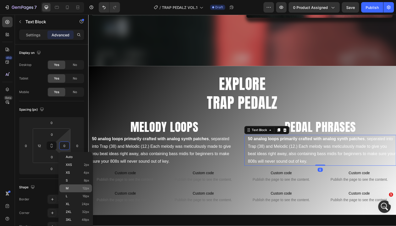
click at [81, 188] on p "M 12px" at bounding box center [78, 189] width 24 height 4
type input "12"
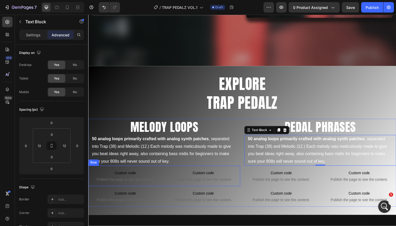
click at [165, 175] on div "Custom code Publish the page to see the content. Custom Code Custom code Publis…" at bounding box center [165, 179] width 155 height 21
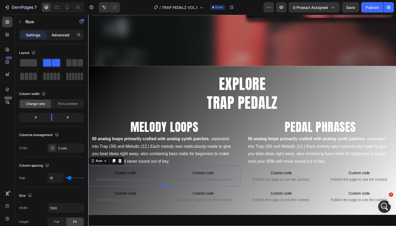
click at [60, 33] on p "Advanced" at bounding box center [61, 35] width 18 height 6
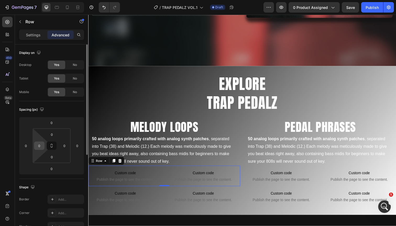
click at [39, 144] on input "0" at bounding box center [39, 146] width 8 height 8
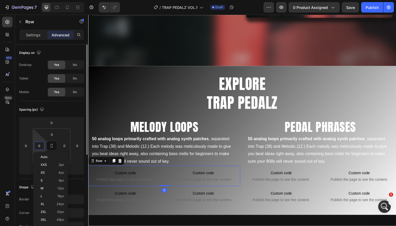
scroll to position [444, 0]
click at [55, 189] on p "M 12px" at bounding box center [53, 189] width 24 height 4
type input "12"
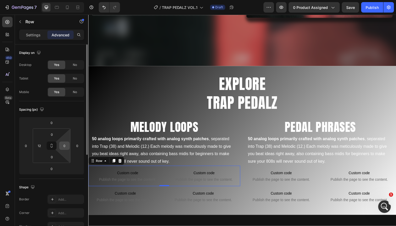
click at [64, 145] on input "0" at bounding box center [65, 146] width 8 height 8
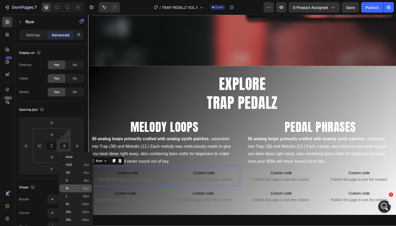
click at [77, 190] on p "M 12px" at bounding box center [78, 189] width 24 height 4
type input "12"
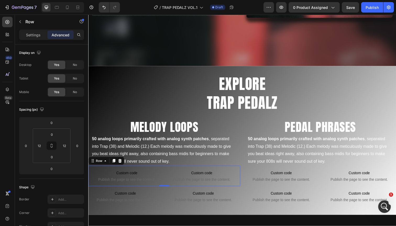
click at [165, 194] on div "0" at bounding box center [165, 194] width 5 height 4
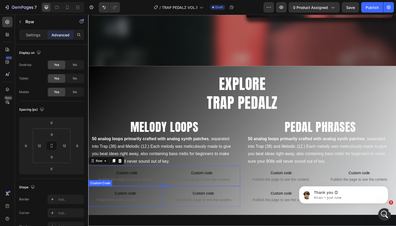
scroll to position [439, 0]
click at [68, 9] on icon at bounding box center [67, 8] width 3 height 4
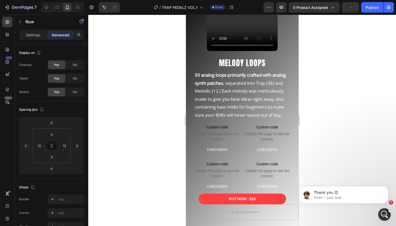
scroll to position [458, 0]
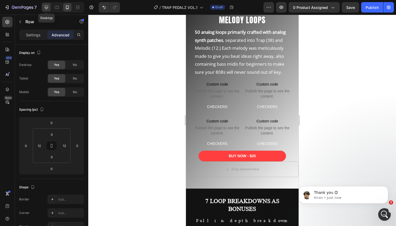
click at [47, 4] on div at bounding box center [46, 7] width 8 height 8
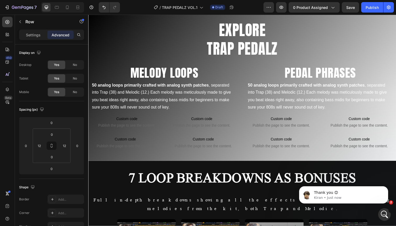
scroll to position [376, 0]
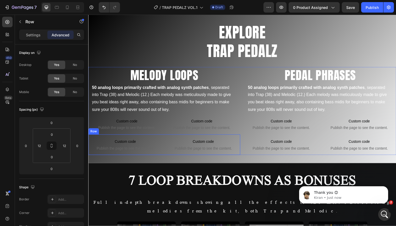
click at [165, 141] on div "Custom code Publish the page to see the content. Custom Code Custom code Publis…" at bounding box center [165, 147] width 155 height 21
click at [122, 133] on icon at bounding box center [120, 132] width 4 height 4
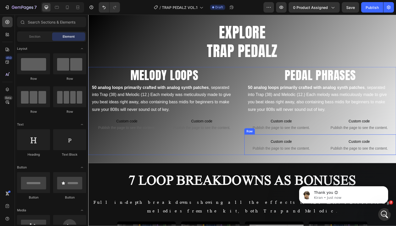
click at [325, 142] on div "Custom code Publish the page to see the content. Custom Code Custom code Publis…" at bounding box center [325, 147] width 155 height 21
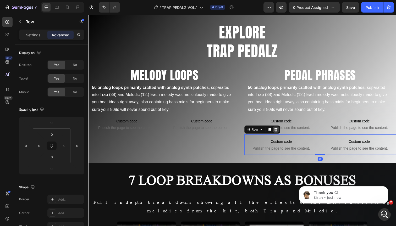
click at [282, 131] on div at bounding box center [280, 132] width 6 height 6
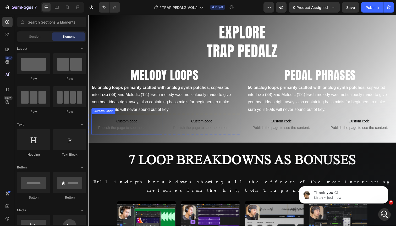
click at [151, 125] on span "Custom code" at bounding box center [127, 124] width 72 height 6
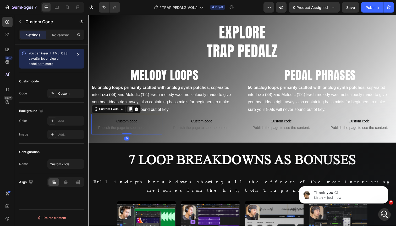
click at [130, 112] on icon at bounding box center [131, 111] width 4 height 4
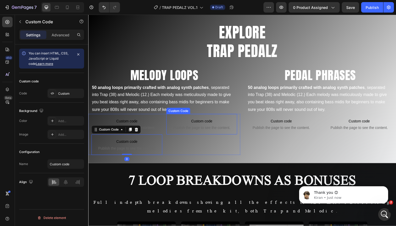
click at [181, 123] on span "Custom code" at bounding box center [204, 124] width 72 height 6
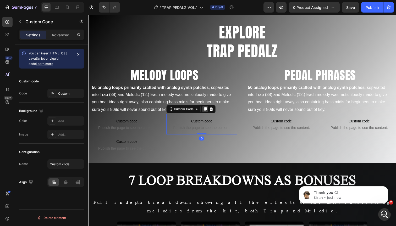
click at [208, 112] on icon at bounding box center [207, 112] width 3 height 4
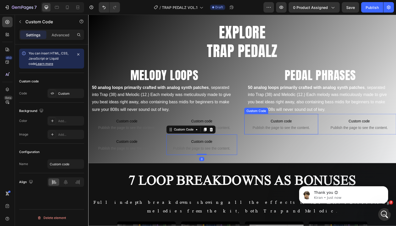
click at [273, 124] on span "Custom code" at bounding box center [285, 124] width 75 height 6
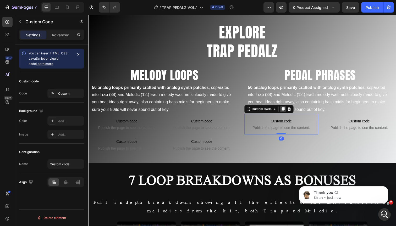
click at [287, 112] on icon at bounding box center [287, 112] width 3 height 4
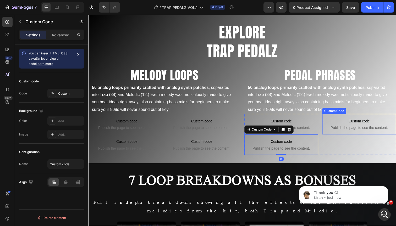
click at [343, 122] on span "Custom code" at bounding box center [364, 124] width 75 height 6
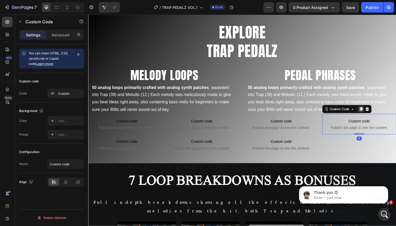
click at [367, 111] on icon at bounding box center [367, 112] width 3 height 4
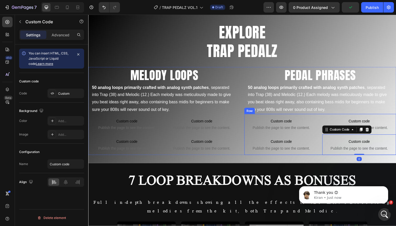
click at [326, 125] on div "Custom code Publish the page to see the content. Custom Code Custom code Publis…" at bounding box center [325, 137] width 155 height 42
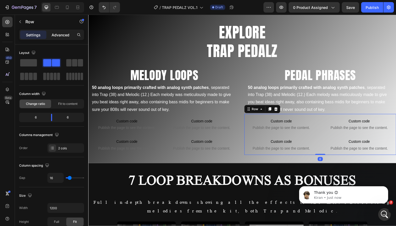
click at [66, 35] on p "Advanced" at bounding box center [61, 35] width 18 height 6
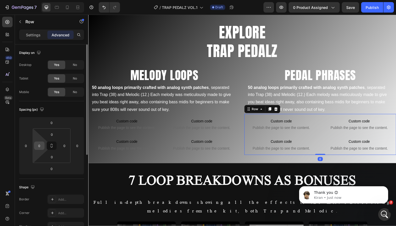
click at [41, 146] on input "0" at bounding box center [39, 146] width 8 height 8
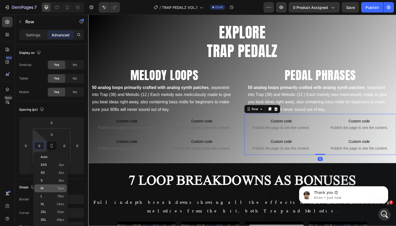
click at [58, 188] on span "12px" at bounding box center [60, 189] width 7 height 4
type input "12"
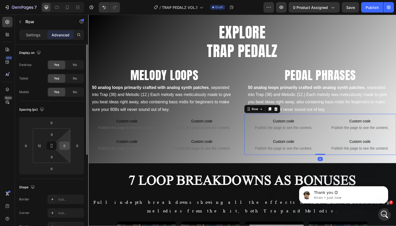
click at [65, 145] on input "0" at bounding box center [65, 146] width 8 height 8
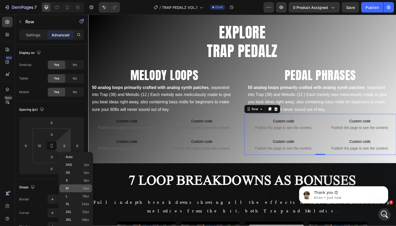
click at [77, 187] on p "M 12px" at bounding box center [78, 189] width 24 height 4
type input "12"
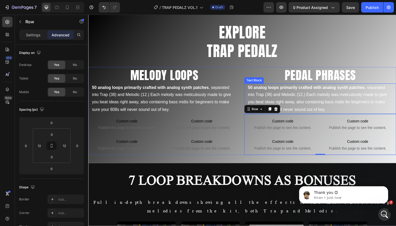
click at [294, 99] on p "50 analog loops primarily crafted with analog synth patches , separated into Tr…" at bounding box center [325, 101] width 148 height 30
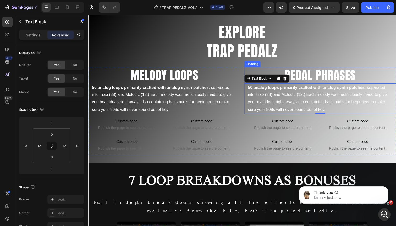
click at [346, 76] on h2 "PEDAL PHRASES" at bounding box center [325, 76] width 155 height 17
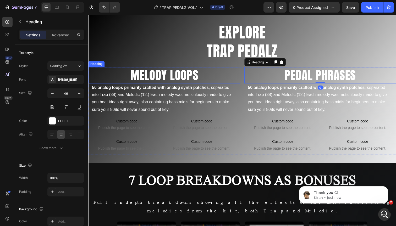
click at [212, 77] on h2 "MELODY LOOPS" at bounding box center [165, 76] width 155 height 17
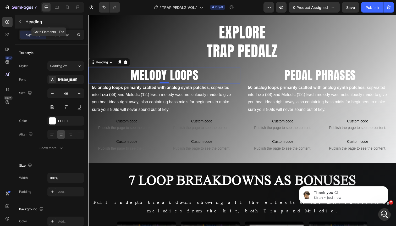
click at [22, 22] on button "button" at bounding box center [20, 22] width 8 height 8
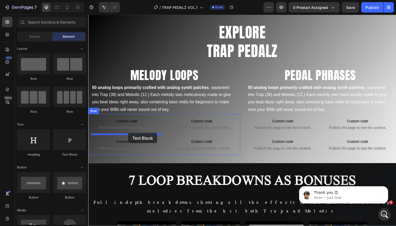
drag, startPoint x: 157, startPoint y: 155, endPoint x: 128, endPoint y: 136, distance: 35.0
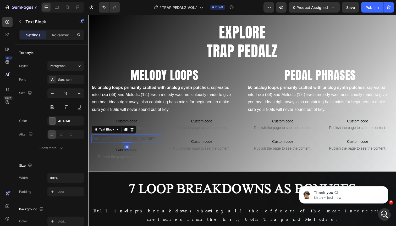
click at [119, 140] on div "Replace this text with your content" at bounding box center [127, 141] width 72 height 9
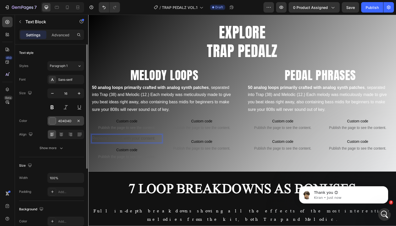
click at [70, 122] on div "4D4D4D" at bounding box center [65, 121] width 15 height 5
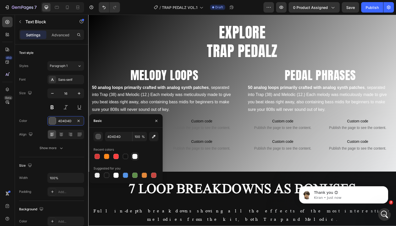
click at [134, 157] on div at bounding box center [134, 156] width 5 height 5
type input "FFFFFF"
click at [155, 119] on icon "button" at bounding box center [156, 121] width 4 height 4
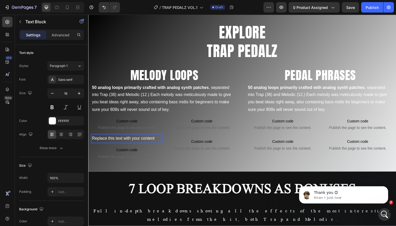
click at [131, 141] on p "Replace this text with your content" at bounding box center [127, 142] width 71 height 8
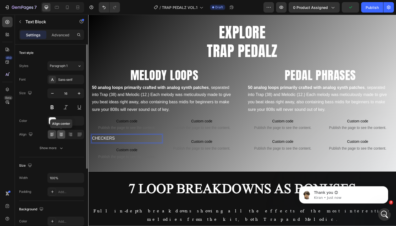
click at [59, 135] on icon at bounding box center [61, 135] width 4 height 1
click at [54, 135] on icon at bounding box center [52, 134] width 5 height 5
click at [62, 135] on icon at bounding box center [61, 134] width 5 height 5
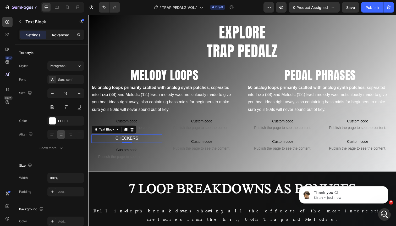
click at [64, 35] on p "Advanced" at bounding box center [61, 35] width 18 height 6
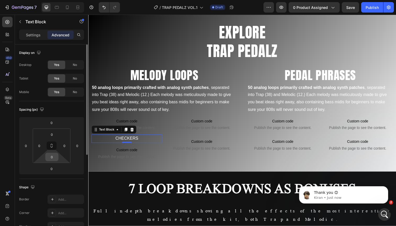
click at [52, 157] on input "0" at bounding box center [52, 157] width 10 height 8
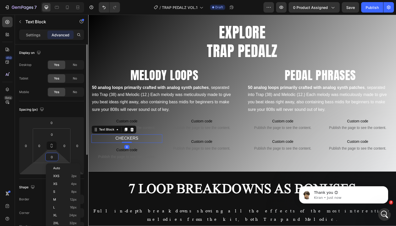
click at [40, 0] on html "7 Version history / TRAP PEDALZ VOL.1 Draft Preview 0 product assigned Save Pub…" at bounding box center [198, 0] width 396 height 0
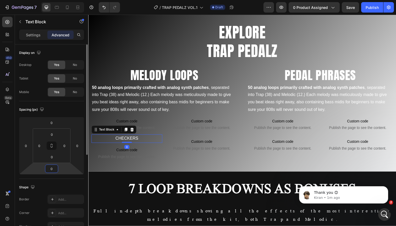
click at [49, 168] on input "0" at bounding box center [51, 169] width 10 height 8
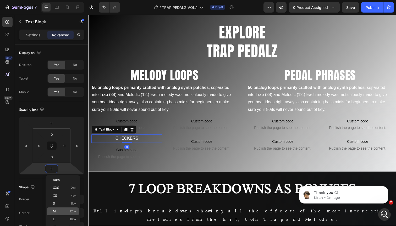
click at [70, 212] on span "12px" at bounding box center [73, 212] width 7 height 4
type input "12"
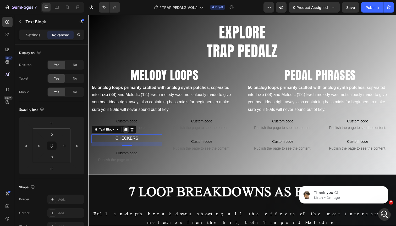
click at [125, 133] on icon at bounding box center [126, 132] width 4 height 4
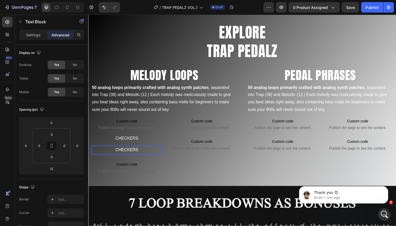
click at [126, 152] on p "CHECKERS" at bounding box center [127, 154] width 71 height 8
click at [136, 141] on p "CHECKERS" at bounding box center [127, 142] width 71 height 8
click at [131, 151] on p "CHECKERS" at bounding box center [127, 154] width 71 height 8
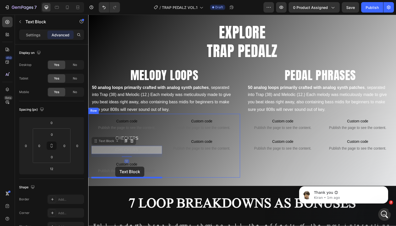
drag, startPoint x: 96, startPoint y: 146, endPoint x: 116, endPoint y: 171, distance: 32.3
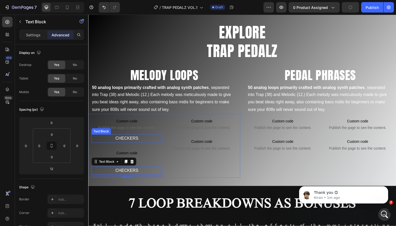
click at [131, 141] on p "CHECKERS" at bounding box center [127, 142] width 71 height 8
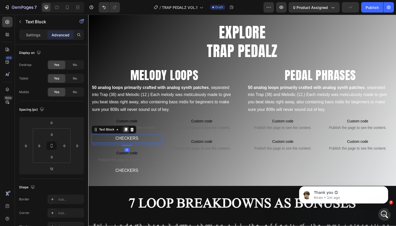
click at [126, 133] on icon at bounding box center [126, 133] width 3 height 4
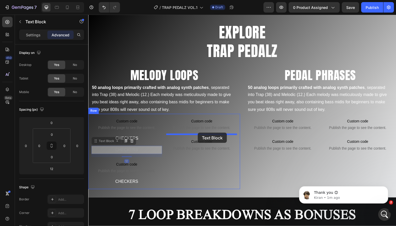
drag, startPoint x: 96, startPoint y: 145, endPoint x: 200, endPoint y: 136, distance: 104.5
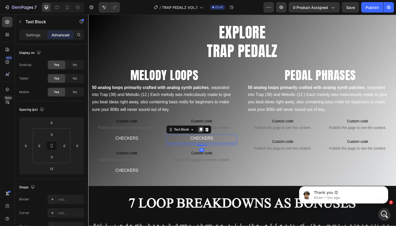
click at [202, 133] on icon at bounding box center [203, 132] width 4 height 4
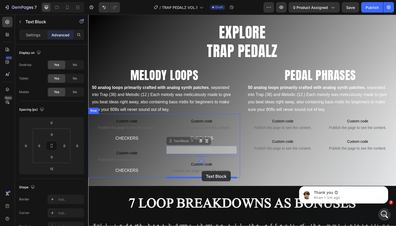
drag, startPoint x: 174, startPoint y: 145, endPoint x: 204, endPoint y: 176, distance: 43.5
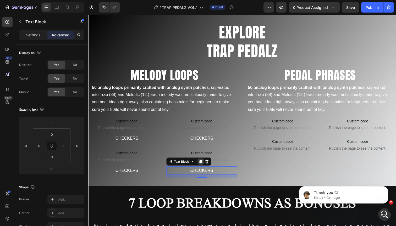
click at [202, 164] on icon at bounding box center [203, 165] width 4 height 4
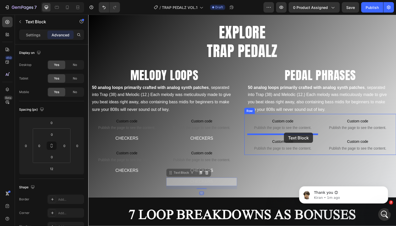
drag, startPoint x: 172, startPoint y: 177, endPoint x: 288, endPoint y: 135, distance: 123.1
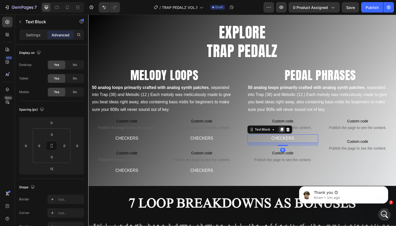
click at [286, 133] on icon at bounding box center [286, 133] width 3 height 4
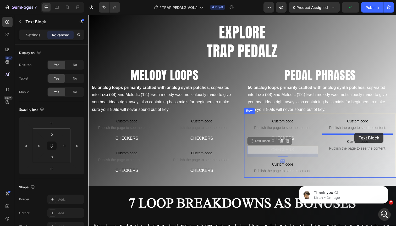
drag, startPoint x: 255, startPoint y: 145, endPoint x: 360, endPoint y: 135, distance: 106.1
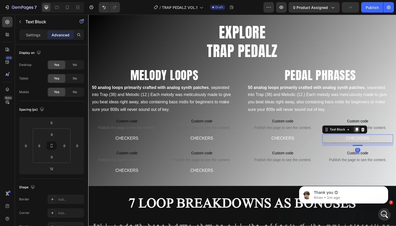
click at [362, 131] on icon at bounding box center [362, 133] width 3 height 4
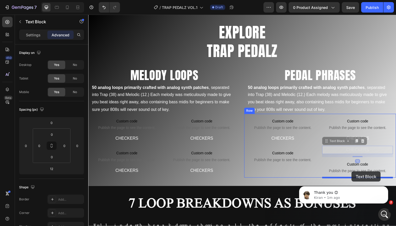
drag, startPoint x: 332, startPoint y: 145, endPoint x: 357, endPoint y: 175, distance: 39.2
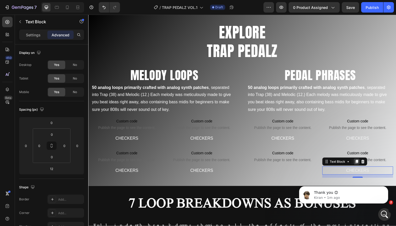
click at [363, 164] on icon at bounding box center [362, 165] width 3 height 4
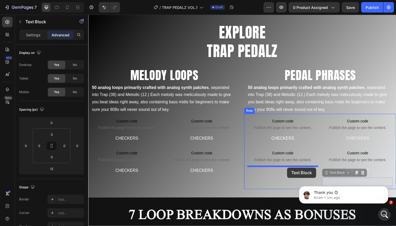
drag, startPoint x: 332, startPoint y: 178, endPoint x: 291, endPoint y: 171, distance: 42.0
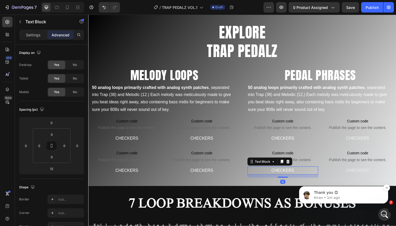
click at [345, 194] on p "Thank you 😊" at bounding box center [348, 193] width 68 height 5
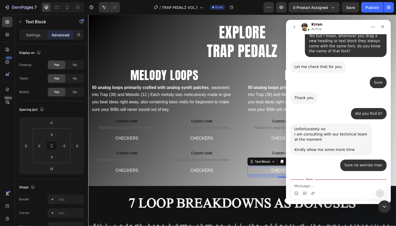
scroll to position [448, 0]
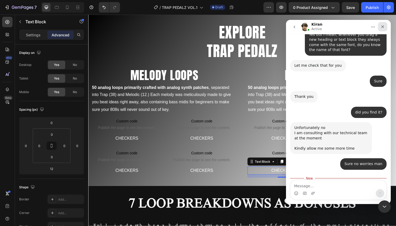
click at [382, 30] on div "Close" at bounding box center [382, 26] width 9 height 9
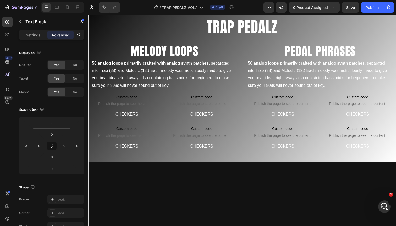
scroll to position [203, 0]
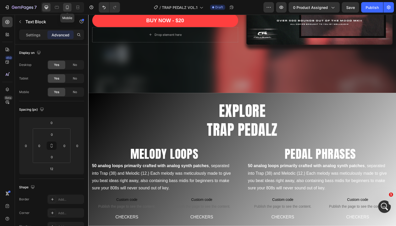
click at [64, 7] on div at bounding box center [67, 7] width 8 height 8
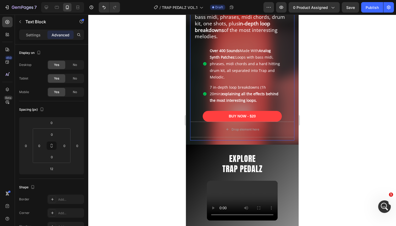
scroll to position [268, 0]
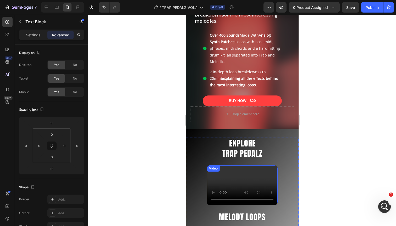
click at [213, 166] on div "Video" at bounding box center [213, 168] width 11 height 5
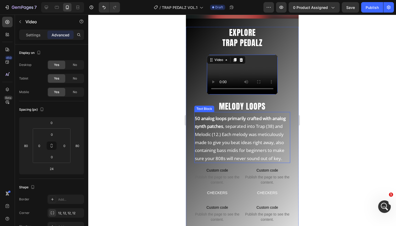
scroll to position [350, 0]
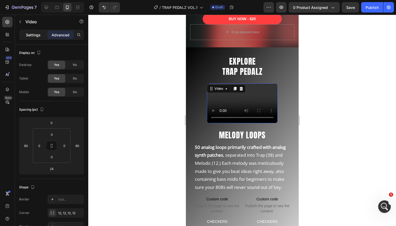
click at [35, 34] on p "Settings" at bounding box center [33, 35] width 15 height 6
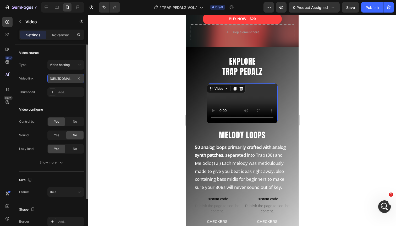
click at [62, 78] on input "https://cdn.shopify.com/videos/c/o/v/817efc237a7d436397ef7f28454ceab3.mov" at bounding box center [65, 78] width 37 height 9
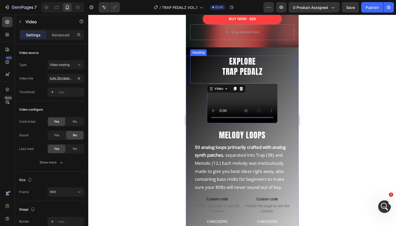
click at [204, 67] on h2 "EXPLORE TRAP PEDALZ" at bounding box center [242, 66] width 104 height 21
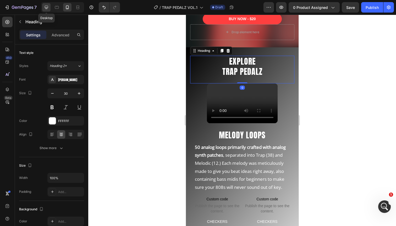
click at [45, 8] on icon at bounding box center [46, 7] width 3 height 3
type input "56"
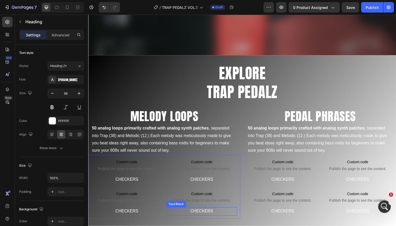
scroll to position [241, 0]
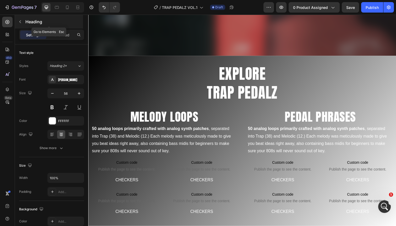
click at [20, 21] on icon "button" at bounding box center [20, 22] width 4 height 4
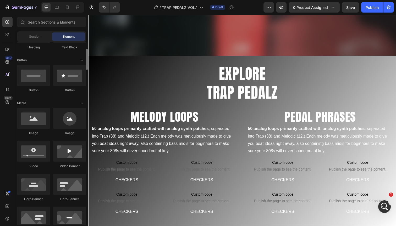
scroll to position [110, 0]
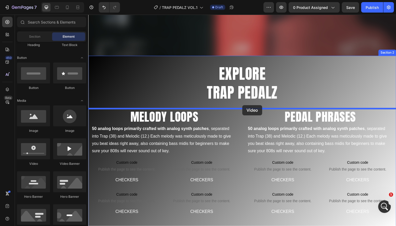
drag, startPoint x: 123, startPoint y: 165, endPoint x: 246, endPoint y: 107, distance: 135.6
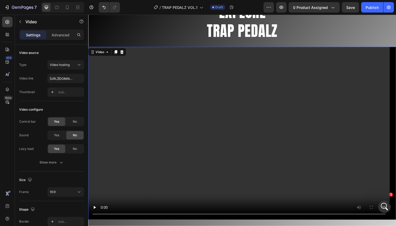
scroll to position [296, 0]
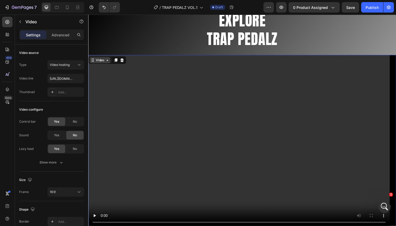
click at [92, 61] on icon at bounding box center [92, 61] width 1 height 1
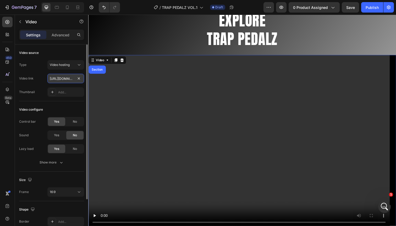
click at [61, 78] on input "https://cdn.shopify.com/videos/c/o/v/2cd3deb506b54b009063f7270ab5cf2e.mp4" at bounding box center [65, 78] width 37 height 9
paste input "817efc237a7d436397ef7f28454ceab3.mov"
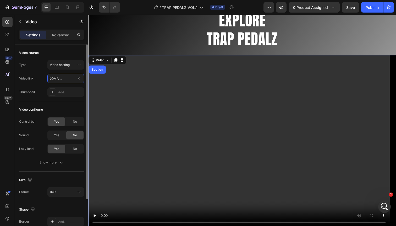
type input "https://cdn.shopify.com/videos/c/o/v/817efc237a7d436397ef7f28454ceab3.mov"
click at [70, 109] on div "Video configure" at bounding box center [51, 110] width 65 height 8
click at [64, 164] on button "Show more" at bounding box center [51, 162] width 65 height 9
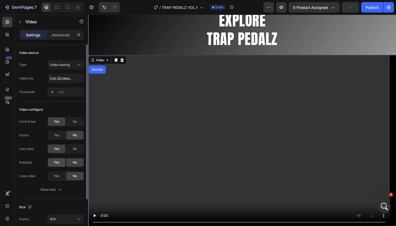
click at [57, 164] on span "Yes" at bounding box center [56, 162] width 5 height 5
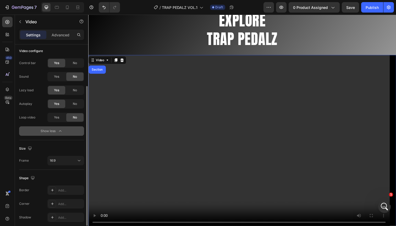
click at [58, 134] on button "Show less" at bounding box center [51, 131] width 65 height 9
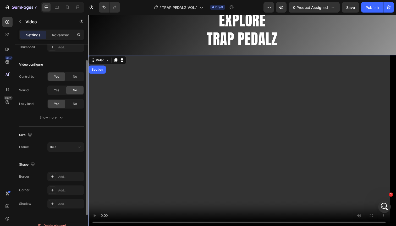
scroll to position [33, 0]
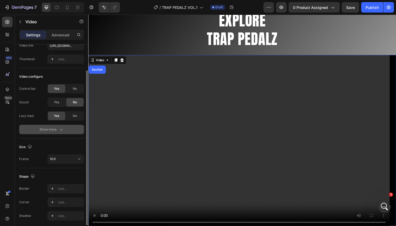
click at [55, 127] on button "Show more" at bounding box center [51, 129] width 65 height 9
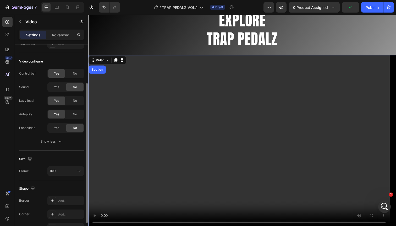
scroll to position [80, 0]
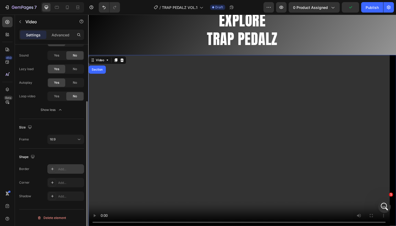
click at [67, 170] on div "Add..." at bounding box center [70, 169] width 25 height 5
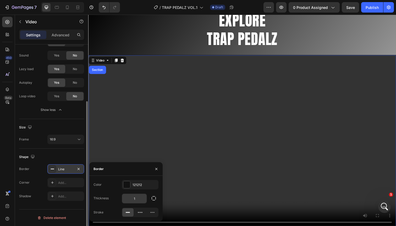
click at [134, 199] on input "1" at bounding box center [134, 198] width 25 height 9
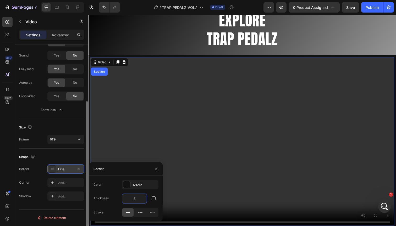
click at [134, 199] on input "8" at bounding box center [134, 198] width 25 height 9
type input "1"
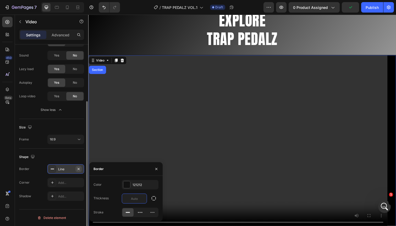
click at [80, 170] on icon "button" at bounding box center [79, 169] width 4 height 4
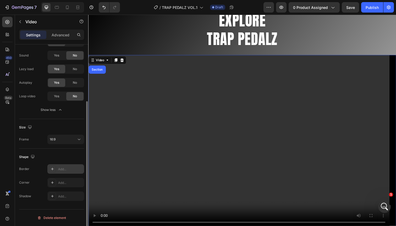
click at [73, 157] on div "Shape" at bounding box center [51, 157] width 65 height 8
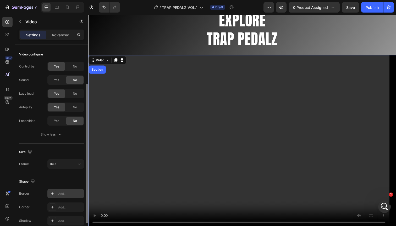
scroll to position [74, 0]
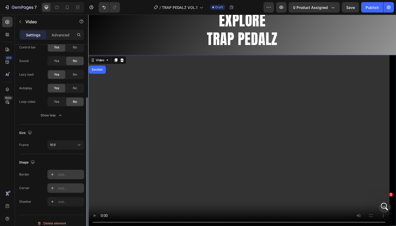
click at [62, 189] on div "Add..." at bounding box center [70, 188] width 25 height 5
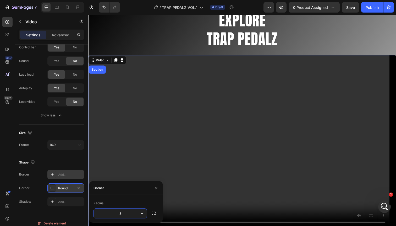
click at [144, 213] on icon "button" at bounding box center [141, 213] width 5 height 5
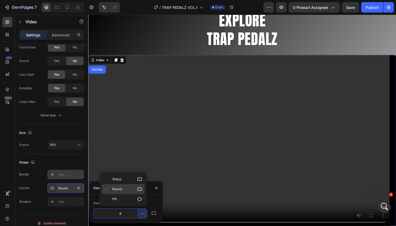
click at [139, 190] on icon at bounding box center [139, 189] width 5 height 5
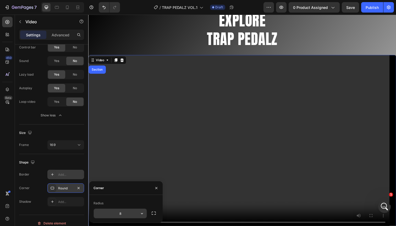
click at [123, 217] on input "8" at bounding box center [120, 213] width 53 height 9
type input "12"
click at [156, 187] on icon "button" at bounding box center [156, 188] width 2 height 2
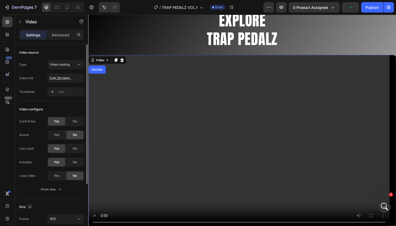
scroll to position [0, 0]
click at [61, 39] on div "Settings Advanced" at bounding box center [51, 35] width 65 height 10
click at [61, 35] on p "Advanced" at bounding box center [61, 35] width 18 height 6
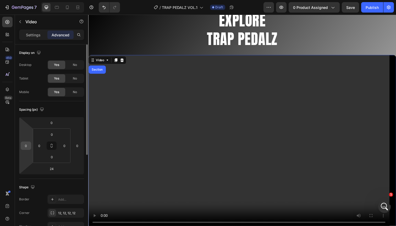
click at [26, 146] on input "0" at bounding box center [26, 146] width 8 height 8
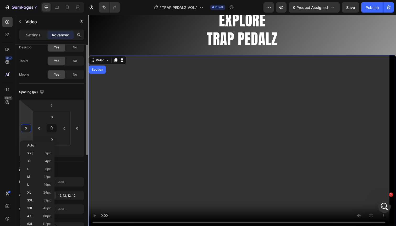
scroll to position [31, 0]
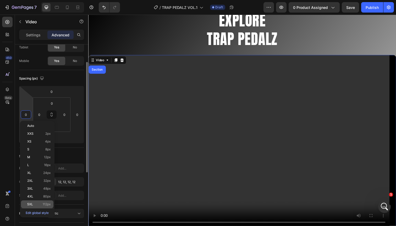
click at [45, 203] on span "112px" at bounding box center [47, 205] width 8 height 4
type input "112"
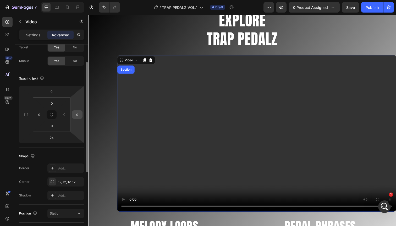
click at [78, 117] on input "0" at bounding box center [77, 115] width 8 height 8
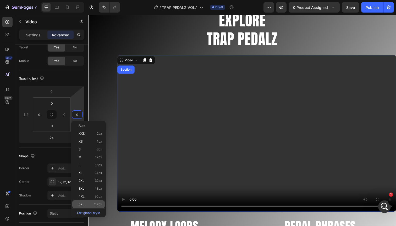
click at [83, 205] on span "5XL" at bounding box center [82, 205] width 6 height 4
type input "112"
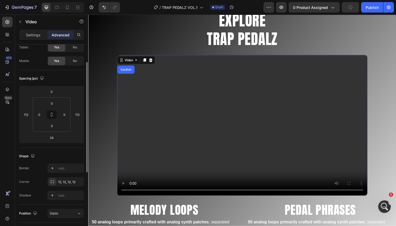
click at [72, 79] on div "Spacing (px)" at bounding box center [51, 78] width 65 height 8
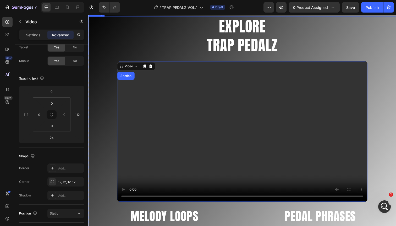
scroll to position [246, 0]
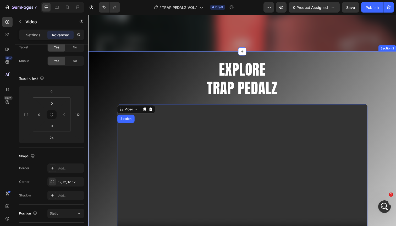
click at [156, 58] on div "EXPLORE TRAP PEDALZ Heading Video Section 24 MELODY LOOPS Heading 50 analog loo…" at bounding box center [245, 215] width 314 height 326
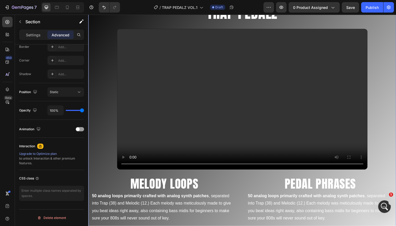
scroll to position [316, 0]
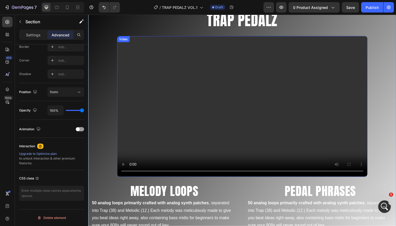
click at [123, 40] on div "Video" at bounding box center [124, 39] width 11 height 5
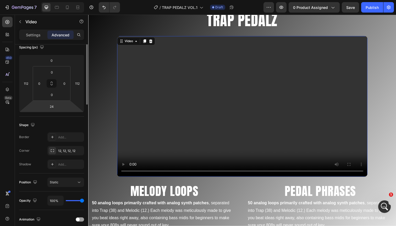
scroll to position [106, 0]
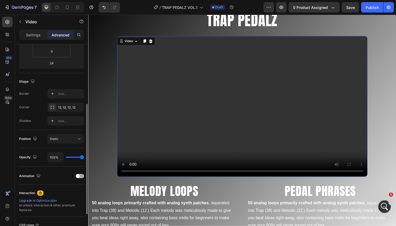
click at [79, 175] on span at bounding box center [78, 177] width 4 height 4
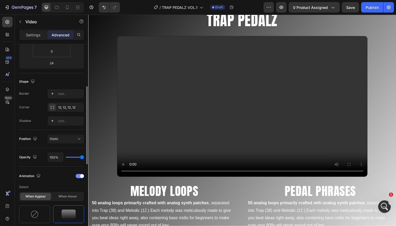
click at [79, 175] on div at bounding box center [80, 176] width 8 height 4
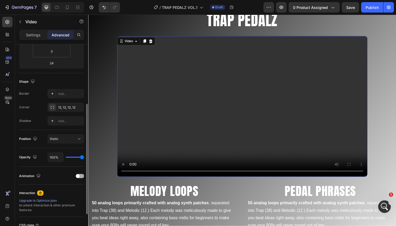
click at [79, 175] on span at bounding box center [78, 177] width 4 height 4
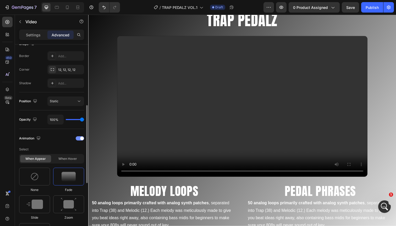
scroll to position [149, 0]
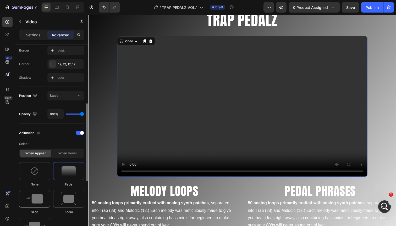
click at [39, 200] on img at bounding box center [34, 198] width 17 height 9
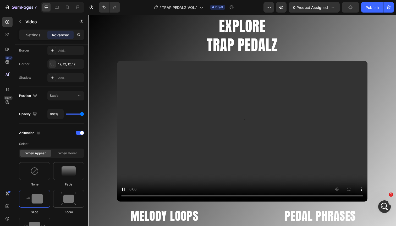
scroll to position [296, 0]
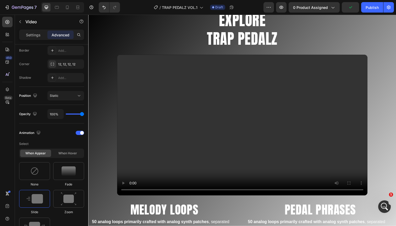
click at [125, 59] on video at bounding box center [246, 128] width 256 height 144
click at [183, 36] on h2 "EXPLORE TRAP PEDALZ" at bounding box center [245, 29] width 314 height 39
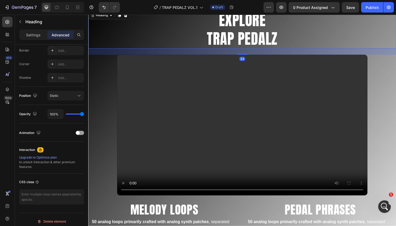
scroll to position [0, 0]
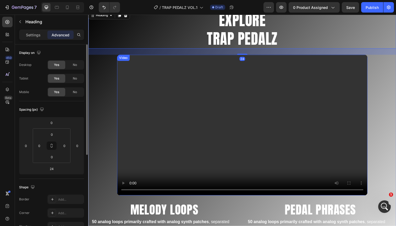
click at [124, 60] on div "Video" at bounding box center [124, 59] width 11 height 5
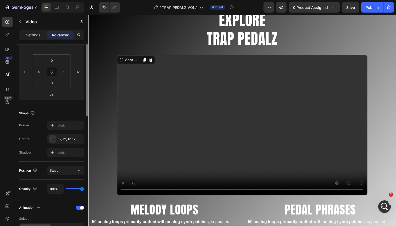
scroll to position [123, 0]
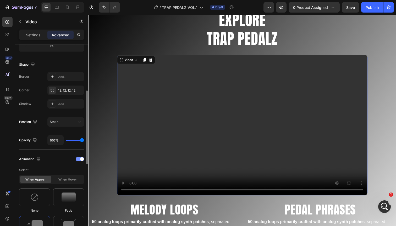
click at [81, 159] on span at bounding box center [82, 159] width 4 height 4
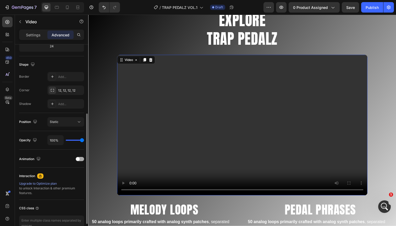
click at [81, 159] on div at bounding box center [80, 159] width 8 height 4
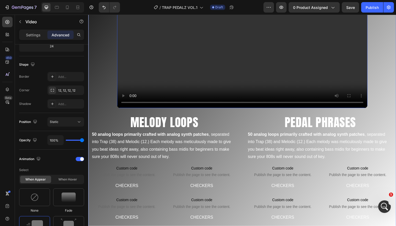
scroll to position [446, 0]
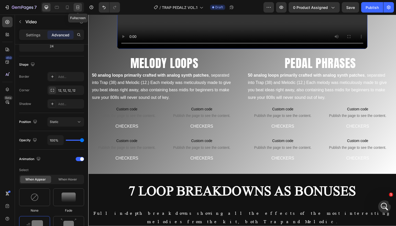
click at [78, 7] on icon at bounding box center [79, 7] width 2 height 1
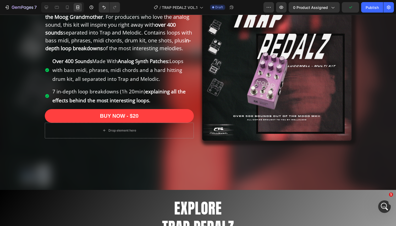
scroll to position [1, 0]
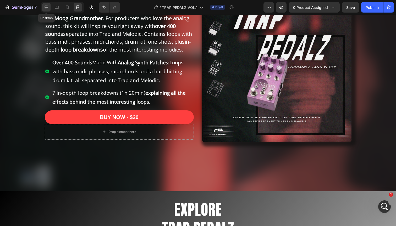
click at [47, 8] on icon at bounding box center [46, 7] width 3 height 3
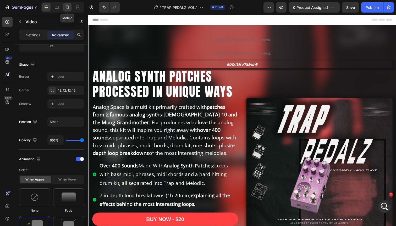
click at [66, 7] on icon at bounding box center [67, 7] width 5 height 5
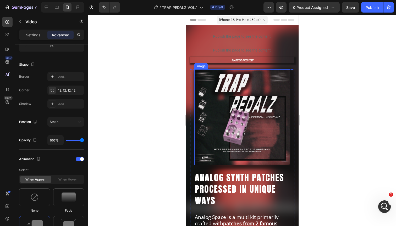
click at [220, 123] on img at bounding box center [242, 117] width 96 height 96
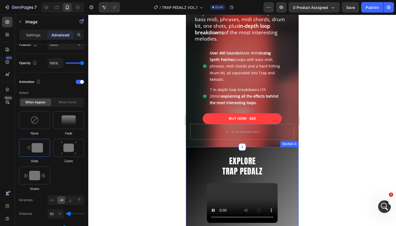
scroll to position [232, 0]
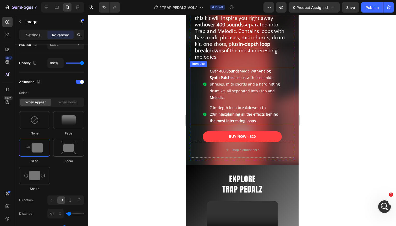
click at [203, 67] on div "Over 400 Sounds Made With Analog Synth Patches: Loops with bass midi, phrases, …" at bounding box center [242, 84] width 79 height 35
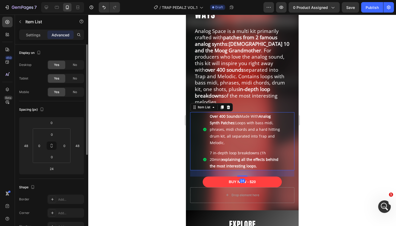
scroll to position [157, 0]
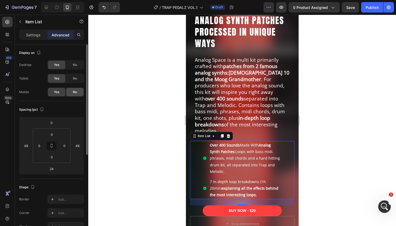
click at [72, 91] on div "No" at bounding box center [74, 92] width 17 height 8
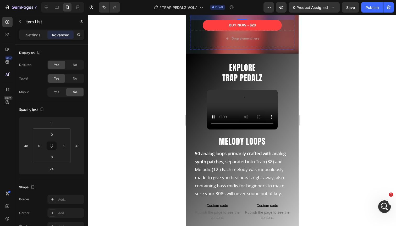
scroll to position [295, 0]
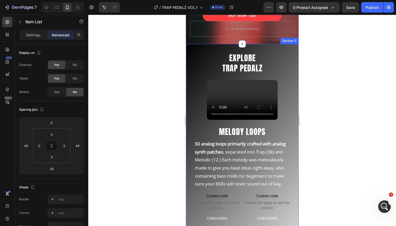
click at [225, 44] on div "EXPLORE TRAP PEDALZ Heading Video MELODY LOOPS Heading 50 analog loops primaril…" at bounding box center [242, 172] width 113 height 257
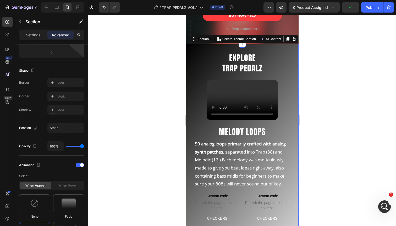
scroll to position [142, 0]
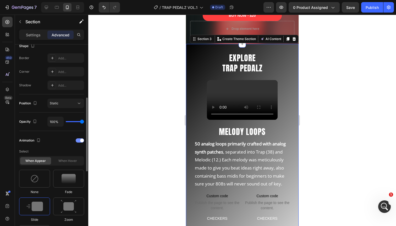
click at [79, 140] on div at bounding box center [80, 141] width 8 height 4
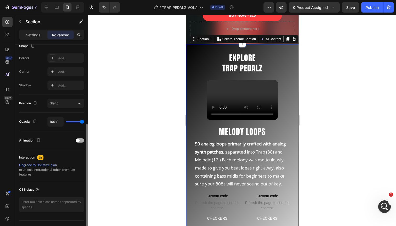
click at [79, 140] on span at bounding box center [78, 141] width 4 height 4
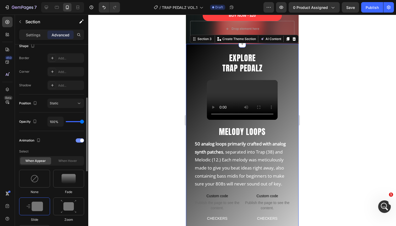
click at [79, 140] on div at bounding box center [80, 141] width 8 height 4
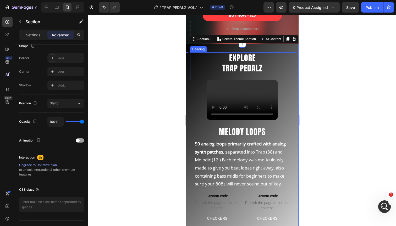
click at [220, 55] on h2 "EXPLORE TRAP PEDALZ" at bounding box center [242, 62] width 104 height 21
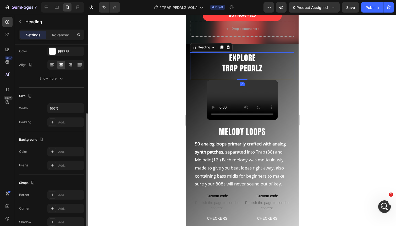
scroll to position [109, 0]
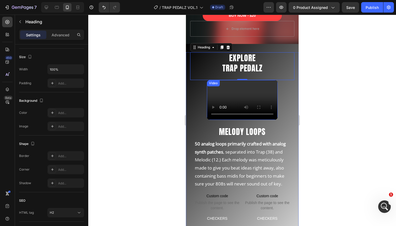
click at [211, 81] on div "Video" at bounding box center [213, 83] width 11 height 5
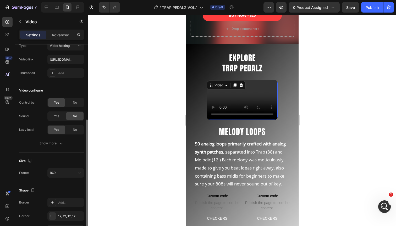
scroll to position [53, 0]
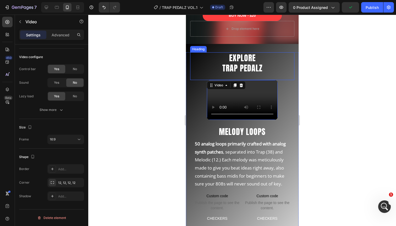
click at [224, 52] on h2 "EXPLORE TRAP PEDALZ" at bounding box center [242, 62] width 104 height 21
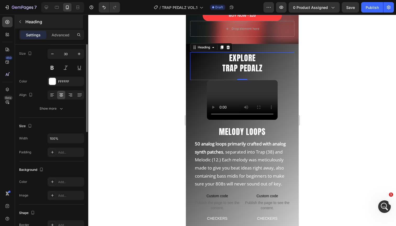
scroll to position [9, 0]
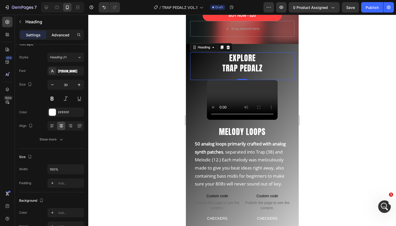
click at [62, 35] on p "Advanced" at bounding box center [61, 35] width 18 height 6
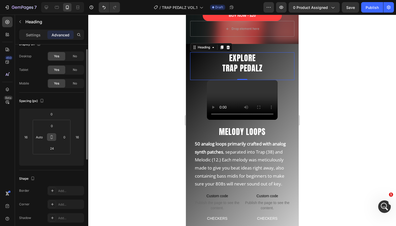
scroll to position [153, 0]
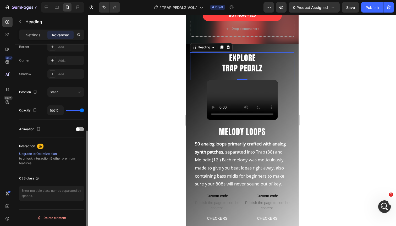
click at [81, 129] on div at bounding box center [80, 129] width 8 height 4
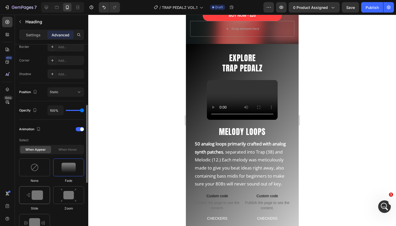
click at [29, 200] on img at bounding box center [34, 195] width 17 height 9
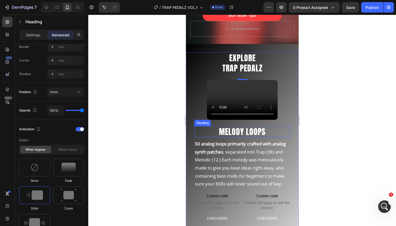
click at [221, 126] on h2 "MELODY LOOPS" at bounding box center [242, 131] width 96 height 11
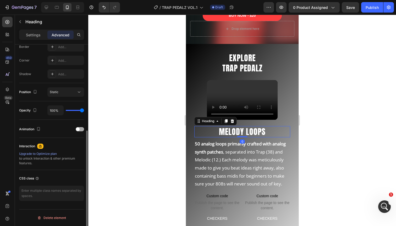
click at [81, 127] on div at bounding box center [80, 129] width 8 height 4
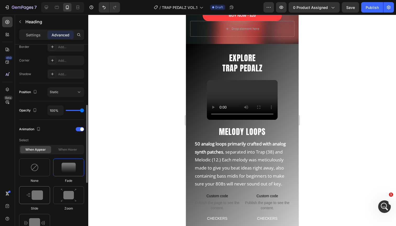
click at [37, 195] on img at bounding box center [34, 195] width 17 height 9
click at [234, 145] on p "50 analog loops primarily crafted with analog synth patches , separated into Tr…" at bounding box center [242, 164] width 95 height 48
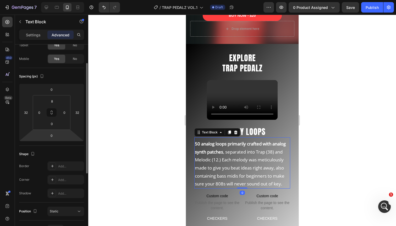
scroll to position [0, 0]
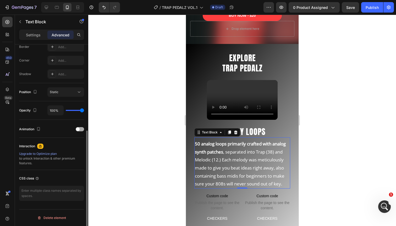
click at [76, 130] on span at bounding box center [78, 130] width 4 height 4
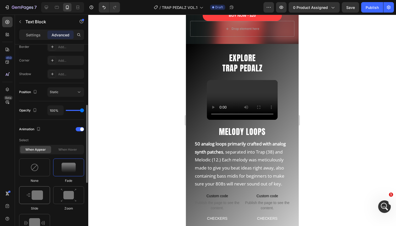
click at [29, 199] on img at bounding box center [34, 195] width 17 height 9
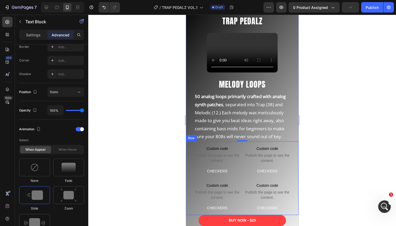
click at [242, 148] on div "Custom code Publish the page to see the content. Custom Code CHECKERS Text Bloc…" at bounding box center [242, 179] width 113 height 74
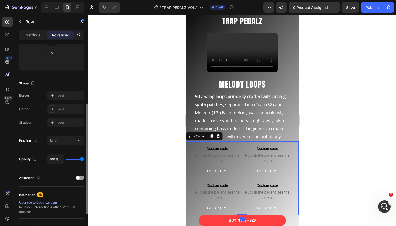
scroll to position [105, 0]
click at [80, 178] on div at bounding box center [80, 178] width 8 height 4
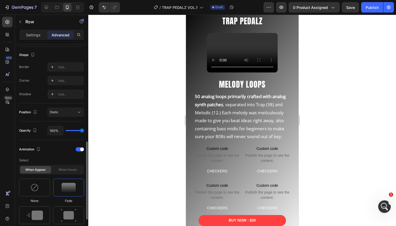
scroll to position [170, 0]
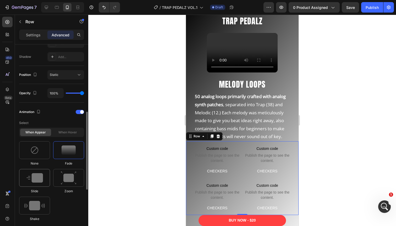
click at [39, 183] on div at bounding box center [34, 178] width 31 height 18
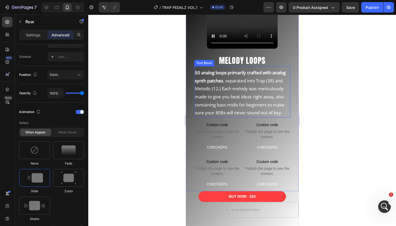
scroll to position [290, 0]
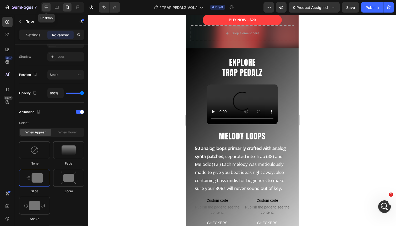
click at [47, 9] on icon at bounding box center [46, 7] width 5 height 5
type input "0"
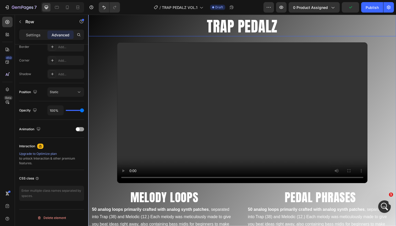
scroll to position [270, 0]
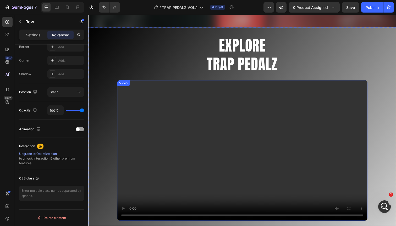
click at [126, 85] on div "Video" at bounding box center [124, 85] width 11 height 5
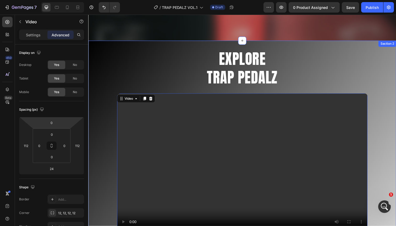
scroll to position [256, 0]
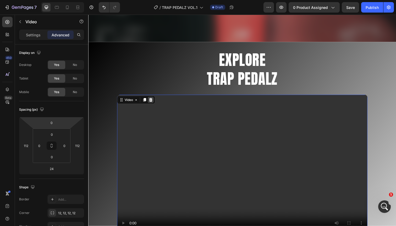
click at [152, 101] on icon at bounding box center [151, 102] width 3 height 4
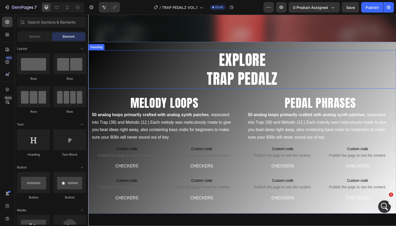
click at [199, 74] on h2 "EXPLORE TRAP PEDALZ" at bounding box center [245, 70] width 314 height 39
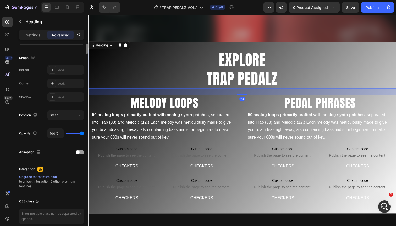
scroll to position [153, 0]
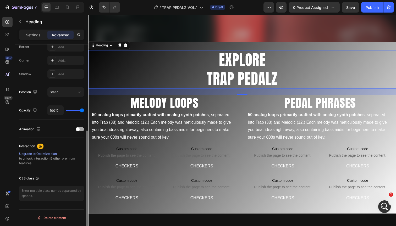
click at [78, 129] on span at bounding box center [78, 130] width 4 height 4
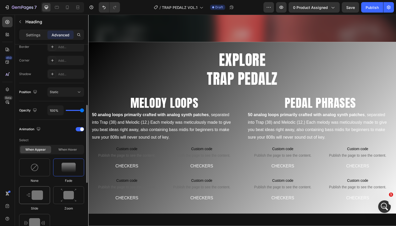
click at [33, 196] on img at bounding box center [34, 195] width 17 height 9
click at [149, 105] on h2 "MELODY LOOPS" at bounding box center [165, 105] width 155 height 17
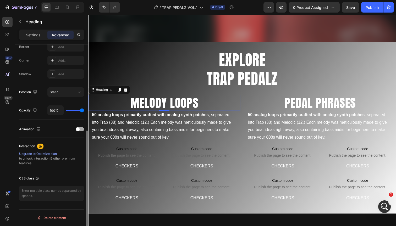
click at [79, 129] on span at bounding box center [78, 130] width 4 height 4
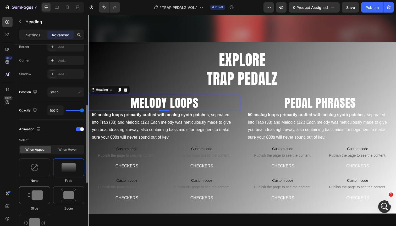
click at [44, 193] on div at bounding box center [34, 196] width 31 height 18
click at [70, 167] on img at bounding box center [69, 167] width 14 height 9
click at [40, 192] on img at bounding box center [34, 195] width 17 height 9
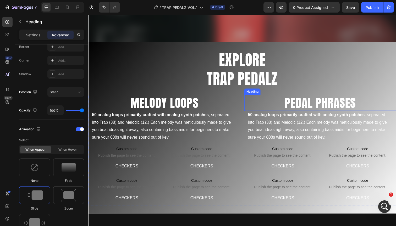
click at [304, 104] on h2 "PEDAL PHRASES" at bounding box center [325, 105] width 155 height 17
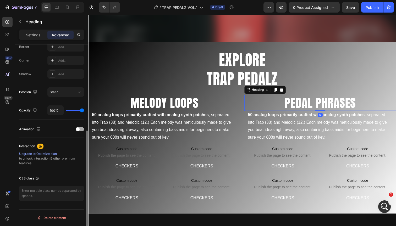
click at [77, 132] on div "Animation" at bounding box center [51, 129] width 65 height 8
click at [78, 129] on span at bounding box center [78, 130] width 4 height 4
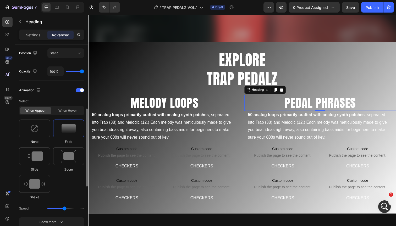
scroll to position [194, 0]
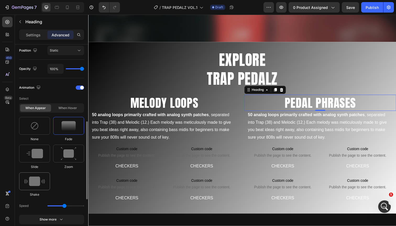
click at [33, 182] on img at bounding box center [34, 181] width 20 height 9
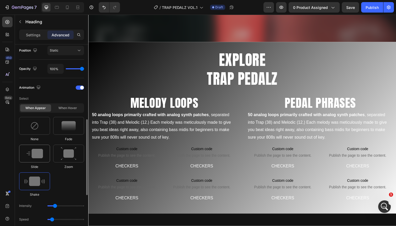
click at [34, 158] on img at bounding box center [34, 153] width 17 height 9
type input "1.7"
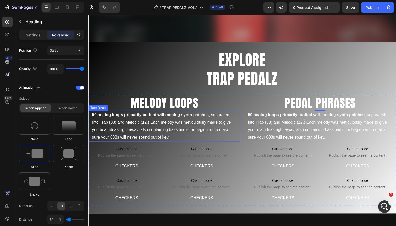
click at [157, 124] on p "50 analog loops primarily crafted with analog synth patches , separated into Tr…" at bounding box center [166, 129] width 148 height 30
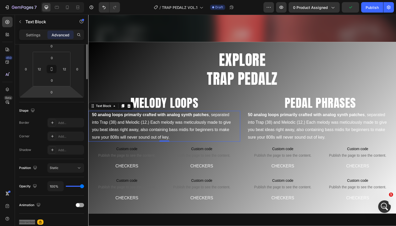
scroll to position [108, 0]
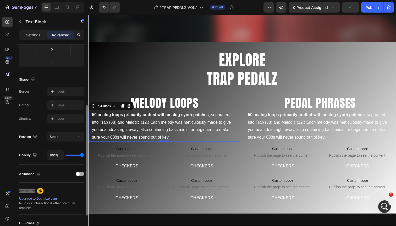
click at [78, 172] on span at bounding box center [78, 174] width 4 height 4
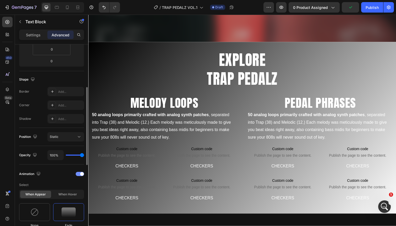
scroll to position [142, 0]
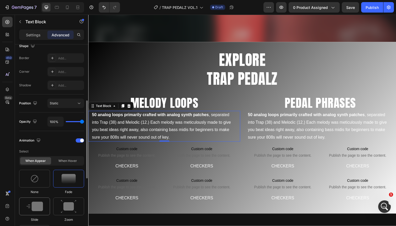
click at [37, 203] on img at bounding box center [34, 206] width 17 height 9
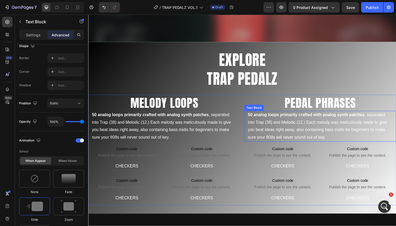
click at [304, 128] on p "50 analog loops primarily crafted with analog synth patches , separated into Tr…" at bounding box center [325, 129] width 148 height 30
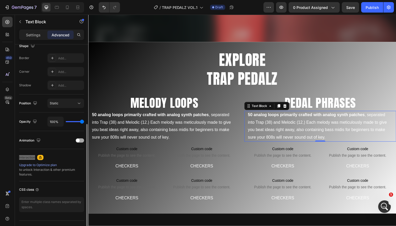
click at [80, 140] on div at bounding box center [80, 141] width 8 height 4
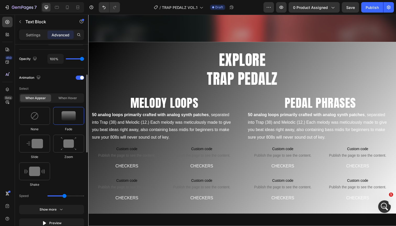
scroll to position [210, 0]
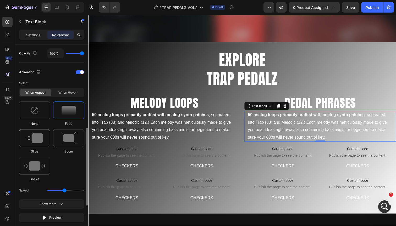
click at [32, 138] on img at bounding box center [34, 138] width 17 height 9
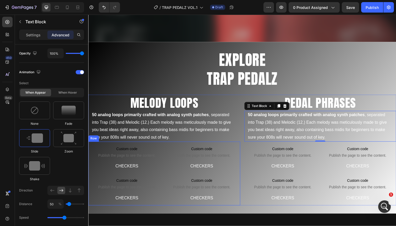
click at [164, 148] on div "Custom code Publish the page to see the content. Custom Code CHECKERS Text Bloc…" at bounding box center [165, 178] width 155 height 66
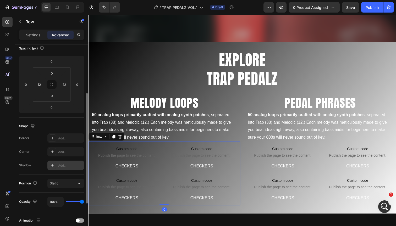
scroll to position [70, 0]
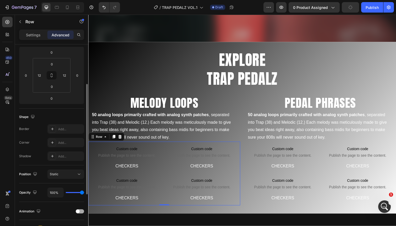
click at [79, 211] on span at bounding box center [78, 212] width 4 height 4
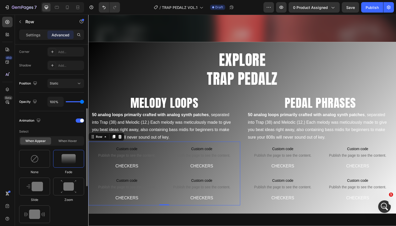
scroll to position [167, 0]
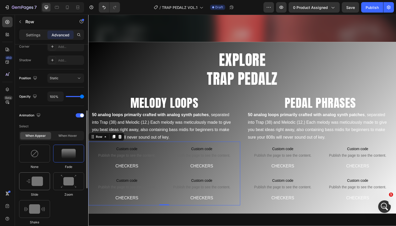
click at [40, 184] on img at bounding box center [34, 181] width 17 height 9
click at [70, 160] on div at bounding box center [68, 154] width 31 height 18
click at [38, 180] on img at bounding box center [34, 181] width 17 height 9
click at [323, 153] on div "Custom code Publish the page to see the content. Custom Code CHECKERS Text Bloc…" at bounding box center [325, 178] width 155 height 66
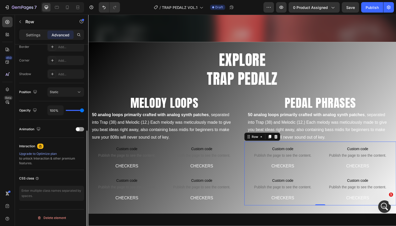
scroll to position [153, 0]
click at [81, 129] on div at bounding box center [80, 129] width 8 height 4
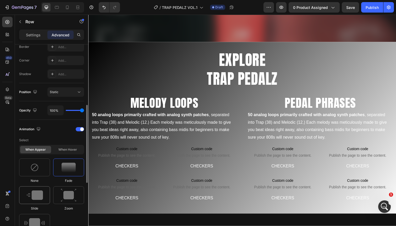
click at [38, 193] on img at bounding box center [34, 195] width 17 height 9
click at [72, 151] on div "When hover" at bounding box center [67, 149] width 31 height 7
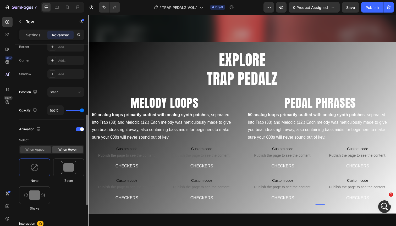
click at [39, 150] on div "When appear" at bounding box center [35, 149] width 31 height 7
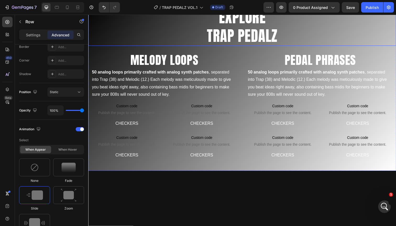
scroll to position [200, 0]
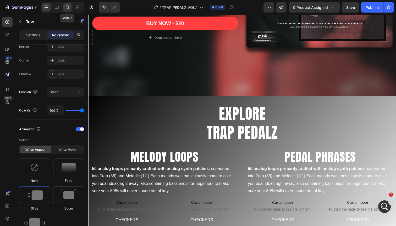
click at [67, 7] on icon at bounding box center [67, 7] width 5 height 5
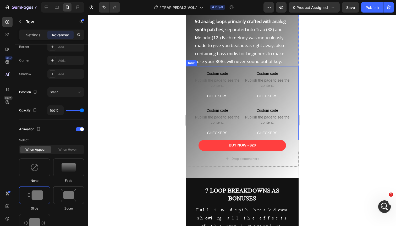
scroll to position [413, 0]
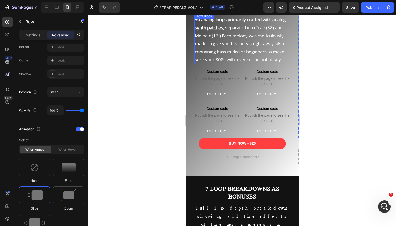
click at [241, 46] on p "50 analog loops primarily crafted with analog synth patches , separated into Tr…" at bounding box center [242, 40] width 95 height 48
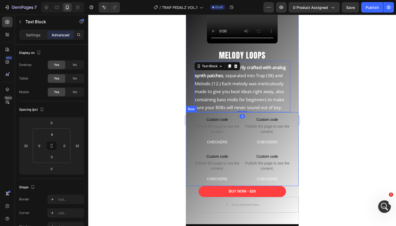
scroll to position [359, 0]
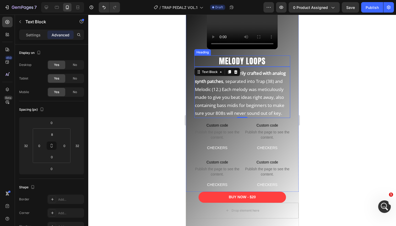
click at [248, 61] on h2 "MELODY LOOPS" at bounding box center [242, 61] width 96 height 11
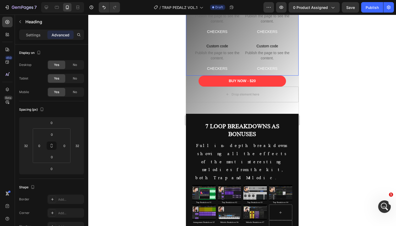
scroll to position [531, 0]
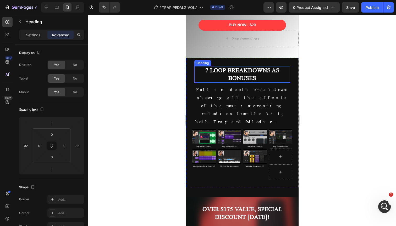
click at [236, 74] on h2 "7 LOOP BREAKDOWNS AS BONUSES" at bounding box center [242, 74] width 96 height 17
click at [39, 38] on div "Settings" at bounding box center [33, 35] width 26 height 8
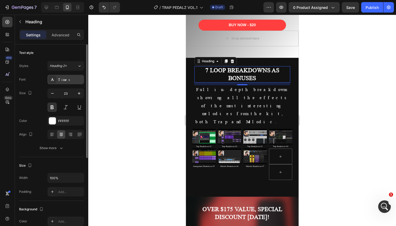
click at [65, 79] on div "Times" at bounding box center [70, 80] width 25 height 5
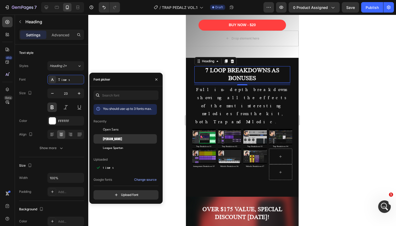
click at [104, 141] on span "[PERSON_NAME]" at bounding box center [112, 139] width 19 height 5
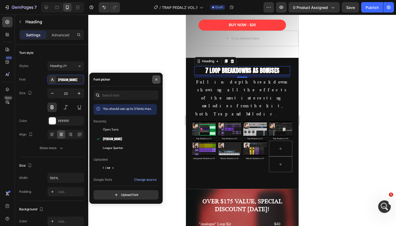
click at [156, 80] on icon "button" at bounding box center [156, 80] width 4 height 4
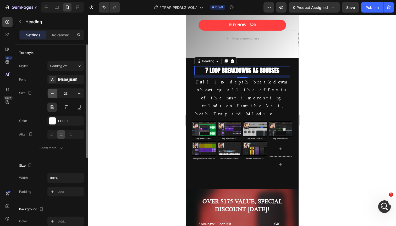
click at [50, 93] on icon "button" at bounding box center [52, 93] width 5 height 5
type input "20"
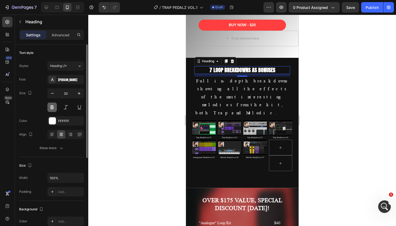
click at [51, 108] on button at bounding box center [51, 107] width 9 height 9
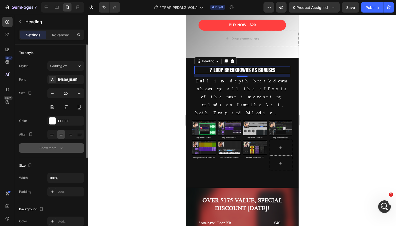
click at [60, 147] on icon "button" at bounding box center [61, 148] width 5 height 5
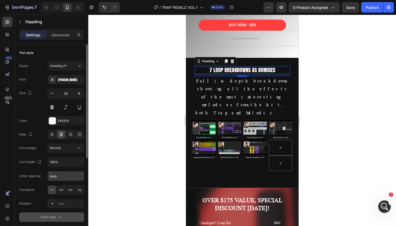
click at [55, 176] on input "Auto" at bounding box center [66, 176] width 36 height 9
type input "1"
click at [41, 118] on div "Color FFFFFF" at bounding box center [51, 120] width 65 height 9
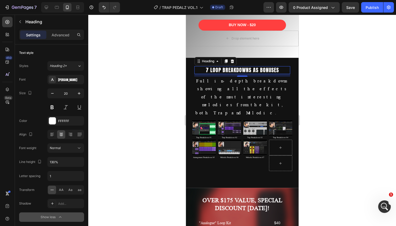
click at [253, 69] on h2 "7 LOOP BREAKDOWNS AS BONUSES" at bounding box center [242, 70] width 96 height 8
click at [250, 70] on p "7 LOOP BREAKDOWNS AS BONUSES" at bounding box center [242, 70] width 95 height 7
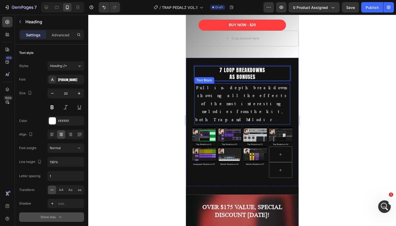
click at [231, 90] on p "Full in-depth breakdowns showing all the effects of the most interesting melodi…" at bounding box center [242, 104] width 95 height 40
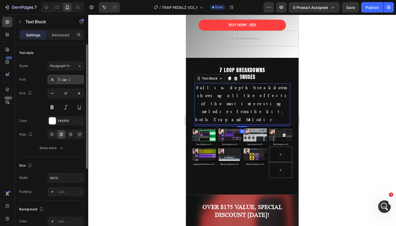
click at [64, 80] on div "Times" at bounding box center [70, 80] width 25 height 5
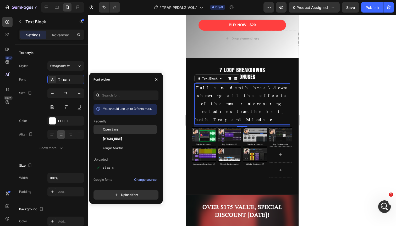
click at [112, 163] on div "Open Sans" at bounding box center [125, 167] width 63 height 9
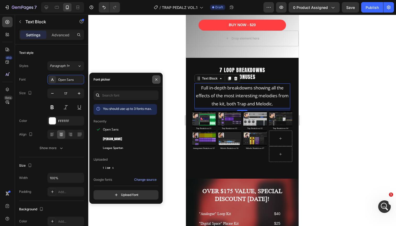
click at [157, 79] on icon "button" at bounding box center [156, 80] width 4 height 4
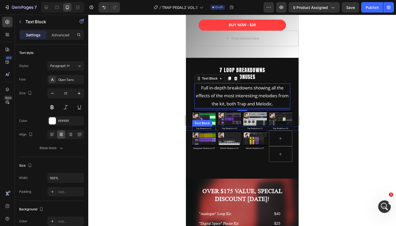
click at [203, 128] on p "Trap Breakdown 01" at bounding box center [204, 128] width 23 height 3
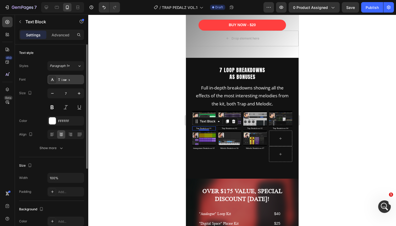
click at [67, 79] on div "Times" at bounding box center [70, 80] width 25 height 5
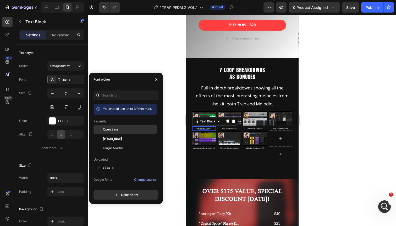
click at [107, 130] on span "Open Sans" at bounding box center [111, 129] width 16 height 5
click at [202, 148] on p "Arrangement Breakdown 05" at bounding box center [204, 148] width 23 height 3
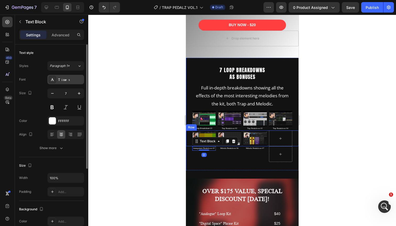
click at [66, 78] on div "Times" at bounding box center [70, 80] width 25 height 5
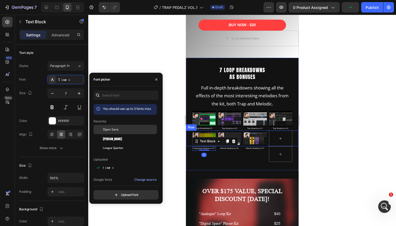
click at [118, 132] on span "Open Sans" at bounding box center [111, 129] width 16 height 5
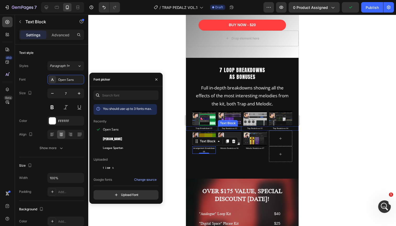
click at [233, 128] on p "Trap Breakdown 02" at bounding box center [229, 128] width 23 height 3
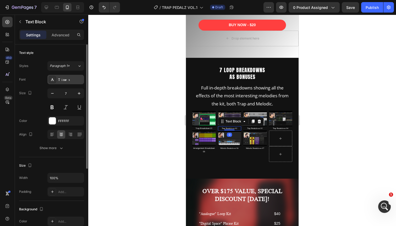
click at [63, 81] on div "Times" at bounding box center [70, 80] width 25 height 5
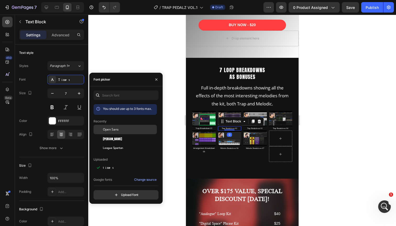
click at [118, 131] on span "Open Sans" at bounding box center [111, 129] width 16 height 5
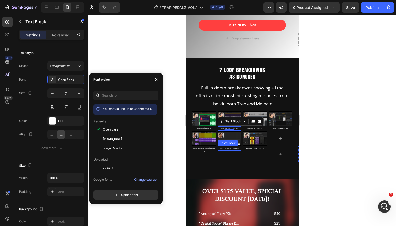
click at [229, 147] on p "Melodic Breakdown 06" at bounding box center [229, 148] width 23 height 3
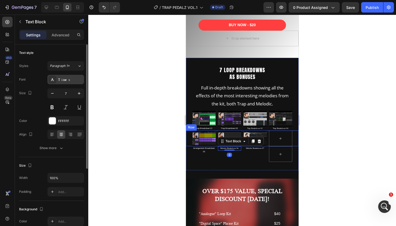
click at [68, 80] on div "Times" at bounding box center [70, 80] width 25 height 5
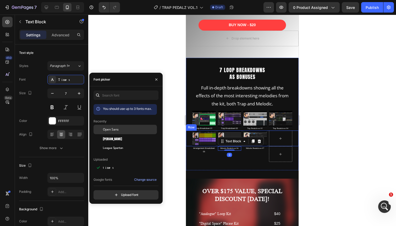
click at [108, 163] on div "Open Sans" at bounding box center [125, 167] width 63 height 9
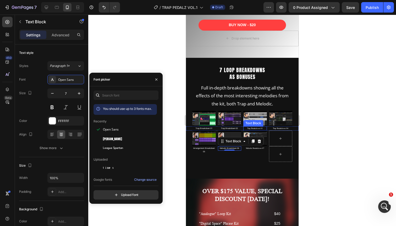
click at [254, 129] on p "Trap Breakdown 03" at bounding box center [255, 128] width 23 height 3
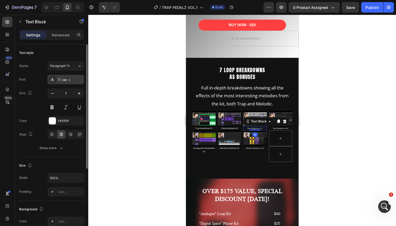
click at [66, 80] on div "Times" at bounding box center [70, 80] width 25 height 5
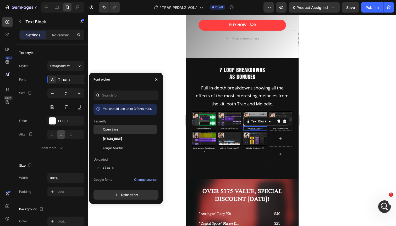
click at [105, 128] on span "Open Sans" at bounding box center [111, 129] width 16 height 5
click at [280, 128] on p "Trap Breakdown 04" at bounding box center [280, 128] width 23 height 3
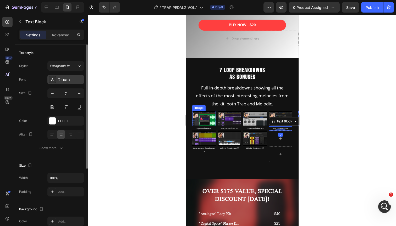
click at [64, 77] on div "Times" at bounding box center [65, 79] width 37 height 9
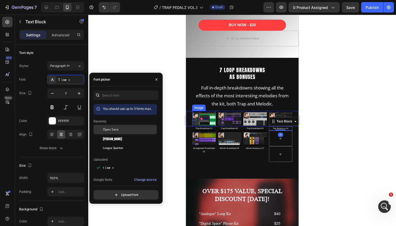
click at [106, 128] on span "Open Sans" at bounding box center [111, 129] width 16 height 5
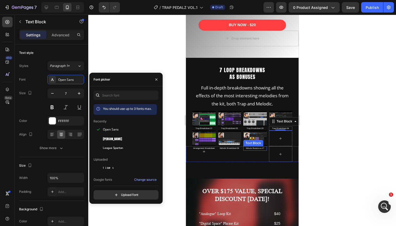
click at [251, 147] on p "Melodic Breakdown 07" at bounding box center [255, 148] width 23 height 3
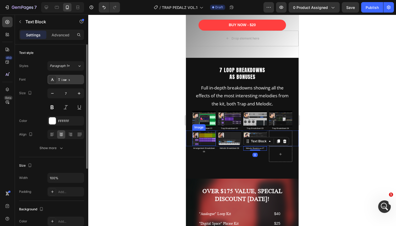
click at [65, 80] on div "Times" at bounding box center [70, 80] width 25 height 5
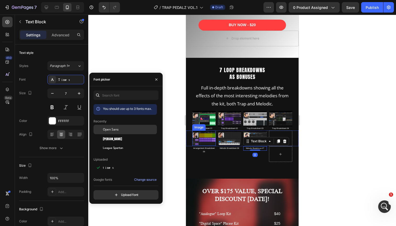
click at [101, 128] on div at bounding box center [98, 129] width 9 height 9
click at [157, 82] on button "button" at bounding box center [156, 79] width 8 height 8
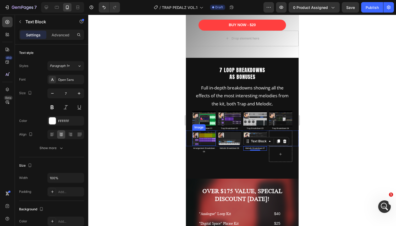
click at [46, 12] on div at bounding box center [62, 7] width 43 height 10
click at [46, 6] on icon at bounding box center [46, 7] width 3 height 3
type input "16"
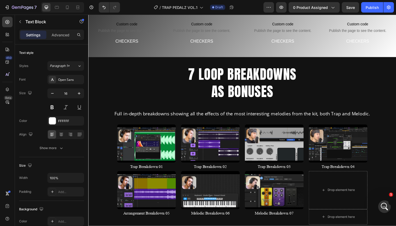
scroll to position [504, 0]
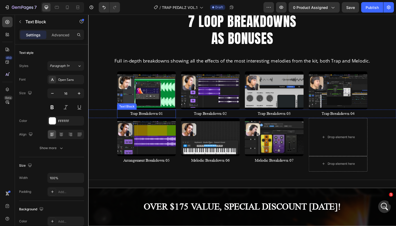
click at [151, 115] on p "Trap Breakdown 01" at bounding box center [147, 116] width 59 height 8
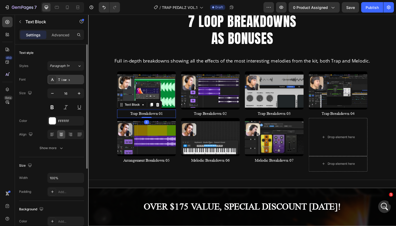
click at [67, 76] on div "Times" at bounding box center [65, 79] width 37 height 9
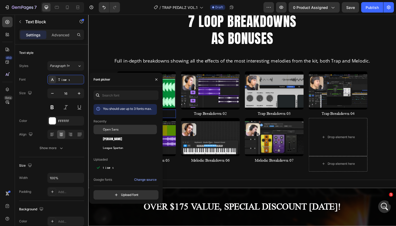
click at [111, 129] on span "Open Sans" at bounding box center [111, 129] width 16 height 5
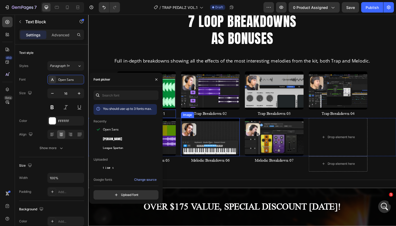
click at [195, 118] on div "Image" at bounding box center [189, 117] width 11 height 5
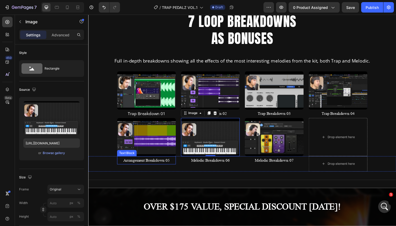
click at [145, 164] on p "Arrangement Breakdown 05" at bounding box center [147, 164] width 59 height 8
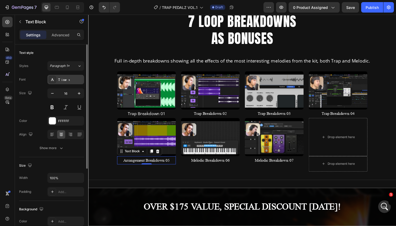
click at [65, 75] on div "Times" at bounding box center [65, 79] width 37 height 9
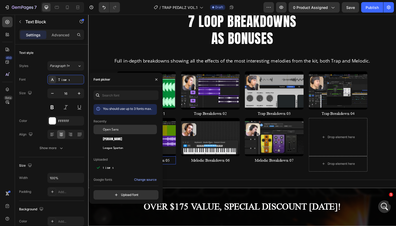
click at [104, 128] on span "Open Sans" at bounding box center [111, 129] width 16 height 5
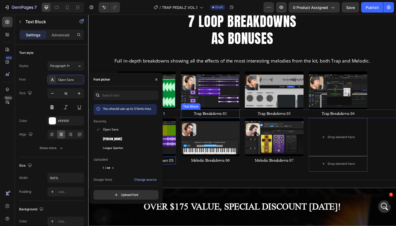
click at [213, 116] on p "Trap Breakdown 02" at bounding box center [212, 116] width 59 height 8
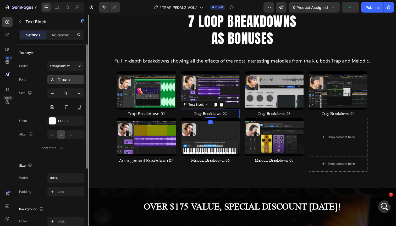
click at [72, 80] on div "Times" at bounding box center [70, 80] width 25 height 5
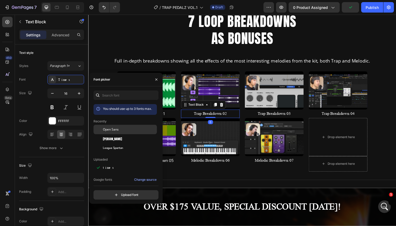
click at [113, 128] on span "Open Sans" at bounding box center [111, 129] width 16 height 5
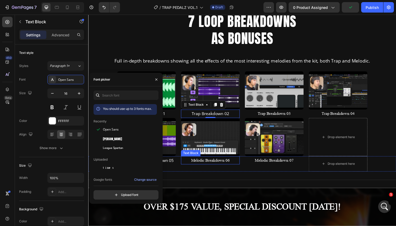
click at [208, 163] on p "Melodic Breakdown 06" at bounding box center [212, 164] width 59 height 8
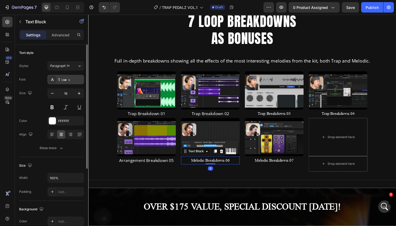
click at [63, 81] on div "Times" at bounding box center [70, 80] width 25 height 5
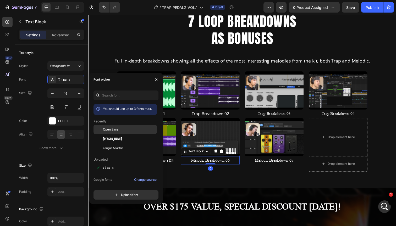
click at [110, 127] on span "Open Sans" at bounding box center [111, 129] width 16 height 5
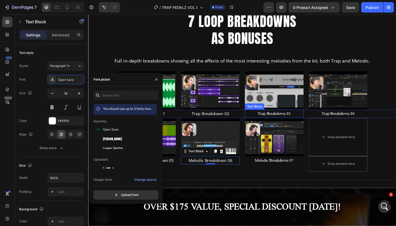
click at [274, 116] on p "Trap Breakdown 03" at bounding box center [278, 116] width 59 height 8
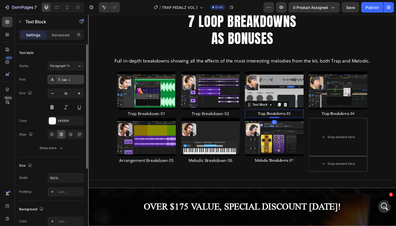
click at [65, 76] on div "Times" at bounding box center [65, 79] width 37 height 9
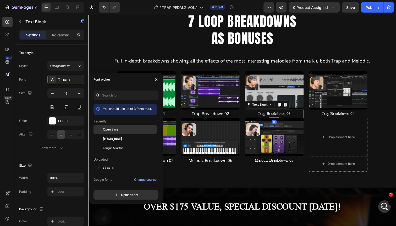
click at [114, 163] on div "Open Sans" at bounding box center [125, 167] width 63 height 9
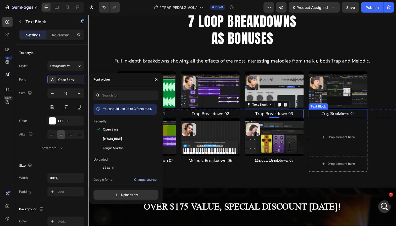
click at [338, 115] on p "Trap Breakdown 04" at bounding box center [343, 116] width 59 height 8
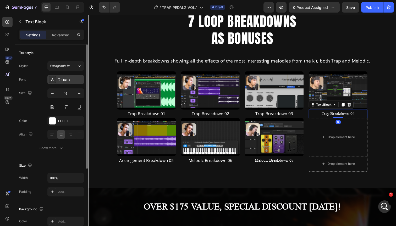
click at [73, 81] on div "Times" at bounding box center [70, 80] width 25 height 5
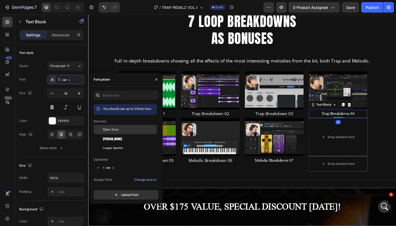
click at [109, 128] on span "Open Sans" at bounding box center [111, 129] width 16 height 5
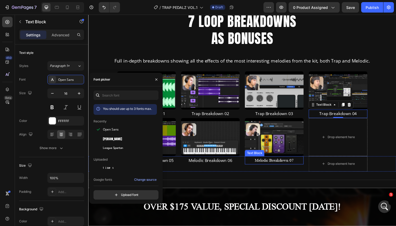
click at [263, 162] on p "Melodic Breakdown 07" at bounding box center [278, 164] width 59 height 8
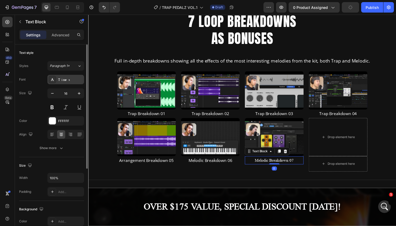
click at [75, 81] on div "Times" at bounding box center [70, 80] width 25 height 5
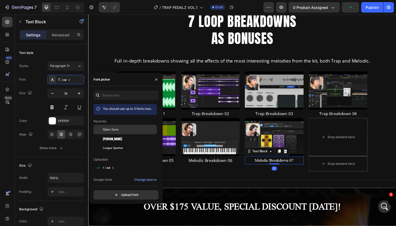
click at [121, 129] on div "Open Sans" at bounding box center [129, 129] width 53 height 5
click at [156, 80] on icon "button" at bounding box center [156, 79] width 2 height 2
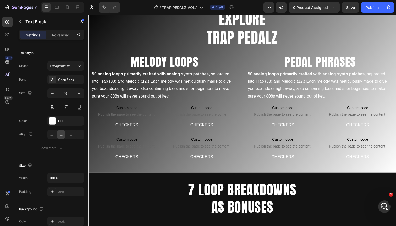
scroll to position [299, 0]
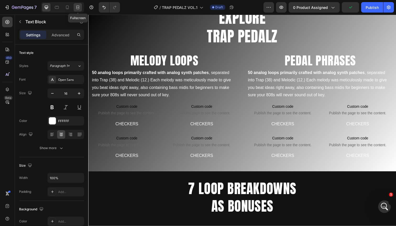
click at [78, 7] on icon at bounding box center [79, 7] width 2 height 1
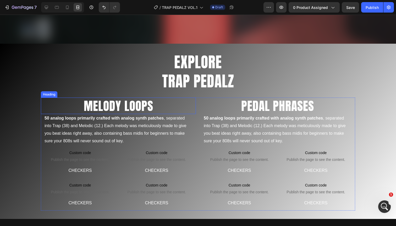
scroll to position [233, 0]
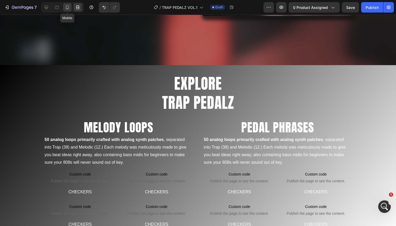
click at [67, 8] on icon at bounding box center [67, 7] width 5 height 5
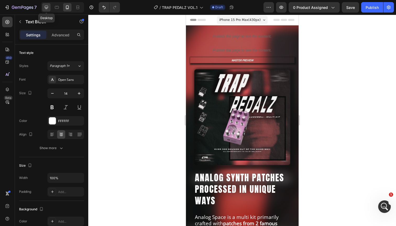
click at [48, 8] on icon at bounding box center [46, 7] width 5 height 5
type input "16"
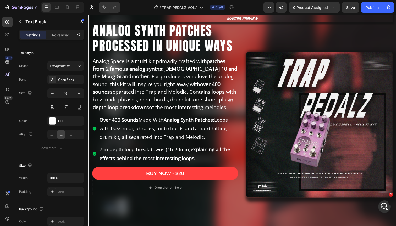
scroll to position [238, 0]
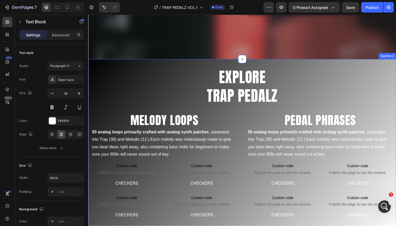
click at [192, 63] on div "EXPLORE TRAP PEDALZ Heading MELODY LOOPS Heading 50 analog loops primarily craf…" at bounding box center [245, 148] width 314 height 176
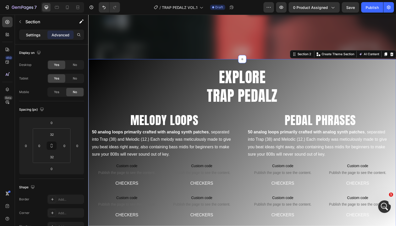
click at [37, 35] on p "Settings" at bounding box center [33, 35] width 15 height 6
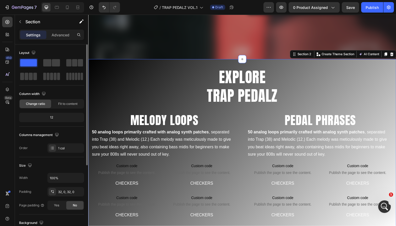
scroll to position [123, 0]
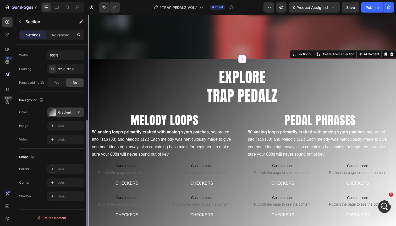
click at [61, 113] on div "Gradient" at bounding box center [65, 112] width 15 height 5
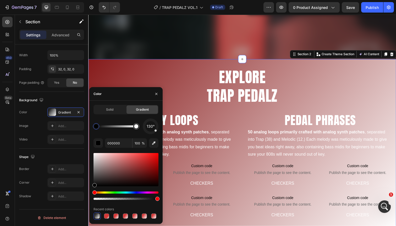
click at [146, 169] on div at bounding box center [126, 169] width 65 height 33
click at [140, 165] on div at bounding box center [126, 169] width 65 height 33
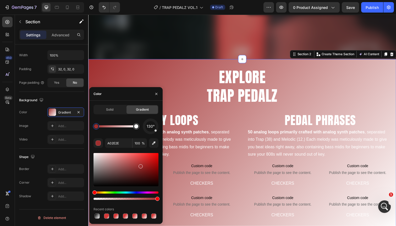
click at [138, 160] on div at bounding box center [126, 169] width 65 height 33
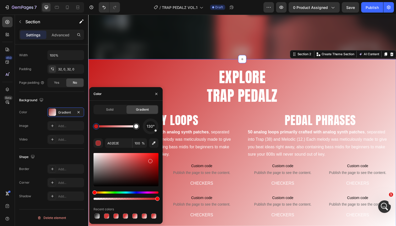
click at [150, 160] on div at bounding box center [126, 169] width 65 height 33
click at [150, 168] on div at bounding box center [126, 169] width 65 height 33
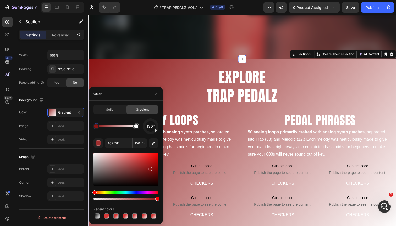
click at [150, 168] on div at bounding box center [150, 169] width 4 height 4
click at [150, 173] on div at bounding box center [126, 169] width 65 height 33
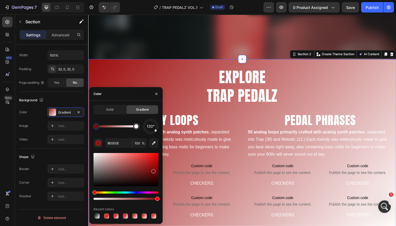
click at [153, 171] on div at bounding box center [126, 169] width 65 height 33
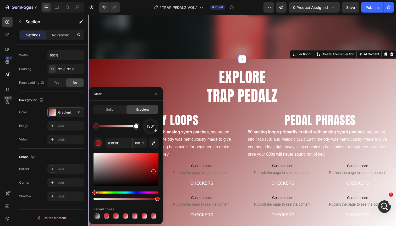
click at [153, 174] on div at bounding box center [126, 169] width 65 height 33
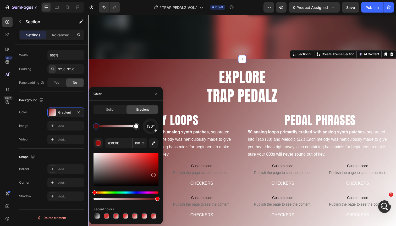
click at [151, 175] on div at bounding box center [126, 169] width 65 height 33
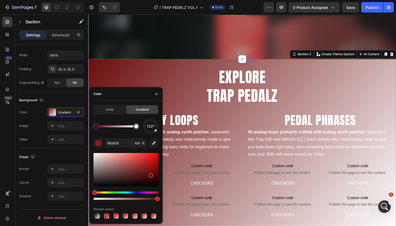
click at [150, 172] on div at bounding box center [126, 169] width 65 height 33
click at [150, 167] on div at bounding box center [126, 169] width 65 height 33
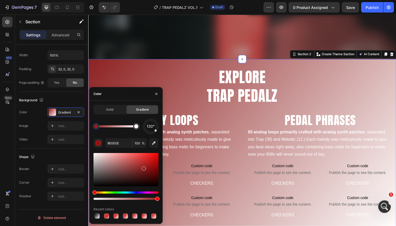
click at [143, 168] on div at bounding box center [126, 169] width 65 height 33
click at [142, 173] on div at bounding box center [126, 169] width 65 height 33
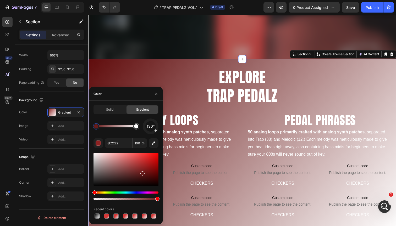
click at [151, 174] on div at bounding box center [126, 169] width 65 height 33
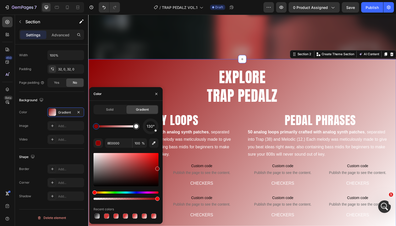
drag, startPoint x: 152, startPoint y: 172, endPoint x: 161, endPoint y: 168, distance: 10.2
drag, startPoint x: 246, startPoint y: 213, endPoint x: 177, endPoint y: 199, distance: 69.5
drag, startPoint x: 95, startPoint y: 192, endPoint x: 98, endPoint y: 184, distance: 8.6
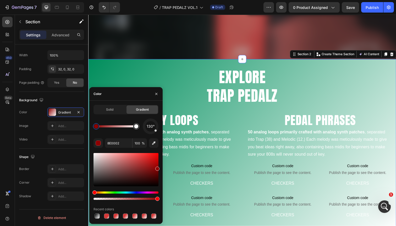
drag, startPoint x: 244, startPoint y: 206, endPoint x: 89, endPoint y: 193, distance: 156.2
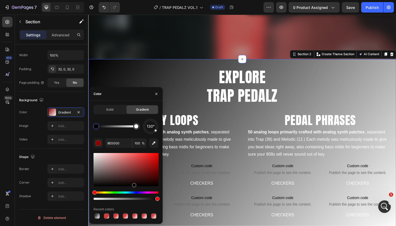
drag, startPoint x: 157, startPoint y: 169, endPoint x: 137, endPoint y: 193, distance: 32.0
click at [137, 193] on div at bounding box center [126, 176] width 65 height 49
drag, startPoint x: 137, startPoint y: 185, endPoint x: 157, endPoint y: 187, distance: 20.0
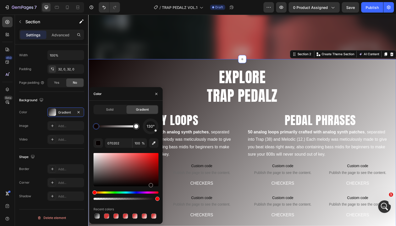
drag, startPoint x: 141, startPoint y: 185, endPoint x: 152, endPoint y: 185, distance: 10.7
click at [152, 185] on div at bounding box center [151, 185] width 4 height 4
drag, startPoint x: 240, startPoint y: 199, endPoint x: 171, endPoint y: 188, distance: 70.3
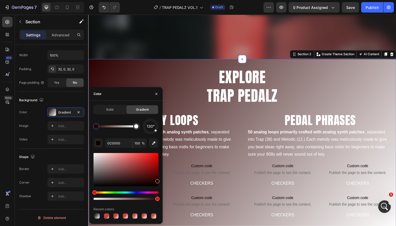
click at [158, 181] on div at bounding box center [157, 182] width 4 height 4
drag, startPoint x: 158, startPoint y: 181, endPoint x: 158, endPoint y: 175, distance: 5.8
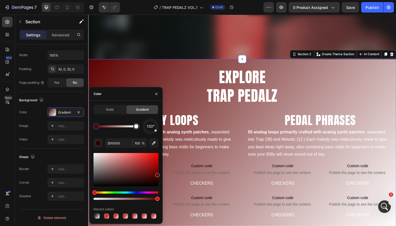
drag, startPoint x: 156, startPoint y: 181, endPoint x: 159, endPoint y: 173, distance: 7.9
click at [159, 173] on div at bounding box center [157, 175] width 4 height 4
click at [156, 93] on icon "button" at bounding box center [156, 94] width 4 height 4
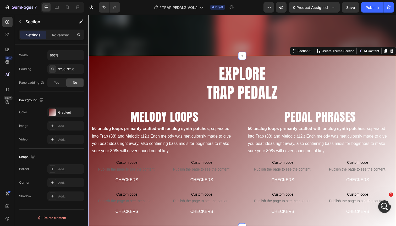
scroll to position [249, 0]
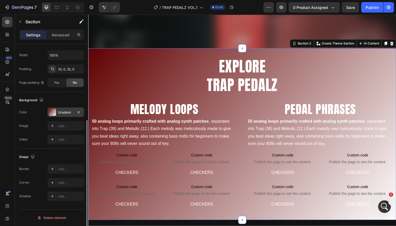
click at [65, 109] on div "Gradient" at bounding box center [65, 112] width 37 height 9
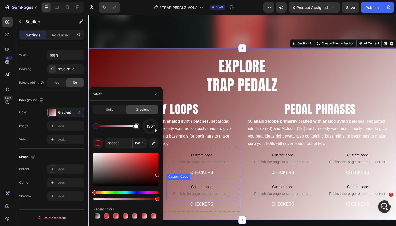
drag, startPoint x: 244, startPoint y: 214, endPoint x: 171, endPoint y: 201, distance: 74.1
drag, startPoint x: 96, startPoint y: 127, endPoint x: 112, endPoint y: 127, distance: 16.8
click at [110, 127] on div at bounding box center [108, 126] width 4 height 4
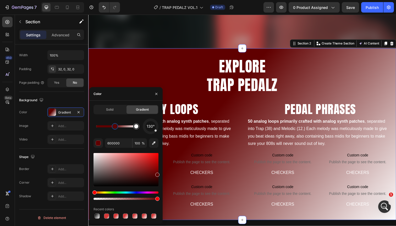
click at [113, 127] on div at bounding box center [115, 126] width 4 height 4
click at [110, 127] on div at bounding box center [110, 126] width 4 height 4
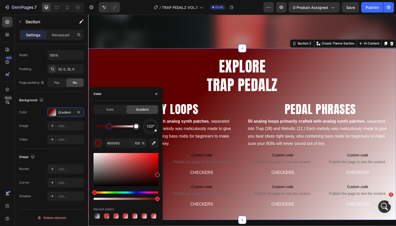
click at [108, 127] on div at bounding box center [109, 126] width 4 height 4
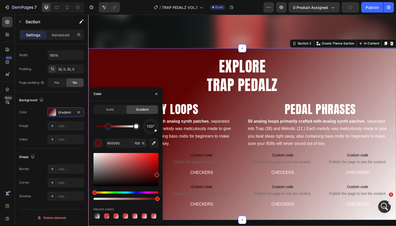
drag, startPoint x: 156, startPoint y: 174, endPoint x: 151, endPoint y: 174, distance: 5.2
click at [155, 174] on div at bounding box center [157, 175] width 4 height 4
drag, startPoint x: 153, startPoint y: 175, endPoint x: 149, endPoint y: 173, distance: 3.8
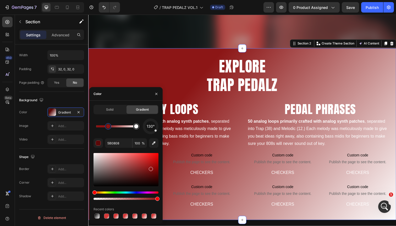
drag, startPoint x: 153, startPoint y: 172, endPoint x: 148, endPoint y: 168, distance: 6.2
click at [148, 168] on div at bounding box center [126, 169] width 65 height 33
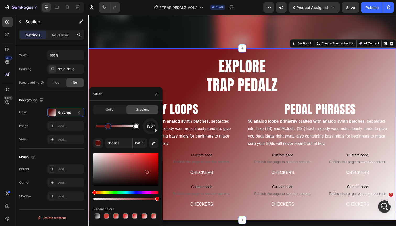
drag, startPoint x: 148, startPoint y: 168, endPoint x: 146, endPoint y: 172, distance: 4.0
click at [146, 172] on div at bounding box center [147, 172] width 4 height 4
click at [146, 170] on div at bounding box center [147, 172] width 4 height 4
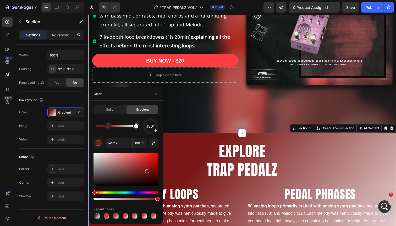
scroll to position [163, 0]
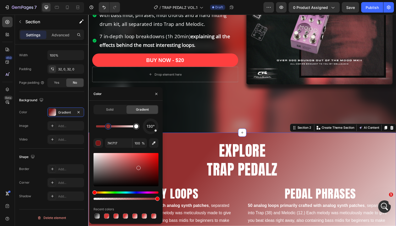
drag, startPoint x: 147, startPoint y: 172, endPoint x: 138, endPoint y: 167, distance: 10.0
click at [138, 167] on div at bounding box center [139, 168] width 4 height 4
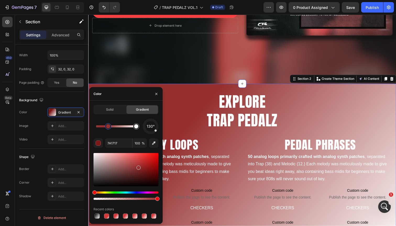
type input "963030"
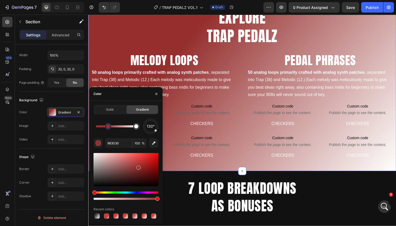
scroll to position [300, 0]
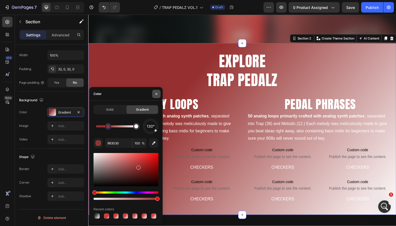
click at [160, 94] on button "button" at bounding box center [156, 94] width 8 height 8
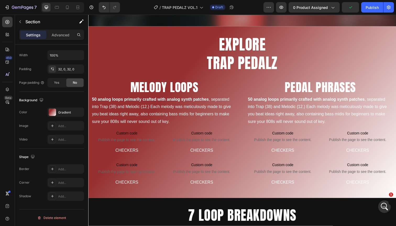
scroll to position [272, 0]
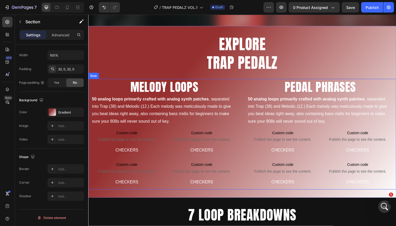
click at [244, 88] on div "MELODY LOOPS Heading 50 analog loops primarily crafted with analog synth patche…" at bounding box center [245, 136] width 314 height 113
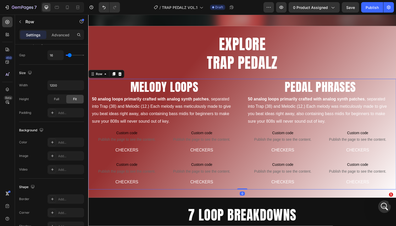
scroll to position [0, 0]
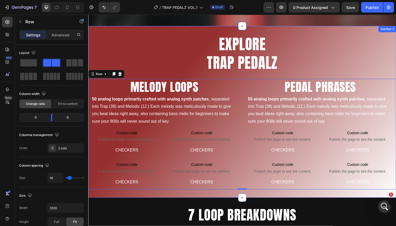
click at [173, 31] on div "EXPLORE TRAP PEDALZ Heading MELODY LOOPS Heading 50 analog loops primarily craf…" at bounding box center [245, 114] width 314 height 176
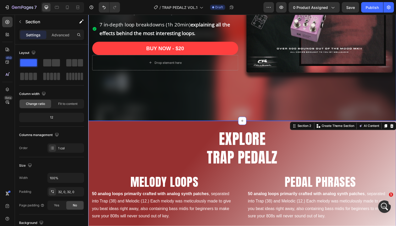
scroll to position [168, 0]
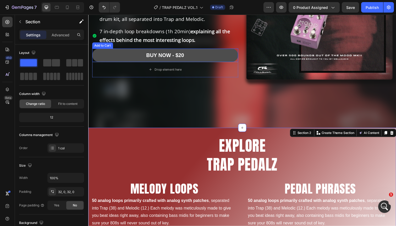
click at [197, 53] on button "BUY NOW - $20" at bounding box center [166, 57] width 149 height 14
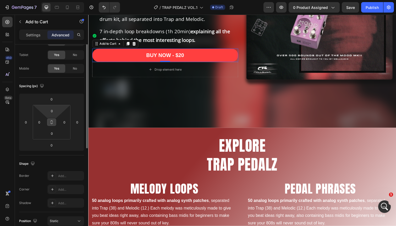
scroll to position [0, 0]
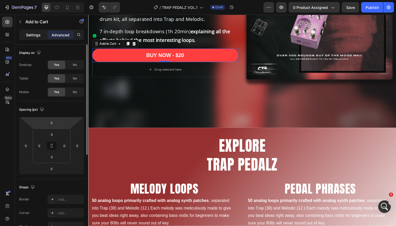
click at [33, 36] on p "Settings" at bounding box center [33, 35] width 15 height 6
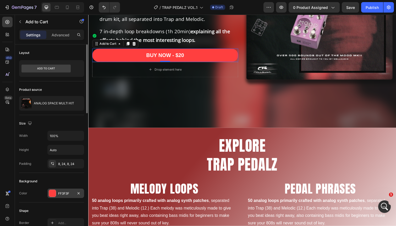
click at [64, 195] on div "FF3F3F" at bounding box center [65, 194] width 15 height 5
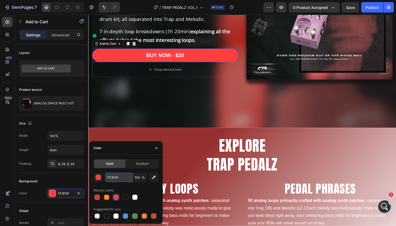
click at [112, 180] on input "FF3F3F" at bounding box center [118, 177] width 27 height 9
click at [156, 147] on icon "button" at bounding box center [156, 148] width 4 height 4
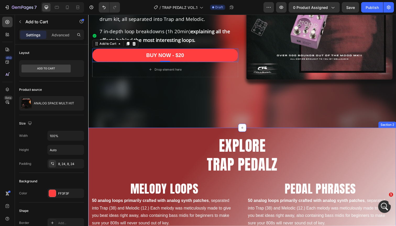
click at [176, 137] on div "EXPLORE TRAP PEDALZ Heading MELODY LOOPS Heading 50 analog loops primarily craf…" at bounding box center [245, 219] width 314 height 176
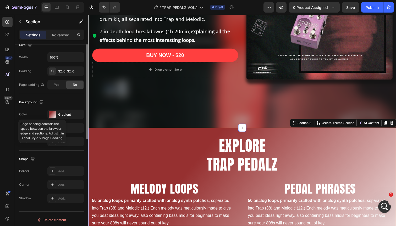
scroll to position [123, 0]
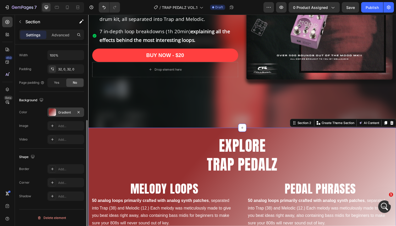
click at [64, 115] on div "Gradient" at bounding box center [65, 112] width 37 height 9
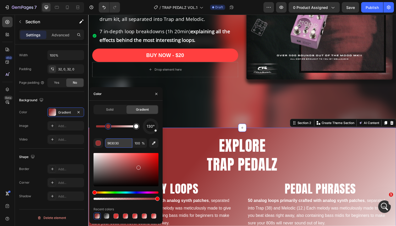
click at [118, 144] on input "963030" at bounding box center [118, 143] width 27 height 9
paste input "FF3F3F"
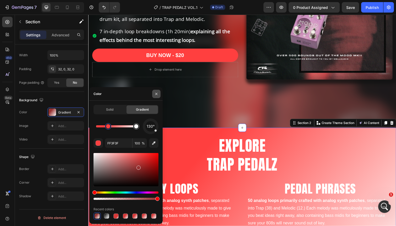
click at [156, 95] on icon "button" at bounding box center [156, 94] width 4 height 4
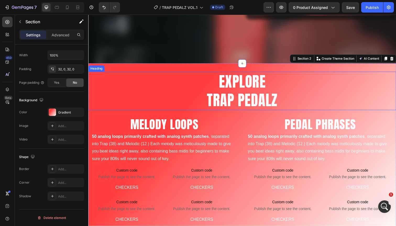
scroll to position [262, 0]
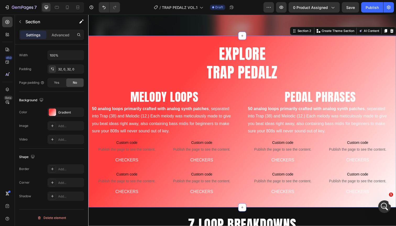
click at [167, 42] on div "EXPLORE TRAP PEDALZ Heading MELODY LOOPS Heading 50 analog loops primarily craf…" at bounding box center [245, 124] width 314 height 176
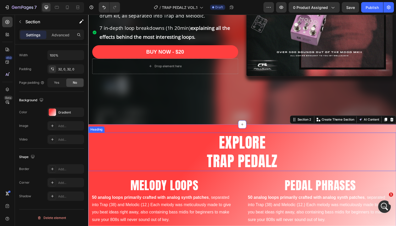
scroll to position [170, 0]
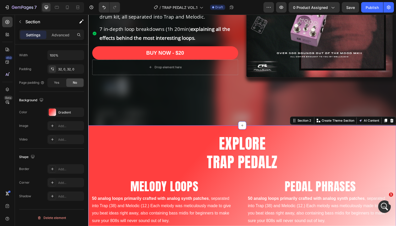
click at [153, 134] on div "EXPLORE TRAP PEDALZ Heading MELODY LOOPS Heading 50 analog loops primarily craf…" at bounding box center [245, 216] width 314 height 176
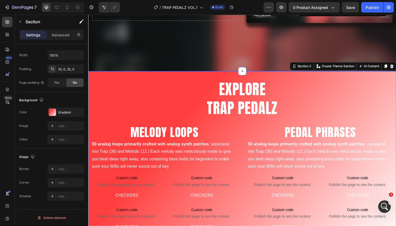
scroll to position [224, 0]
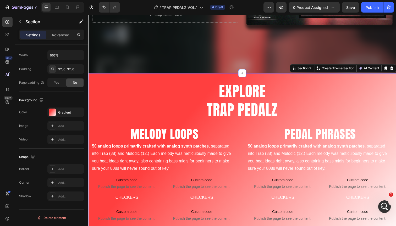
click at [153, 80] on div "EXPLORE TRAP PEDALZ Heading MELODY LOOPS Heading 50 analog loops primarily craf…" at bounding box center [245, 163] width 314 height 176
click at [62, 110] on div "Gradient" at bounding box center [65, 112] width 15 height 5
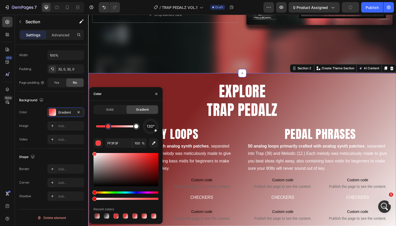
click at [142, 170] on div at bounding box center [126, 169] width 65 height 33
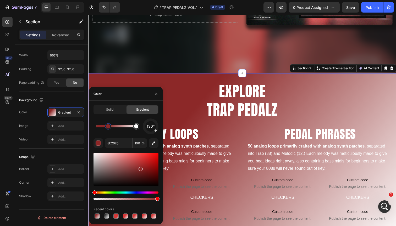
click at [139, 168] on div at bounding box center [141, 169] width 4 height 4
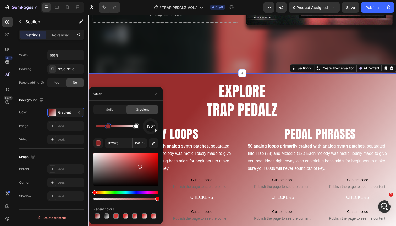
click at [139, 166] on div at bounding box center [140, 167] width 4 height 4
type input "9E2F2F"
click at [139, 166] on div at bounding box center [140, 167] width 4 height 4
click at [155, 93] on icon "button" at bounding box center [156, 94] width 4 height 4
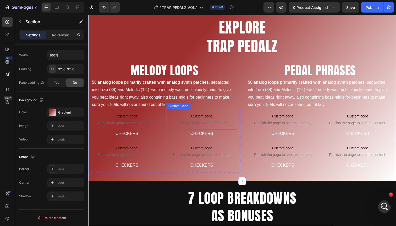
scroll to position [265, 0]
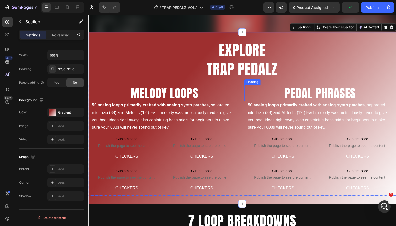
click at [276, 92] on h2 "PEDAL PHRASES" at bounding box center [325, 95] width 155 height 17
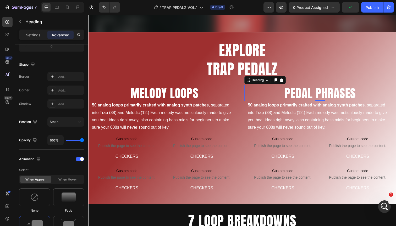
scroll to position [0, 0]
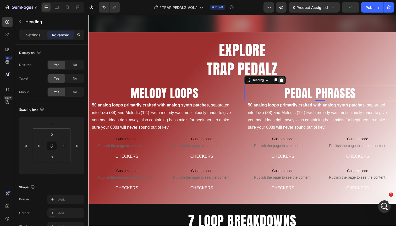
click at [286, 81] on icon at bounding box center [285, 82] width 3 height 4
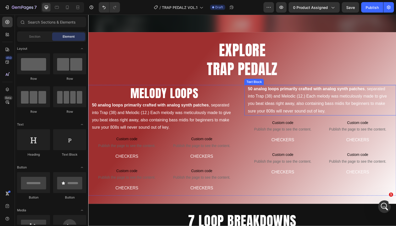
click at [279, 100] on p "50 analog loops primarily crafted with analog synth patches , separated into Tr…" at bounding box center [325, 102] width 148 height 30
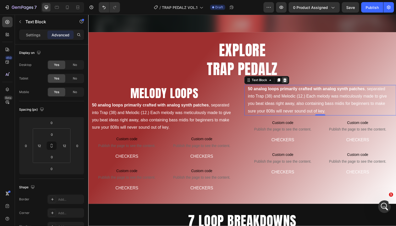
click at [289, 81] on icon at bounding box center [288, 82] width 3 height 4
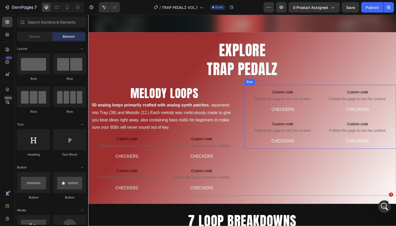
click at [324, 93] on div "Custom code Publish the page to see the content. Custom Code CHECKERS Text Bloc…" at bounding box center [325, 120] width 155 height 66
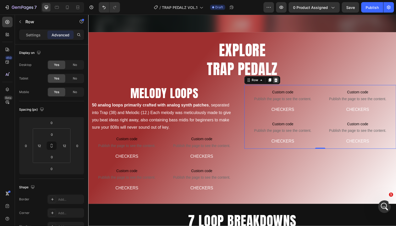
click at [281, 80] on icon at bounding box center [280, 82] width 4 height 4
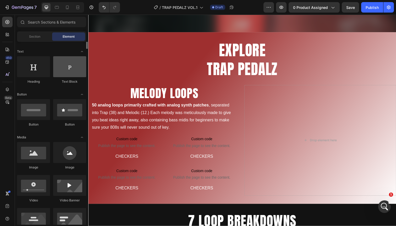
scroll to position [93, 0]
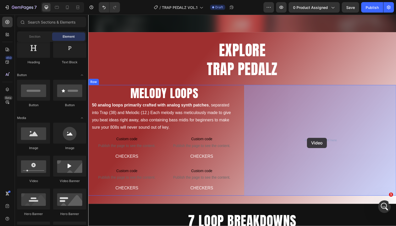
drag, startPoint x: 124, startPoint y: 183, endPoint x: 313, endPoint y: 141, distance: 193.0
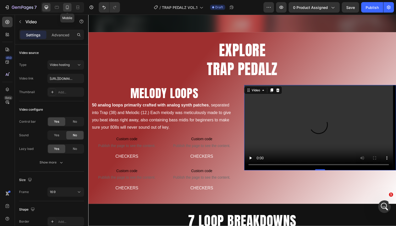
click at [66, 5] on icon at bounding box center [67, 7] width 5 height 5
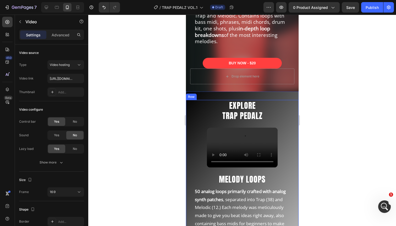
scroll to position [247, 0]
click at [216, 92] on div "EXPLORE TRAP PEDALZ Heading Video MELODY LOOPS Heading 50 analog loops primaril…" at bounding box center [242, 220] width 113 height 257
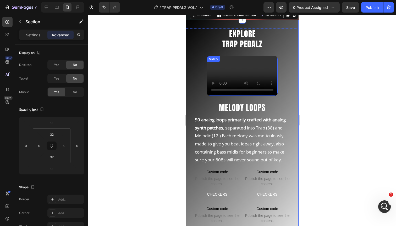
scroll to position [310, 0]
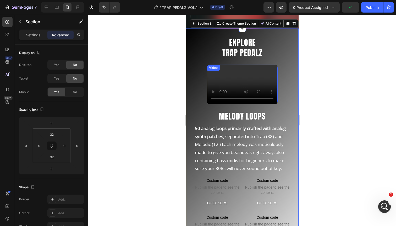
click at [213, 66] on div "Video" at bounding box center [213, 68] width 11 height 5
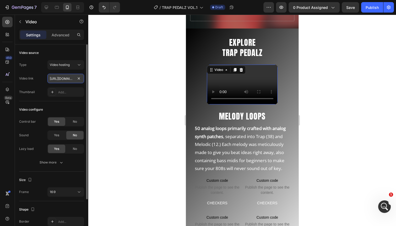
click at [63, 79] on input "[URL][DOMAIN_NAME]" at bounding box center [65, 78] width 37 height 9
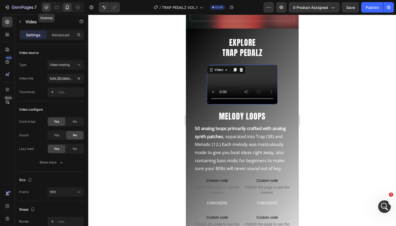
click at [45, 8] on icon at bounding box center [46, 7] width 5 height 5
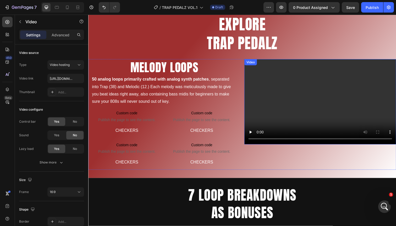
scroll to position [292, 0]
click at [256, 64] on div "Video" at bounding box center [254, 63] width 11 height 5
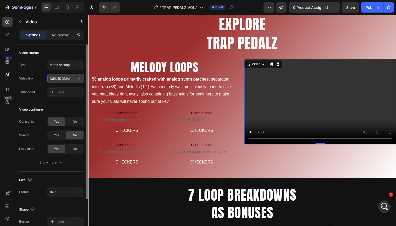
click at [58, 77] on input "https://cdn.shopify.com/videos/c/o/v/2cd3deb506b54b009063f7270ab5cf2e.mp4" at bounding box center [65, 78] width 37 height 9
paste input "817efc237a7d436397ef7f28454ceab3.mov"
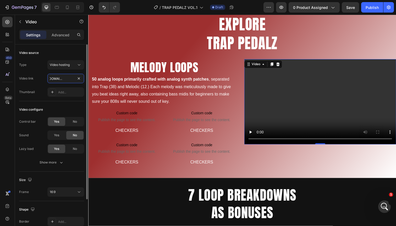
type input "[URL][DOMAIN_NAME]"
click at [59, 104] on div "Video configure Control bar Yes No Sound Yes No Lazy load Yes No Show more" at bounding box center [51, 136] width 65 height 70
click at [60, 165] on icon "button" at bounding box center [61, 162] width 5 height 5
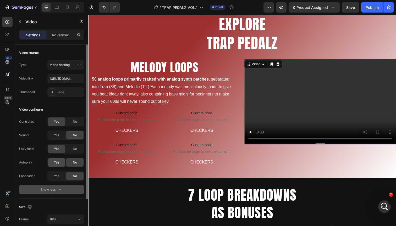
click at [55, 165] on div "Yes" at bounding box center [56, 163] width 17 height 8
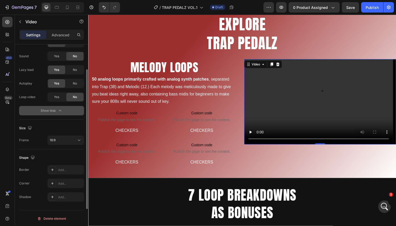
scroll to position [80, 0]
click at [60, 184] on div "Add..." at bounding box center [70, 183] width 25 height 5
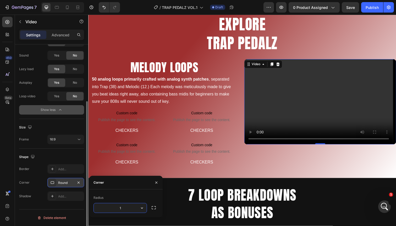
type input "12"
click at [156, 181] on icon "button" at bounding box center [156, 183] width 4 height 4
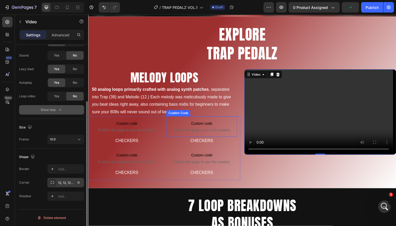
scroll to position [258, 0]
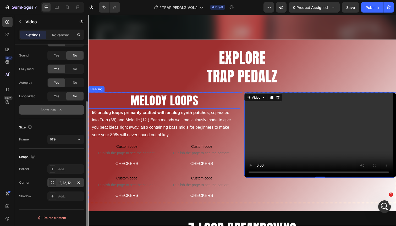
click at [124, 102] on h2 "MELODY LOOPS" at bounding box center [165, 102] width 155 height 17
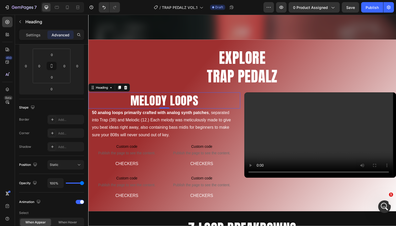
scroll to position [0, 0]
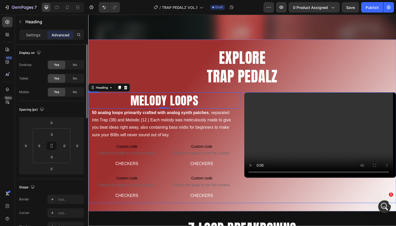
click at [246, 99] on div "MELODY LOOPS Heading 0 50 analog loops primarily crafted with analog synth patc…" at bounding box center [245, 150] width 314 height 113
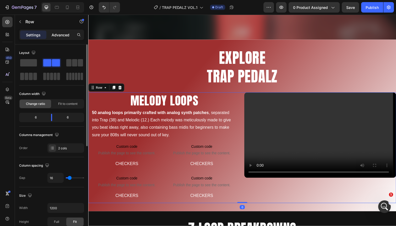
click at [57, 35] on p "Advanced" at bounding box center [61, 35] width 18 height 6
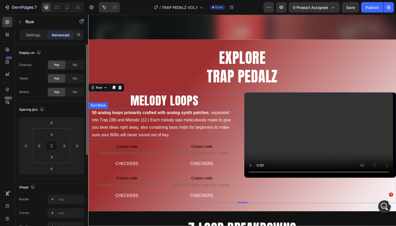
click at [112, 123] on p "50 analog loops primarily crafted with analog synth patches , separated into Tr…" at bounding box center [166, 126] width 148 height 30
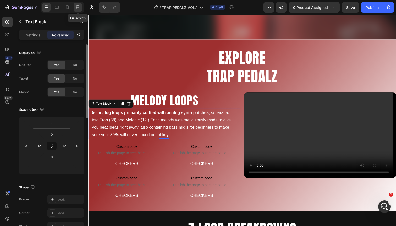
click at [79, 6] on icon at bounding box center [77, 7] width 5 height 5
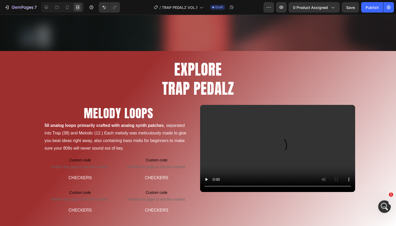
scroll to position [249, 0]
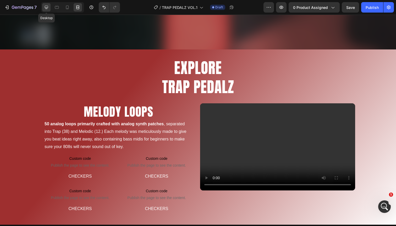
click at [47, 8] on icon at bounding box center [46, 7] width 3 height 3
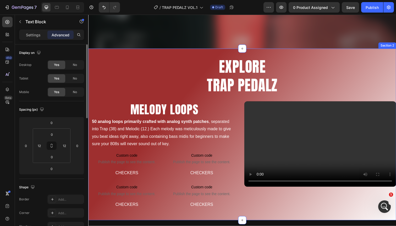
click at [193, 53] on div "EXPLORE TRAP PEDALZ Heading MELODY LOOPS Heading 50 analog loops primarily craf…" at bounding box center [245, 138] width 314 height 176
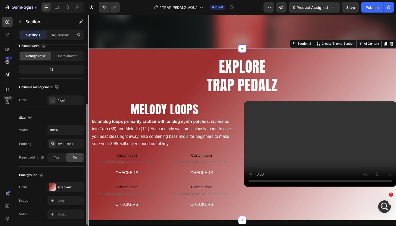
scroll to position [106, 0]
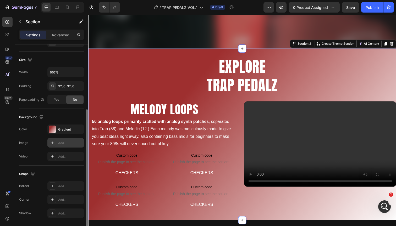
click at [60, 143] on div "Add..." at bounding box center [70, 143] width 25 height 5
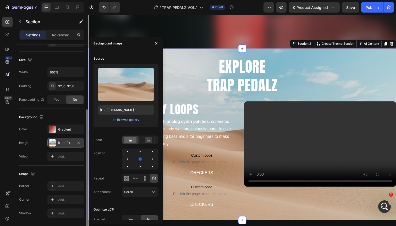
click at [36, 136] on div "The changes might be hidden by the image and the video. Color Gradient Image ht…" at bounding box center [51, 143] width 65 height 37
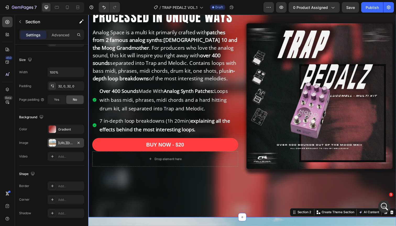
scroll to position [13, 0]
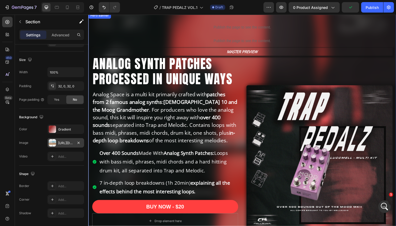
click at [134, 19] on div "Publish the page to see the content. Custom Code Publish the page to see the co…" at bounding box center [245, 129] width 314 height 233
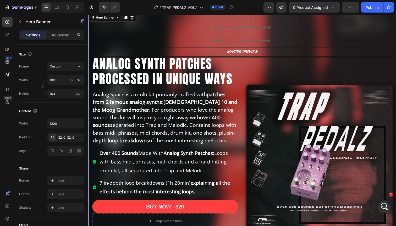
scroll to position [0, 0]
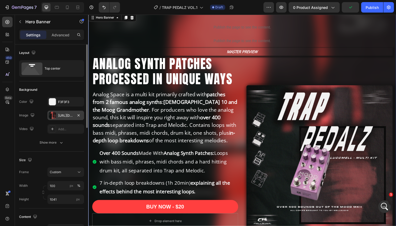
click at [65, 115] on div "https://cdn.shopify.com/s/files/1/0889/9425/0936/files/gempages_571079344877732…" at bounding box center [65, 115] width 15 height 5
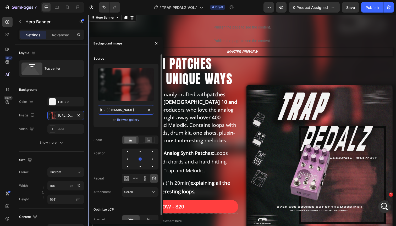
click at [132, 110] on input "https://cdn.shopify.com/s/files/1/0889/9425/0936/files/gempages_571079344877732…" at bounding box center [126, 109] width 57 height 9
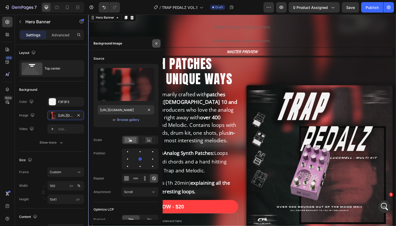
click at [157, 46] on button "button" at bounding box center [156, 43] width 8 height 8
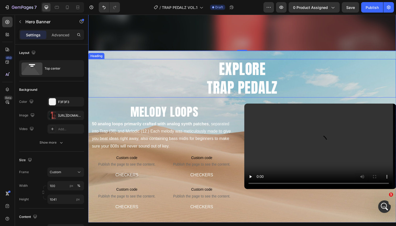
scroll to position [270, 0]
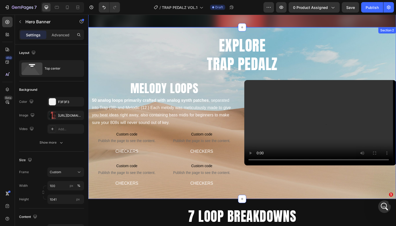
click at [194, 33] on div "EXPLORE TRAP PEDALZ Heading MELODY LOOPS Heading 50 analog loops primarily craf…" at bounding box center [245, 116] width 314 height 176
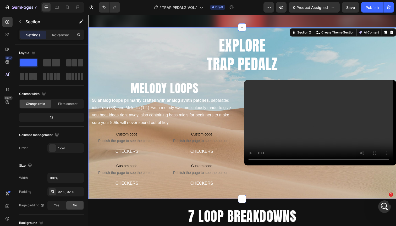
click at [263, 31] on div "EXPLORE TRAP PEDALZ Heading MELODY LOOPS Heading 50 analog loops primarily craf…" at bounding box center [245, 116] width 314 height 176
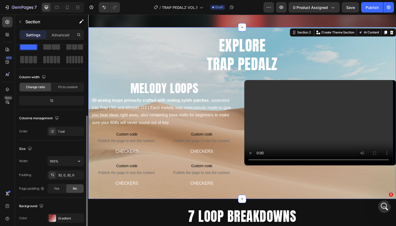
scroll to position [74, 0]
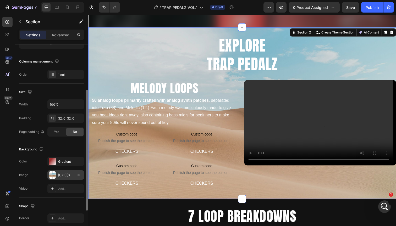
click at [63, 173] on div "https://cdn.shopify.com/s/files/1/2005/9307/files/background_settings.jpg" at bounding box center [65, 175] width 15 height 5
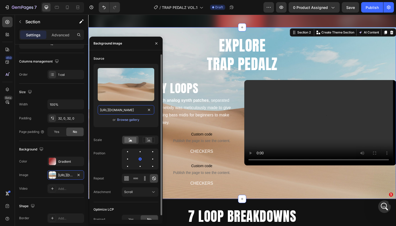
click at [120, 110] on input "https://cdn.shopify.com/s/files/1/2005/9307/files/background_settings.jpg" at bounding box center [126, 109] width 57 height 9
paste input "0889/9425/0936/files/gempages_571079344877732679-e075a2b0-2809-4e5f-9a50-65f146…"
type input "https://cdn.shopify.com/s/files/1/0889/9425/0936/files/gempages_571079344877732…"
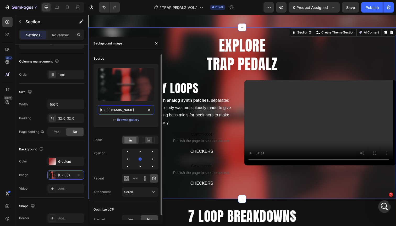
scroll to position [0, 185]
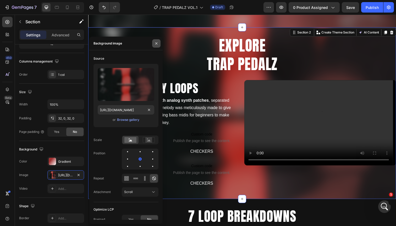
click at [157, 41] on icon "button" at bounding box center [156, 43] width 4 height 4
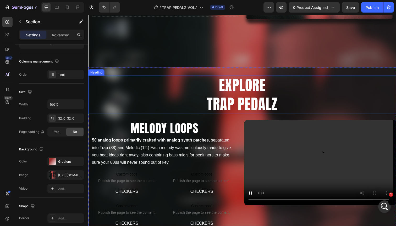
scroll to position [257, 0]
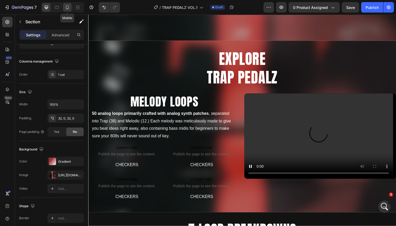
click at [70, 10] on div at bounding box center [67, 7] width 8 height 8
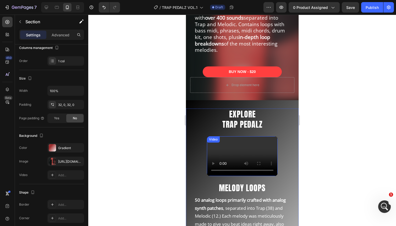
scroll to position [238, 0]
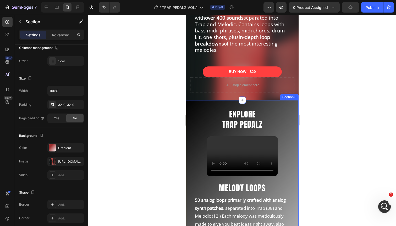
click at [231, 100] on div "EXPLORE TRAP PEDALZ Heading Video MELODY LOOPS Heading 50 analog loops primaril…" at bounding box center [242, 228] width 113 height 257
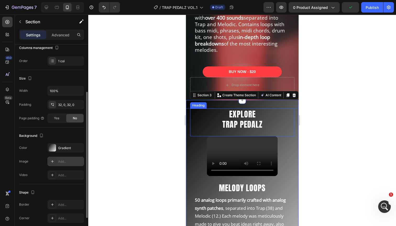
click at [63, 160] on div "Add..." at bounding box center [70, 162] width 25 height 5
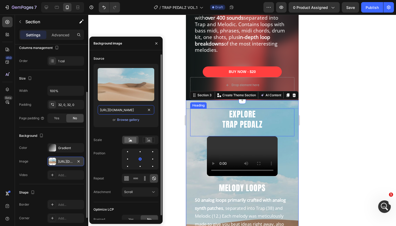
click at [121, 110] on input "https://cdn.shopify.com/s/files/1/2005/9307/files/background_settings.jpg" at bounding box center [126, 109] width 57 height 9
paste input "0889/9425/0936/files/gempages_571079344877732679-e075a2b0-2809-4e5f-9a50-65f146…"
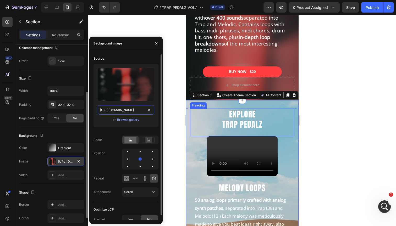
scroll to position [0, 185]
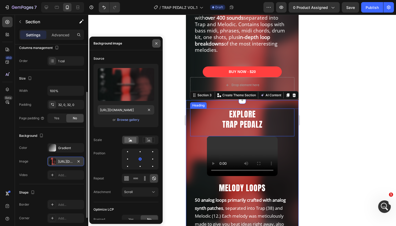
click at [159, 45] on button "button" at bounding box center [156, 43] width 8 height 8
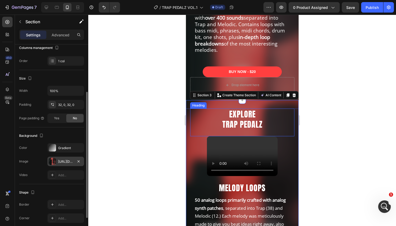
scroll to position [0, 0]
click at [66, 160] on div "https://cdn.shopify.com/s/files/1/0889/9425/0936/files/gempages_571079344877732…" at bounding box center [65, 162] width 15 height 5
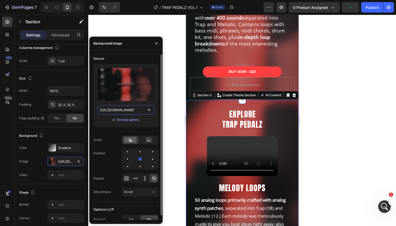
click at [127, 110] on input "https://cdn.shopify.com/s/files/1/0889/9425/0936/files/gempages_571079344877732…" at bounding box center [126, 109] width 57 height 9
paste input "4c31981a-d353-4054-aafd-d3ae38a60b04.png?v=1756233661"
type input "https://cdn.shopify.com/s/files/1/0889/9425/0936/files/gempages_571079344877732…"
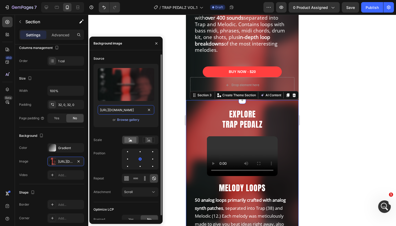
scroll to position [0, 186]
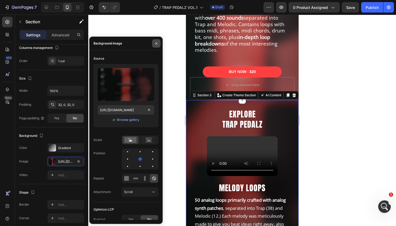
click at [158, 45] on icon "button" at bounding box center [156, 43] width 4 height 4
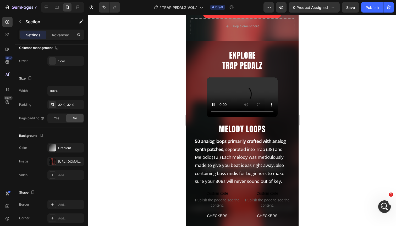
scroll to position [298, 0]
click at [45, 7] on icon at bounding box center [46, 7] width 5 height 5
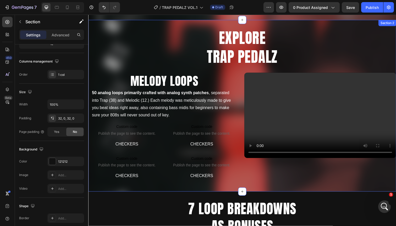
scroll to position [234, 0]
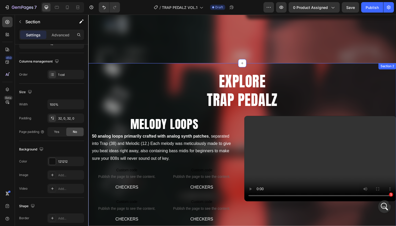
click at [181, 69] on div "EXPLORE TRAP PEDALZ Heading MELODY LOOPS Heading 50 analog loops primarily craf…" at bounding box center [245, 152] width 314 height 176
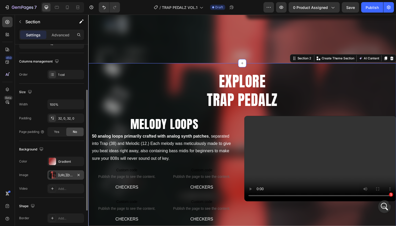
click at [63, 173] on div "https://cdn.shopify.com/s/files/1/0889/9425/0936/files/gempages_571079344877732…" at bounding box center [65, 175] width 37 height 9
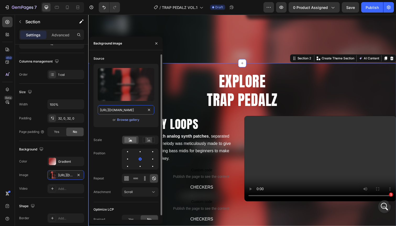
click at [128, 111] on input "https://cdn.shopify.com/s/files/1/0889/9425/0936/files/gempages_571079344877732…" at bounding box center [126, 109] width 57 height 9
paste input "4c31981a-d353-4054-aafd-d3ae38a60b04.png?v=1756233661"
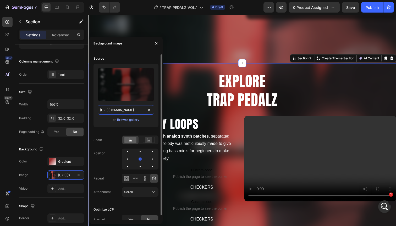
type input "https://cdn.shopify.com/s/files/1/0889/9425/0936/files/gempages_571079344877732…"
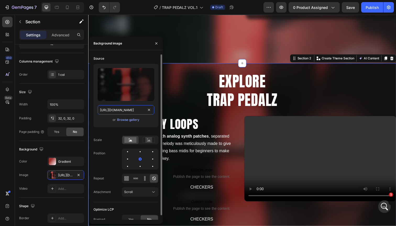
scroll to position [0, 186]
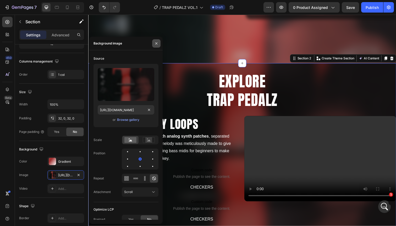
click at [157, 44] on icon "button" at bounding box center [156, 43] width 4 height 4
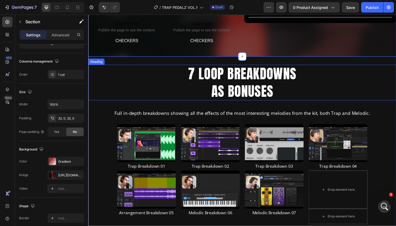
scroll to position [616, 0]
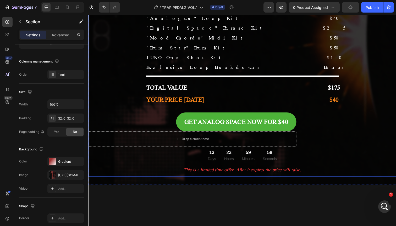
scroll to position [1, 0]
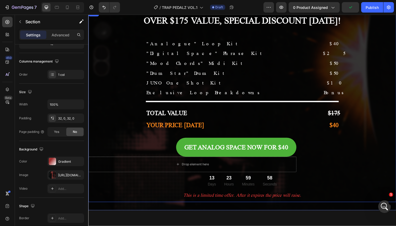
click at [182, 69] on div "OVER $175 VALUE, SPECIAL DISCOUNT [DATE]! Heading "Analogue" Loop Kit Text Bloc…" at bounding box center [245, 108] width 314 height 213
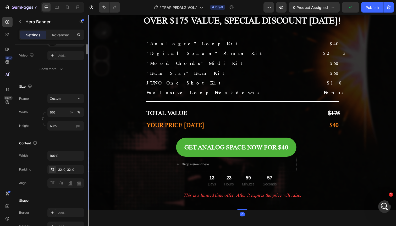
scroll to position [0, 0]
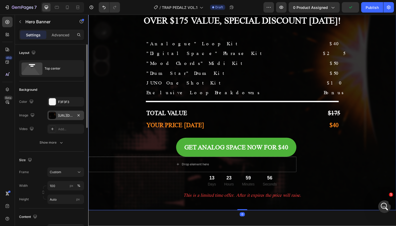
click at [60, 114] on div "[URL][DOMAIN_NAME]" at bounding box center [65, 115] width 15 height 5
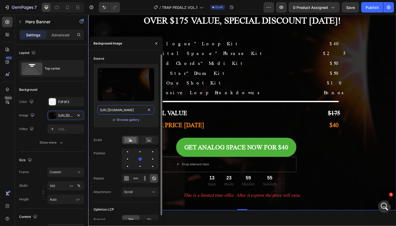
click at [124, 109] on input "[URL][DOMAIN_NAME]" at bounding box center [126, 109] width 57 height 9
paste input "gempages_571079344877732679-4c31981a-d353-4054-aafd-d3ae38a60b04.png?v=17562336…"
type input "[URL][DOMAIN_NAME]"
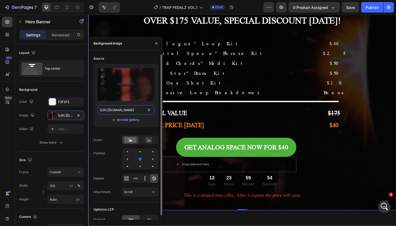
scroll to position [0, 186]
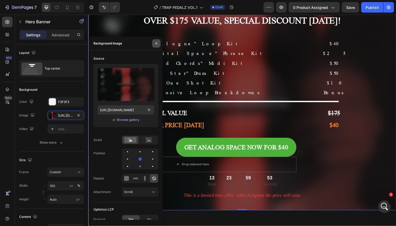
click at [157, 46] on button "button" at bounding box center [156, 43] width 8 height 8
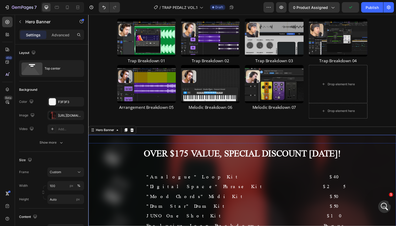
scroll to position [491, 0]
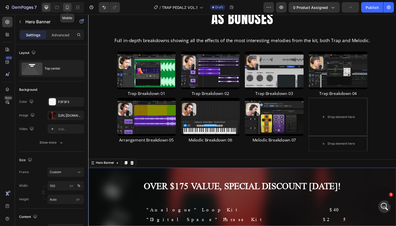
click at [68, 8] on icon at bounding box center [67, 7] width 5 height 5
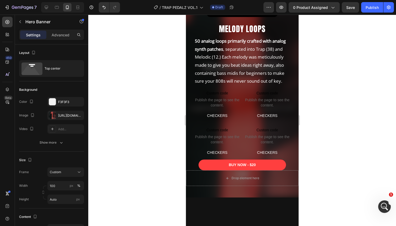
scroll to position [305, 0]
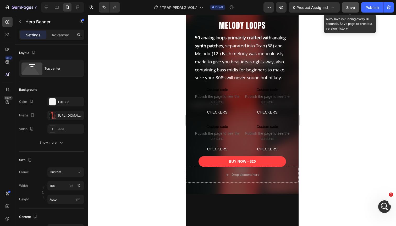
click at [348, 5] on div "Save" at bounding box center [350, 8] width 9 height 6
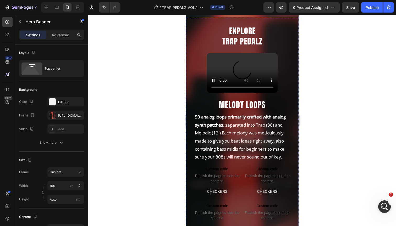
scroll to position [343, 0]
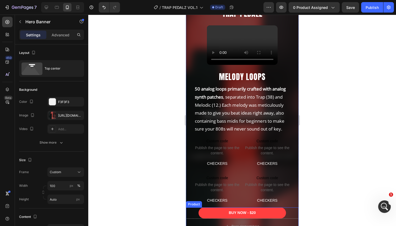
click at [193, 211] on div "BUY NOW - $20 Add to Cart" at bounding box center [242, 213] width 113 height 11
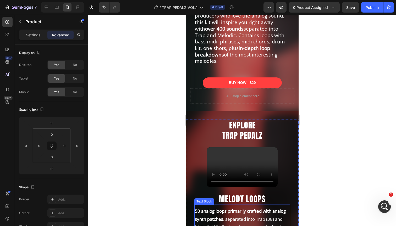
scroll to position [199, 0]
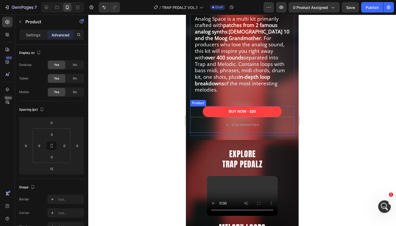
click at [197, 106] on div "BUY NOW - $20 Add to Cart" at bounding box center [242, 111] width 104 height 11
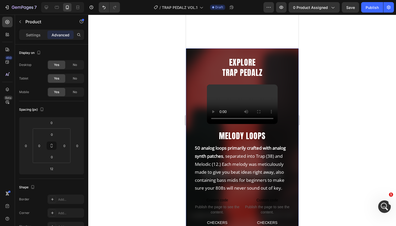
scroll to position [364, 0]
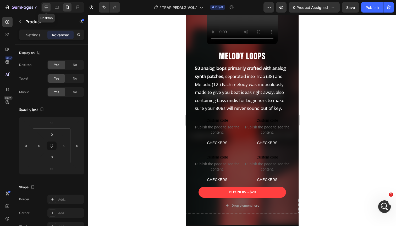
click at [45, 11] on div at bounding box center [46, 7] width 8 height 8
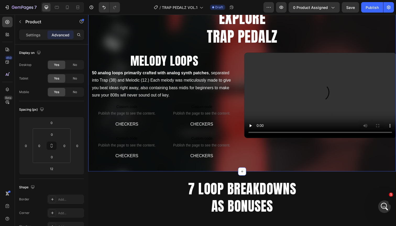
scroll to position [262, 0]
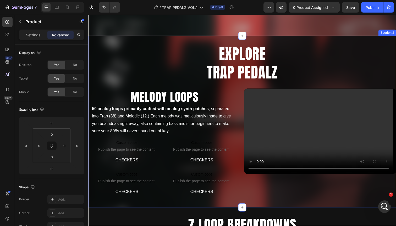
click at [180, 44] on div "EXPLORE TRAP PEDALZ Heading MELODY LOOPS Heading 50 analog loops primarily craf…" at bounding box center [245, 124] width 314 height 176
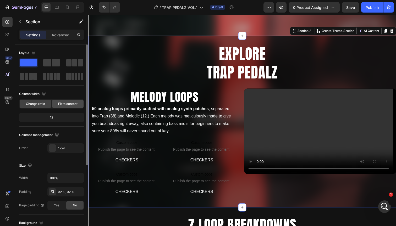
click at [65, 104] on span "Fit to content" at bounding box center [67, 104] width 19 height 5
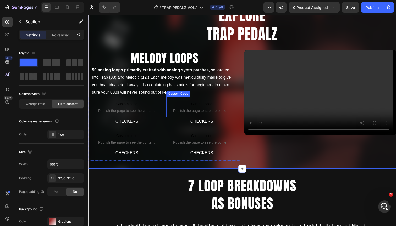
scroll to position [308, 0]
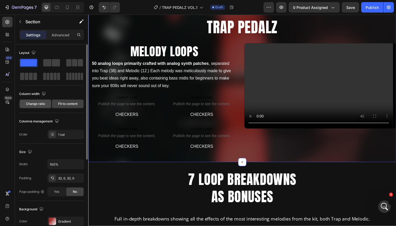
click at [31, 102] on span "Change ratio" at bounding box center [35, 104] width 19 height 5
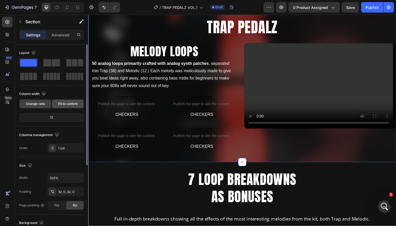
click at [66, 104] on span "Fit to content" at bounding box center [67, 104] width 19 height 5
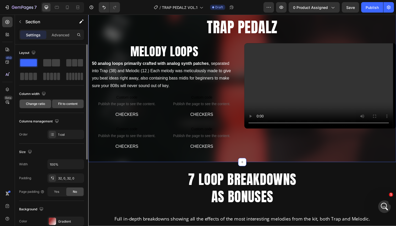
click at [31, 103] on span "Change ratio" at bounding box center [35, 104] width 19 height 5
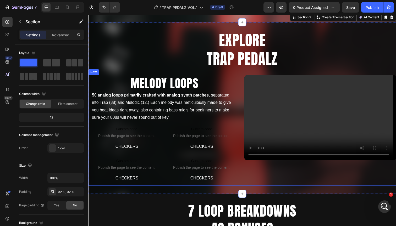
scroll to position [256, 0]
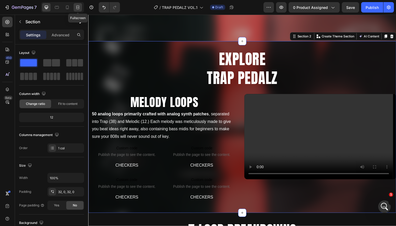
click at [78, 7] on icon at bounding box center [79, 7] width 2 height 1
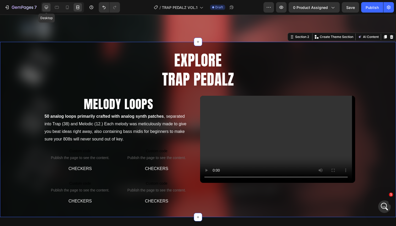
click at [49, 7] on icon at bounding box center [46, 7] width 5 height 5
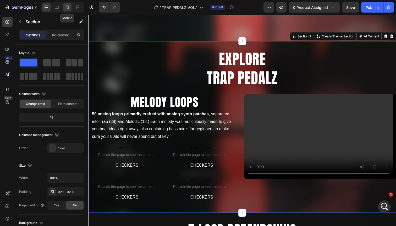
click at [67, 7] on icon at bounding box center [67, 7] width 5 height 5
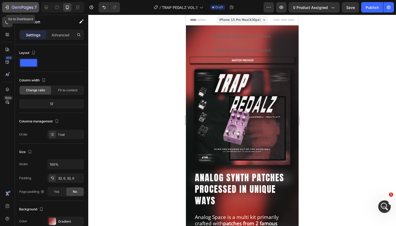
click at [15, 6] on icon "button" at bounding box center [22, 8] width 21 height 4
